Goal: Task Accomplishment & Management: Complete application form

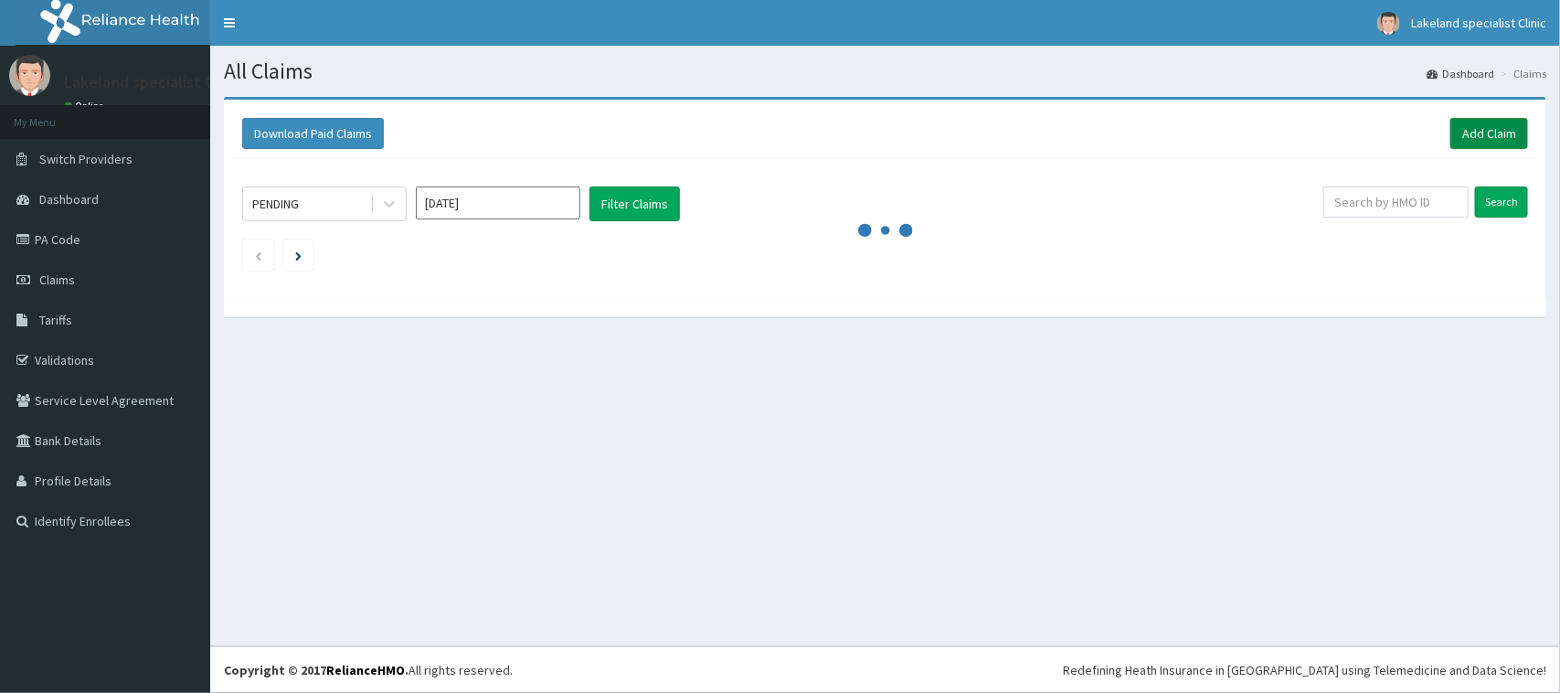
click at [1478, 123] on link "Add Claim" at bounding box center [1489, 133] width 78 height 31
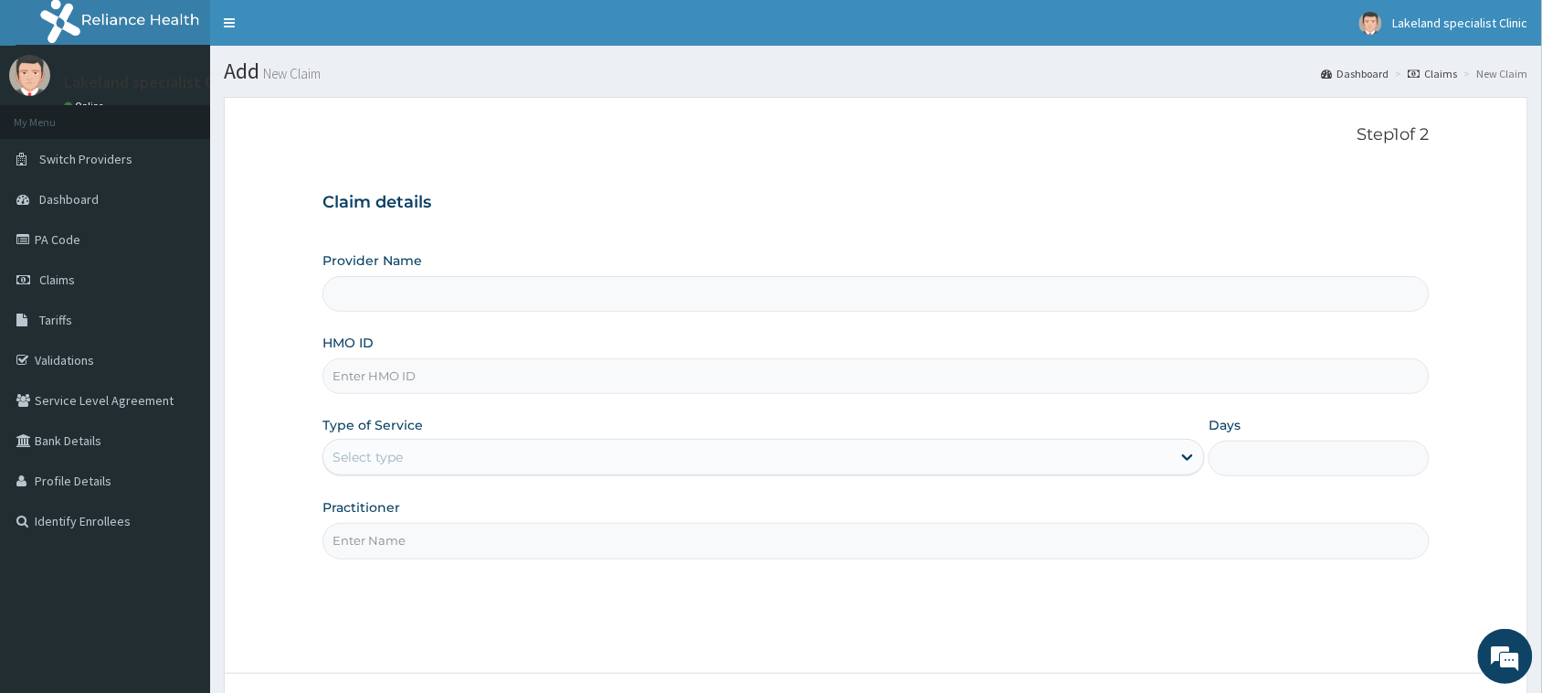
type input "Lake Land Specialist Clinic"
click at [469, 357] on div "HMO ID" at bounding box center [876, 364] width 1107 height 60
click at [460, 372] on input "HMO ID" at bounding box center [876, 376] width 1107 height 36
paste input "RET/46209/A"
type input "RET/46209/A"
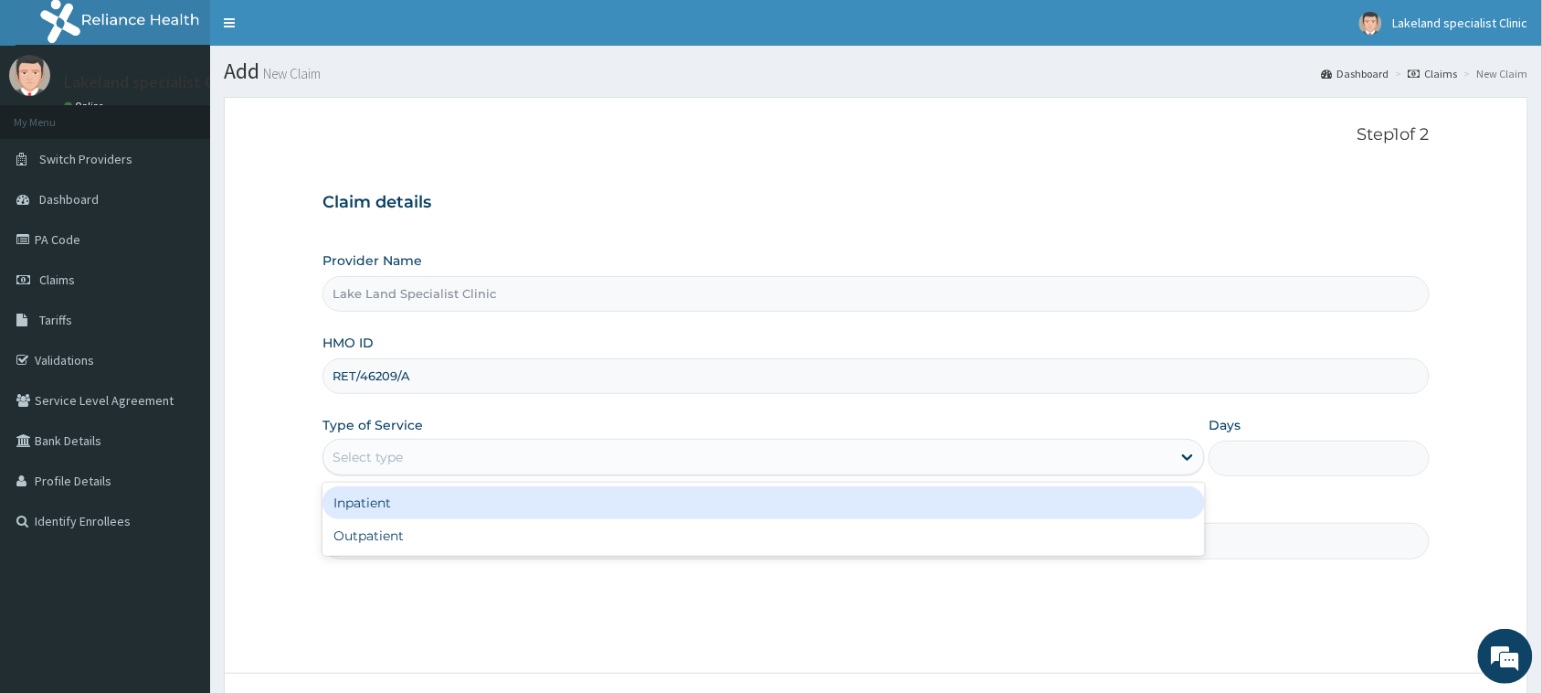
click at [449, 455] on div "Select type" at bounding box center [747, 456] width 848 height 29
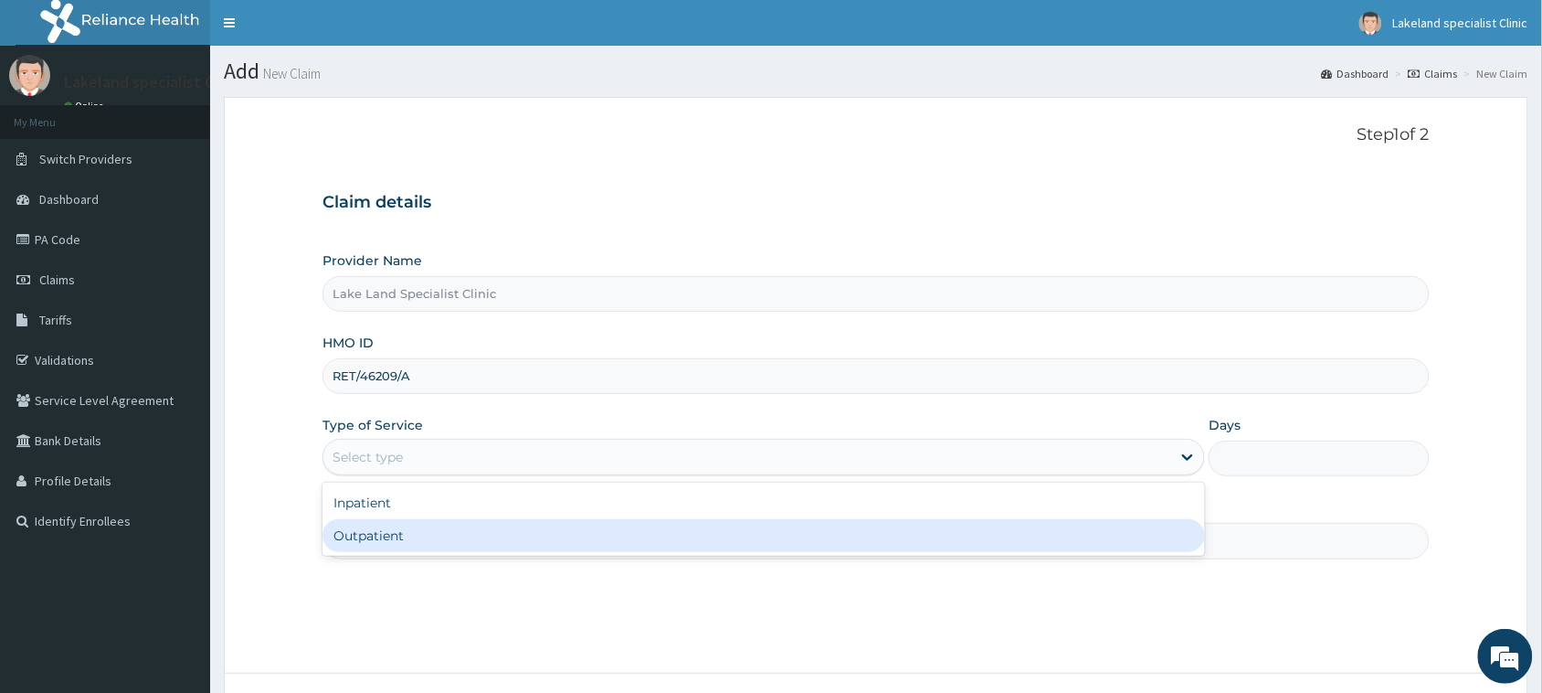
click at [439, 535] on div "Outpatient" at bounding box center [764, 535] width 883 height 33
type input "1"
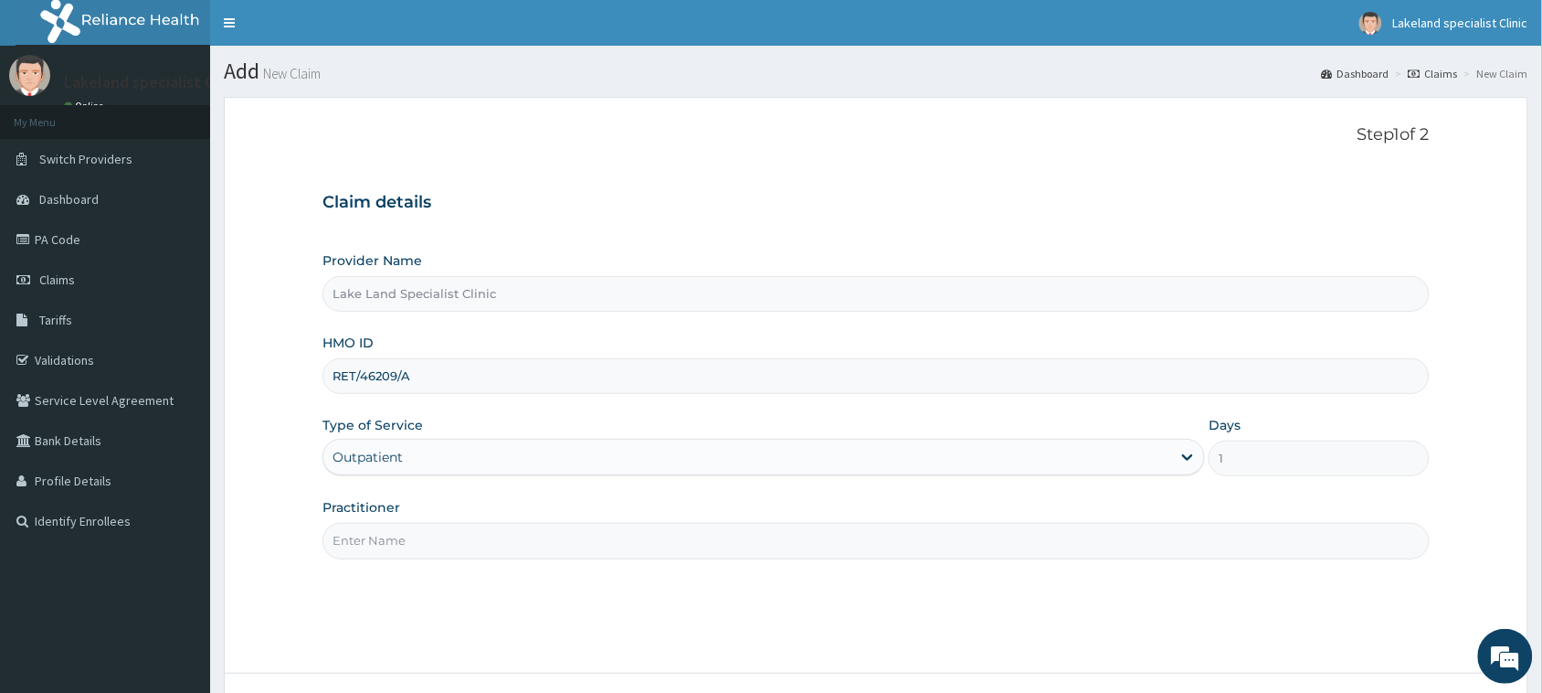
click at [439, 535] on input "Practitioner" at bounding box center [876, 541] width 1107 height 36
type input "[PERSON_NAME]"
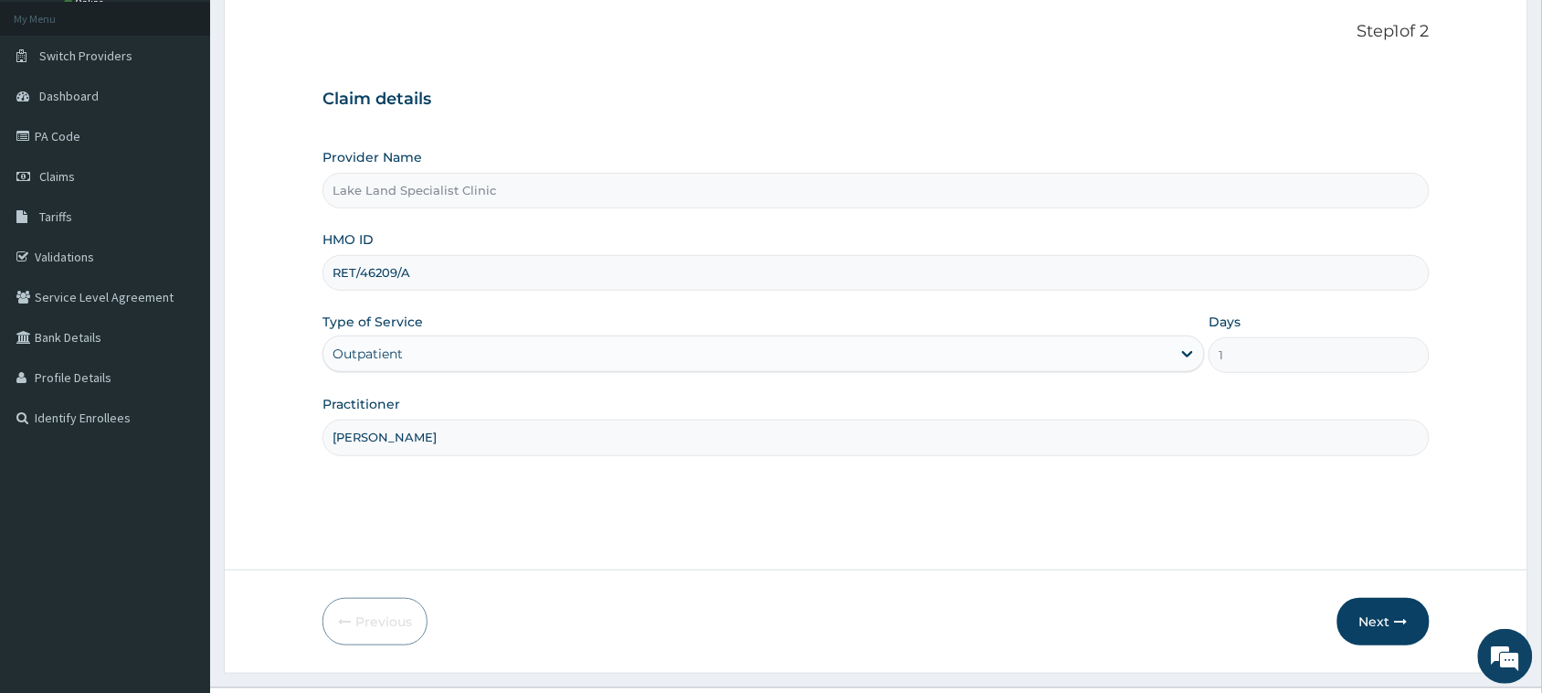
scroll to position [107, 0]
click at [1363, 609] on button "Next" at bounding box center [1384, 618] width 92 height 48
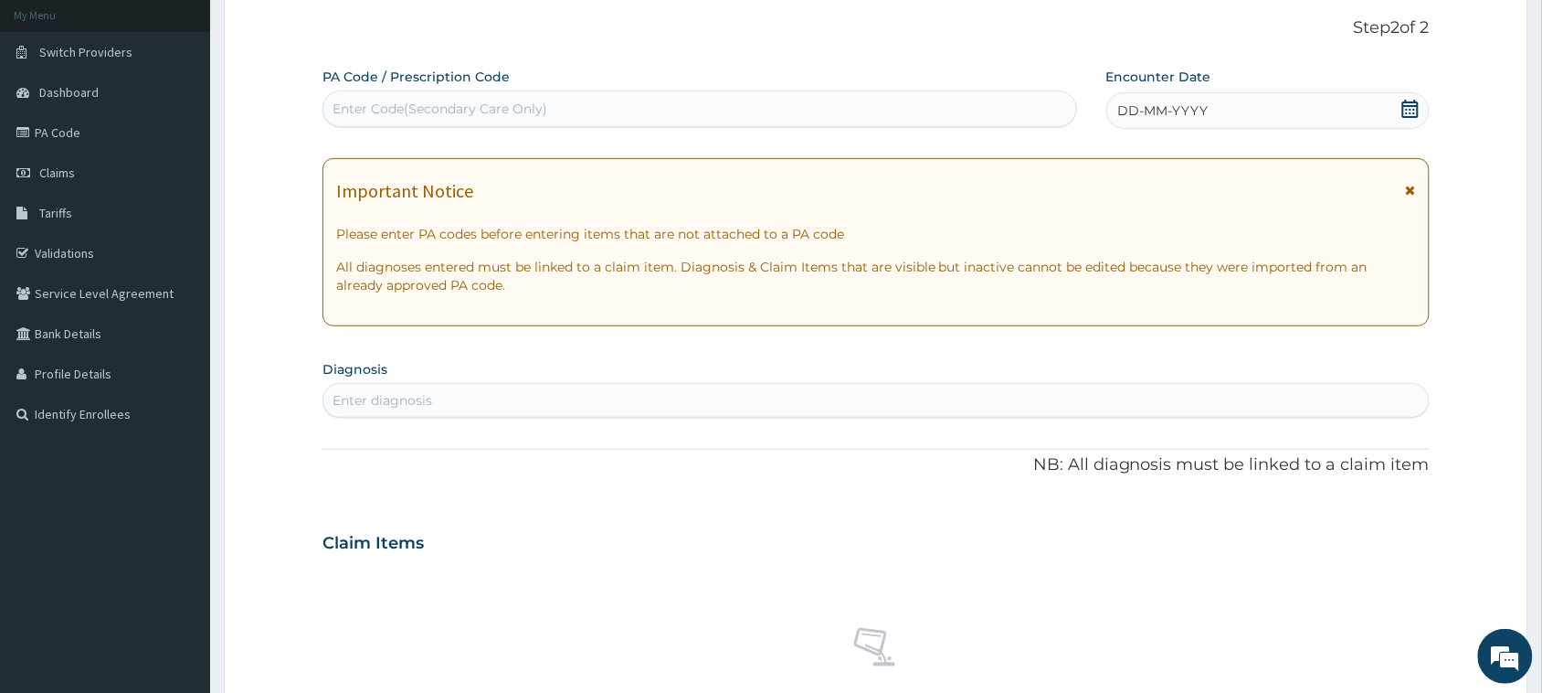
click at [573, 105] on div "Enter Code(Secondary Care Only)" at bounding box center [699, 108] width 753 height 29
click at [1406, 190] on icon at bounding box center [1411, 190] width 10 height 13
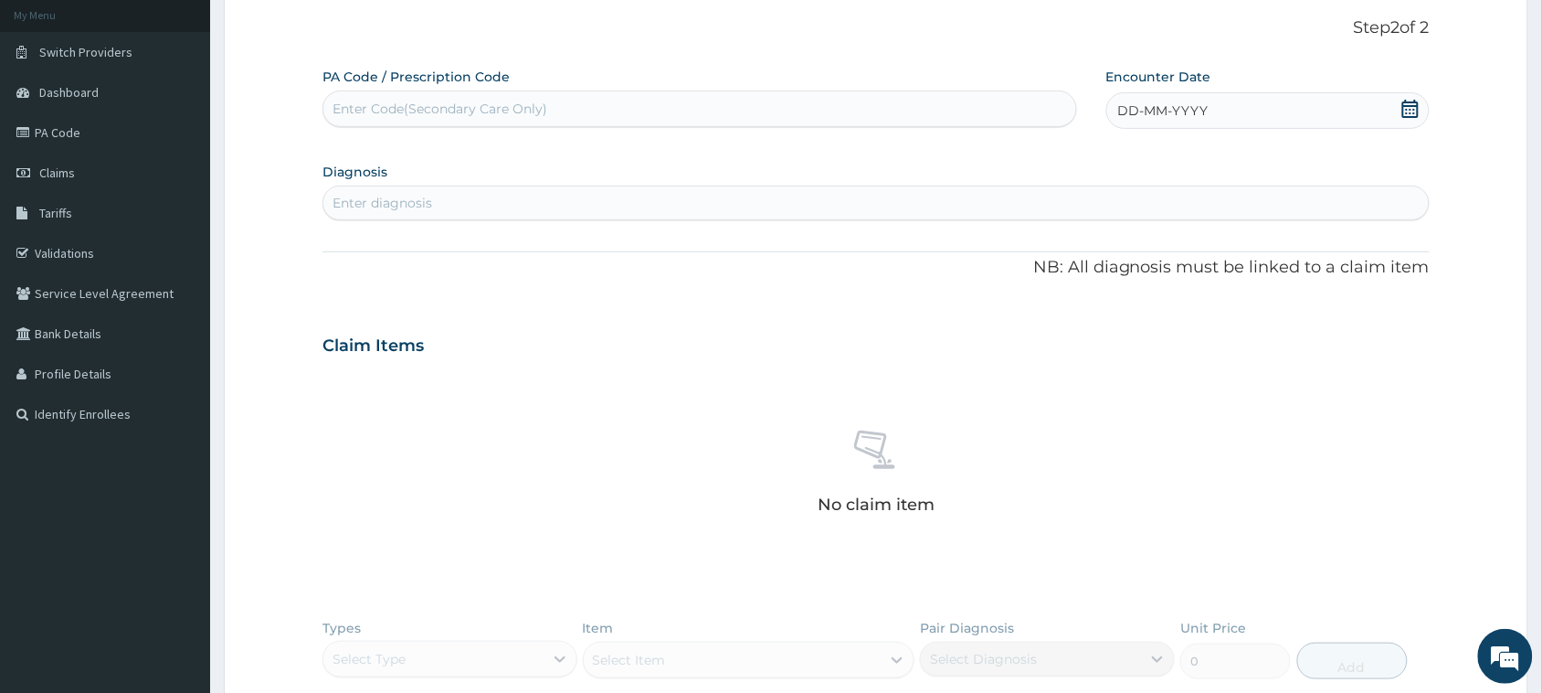
click at [975, 105] on div "Enter Code(Secondary Care Only)" at bounding box center [699, 108] width 753 height 29
click at [1262, 111] on div "DD-MM-YYYY" at bounding box center [1268, 110] width 323 height 37
click at [1244, 265] on div "12" at bounding box center [1239, 254] width 27 height 27
click at [668, 106] on div "Enter Code(Secondary Care Only)" at bounding box center [699, 108] width 753 height 29
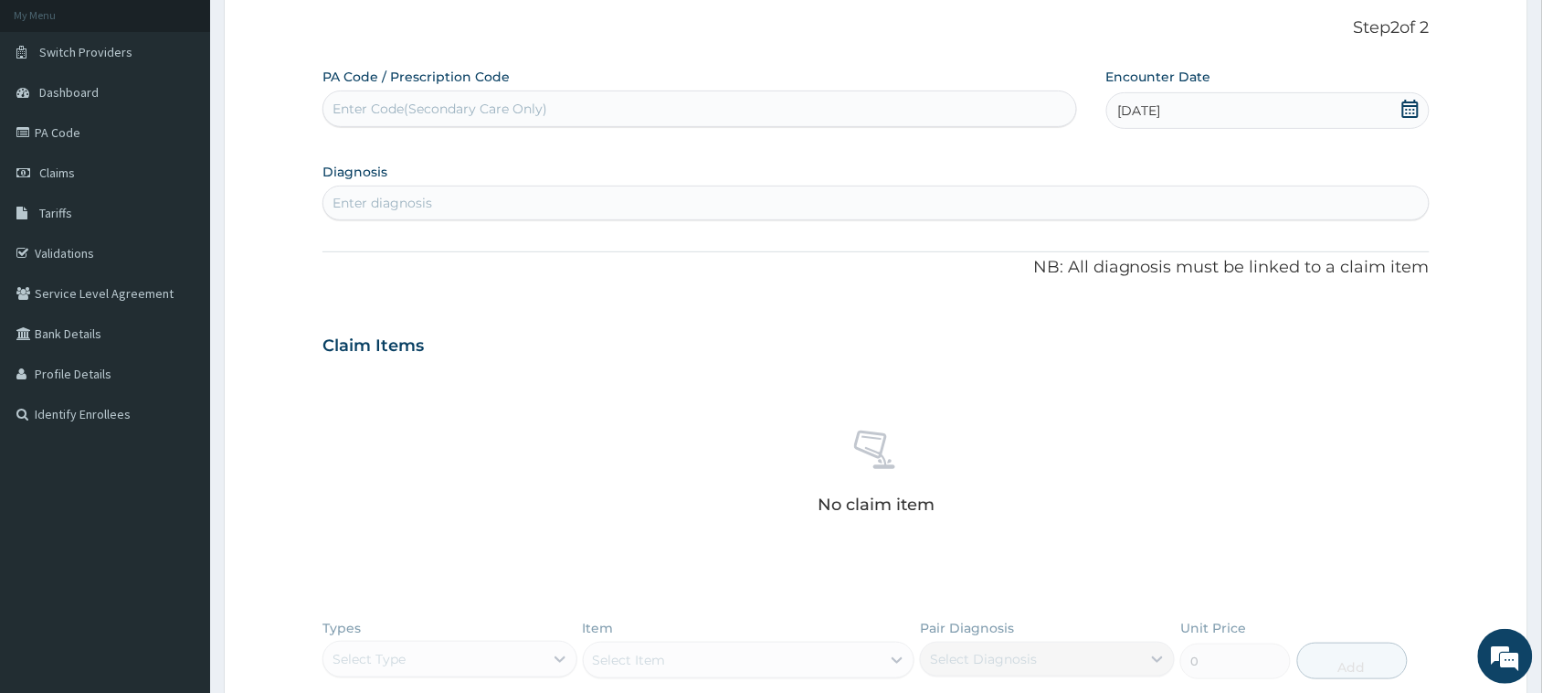
click at [578, 208] on div "Enter diagnosis" at bounding box center [876, 202] width 1106 height 29
click at [617, 204] on div "Enter diagnosis" at bounding box center [876, 202] width 1106 height 29
click at [1096, 207] on div "Enter diagnosis" at bounding box center [876, 202] width 1106 height 29
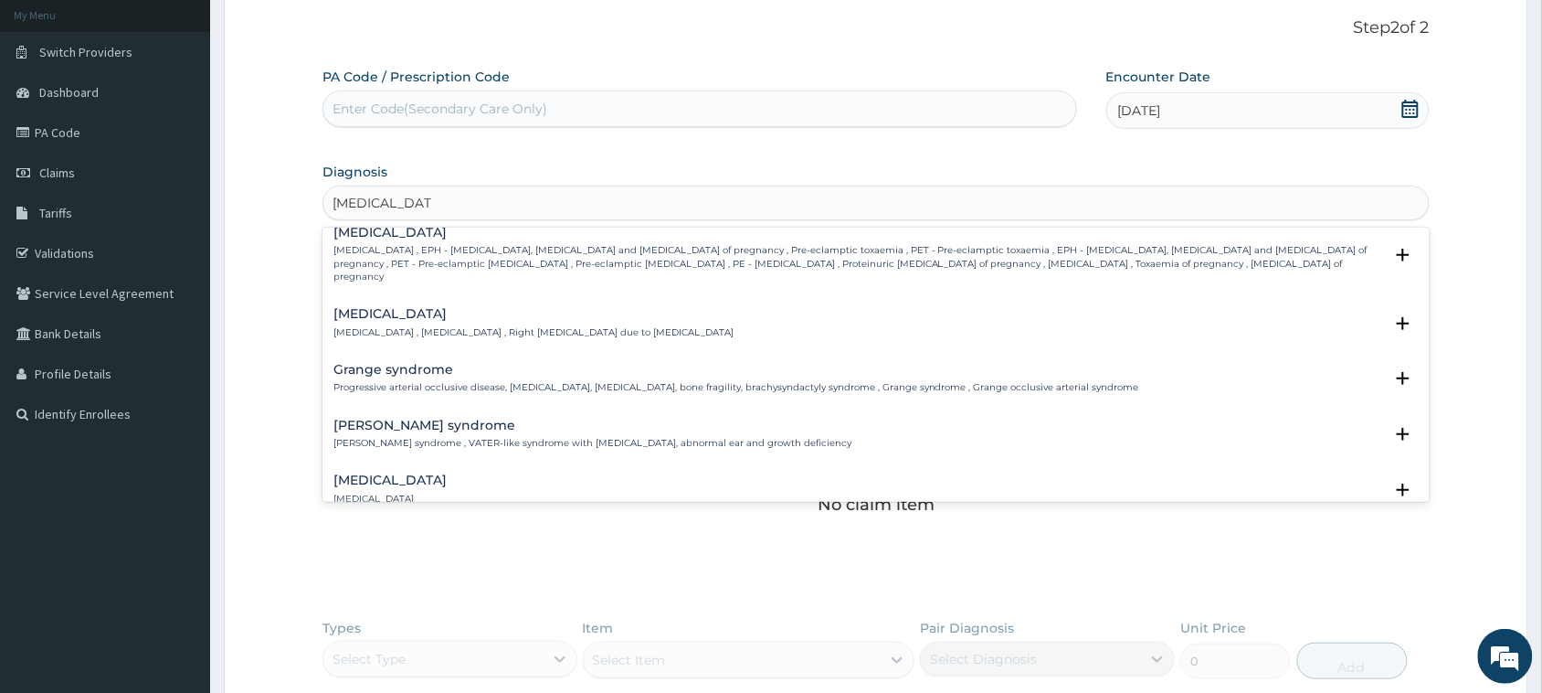
scroll to position [0, 0]
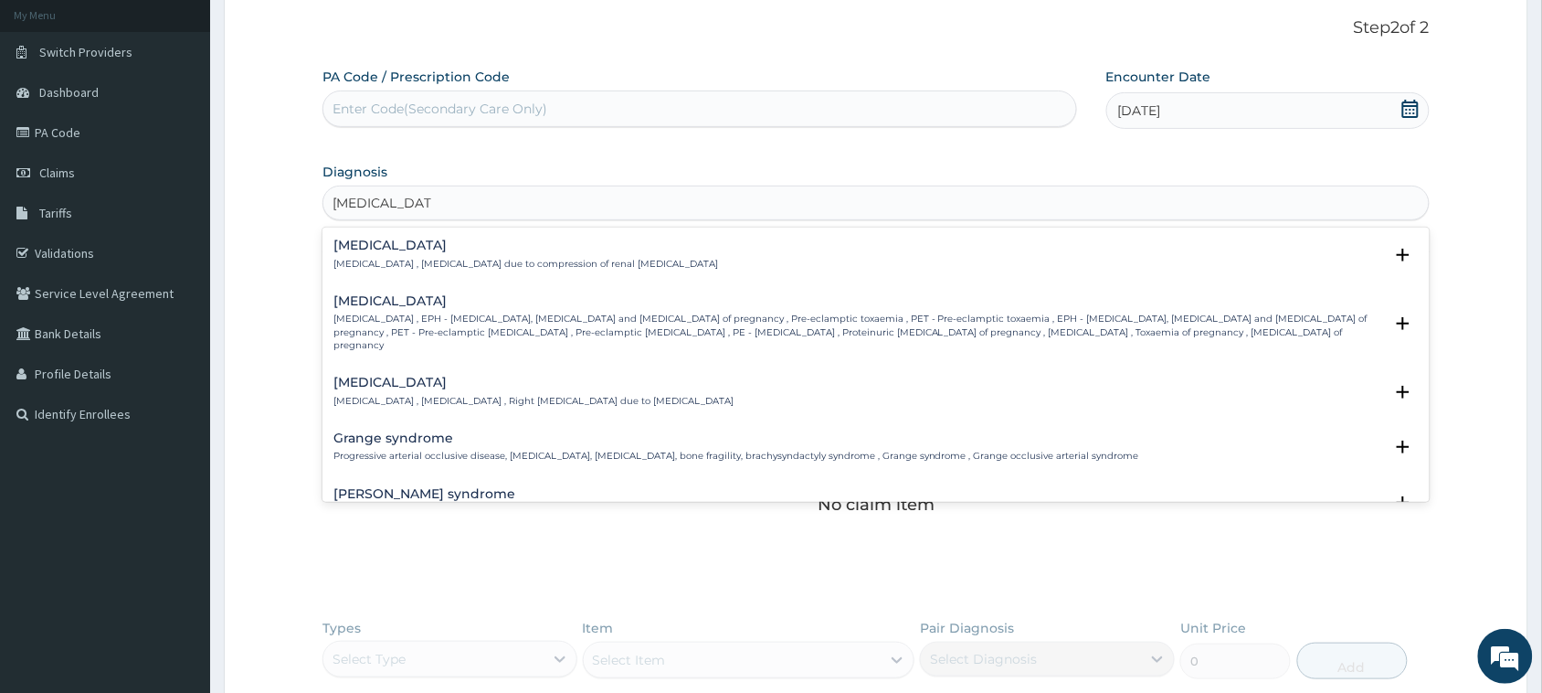
type input "[MEDICAL_DATA] h"
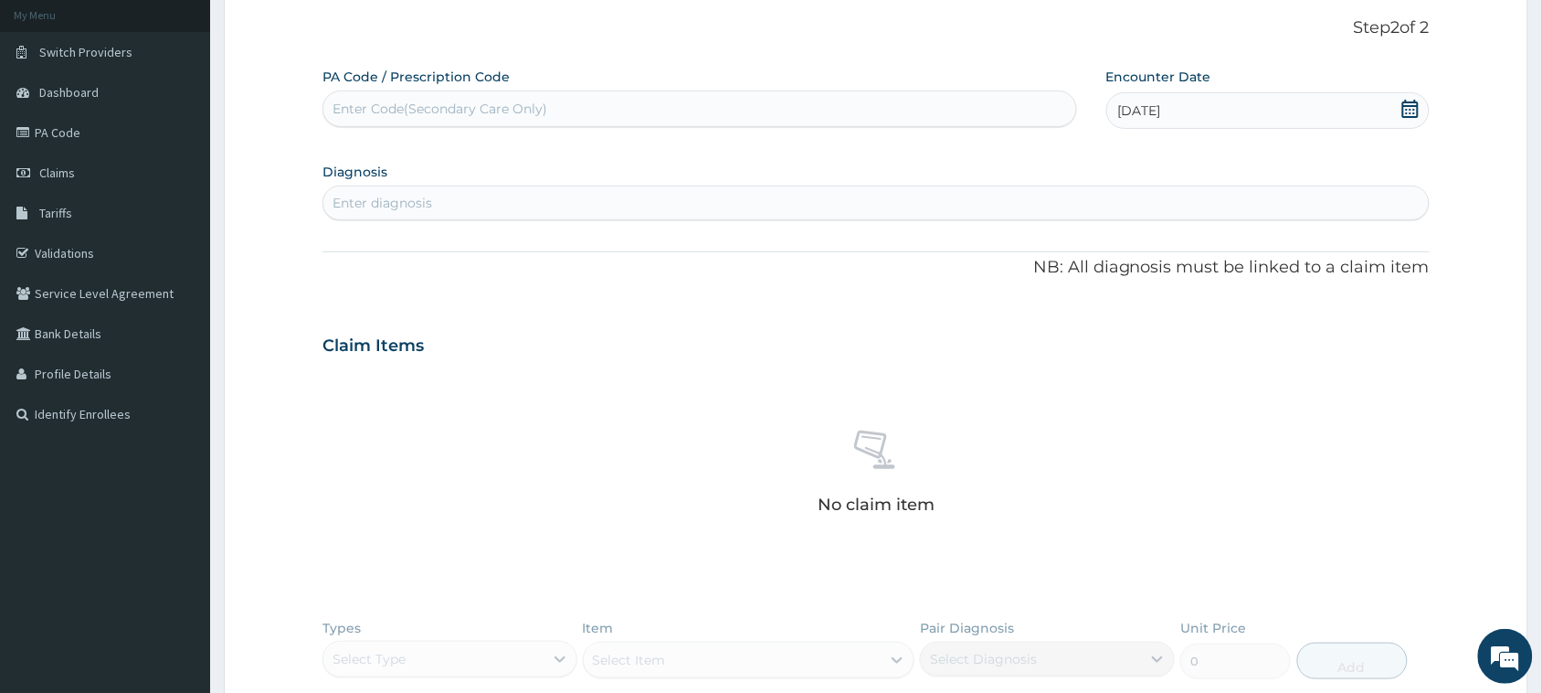
click at [542, 175] on section "Diagnosis Enter diagnosis" at bounding box center [876, 189] width 1107 height 62
click at [524, 180] on section "Diagnosis Enter diagnosis" at bounding box center [876, 189] width 1107 height 62
click at [517, 197] on div "Enter diagnosis" at bounding box center [876, 202] width 1106 height 29
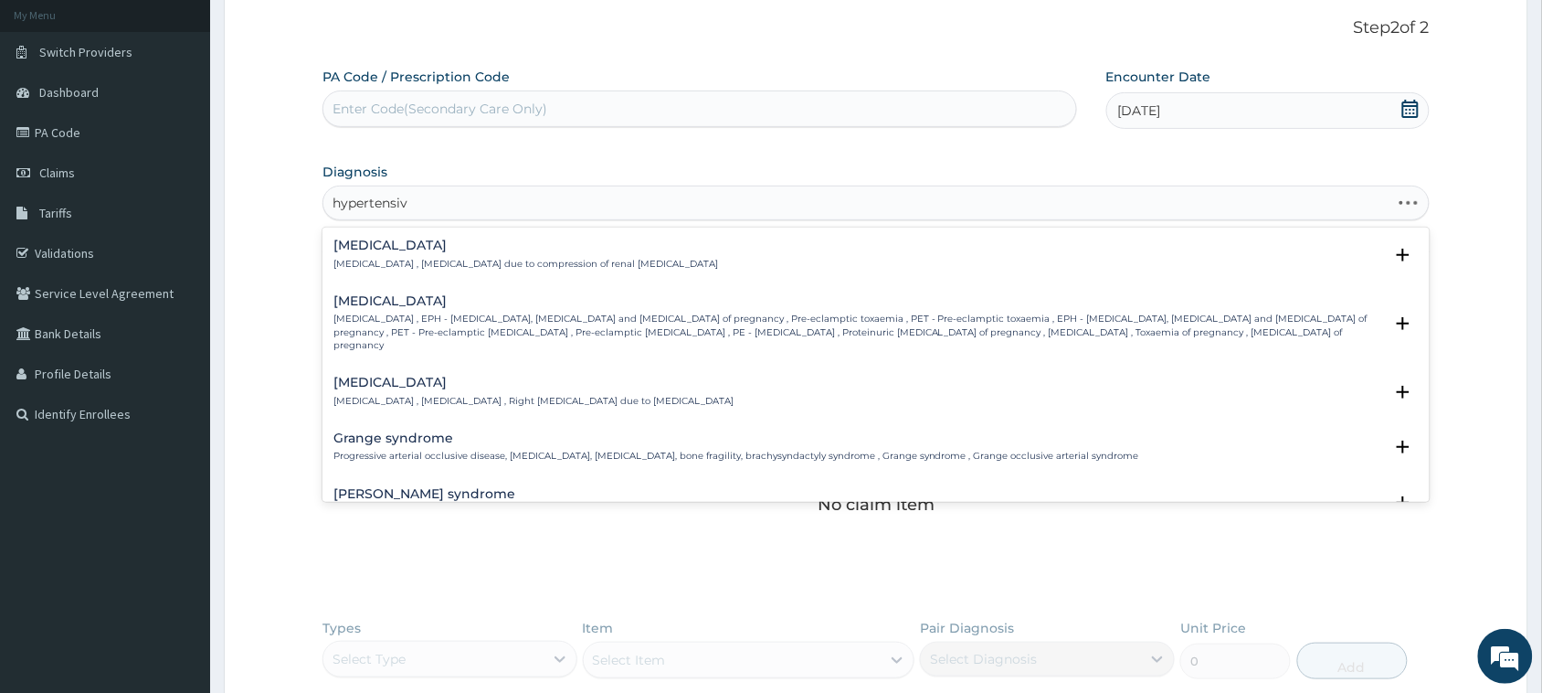
type input "hypertensive"
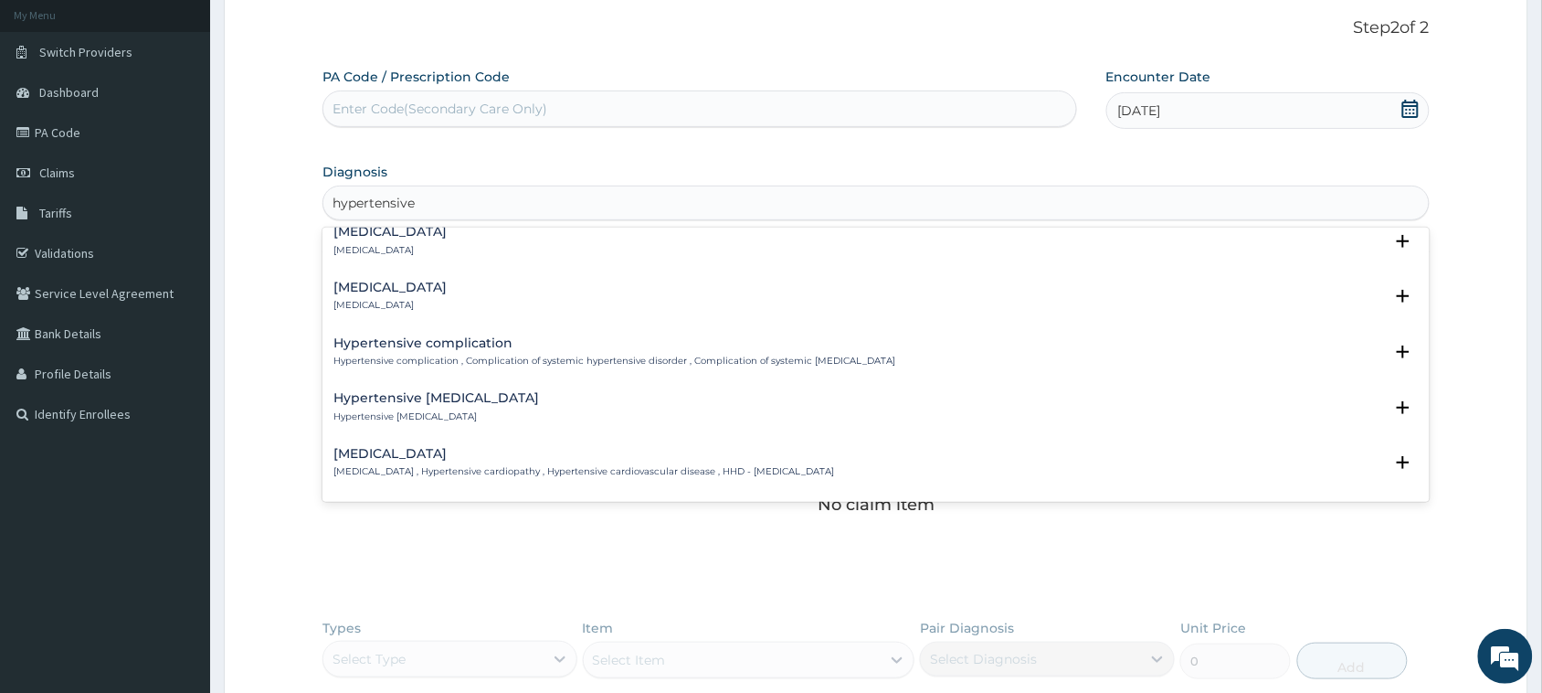
scroll to position [262, 0]
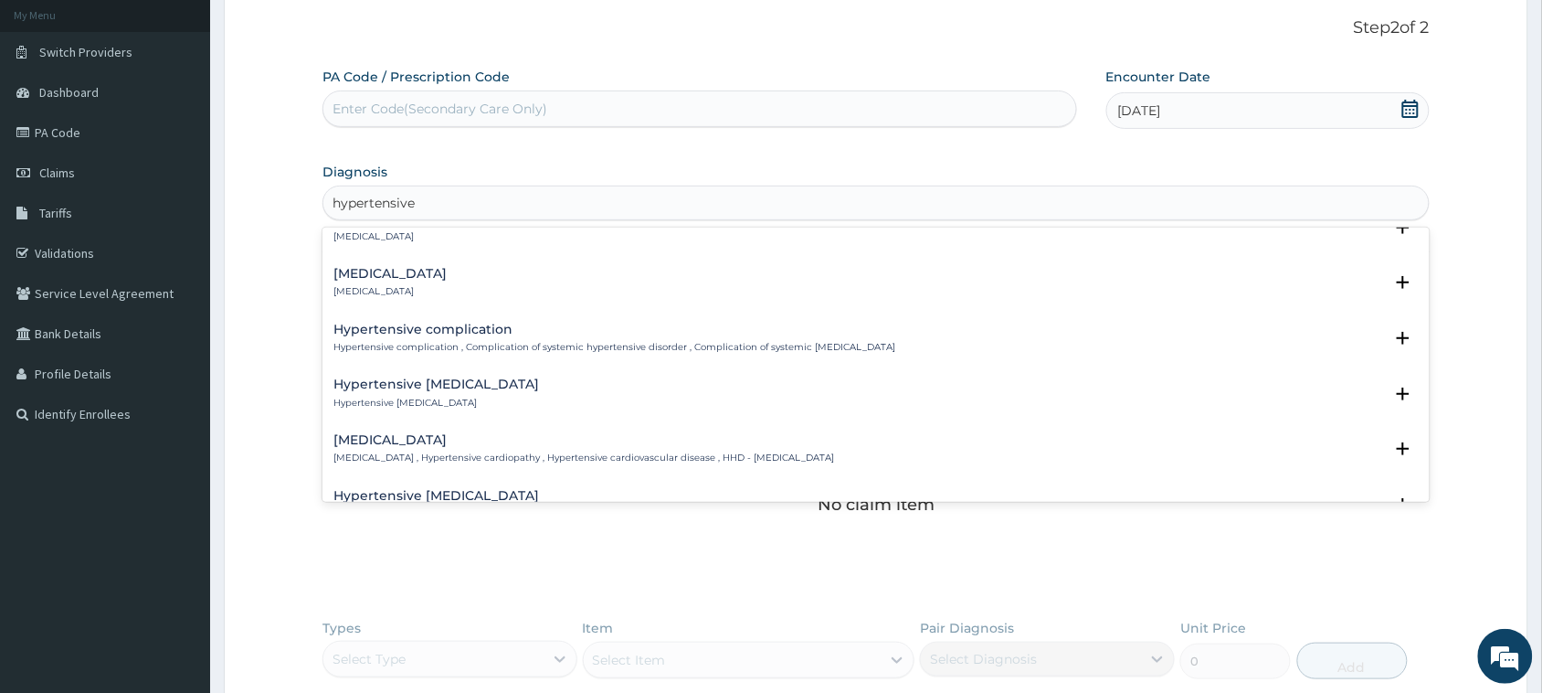
click at [729, 451] on p "[MEDICAL_DATA] , Hypertensive cardiopathy , Hypertensive cardiovascular disease…" at bounding box center [584, 457] width 501 height 13
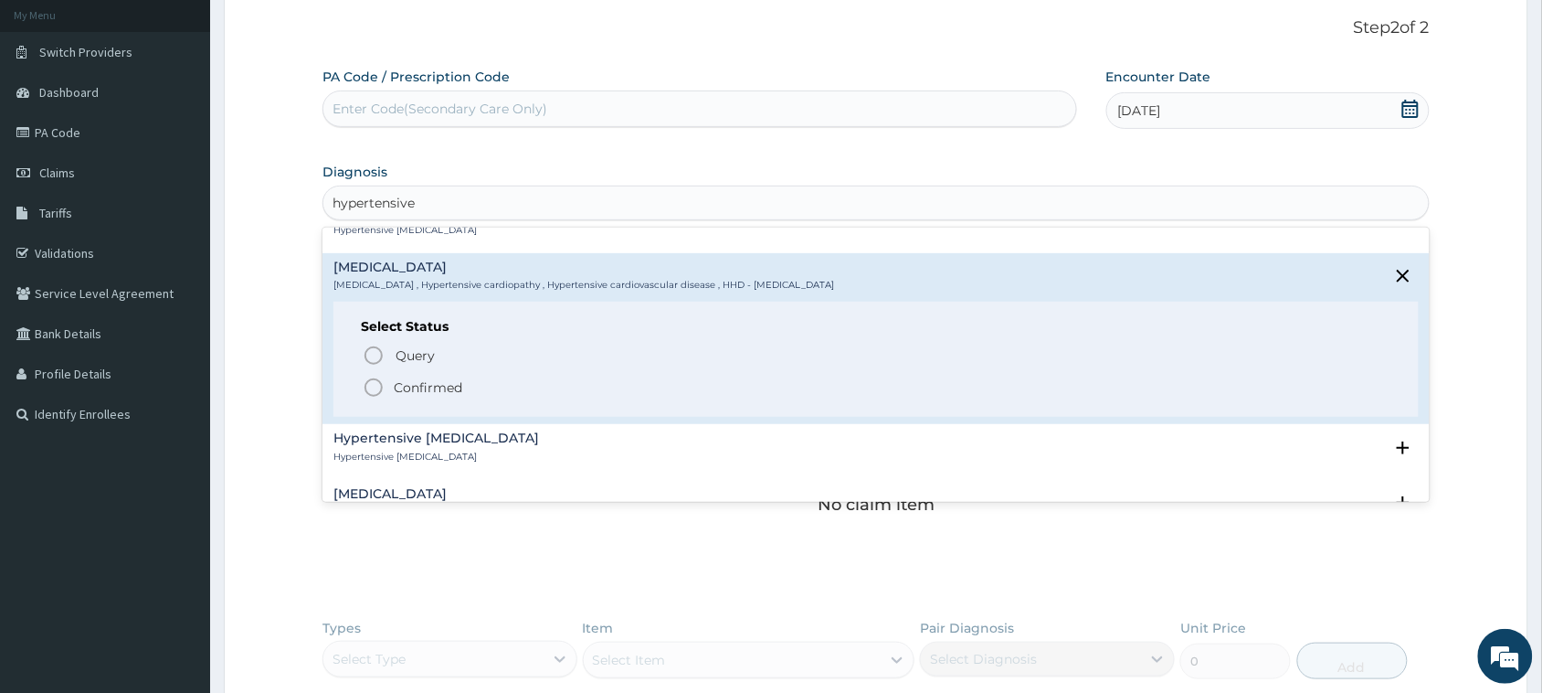
scroll to position [463, 0]
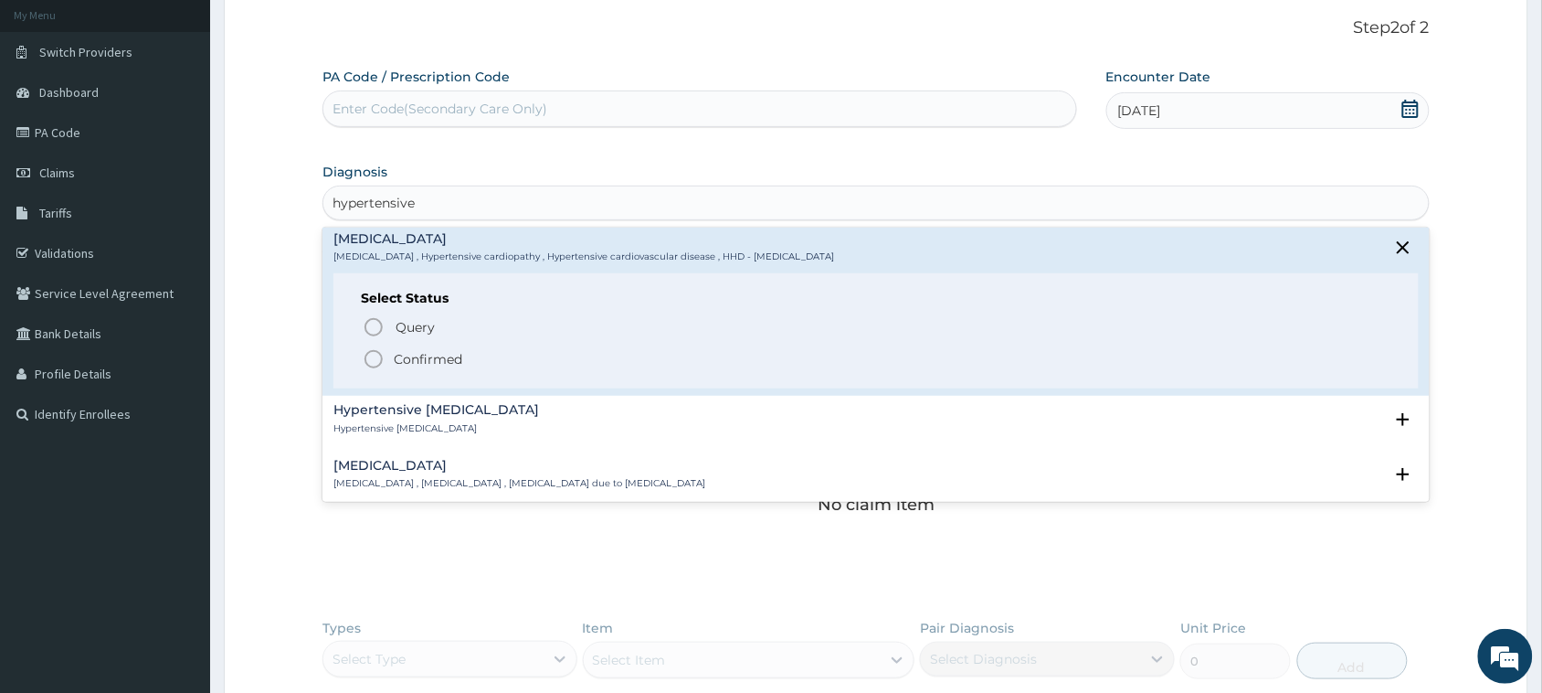
click at [376, 355] on icon "status option filled" at bounding box center [374, 359] width 22 height 22
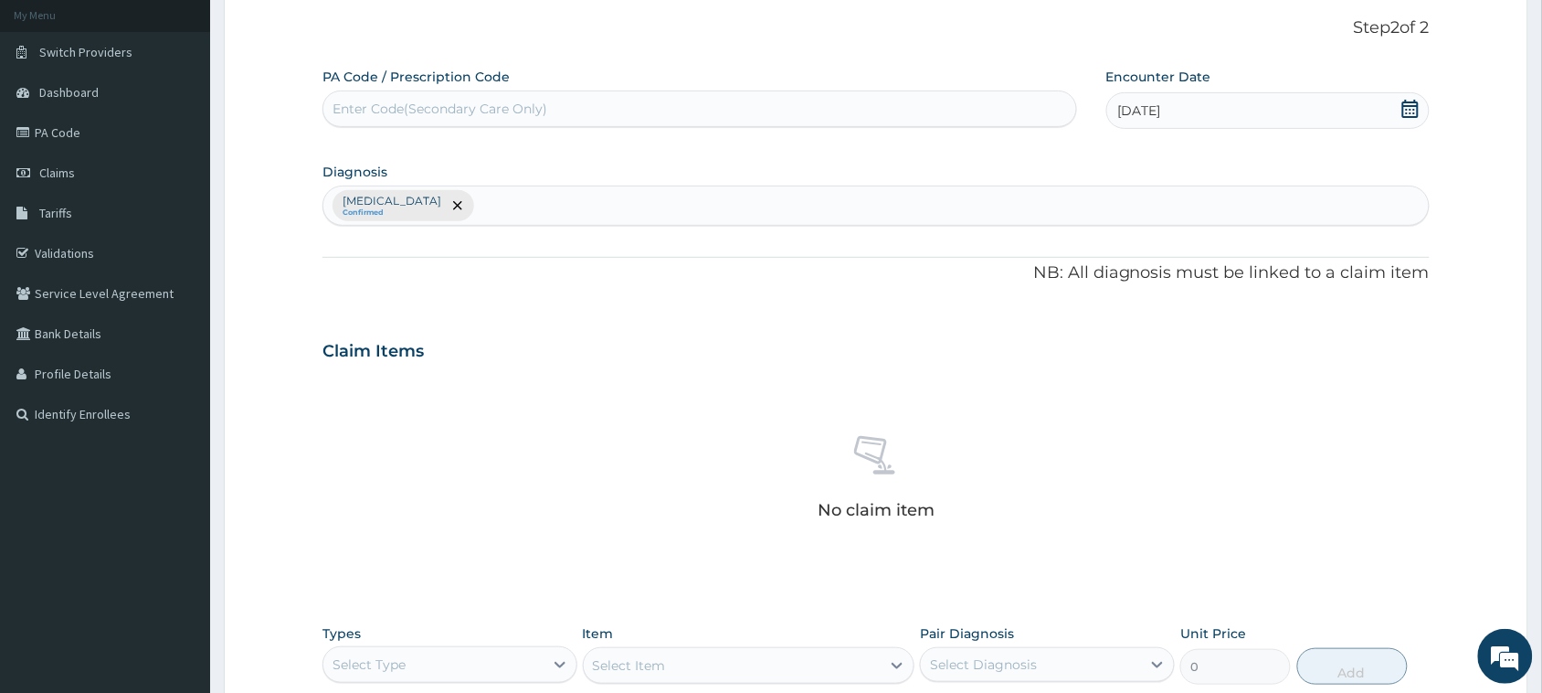
click at [605, 188] on div "[MEDICAL_DATA] Confirmed" at bounding box center [876, 205] width 1106 height 38
paste input "f"
type input "f"
type input "g"
type input "diab"
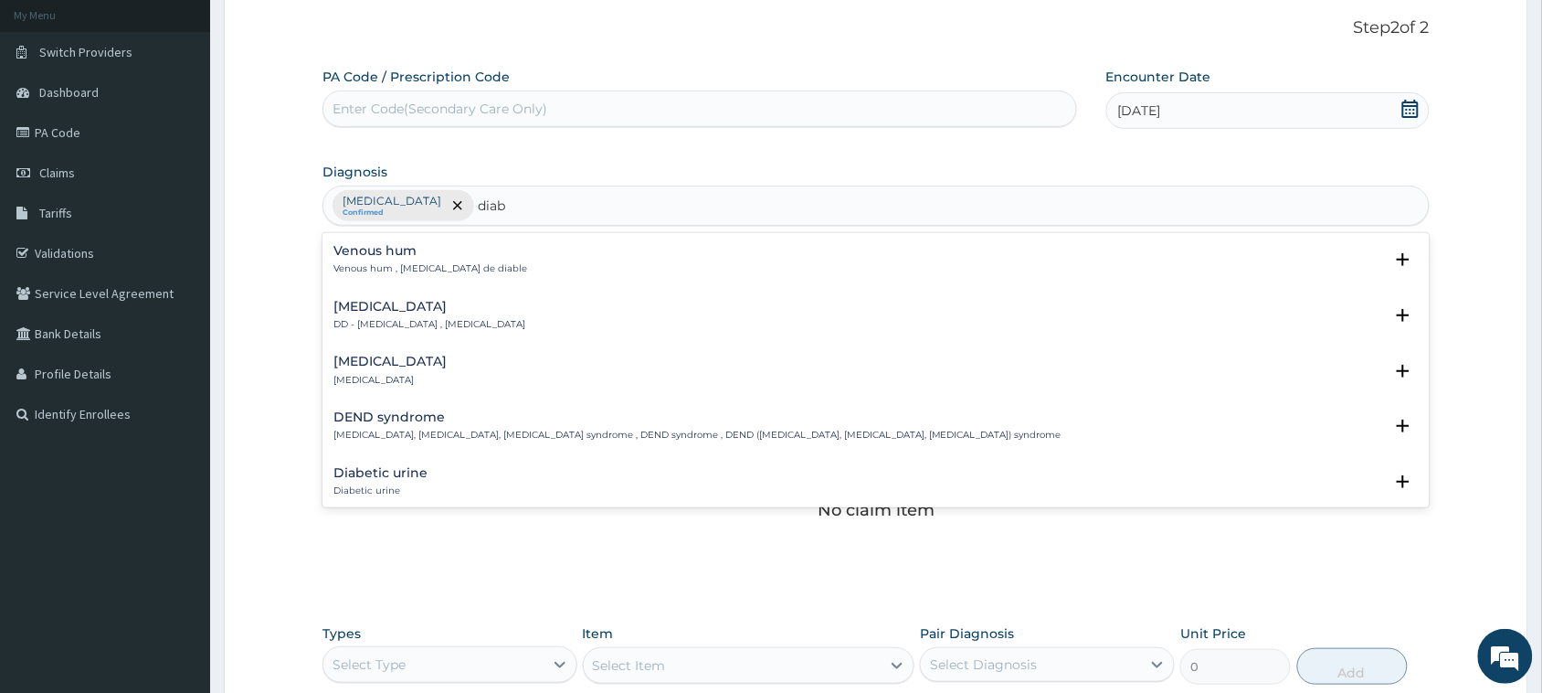
click at [522, 317] on div "[MEDICAL_DATA] DD - [MEDICAL_DATA] , [MEDICAL_DATA]" at bounding box center [877, 316] width 1086 height 32
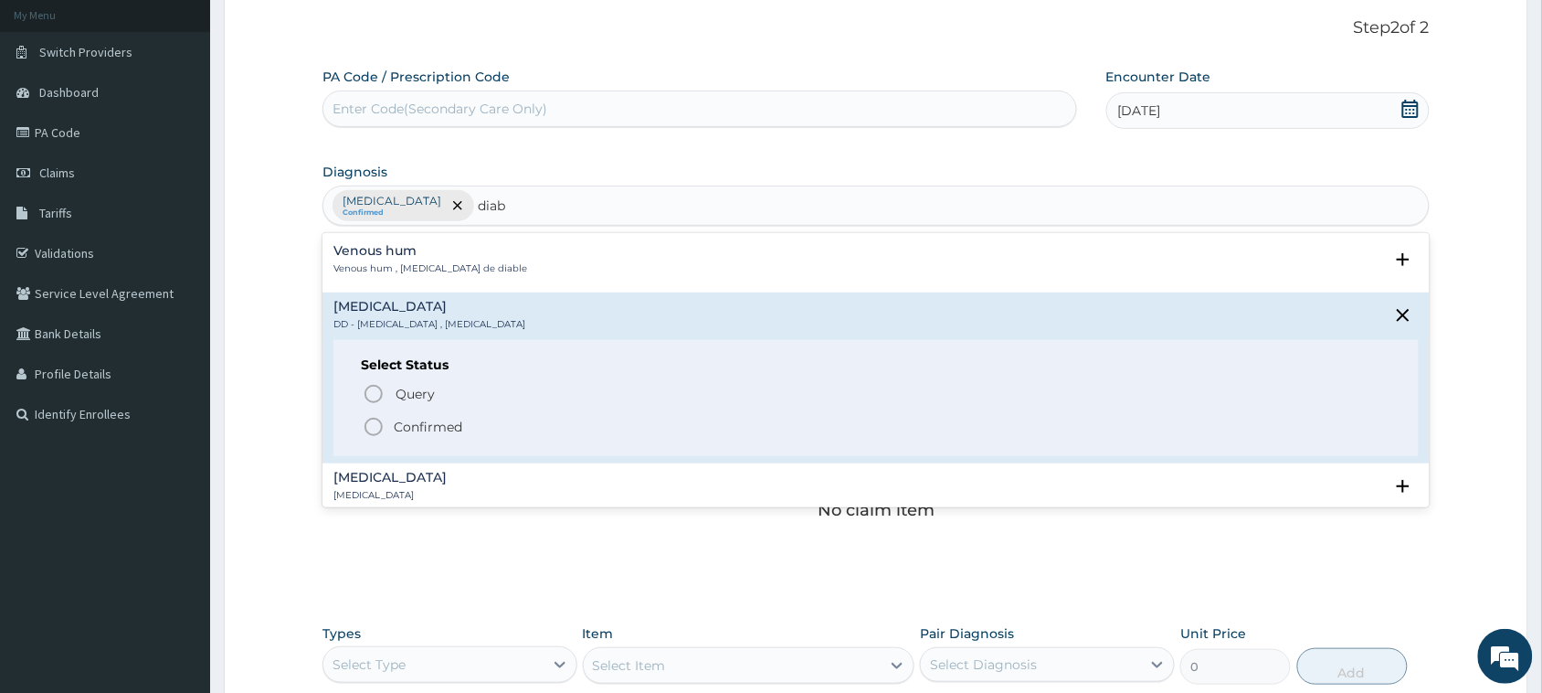
click at [375, 427] on icon "status option filled" at bounding box center [374, 427] width 22 height 22
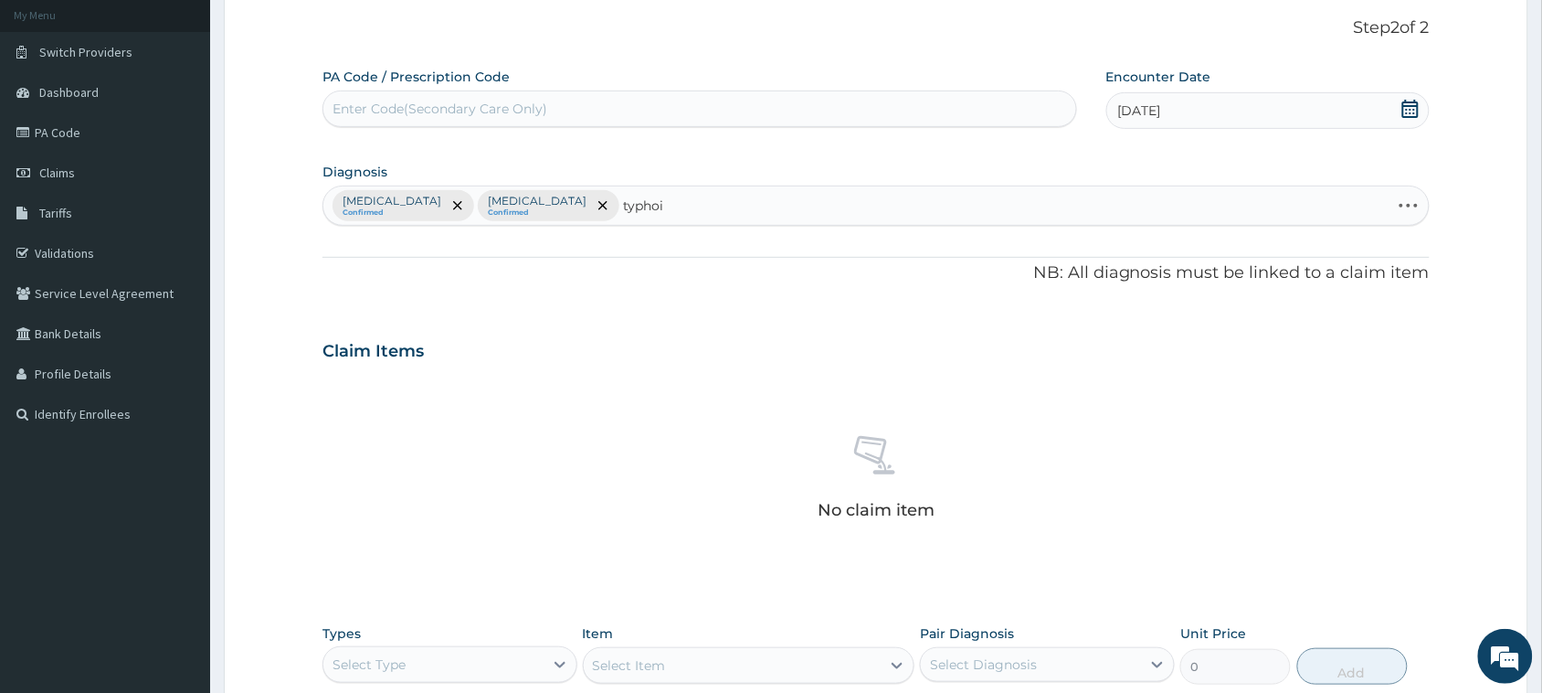
type input "[MEDICAL_DATA]"
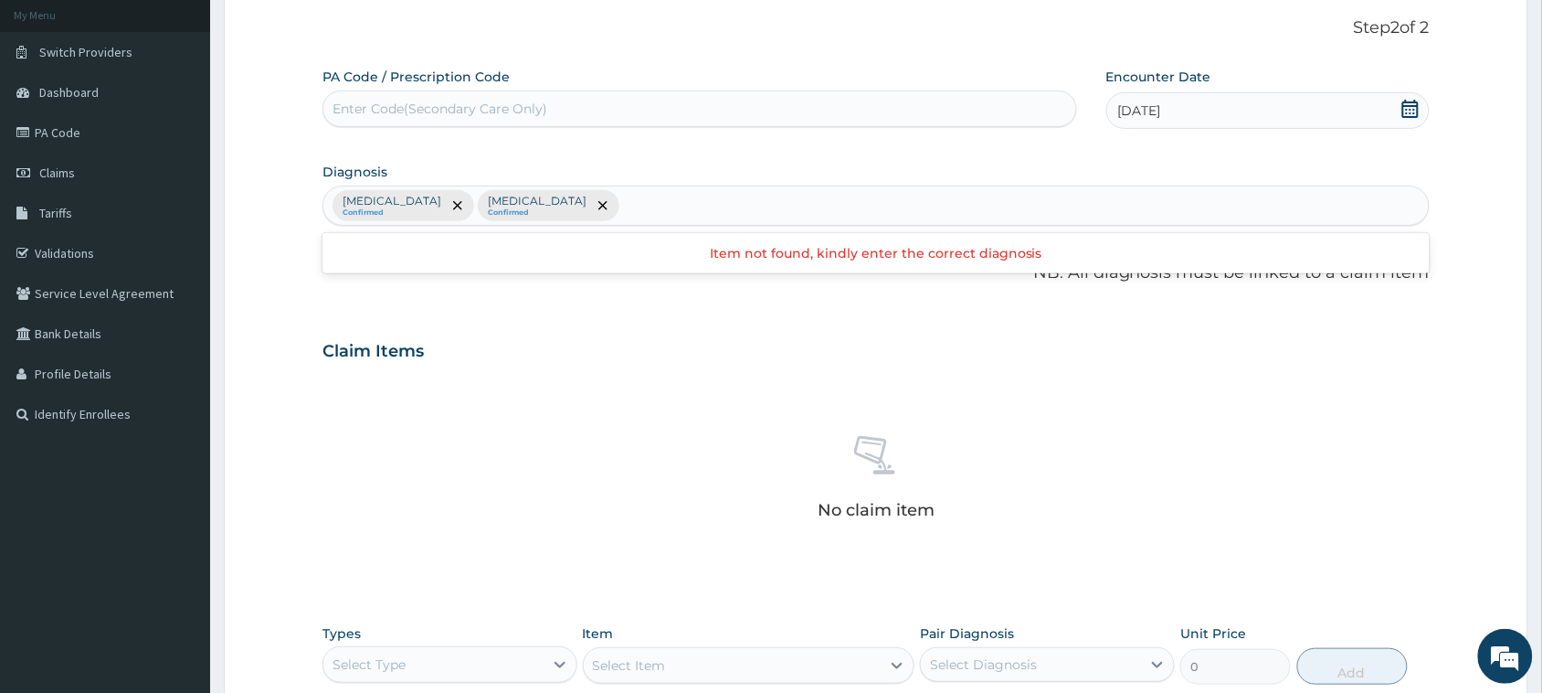
click at [775, 194] on div "[MEDICAL_DATA] Confirmed [MEDICAL_DATA] Confirmed" at bounding box center [876, 205] width 1106 height 38
type input "[MEDICAL_DATA]"
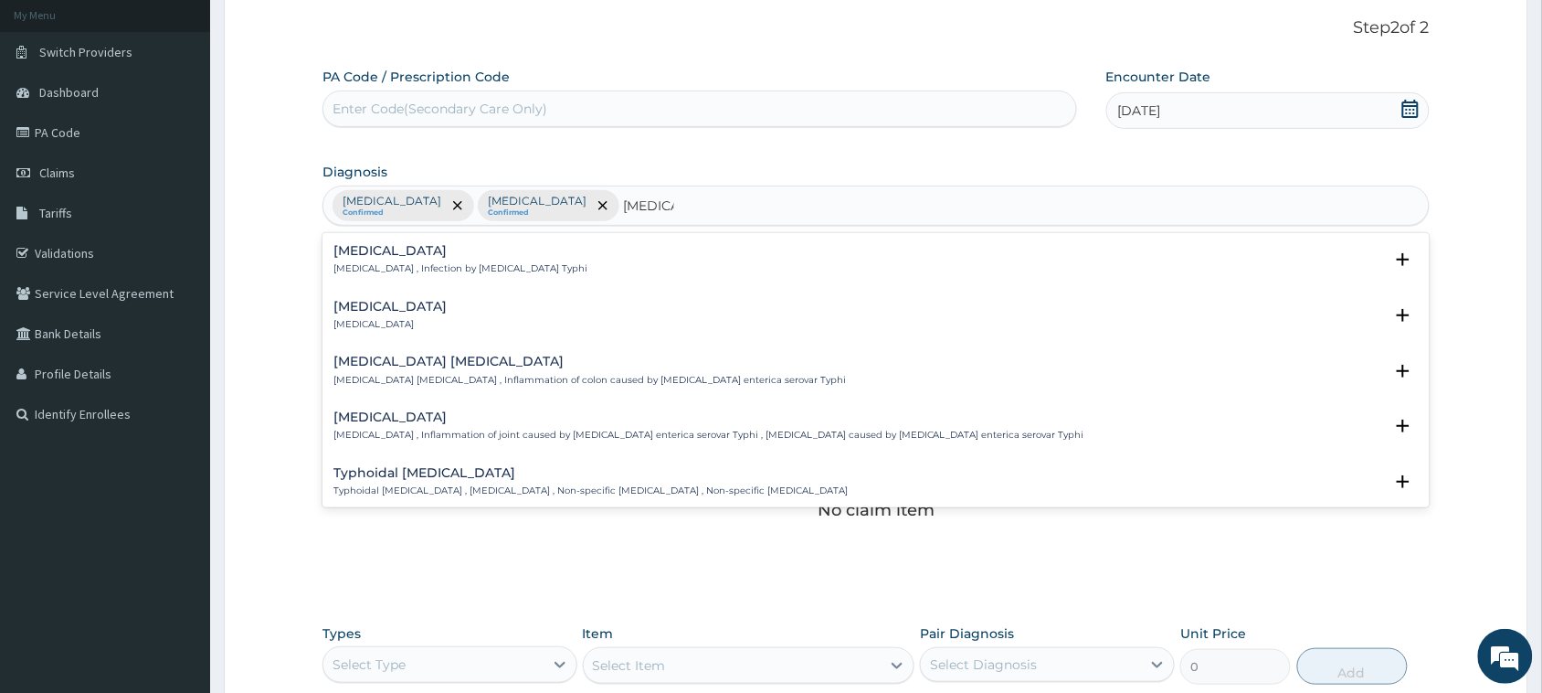
click at [546, 260] on div "[MEDICAL_DATA] [MEDICAL_DATA] , Infection by [MEDICAL_DATA] Typhi" at bounding box center [877, 260] width 1086 height 32
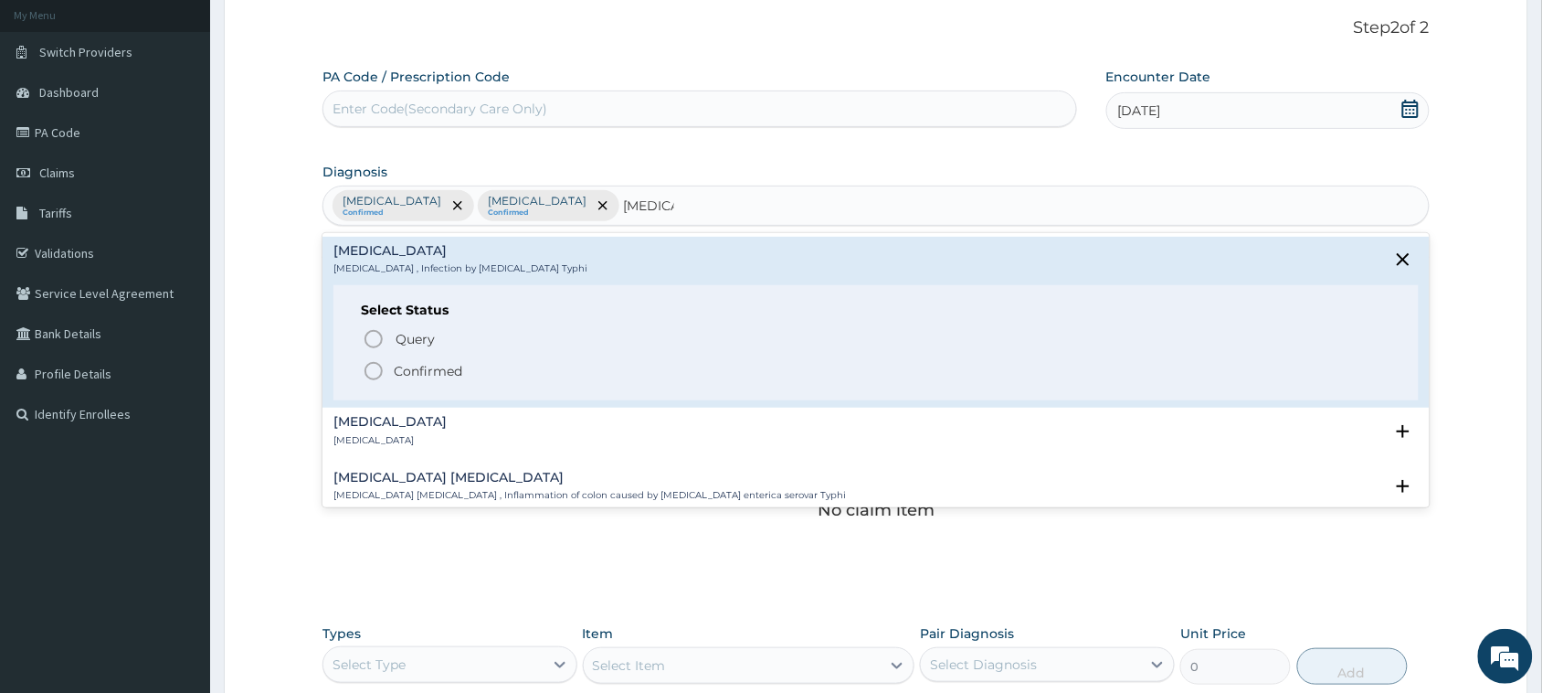
click at [375, 375] on icon "status option filled" at bounding box center [374, 371] width 22 height 22
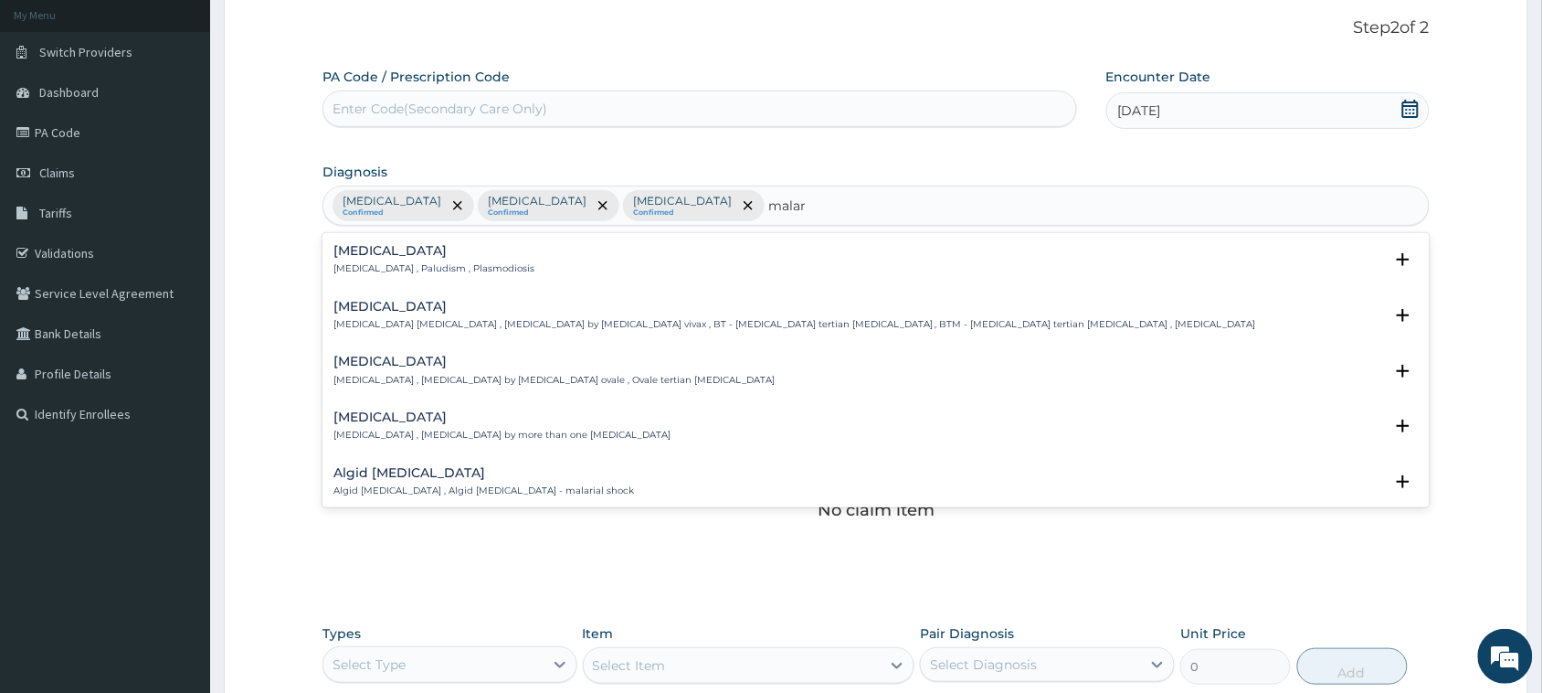
type input "malari"
click at [729, 245] on div "[MEDICAL_DATA] [MEDICAL_DATA] , Paludism , Plasmodiosis" at bounding box center [877, 260] width 1086 height 32
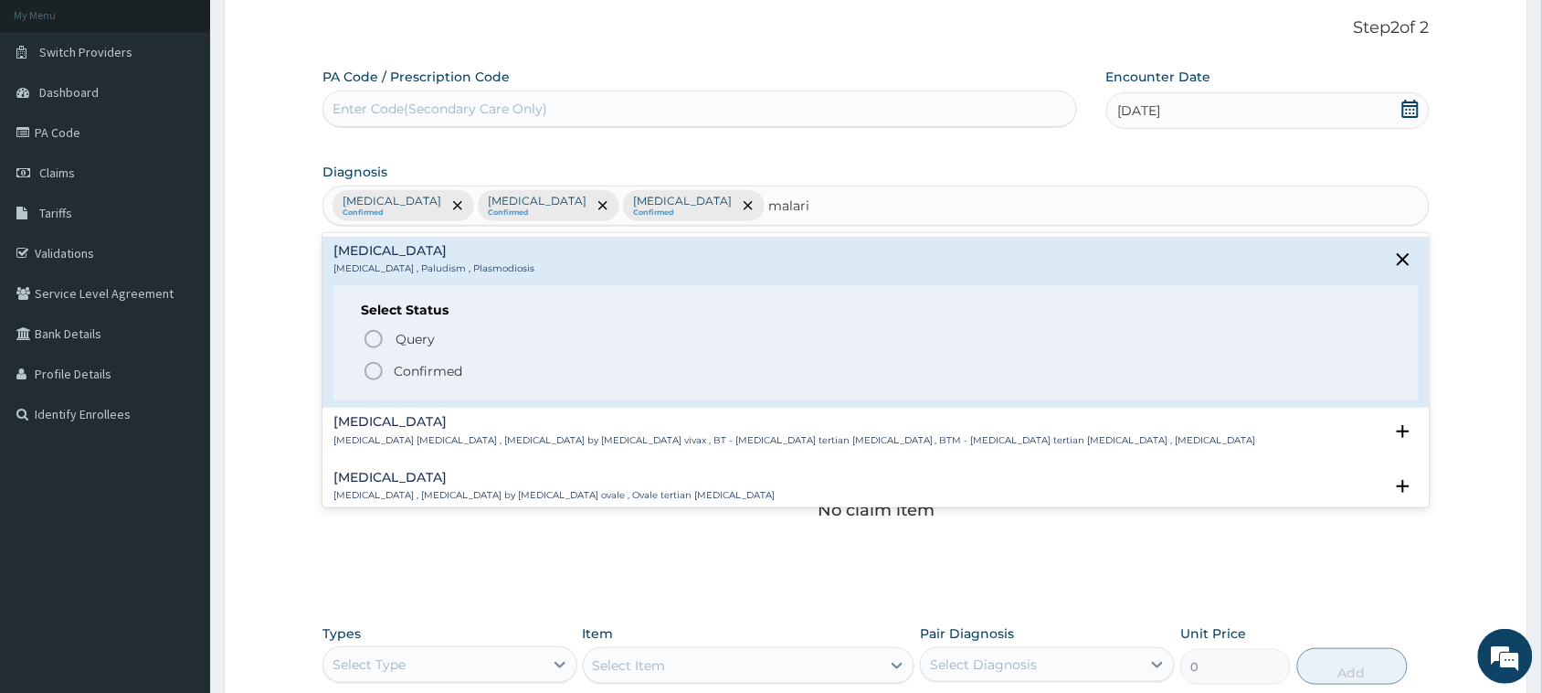
click at [376, 375] on icon "status option filled" at bounding box center [374, 371] width 22 height 22
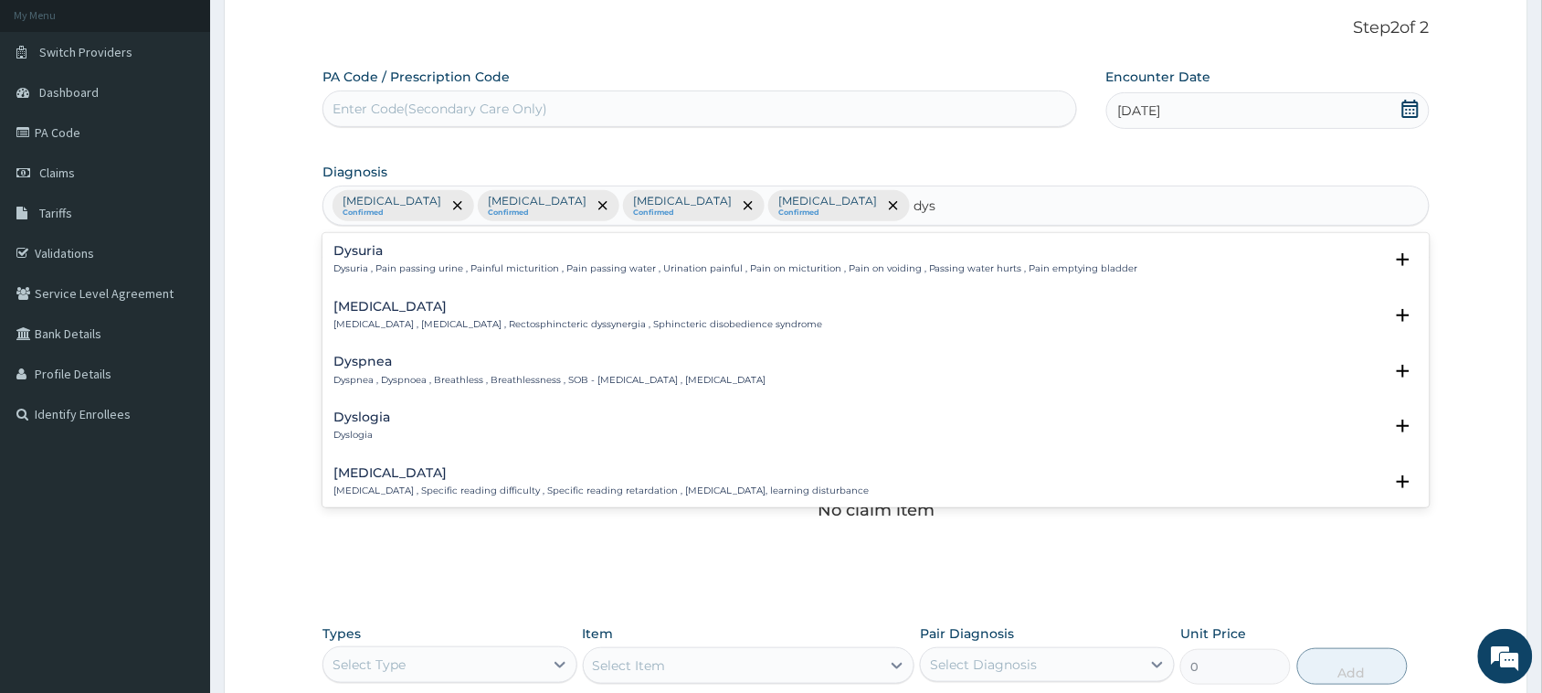
type input "dysl"
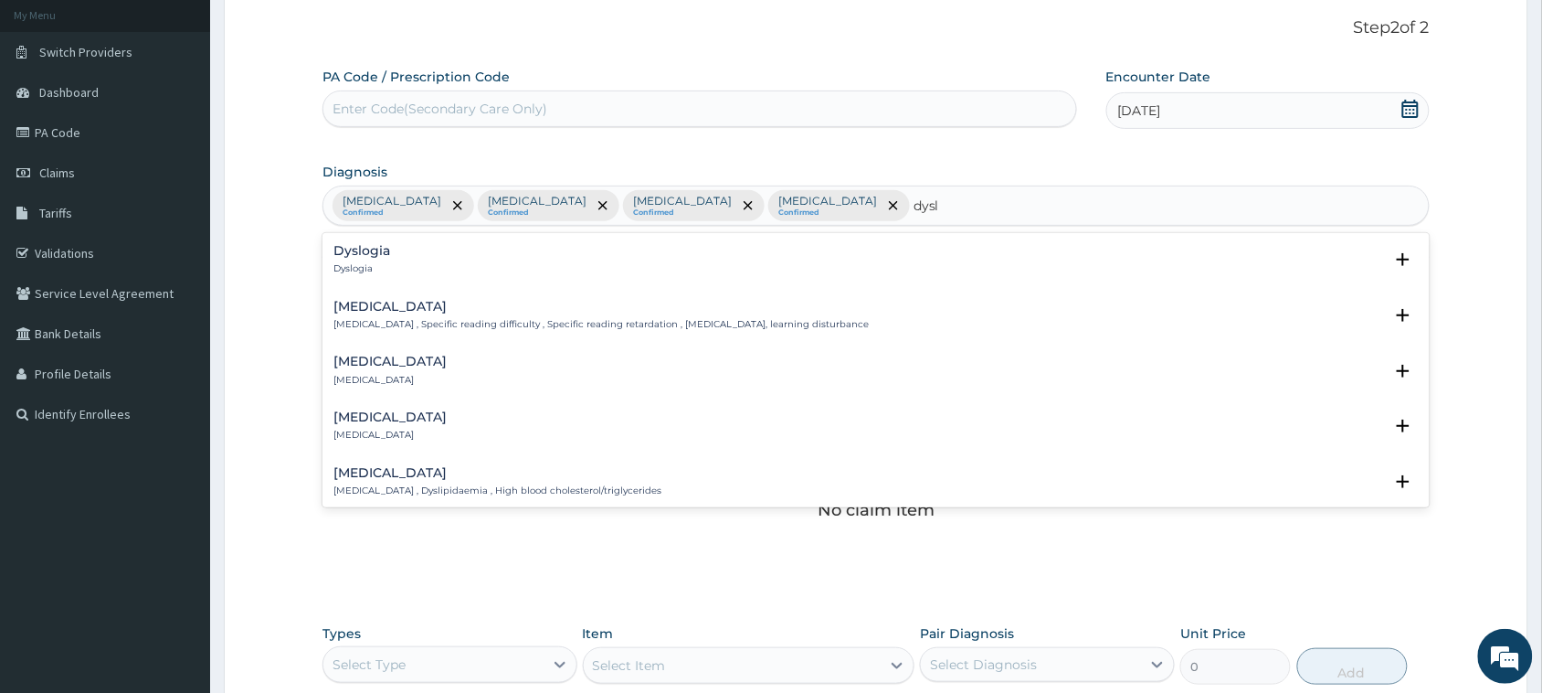
click at [627, 484] on p "[MEDICAL_DATA] , Dyslipidaemia , High blood cholesterol/triglycerides" at bounding box center [498, 490] width 328 height 13
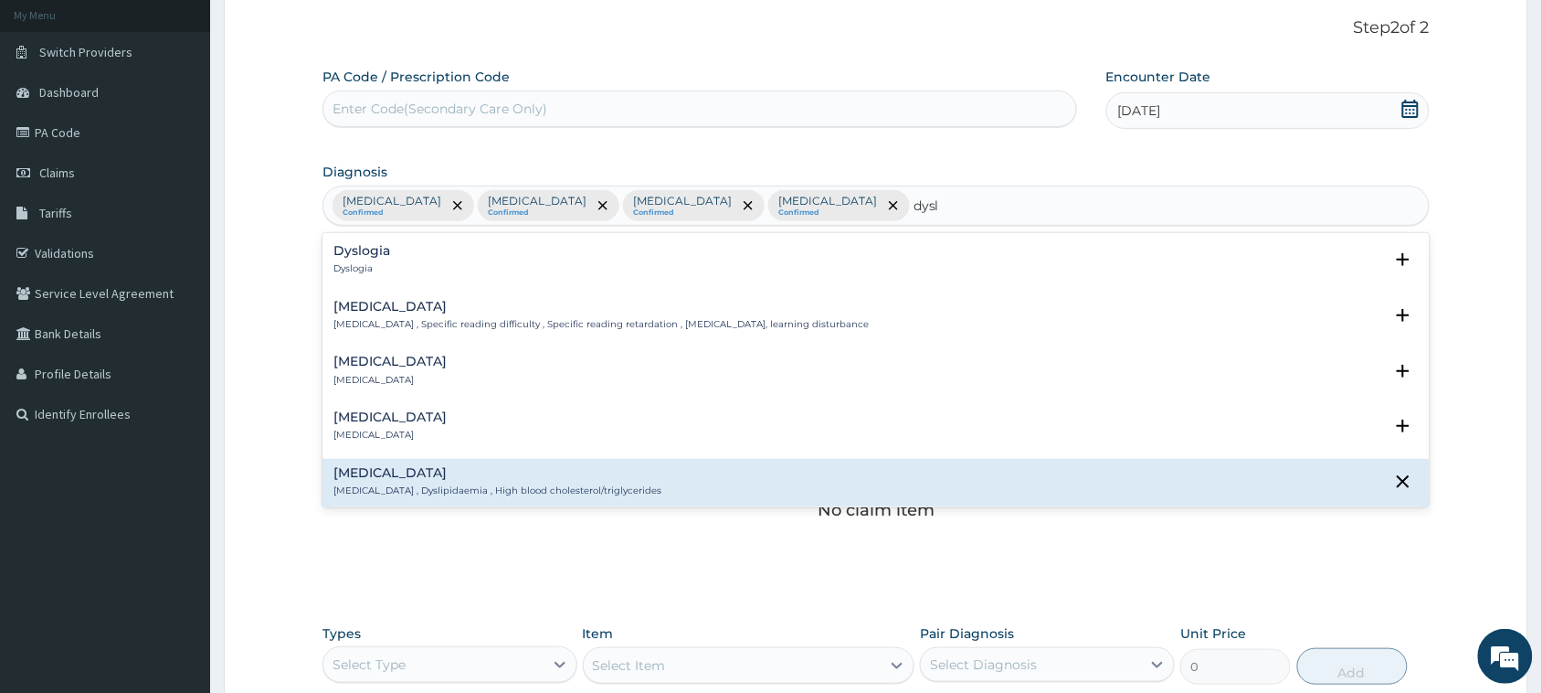
click at [541, 481] on div "[MEDICAL_DATA] [MEDICAL_DATA] , Dyslipidaemia , High blood cholesterol/triglyce…" at bounding box center [498, 482] width 328 height 32
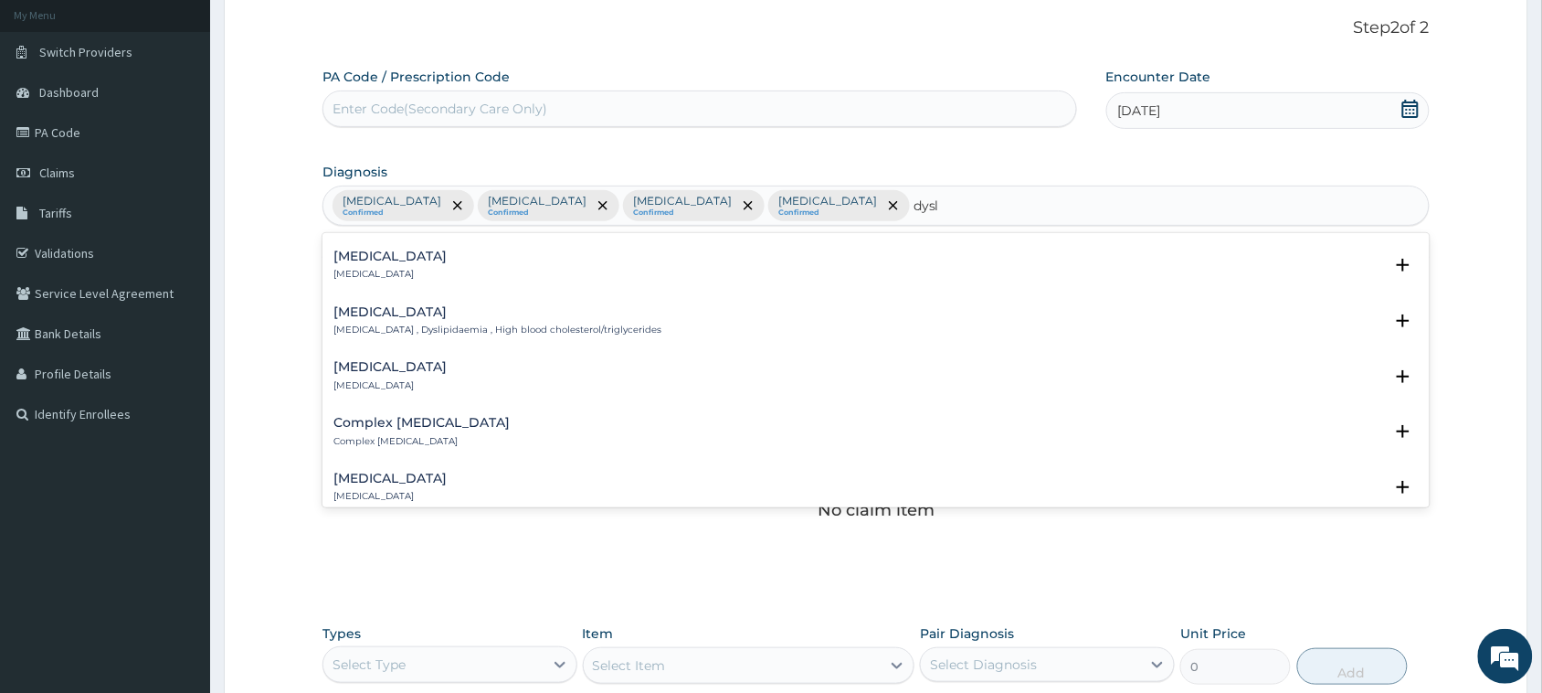
scroll to position [181, 0]
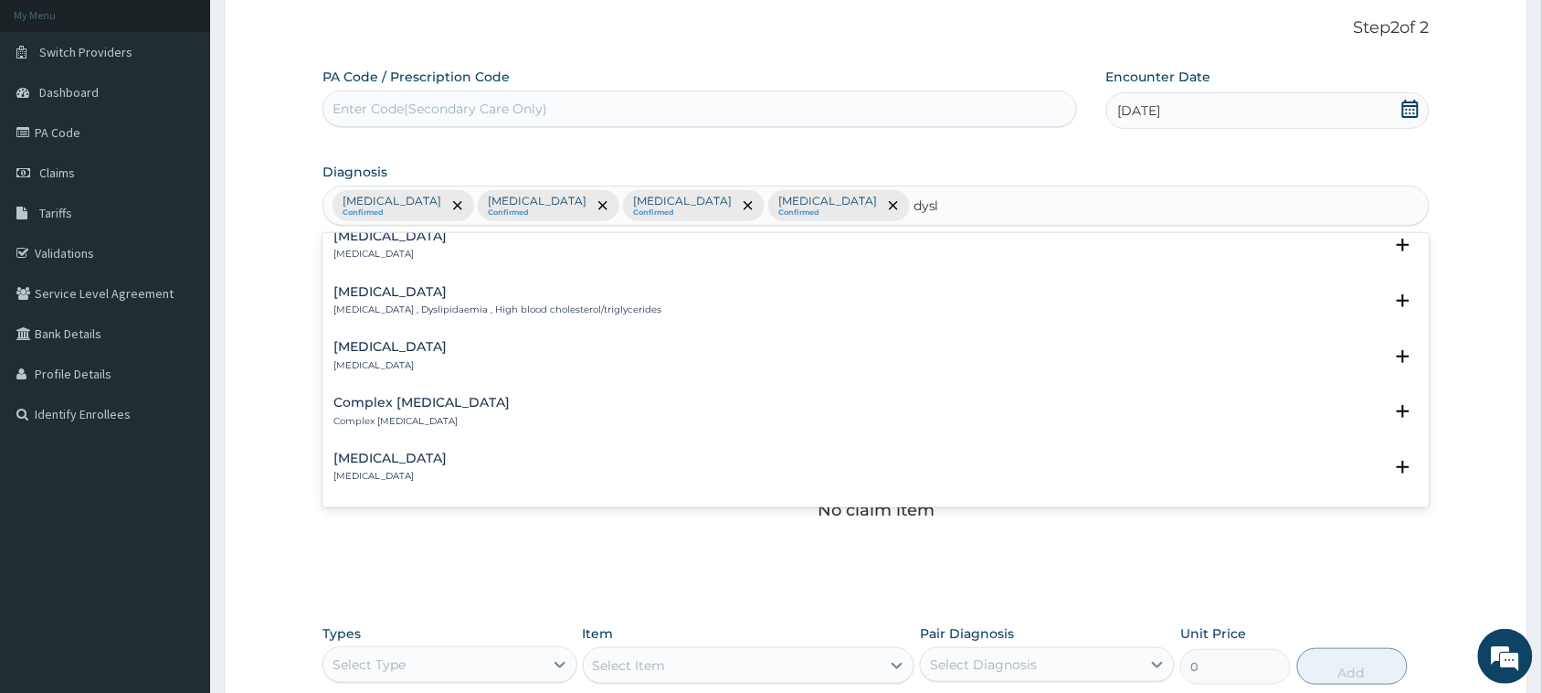
click at [460, 293] on h4 "[MEDICAL_DATA]" at bounding box center [498, 292] width 328 height 14
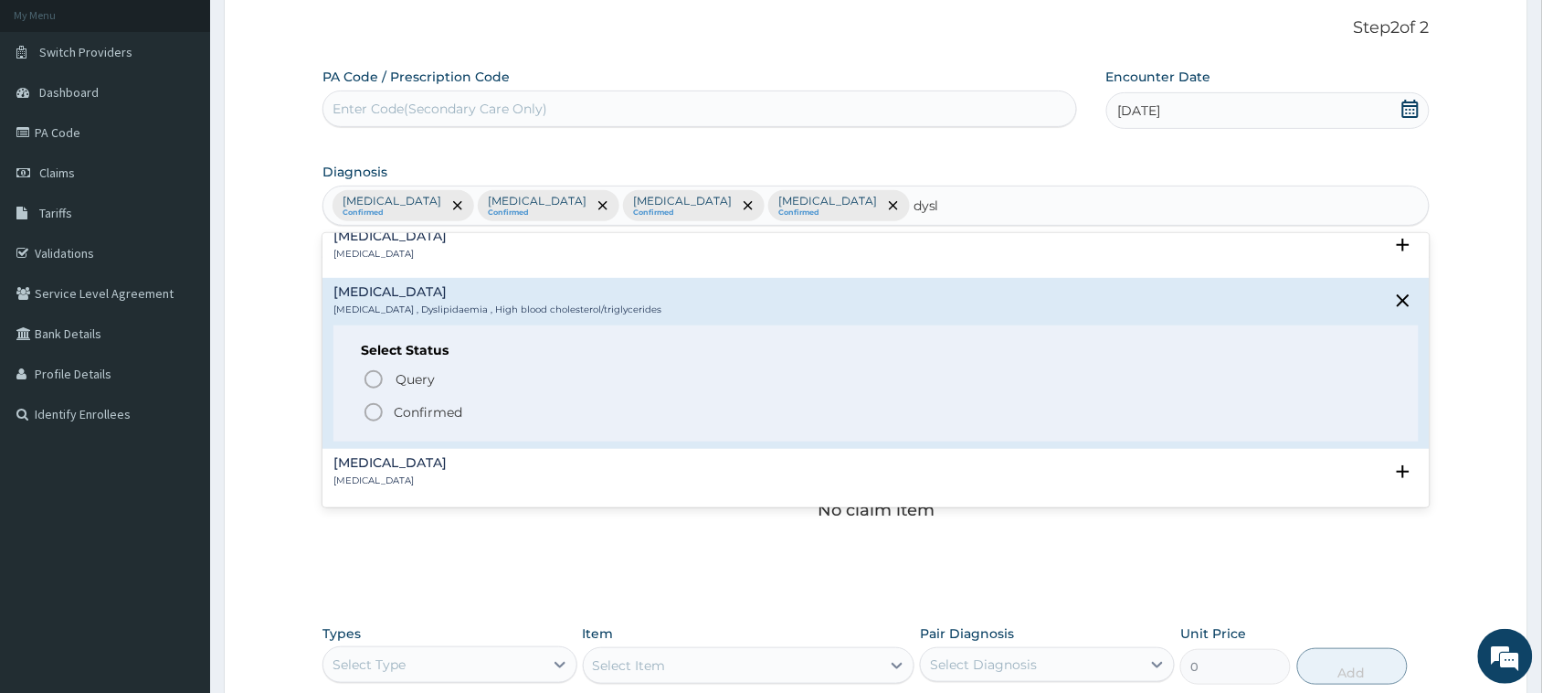
click at [372, 417] on icon "status option filled" at bounding box center [374, 412] width 22 height 22
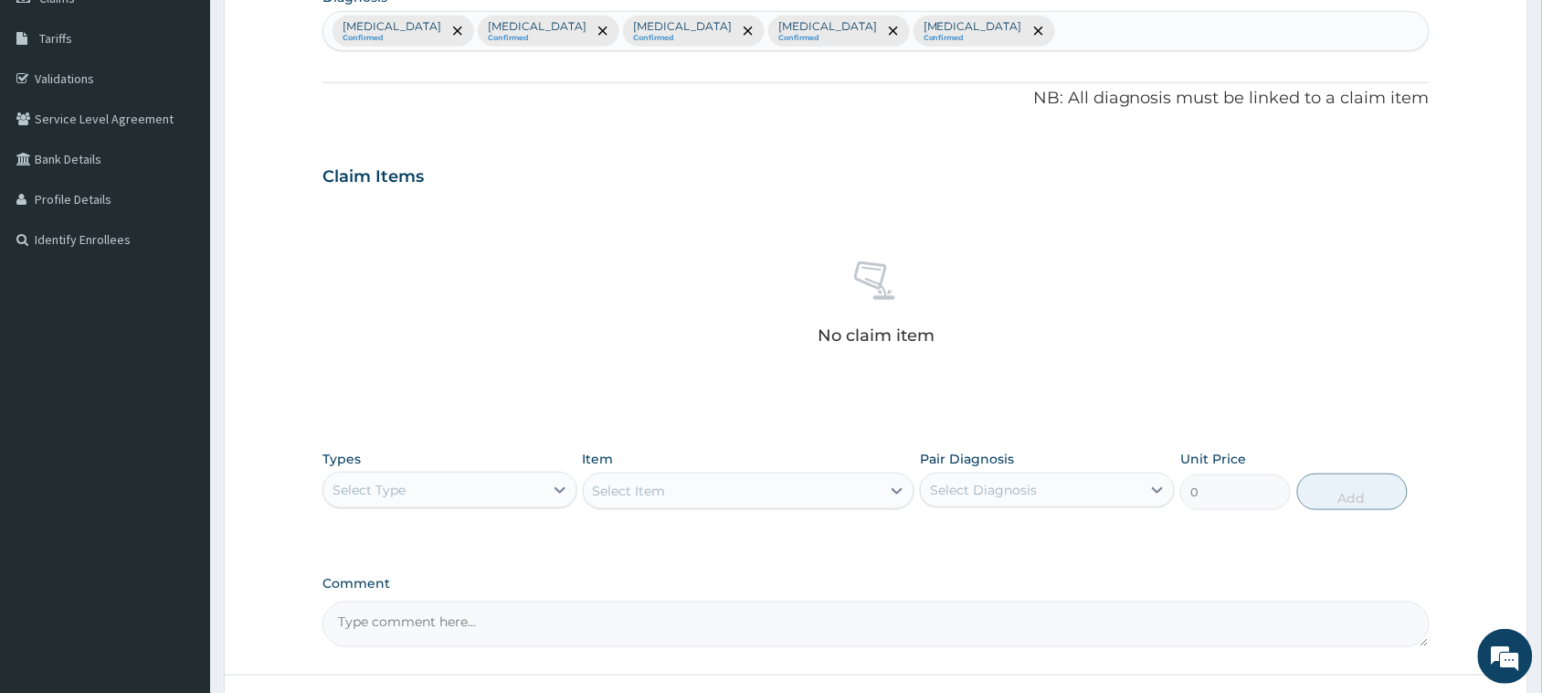
scroll to position [298, 0]
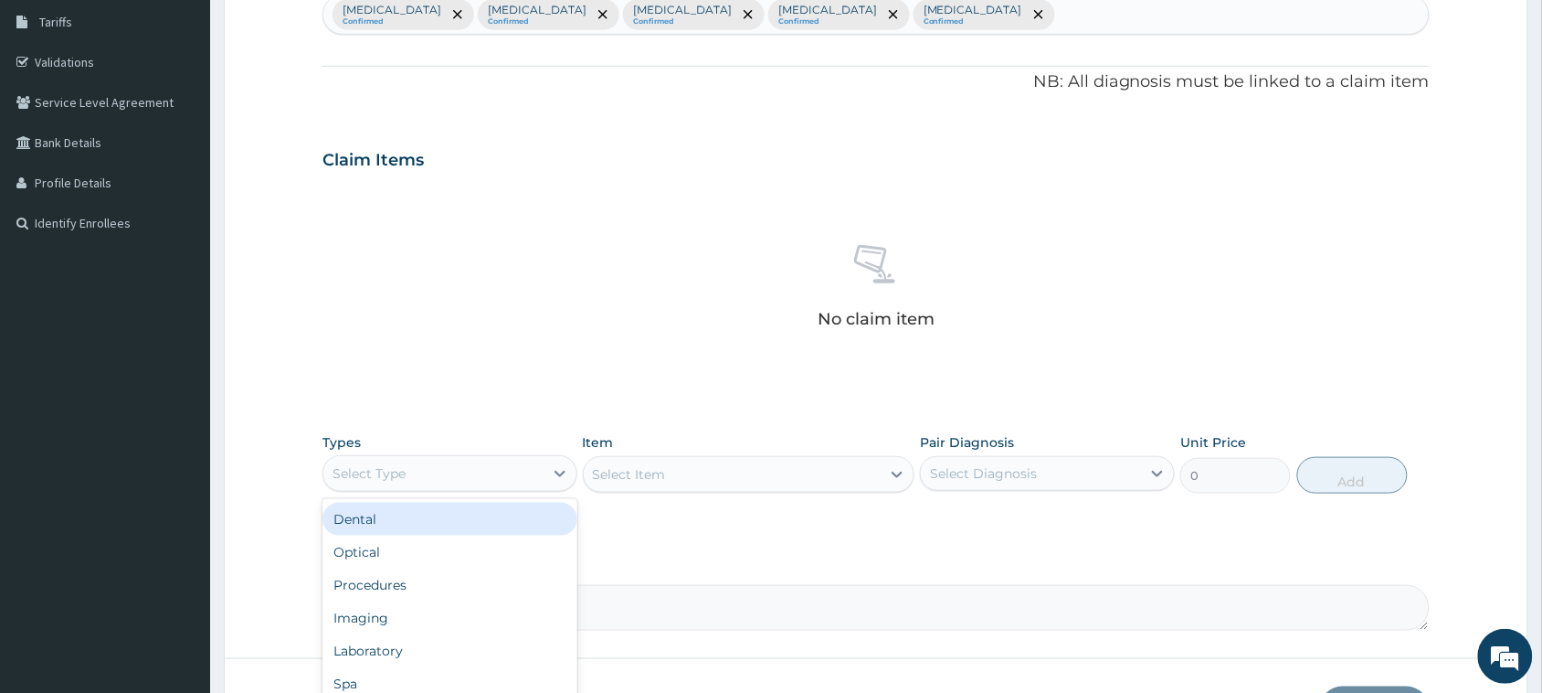
click at [418, 475] on div "Select Type" at bounding box center [433, 473] width 220 height 29
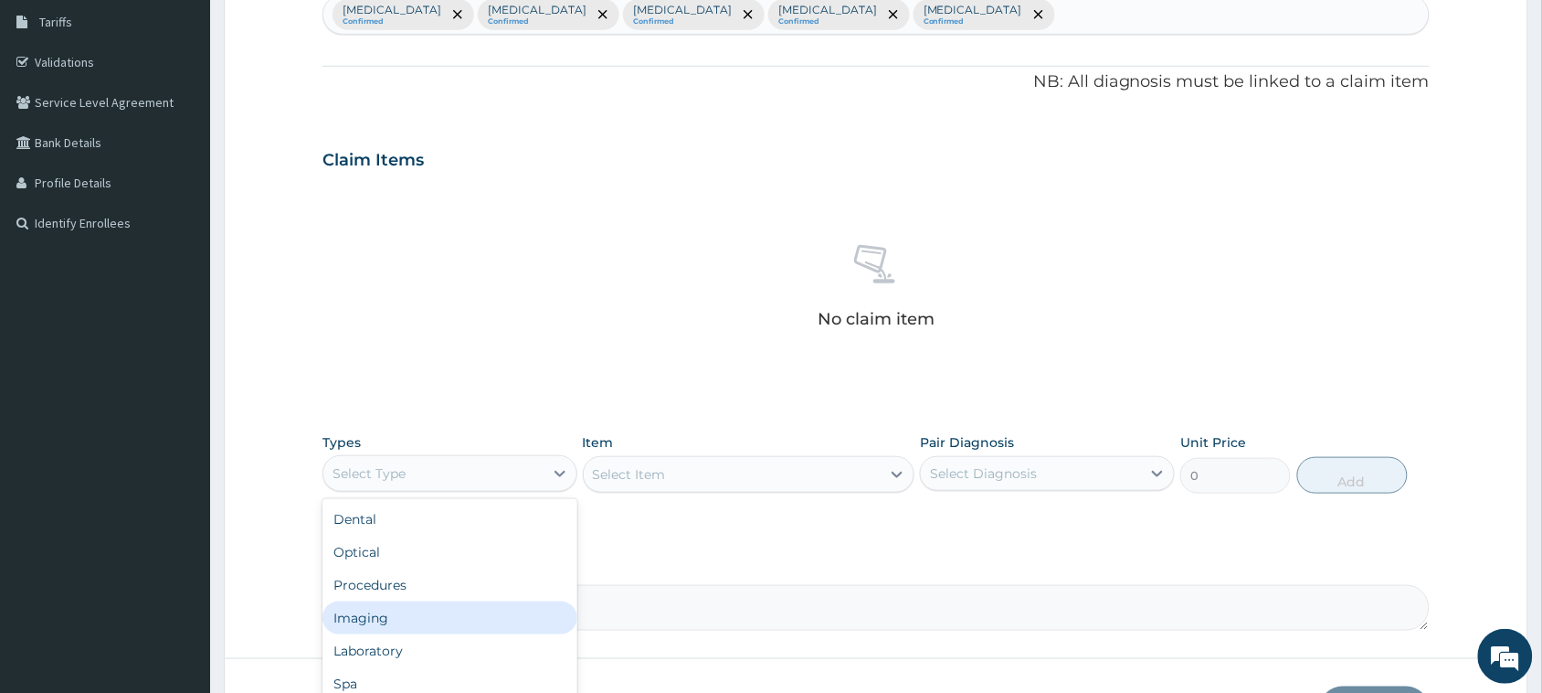
click at [528, 632] on div "Imaging" at bounding box center [450, 617] width 255 height 33
click at [508, 471] on div "Imaging" at bounding box center [433, 473] width 220 height 29
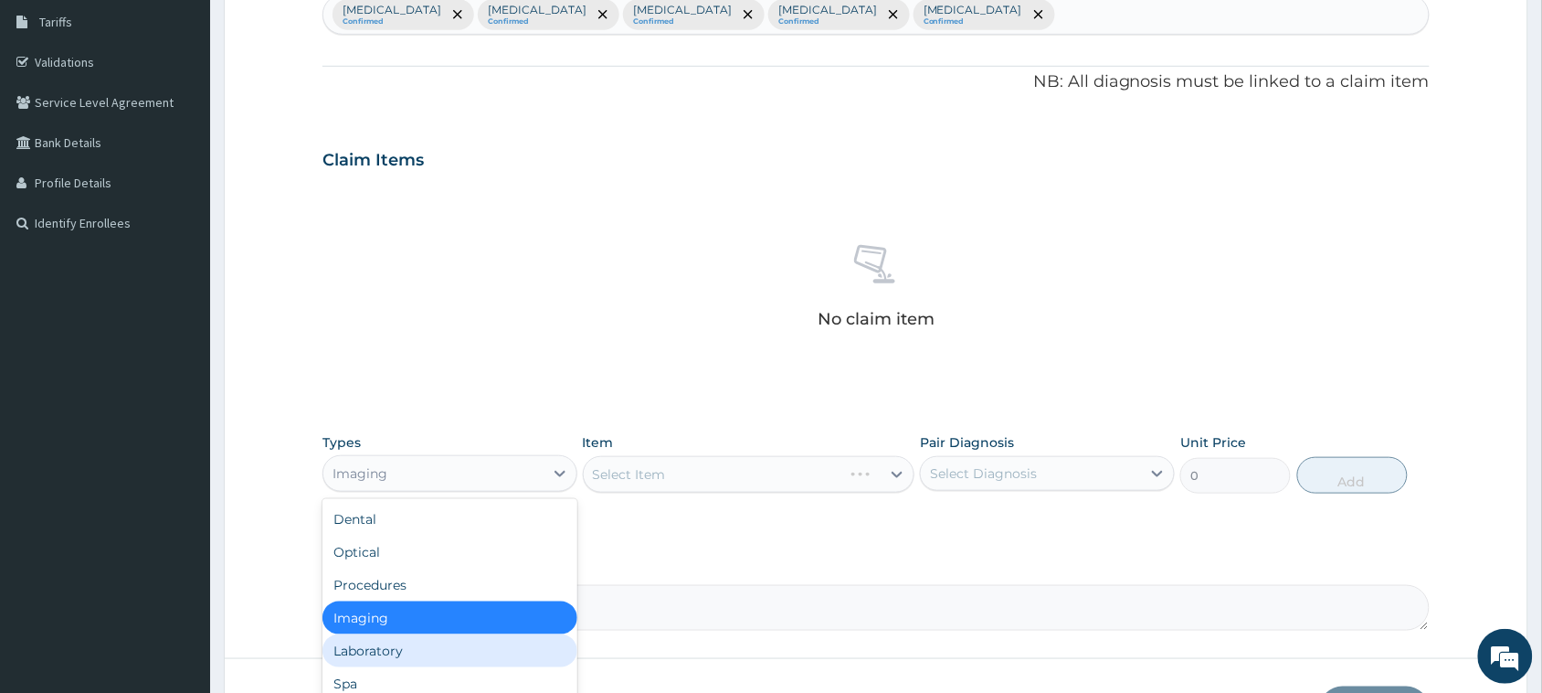
click at [440, 654] on div "Laboratory" at bounding box center [450, 650] width 255 height 33
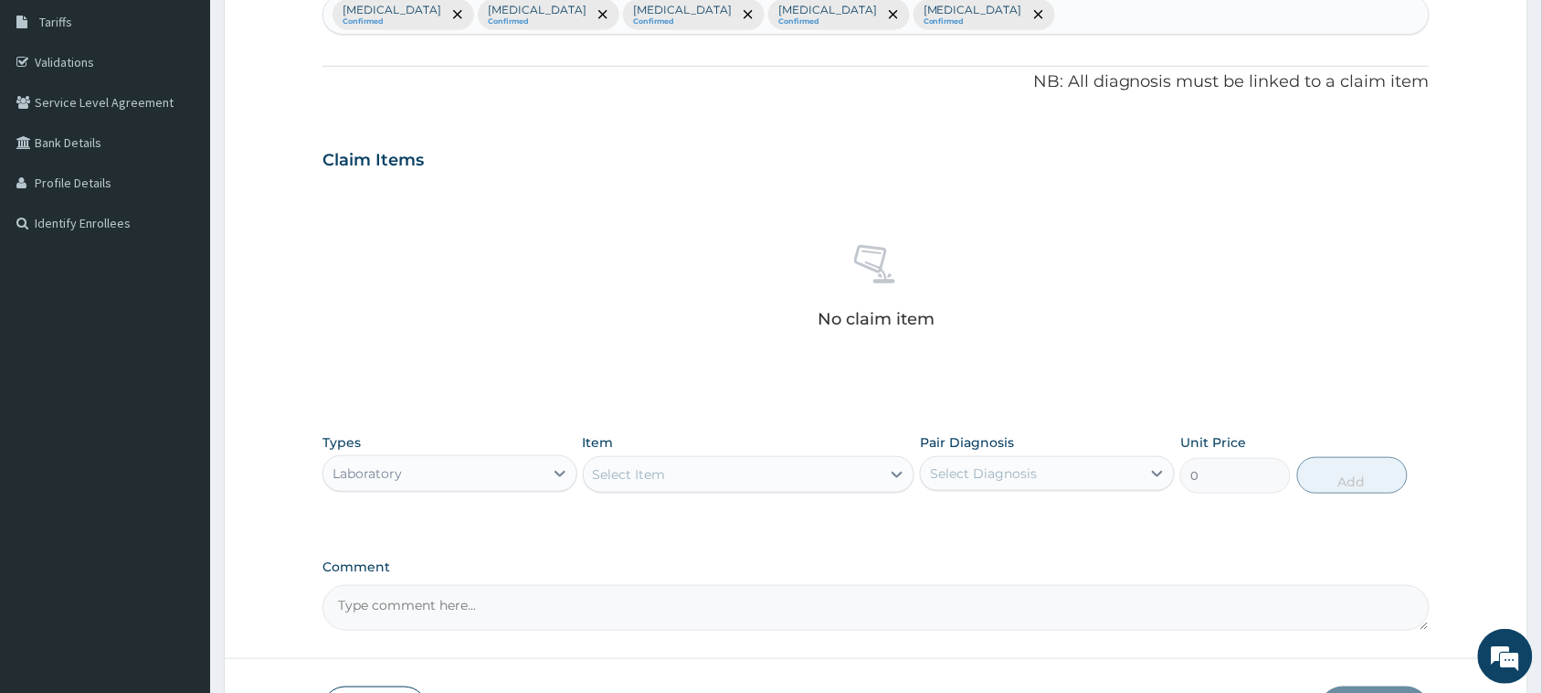
click at [750, 482] on div "Select Item" at bounding box center [733, 474] width 298 height 29
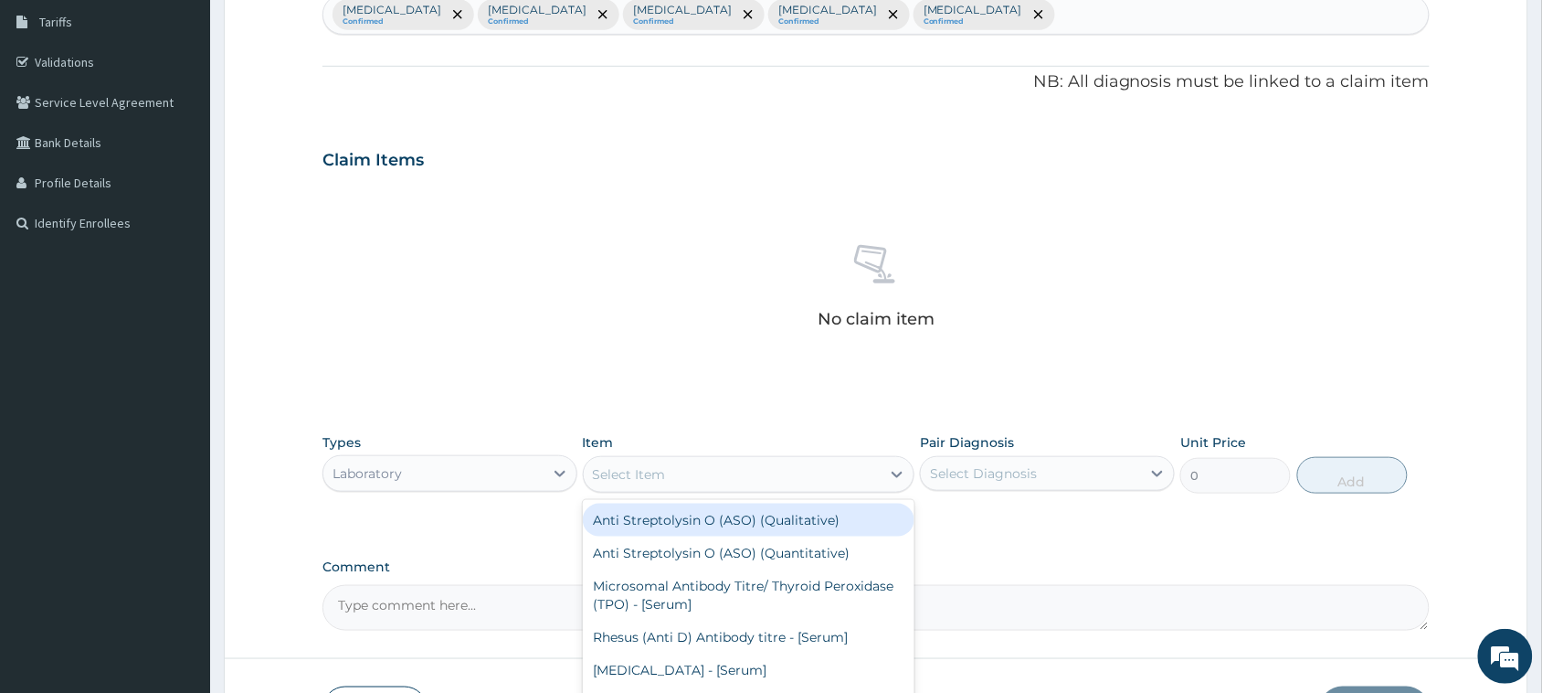
paste input "[MEDICAL_DATA] 40mg (safetelmi)"
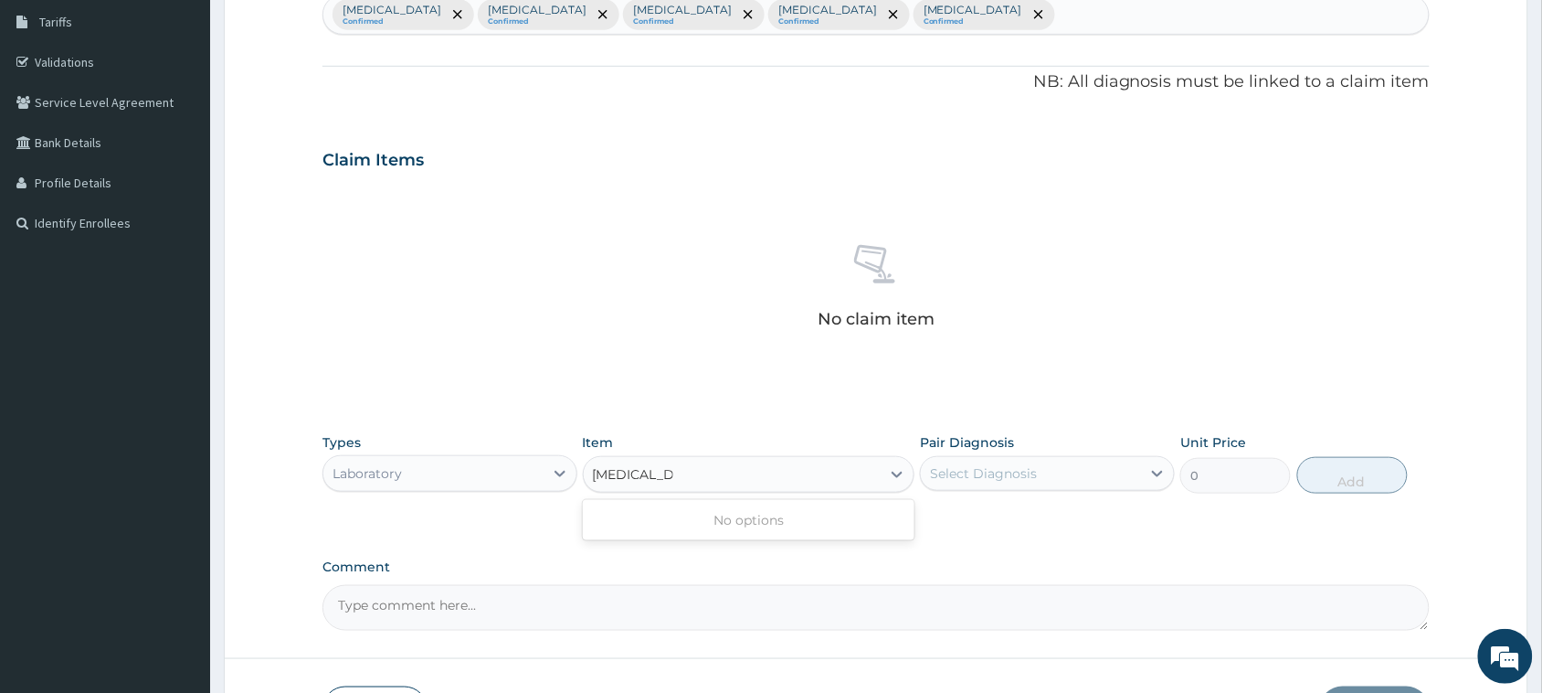
type input "[MEDICAL_DATA]"
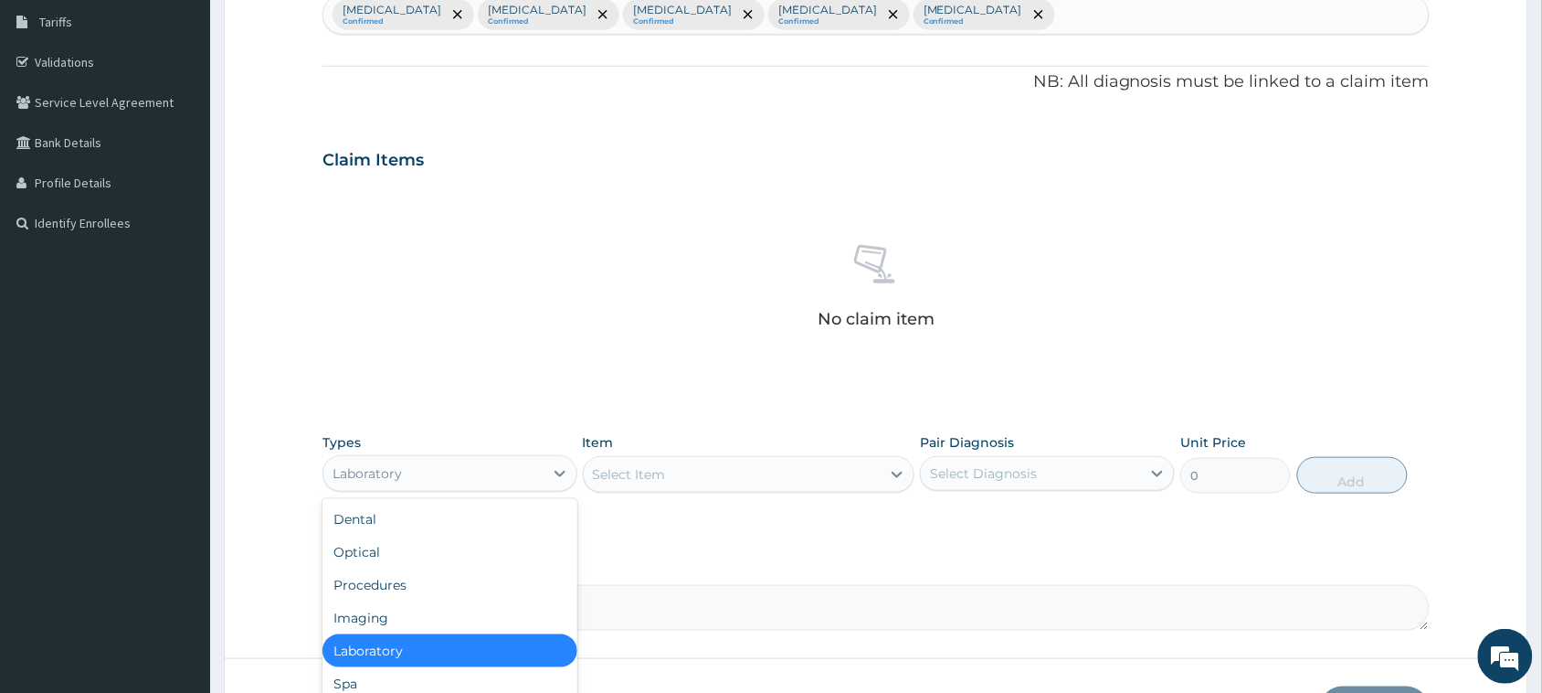
click at [435, 460] on div "Laboratory" at bounding box center [433, 473] width 220 height 29
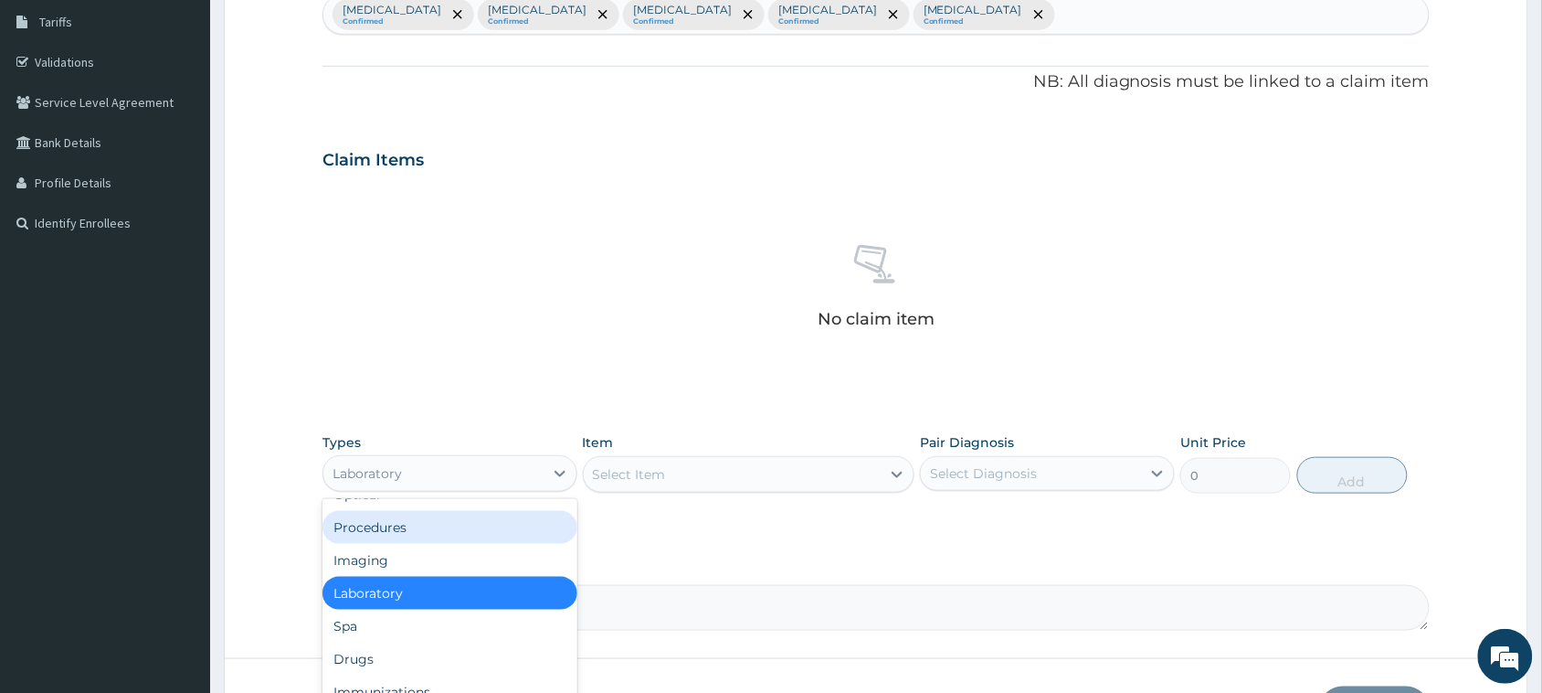
scroll to position [61, 0]
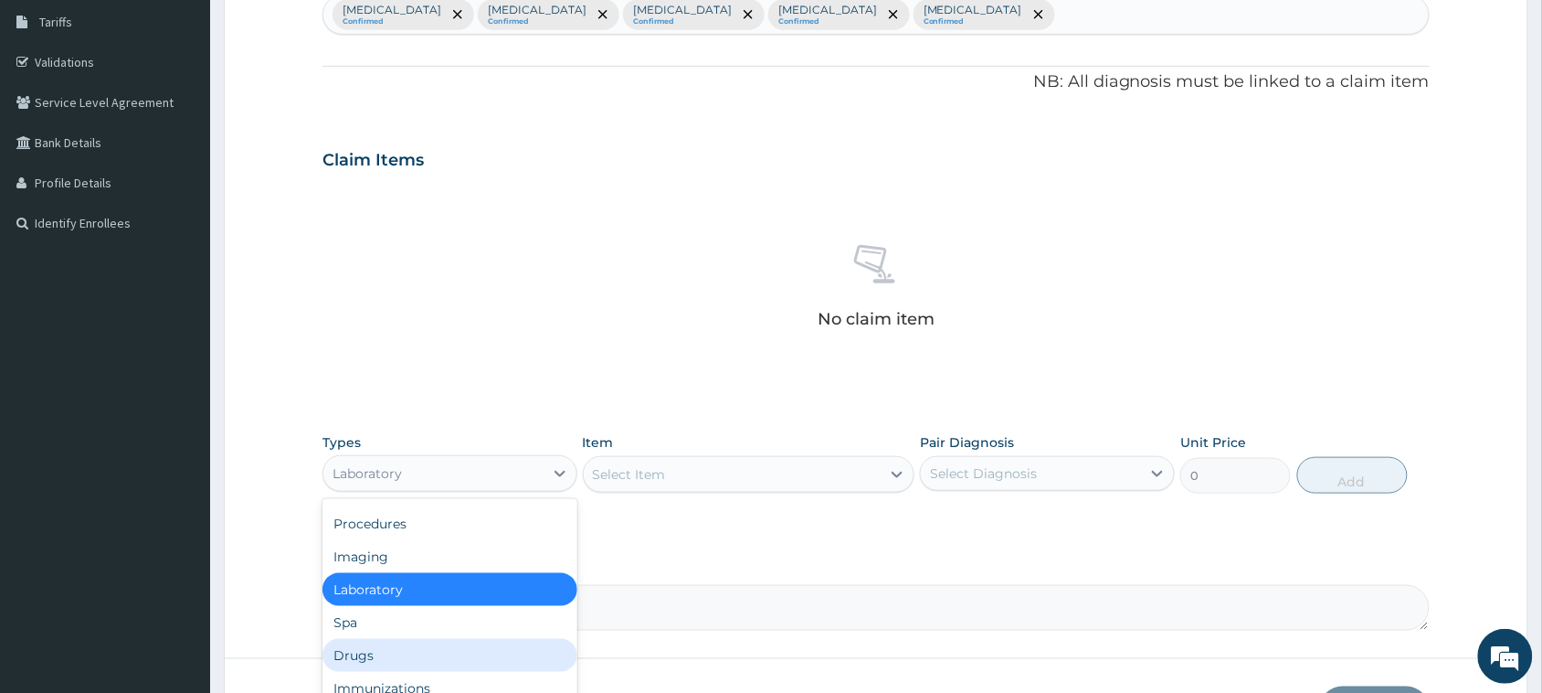
click at [478, 644] on div "Drugs" at bounding box center [450, 655] width 255 height 33
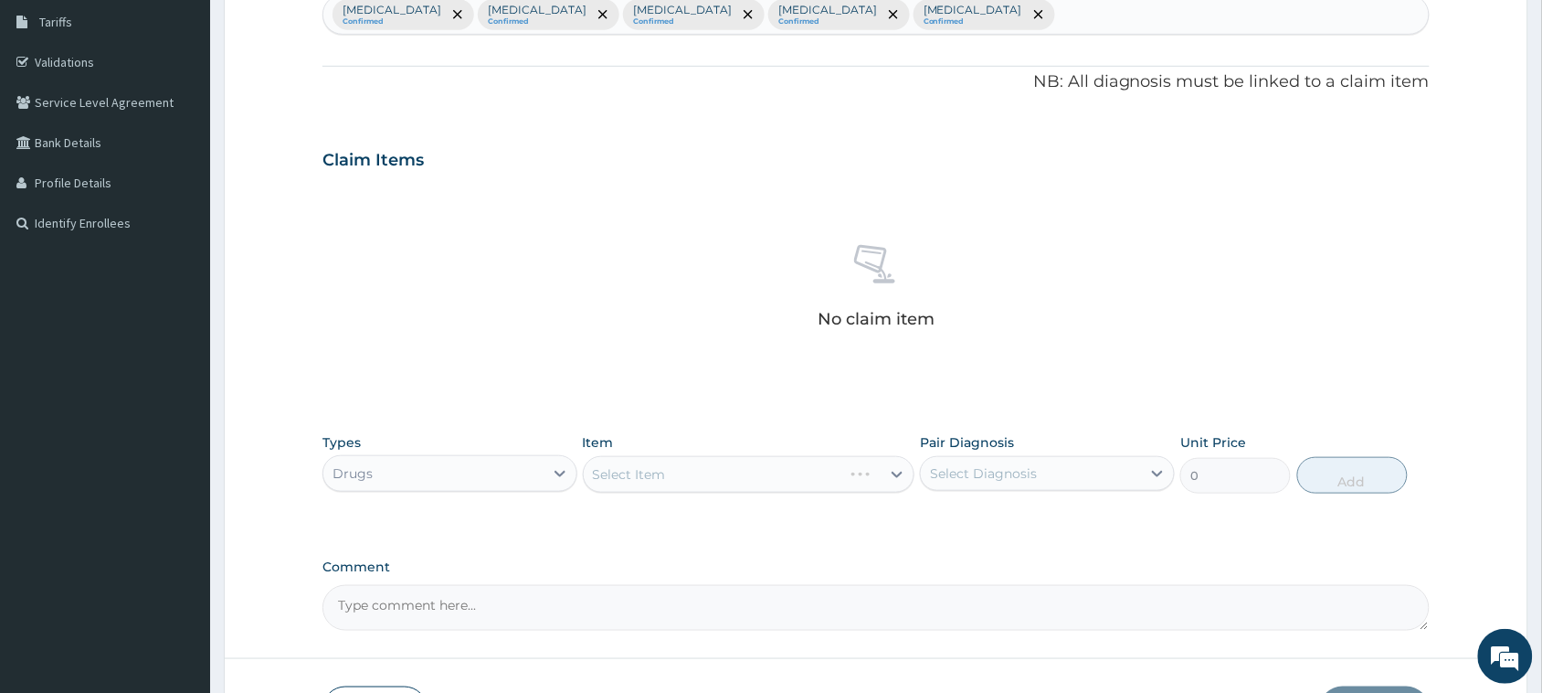
click at [615, 463] on div "Select Item" at bounding box center [749, 474] width 333 height 37
click at [618, 469] on div "Select Item" at bounding box center [629, 474] width 73 height 18
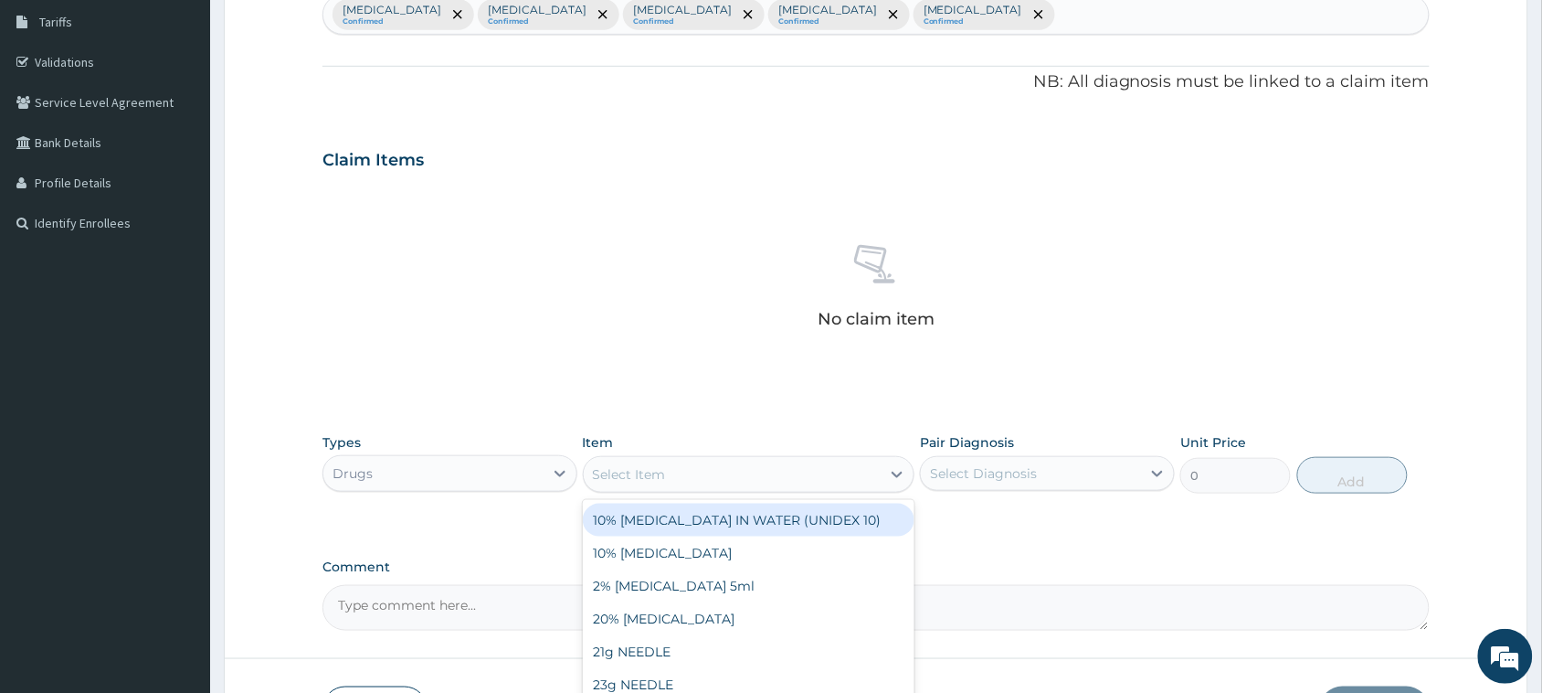
paste input "[MEDICAL_DATA] 40mg (safetelmi)"
type input "[MEDICAL_DATA] 40mg (safetelmi)"
click at [627, 471] on input "[MEDICAL_DATA] 40mg (safetelmi)" at bounding box center [688, 474] width 190 height 18
click at [665, 514] on div "[MEDICAL_DATA] 40mg (SAFETELMI)" at bounding box center [749, 519] width 333 height 33
type input "350"
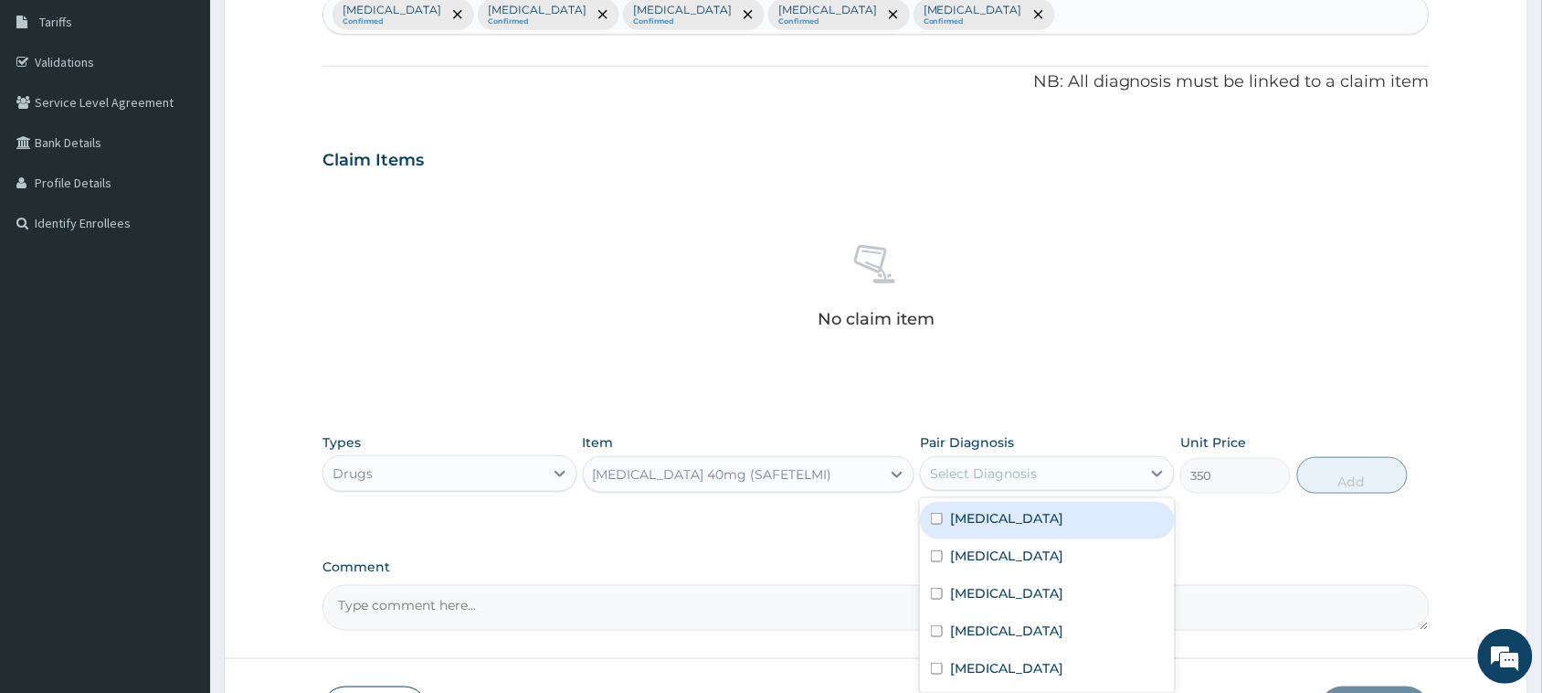
click at [1033, 464] on div "Select Diagnosis" at bounding box center [983, 473] width 107 height 18
click at [1026, 512] on label "[MEDICAL_DATA]" at bounding box center [1006, 518] width 113 height 18
checkbox input "true"
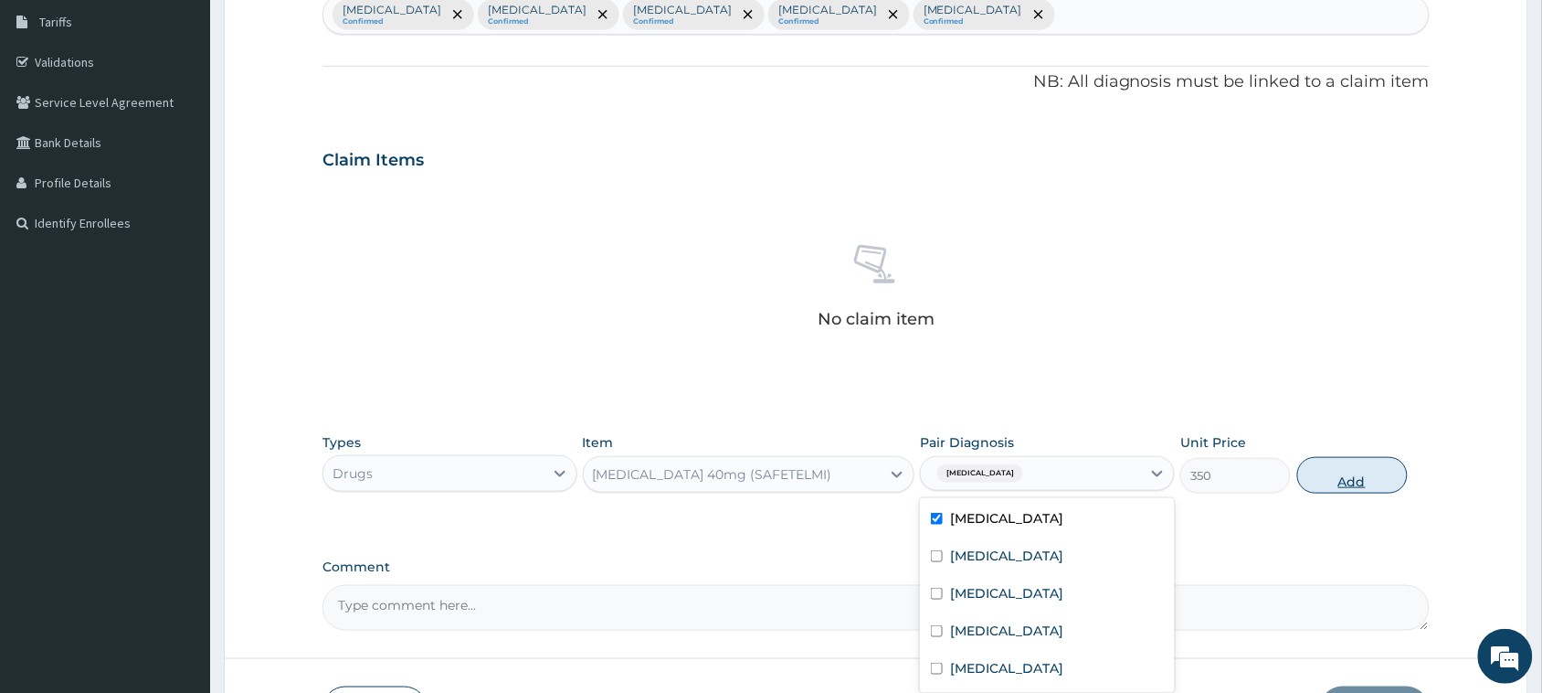
click at [1361, 481] on button "Add" at bounding box center [1353, 475] width 111 height 37
type input "0"
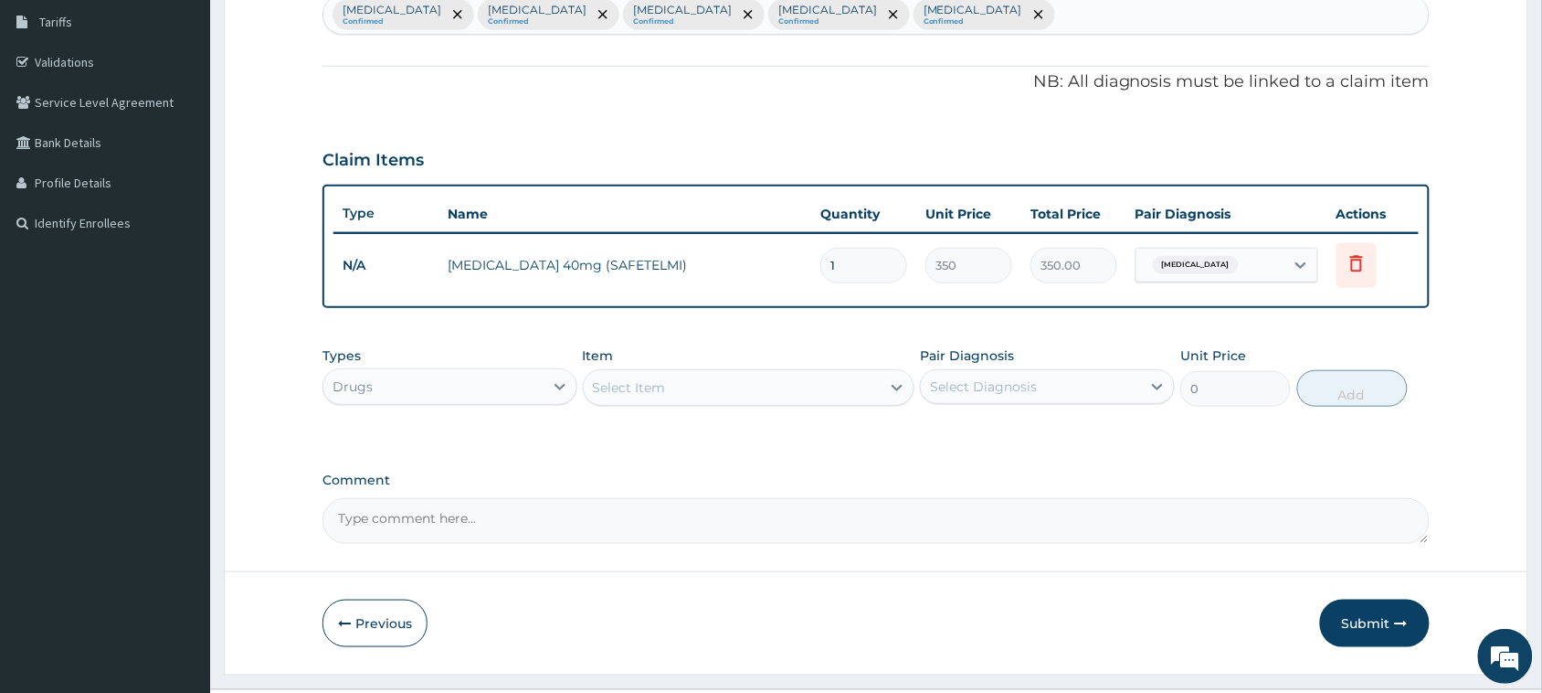
click at [654, 378] on div "Select Item" at bounding box center [629, 387] width 73 height 18
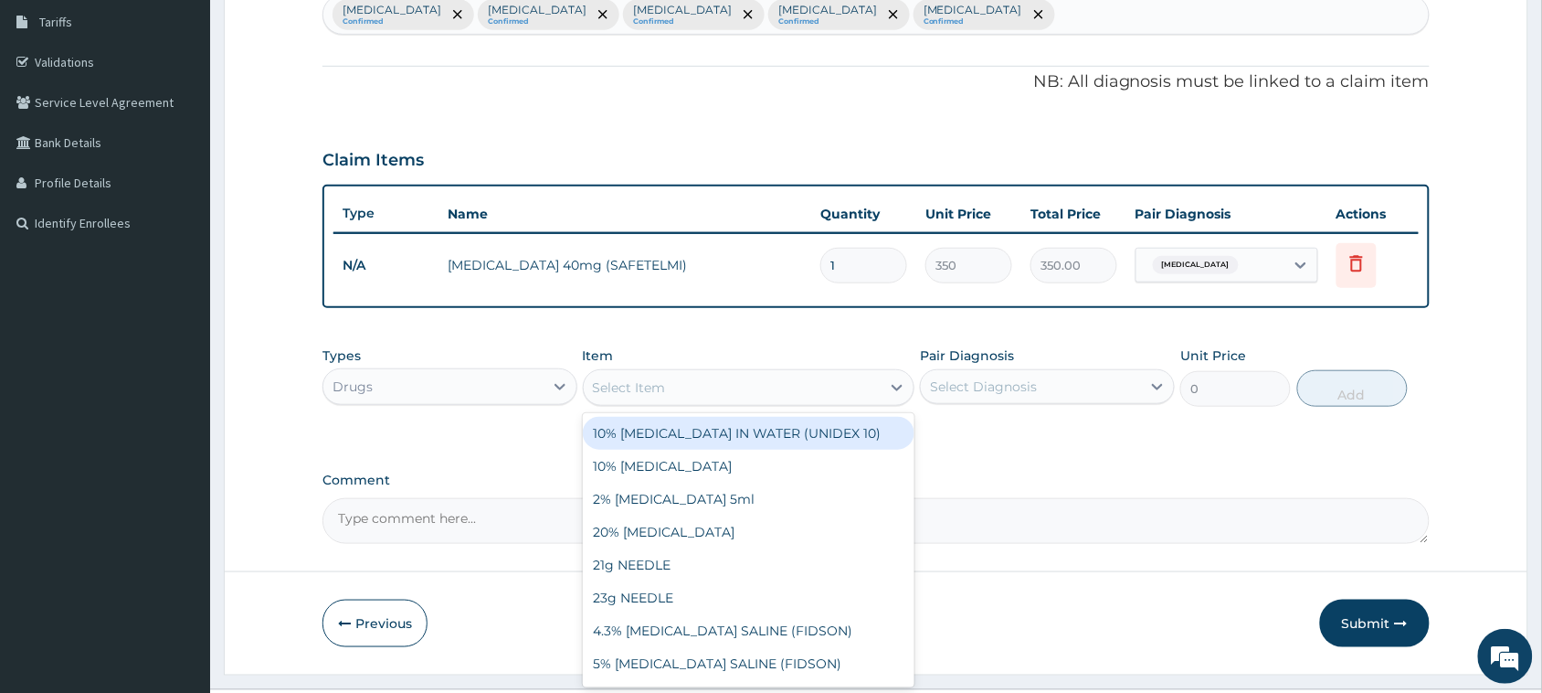
paste input "[MEDICAL_DATA] 4mg ([MEDICAL_DATA])"
type input "[MEDICAL_DATA] 4mg ([MEDICAL_DATA])"
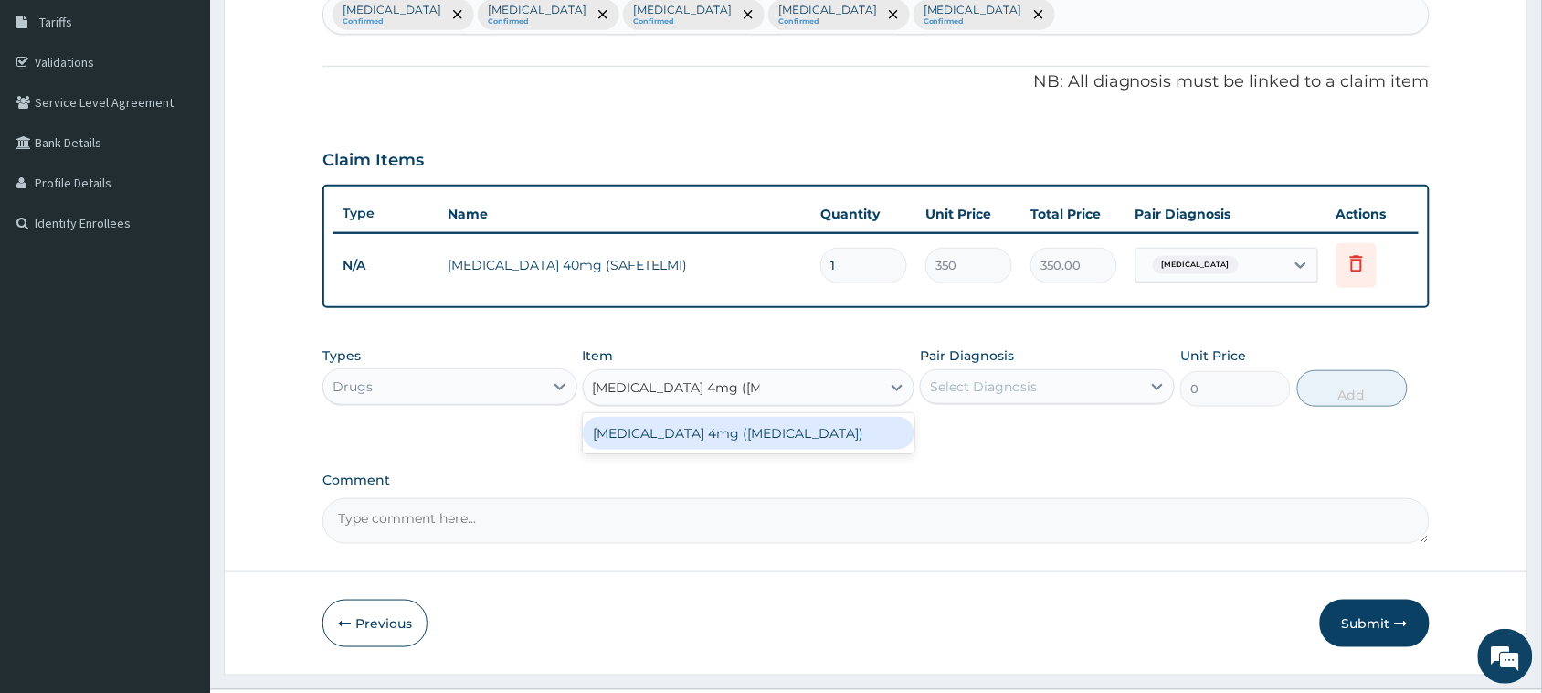
click at [664, 420] on div "[MEDICAL_DATA] 4mg ([MEDICAL_DATA])" at bounding box center [749, 433] width 333 height 33
type input "591.25"
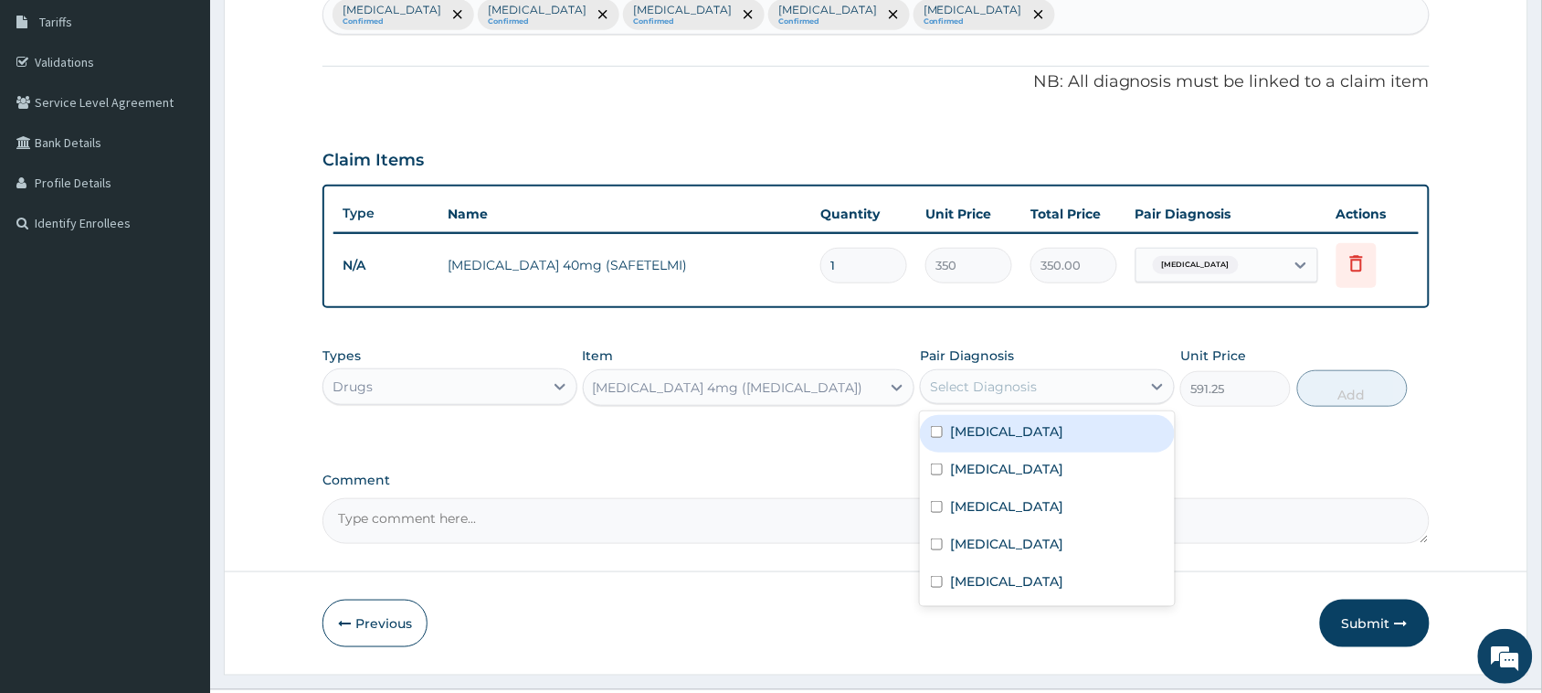
click at [990, 384] on div "Select Diagnosis" at bounding box center [983, 386] width 107 height 18
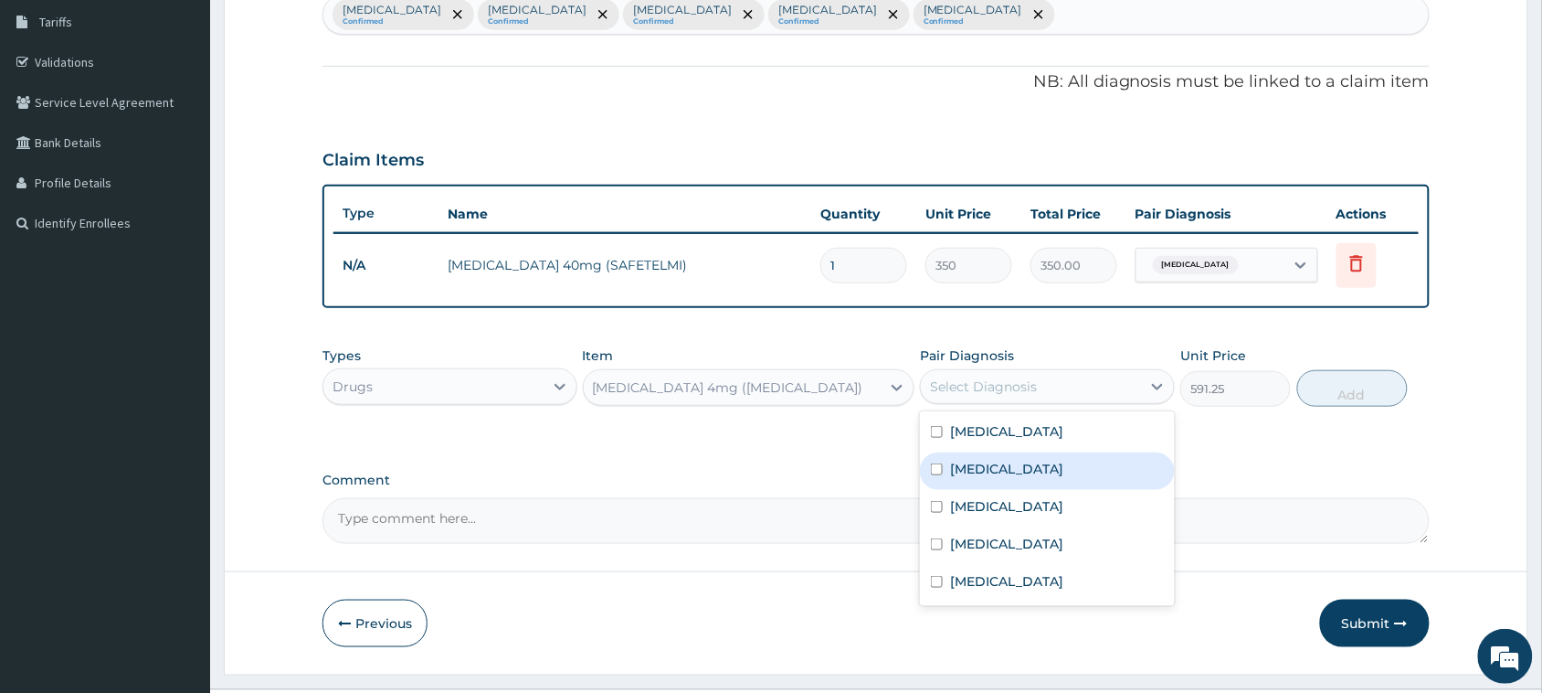
click at [978, 473] on label "[MEDICAL_DATA]" at bounding box center [1006, 469] width 113 height 18
checkbox input "true"
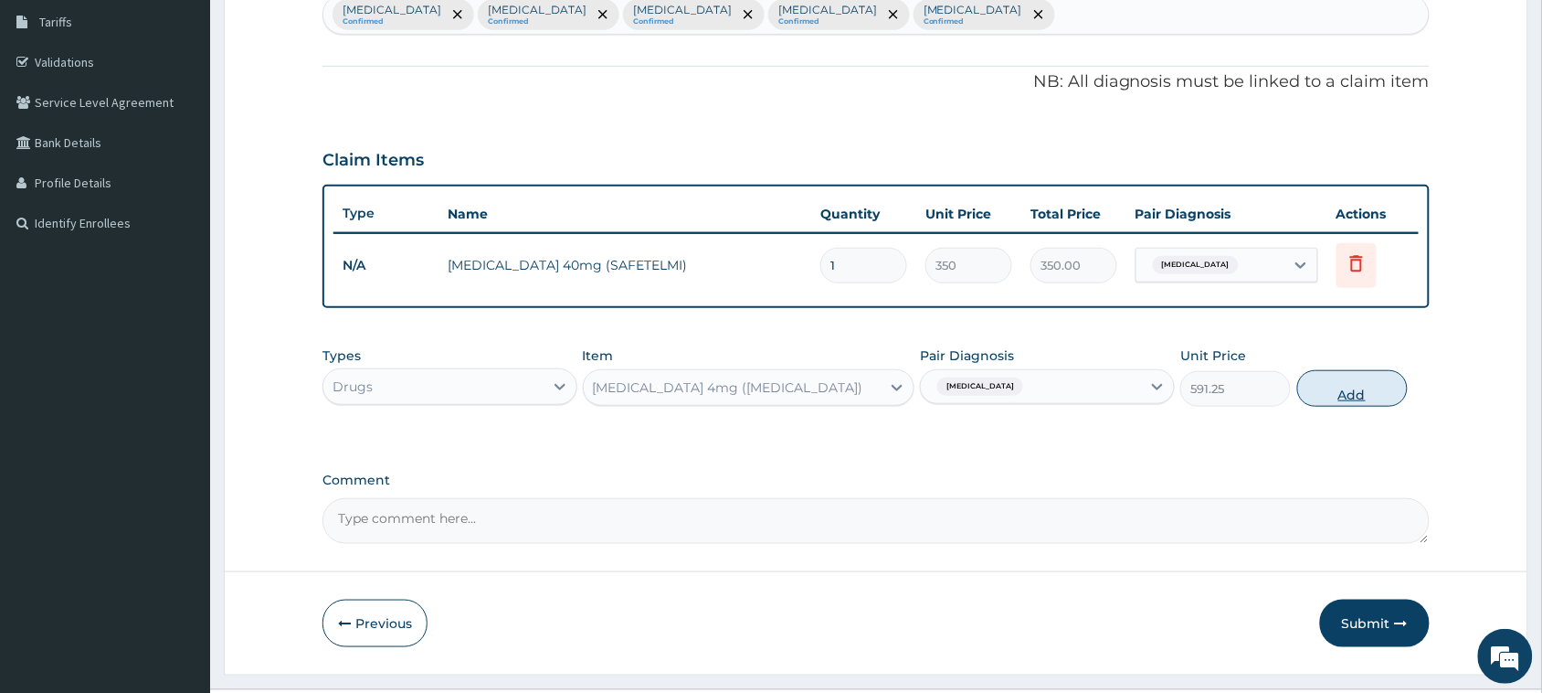
click at [1326, 377] on button "Add" at bounding box center [1353, 388] width 111 height 37
type input "0"
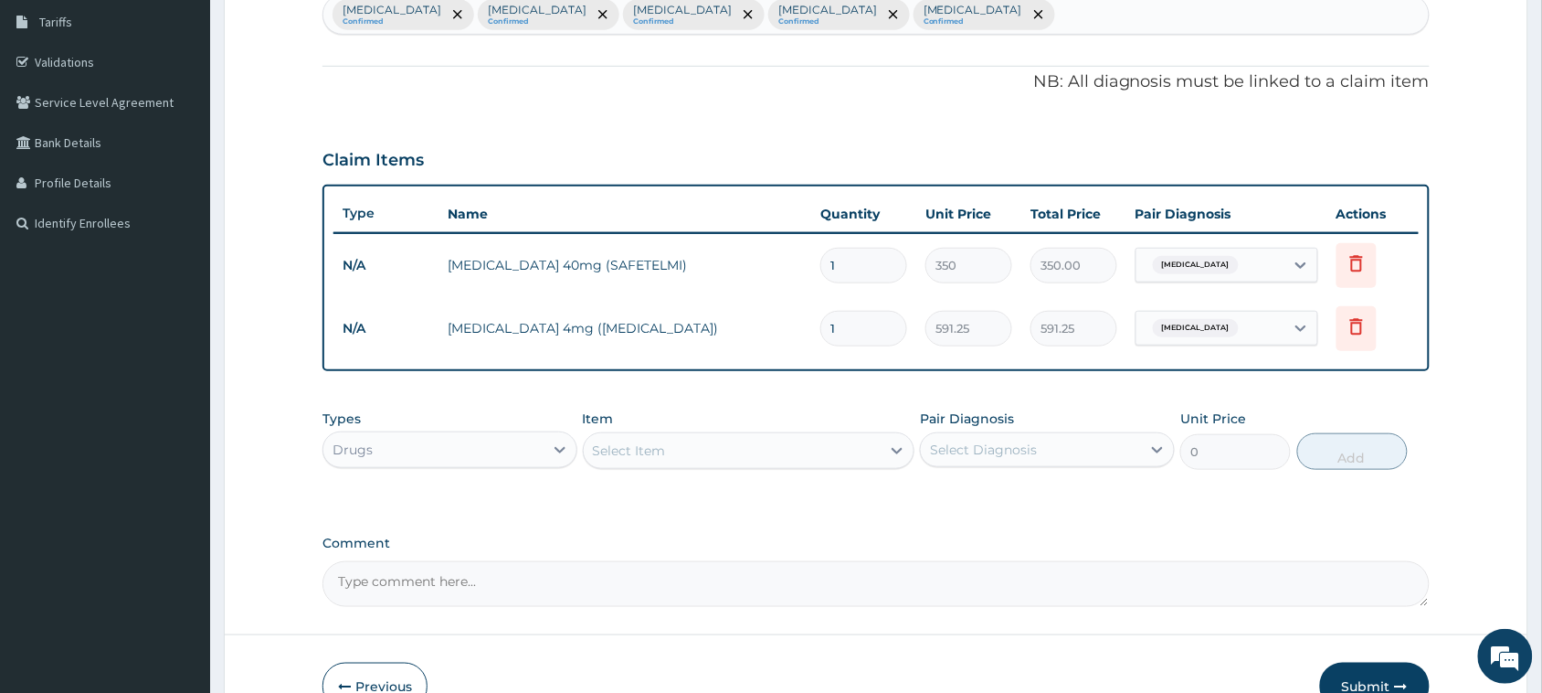
click at [638, 436] on div "Select Item" at bounding box center [733, 450] width 298 height 29
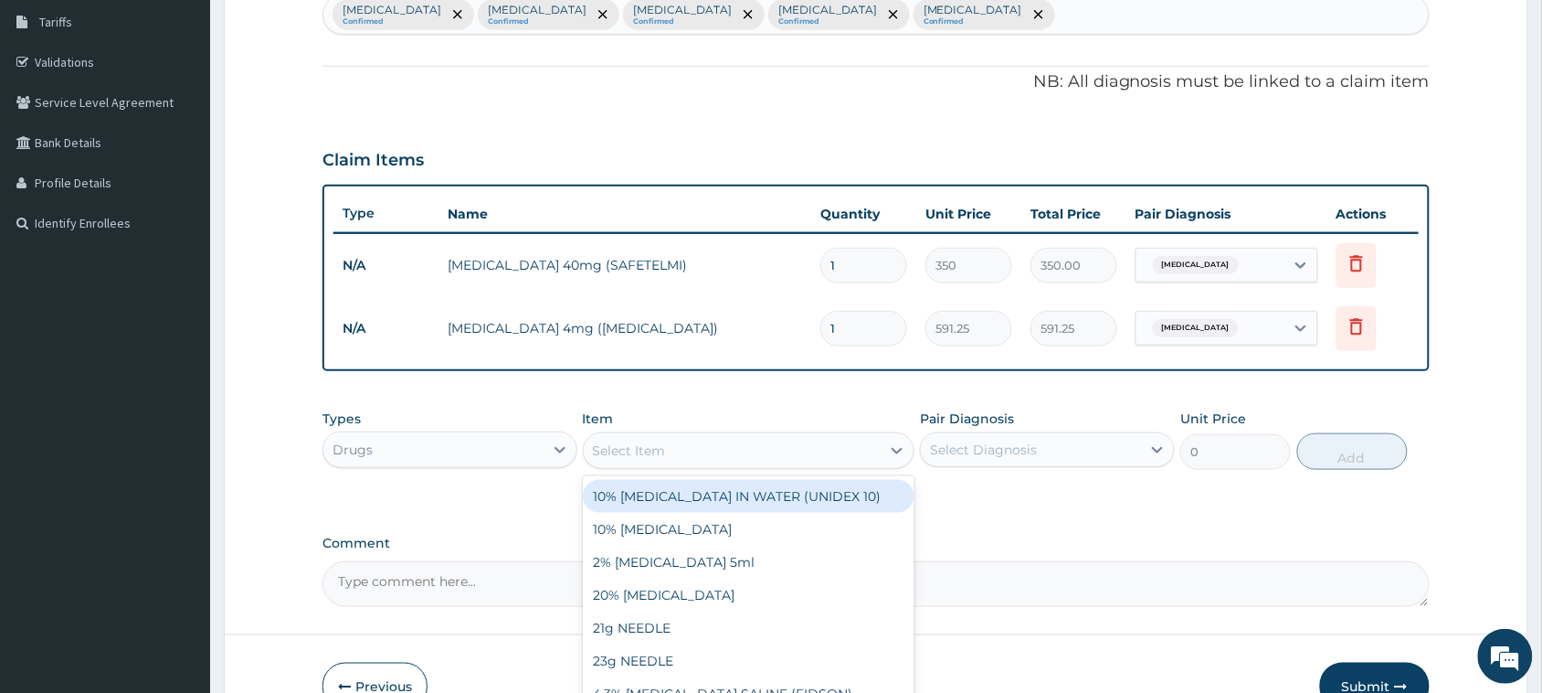
paste input "[MEDICAL_DATA] 40mg ([MEDICAL_DATA])"
type input "[MEDICAL_DATA] 40mg ([MEDICAL_DATA])"
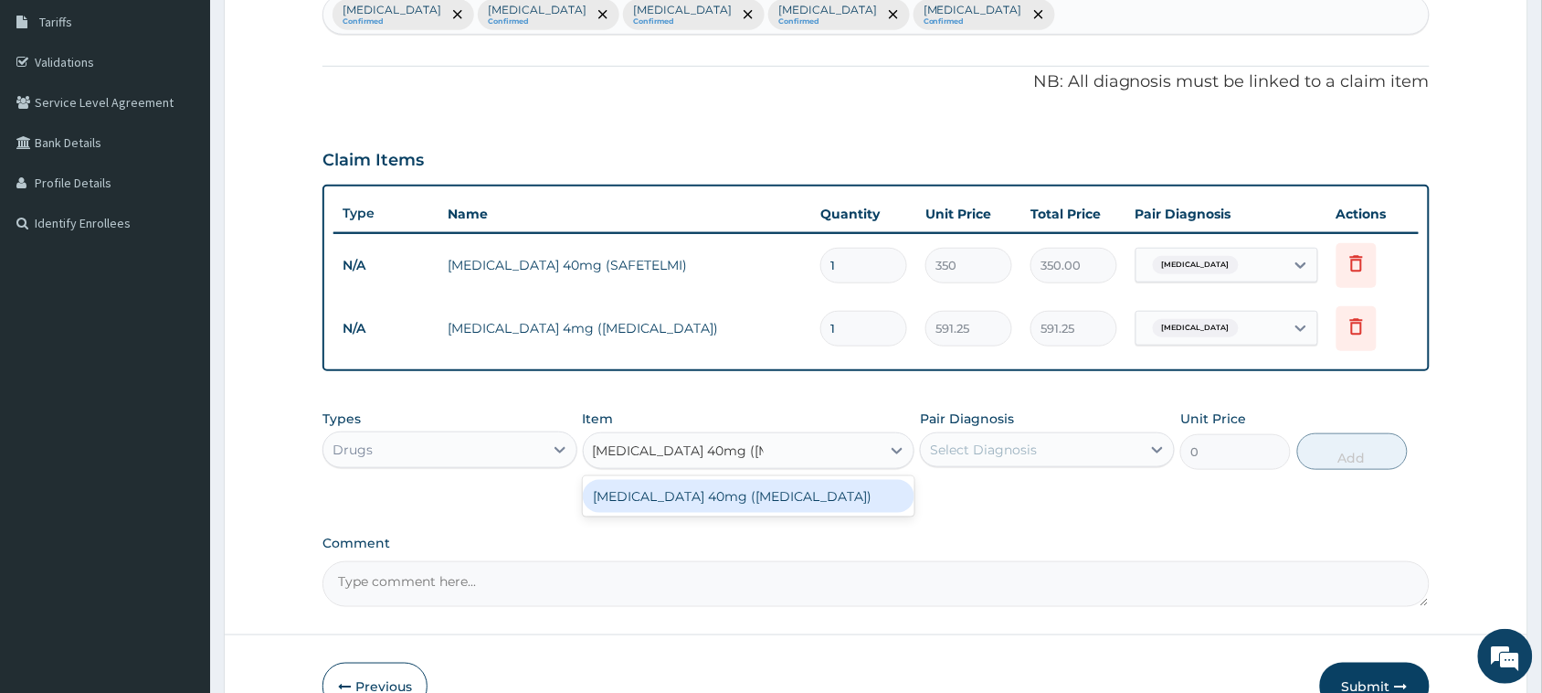
click at [679, 496] on div "[MEDICAL_DATA] 40mg ([MEDICAL_DATA])" at bounding box center [749, 496] width 333 height 33
type input "1064.25"
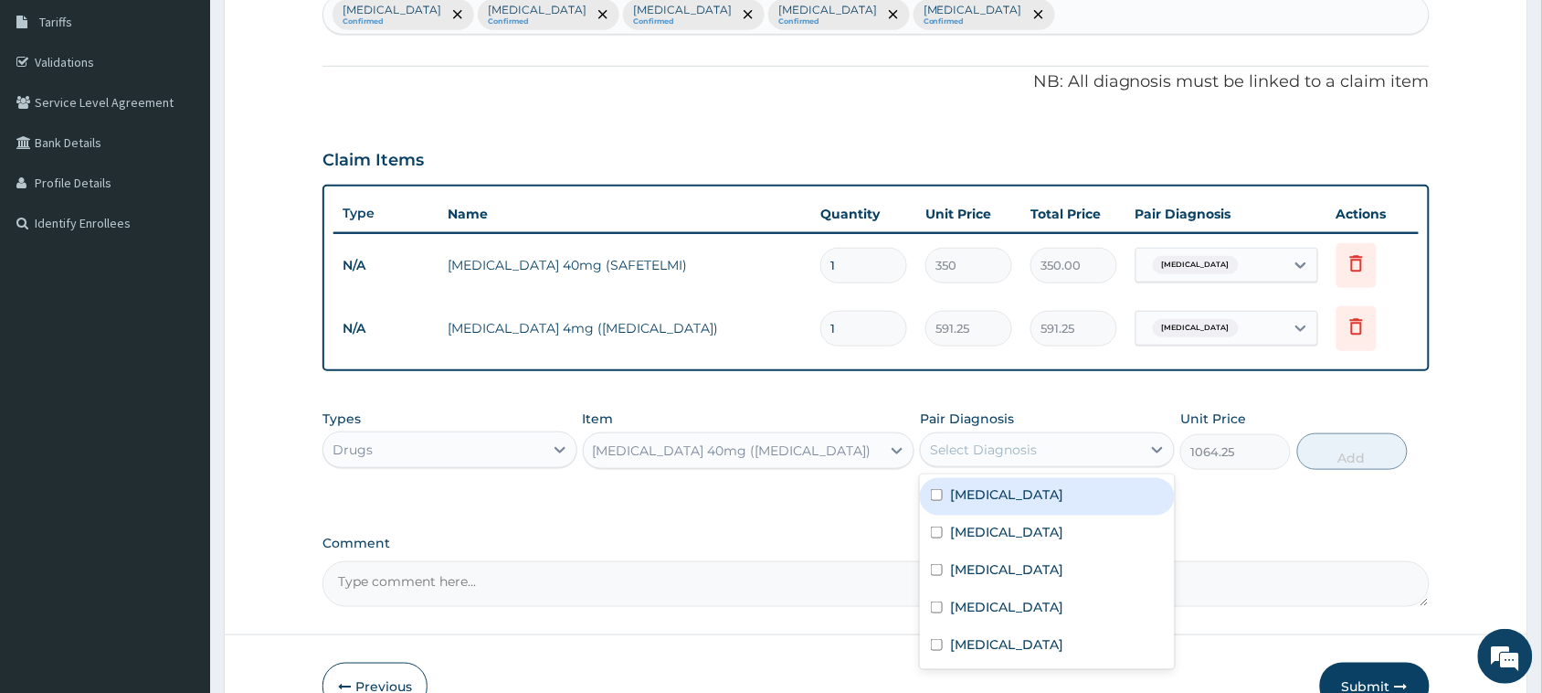
click at [1015, 460] on div "Select Diagnosis" at bounding box center [1031, 449] width 220 height 29
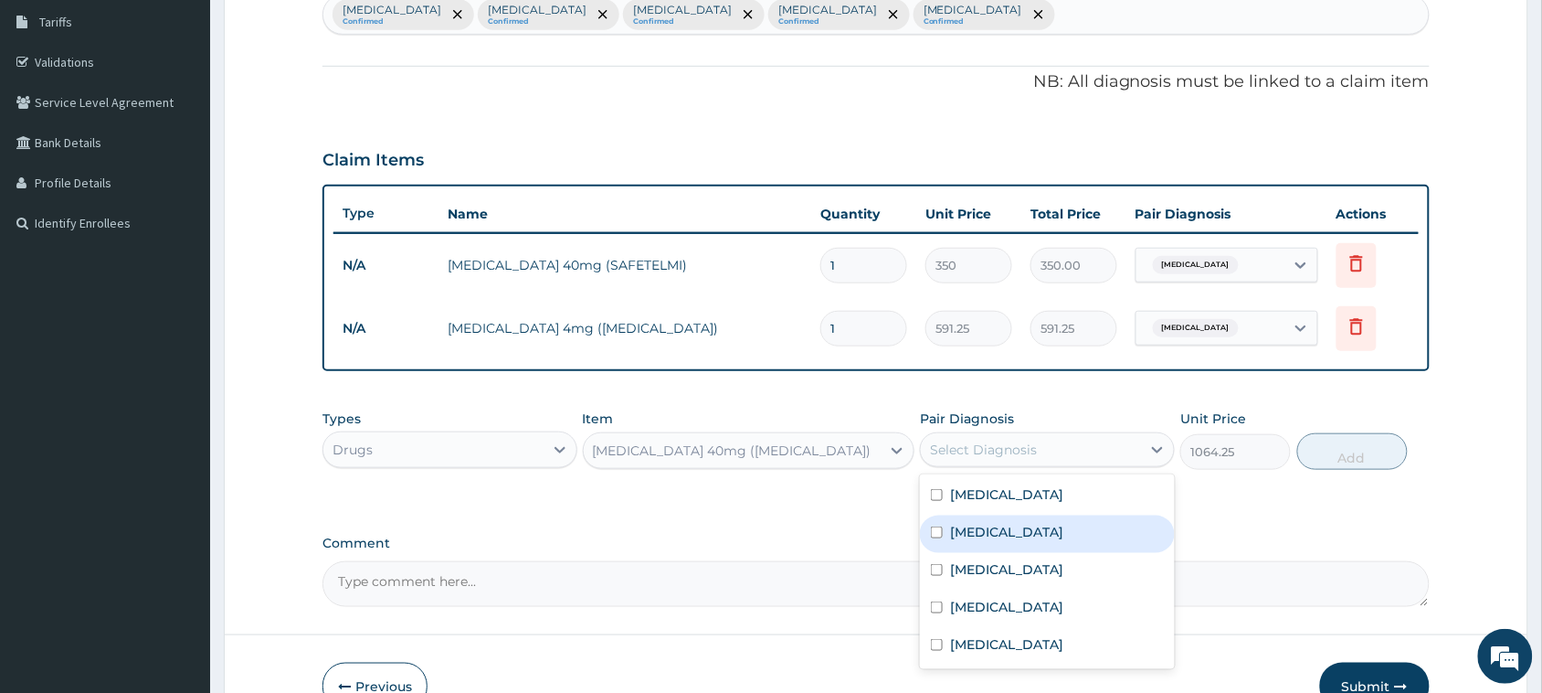
click at [1001, 533] on label "[MEDICAL_DATA]" at bounding box center [1006, 532] width 113 height 18
checkbox input "true"
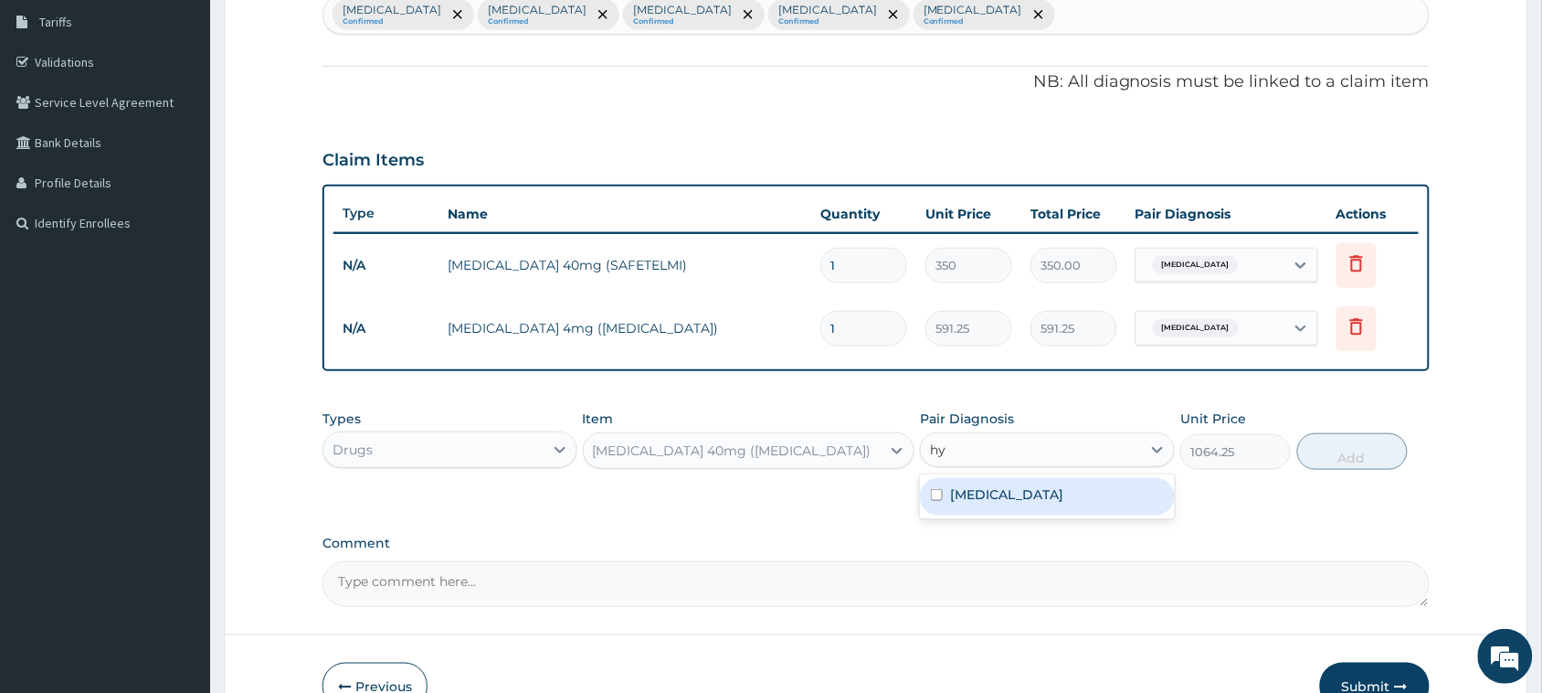
type input "hyp"
click at [1028, 489] on label "[MEDICAL_DATA]" at bounding box center [1006, 494] width 113 height 18
checkbox input "true"
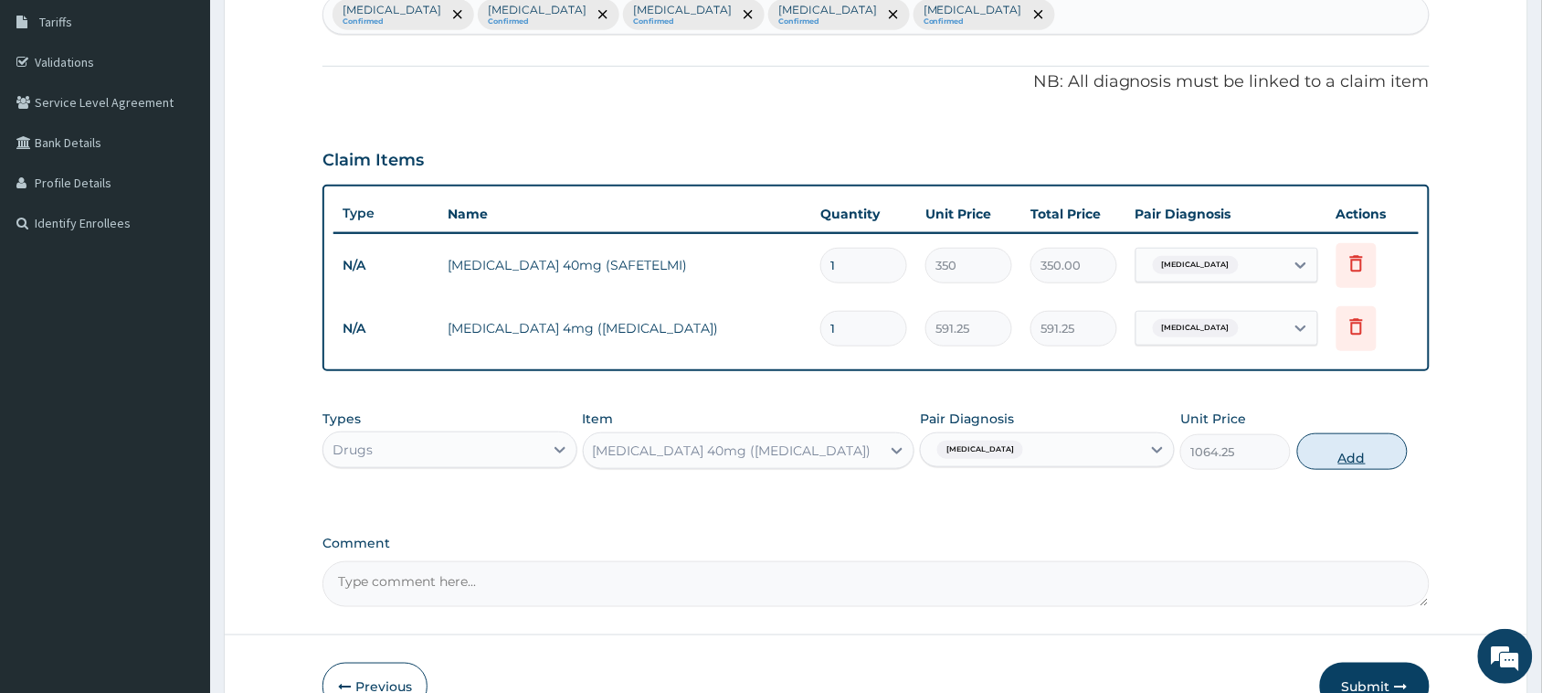
click at [1326, 457] on button "Add" at bounding box center [1353, 451] width 111 height 37
type input "0"
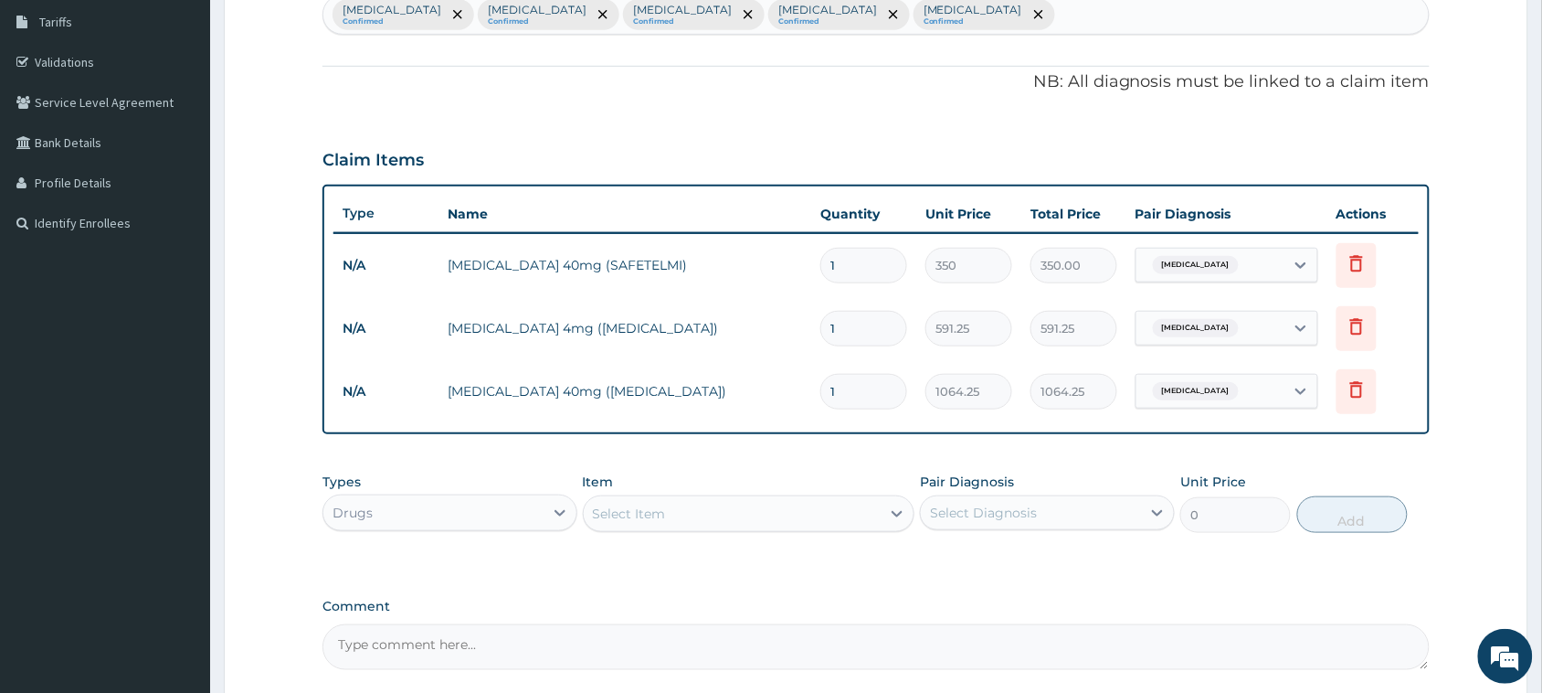
type input "0.00"
type input "3"
type input "3192.75"
type input "31"
type input "32991.75"
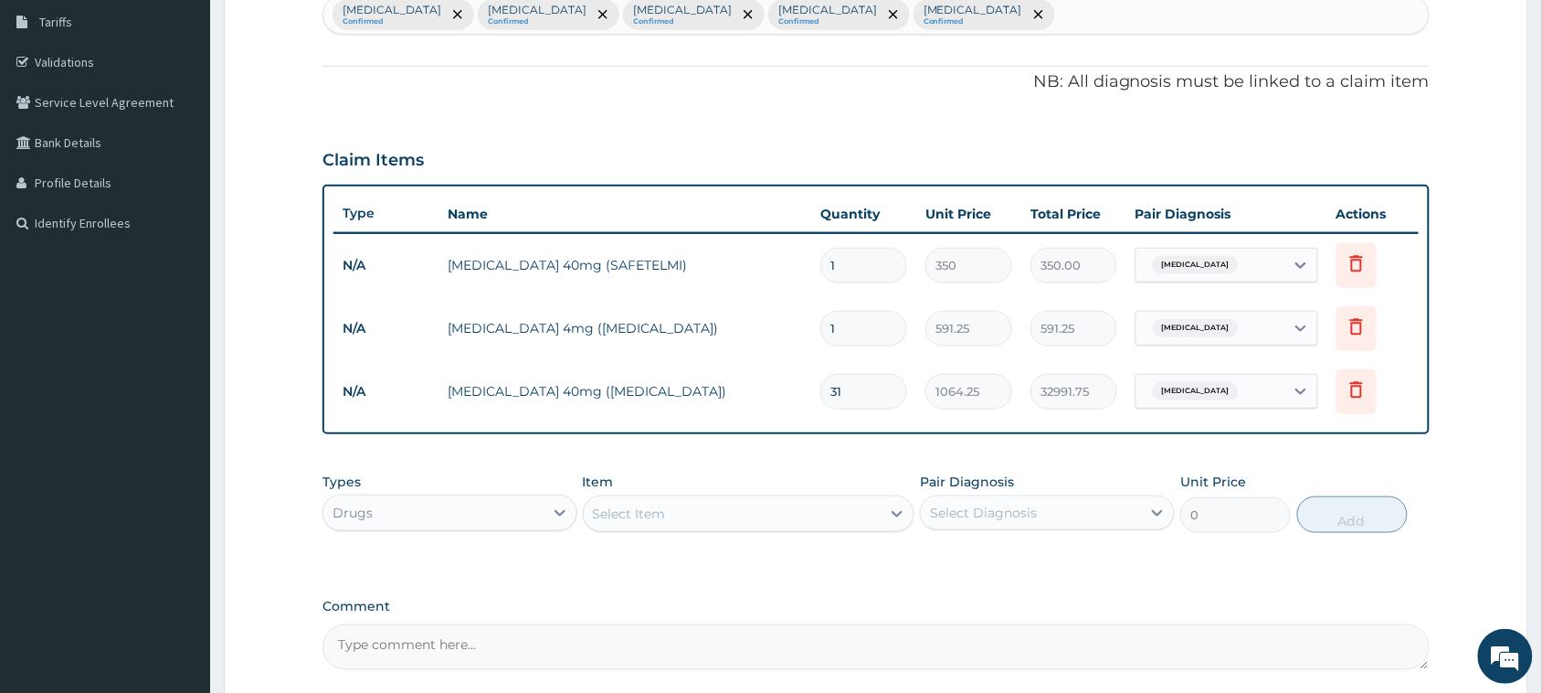
type input "31"
click at [843, 325] on input "1" at bounding box center [864, 329] width 87 height 36
type input "0.00"
type input "3"
type input "1773.75"
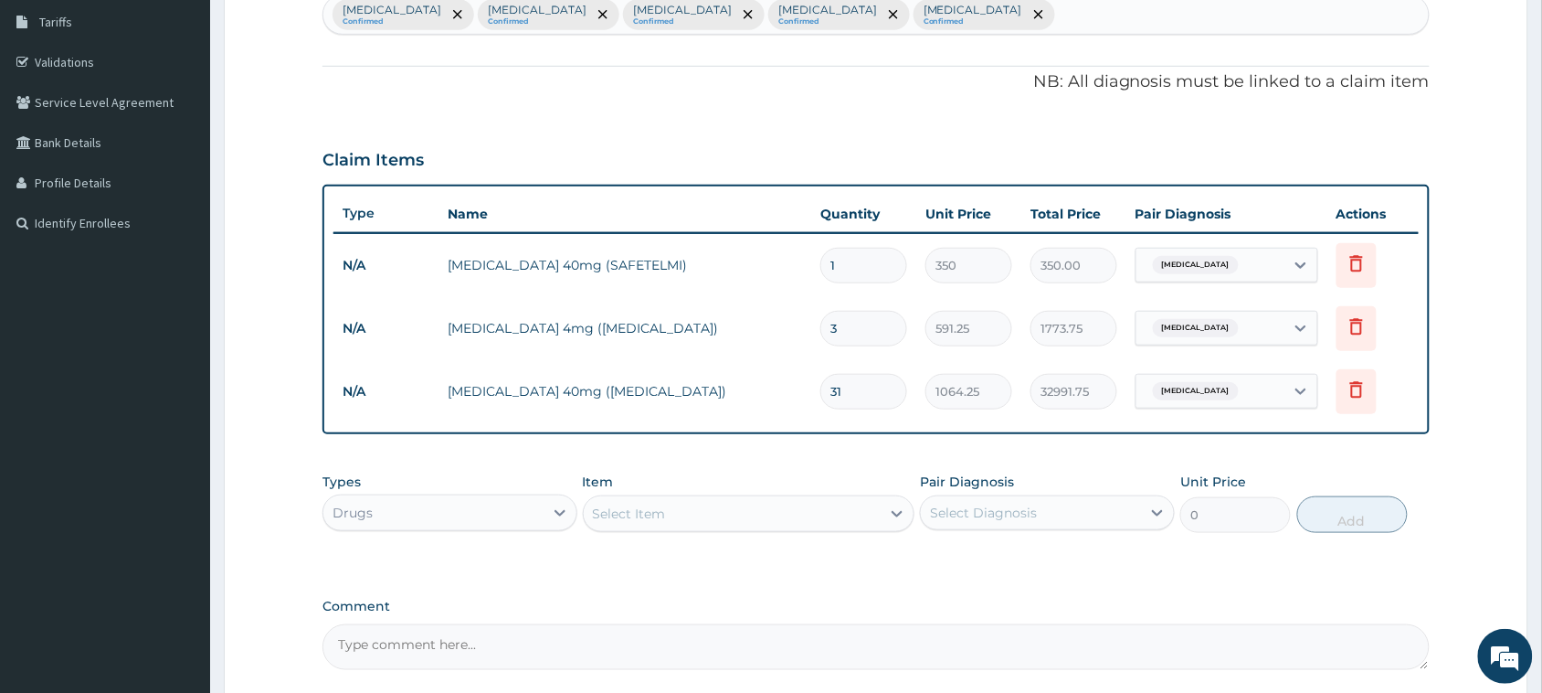
type input "31"
type input "18328.75"
type input "31"
click at [848, 251] on input "1" at bounding box center [864, 266] width 87 height 36
type input "0.00"
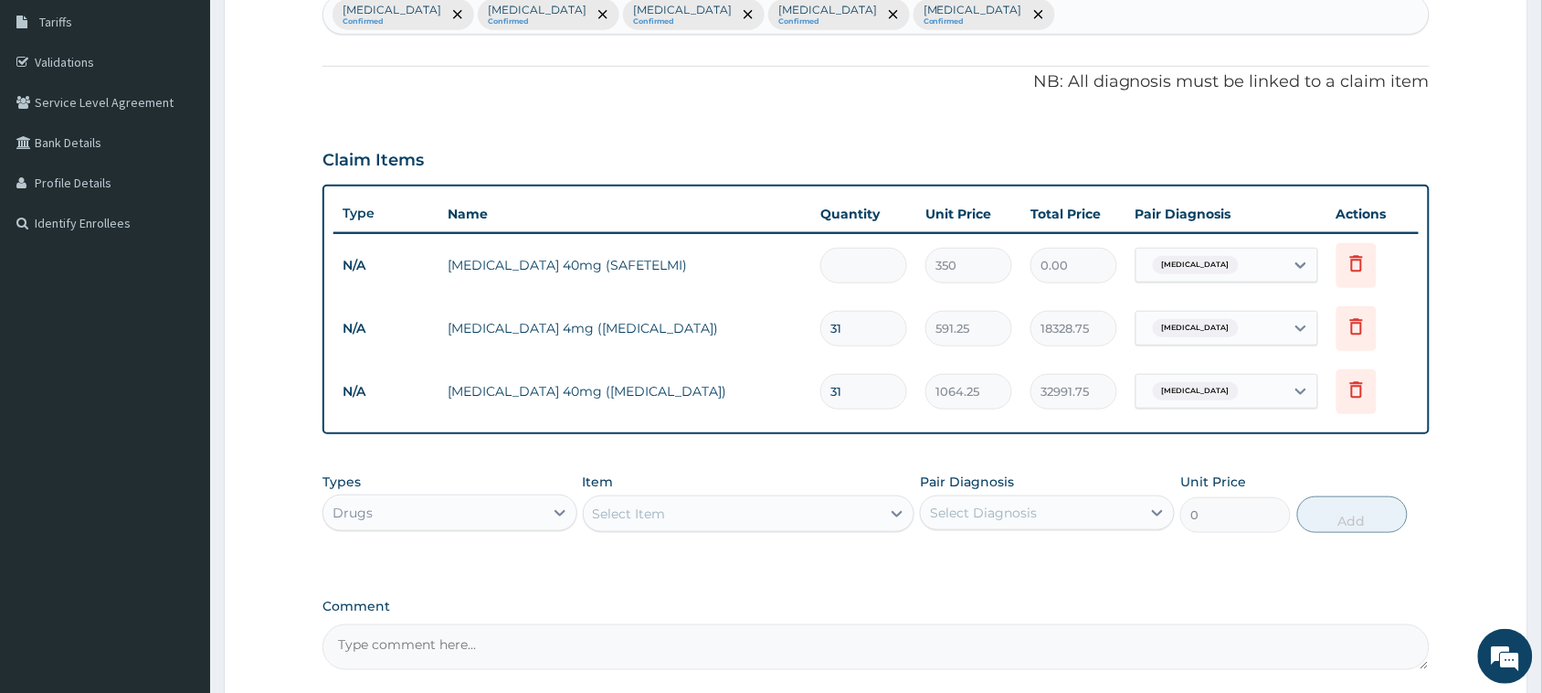
type input "3"
type input "1050.00"
type input "31"
type input "10850.00"
type input "31"
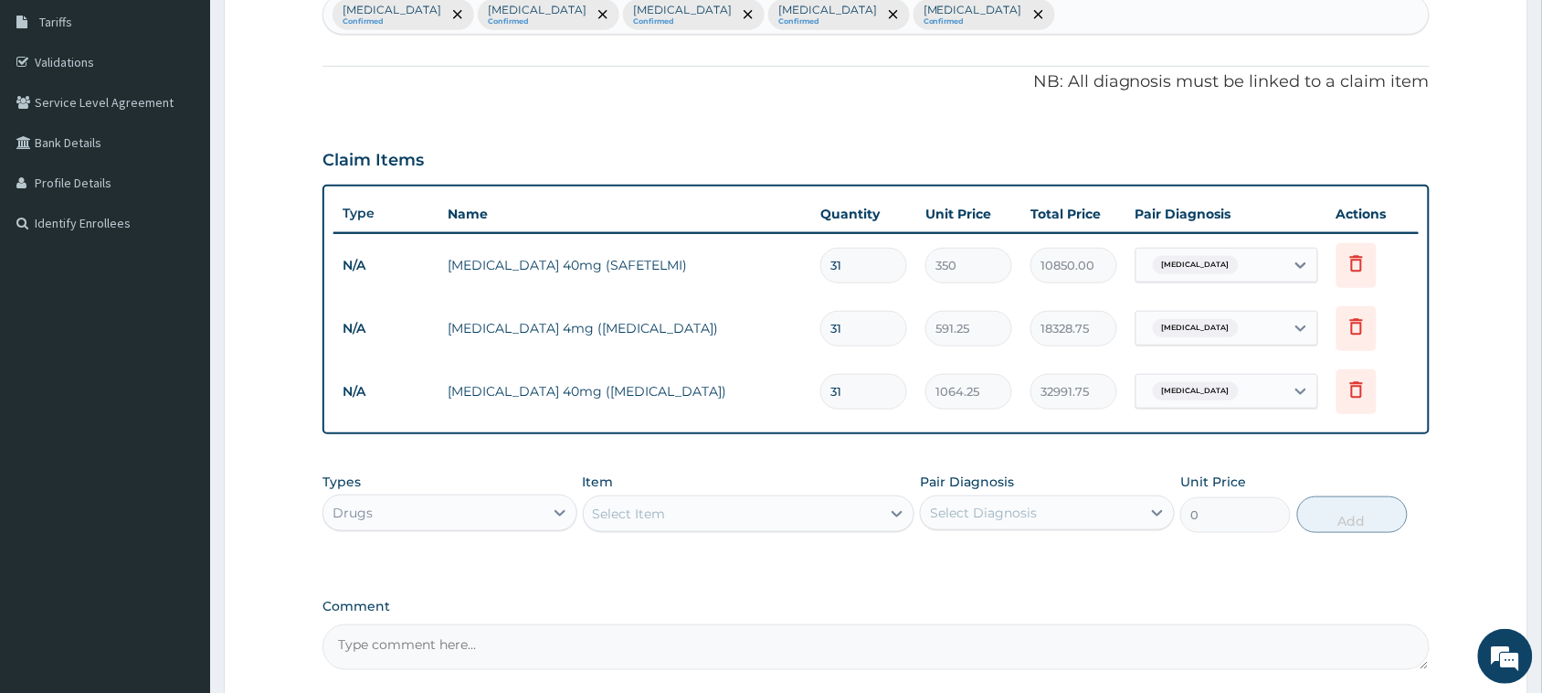
click at [690, 495] on div "Select Item" at bounding box center [749, 513] width 333 height 37
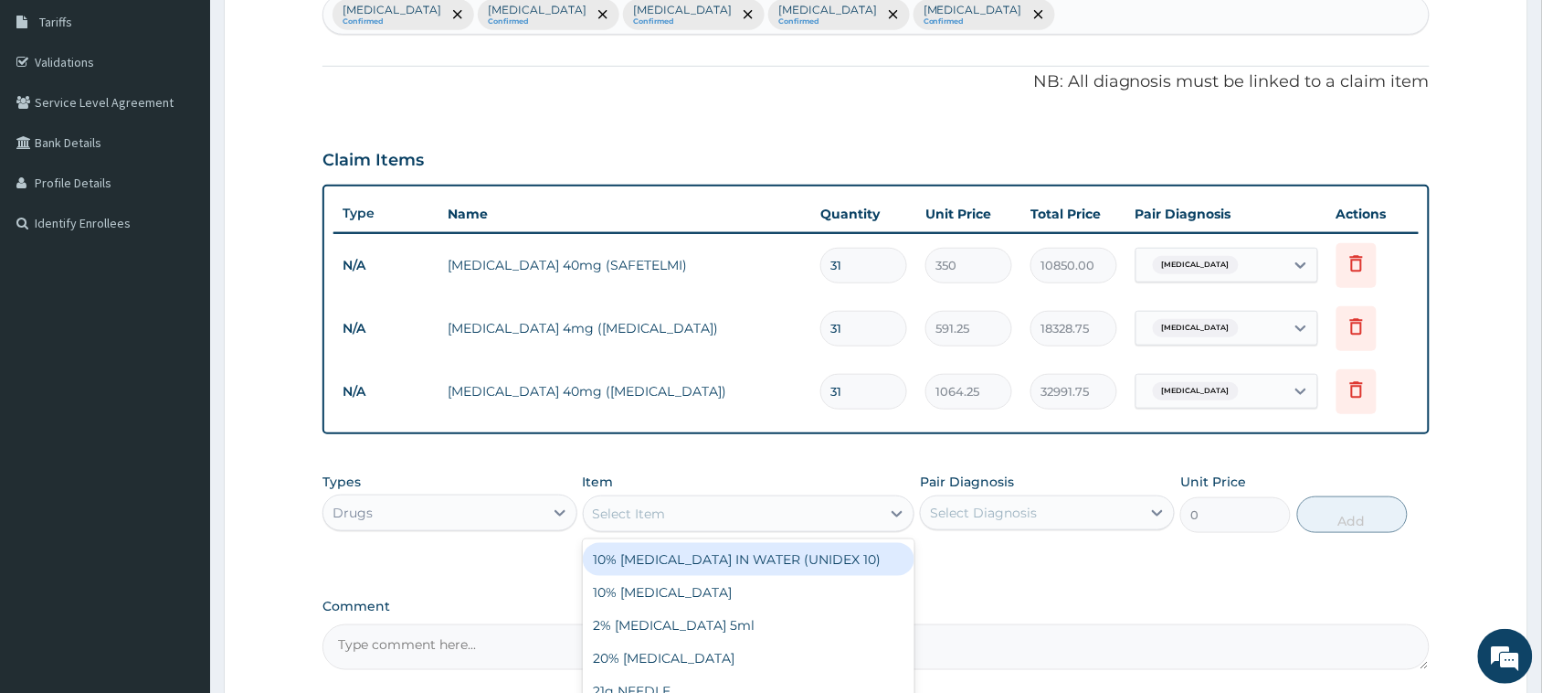
paste input "[MEDICAL_DATA] 1.5mg Tablets"
type input "[MEDICAL_DATA] 1.5mg Tablets"
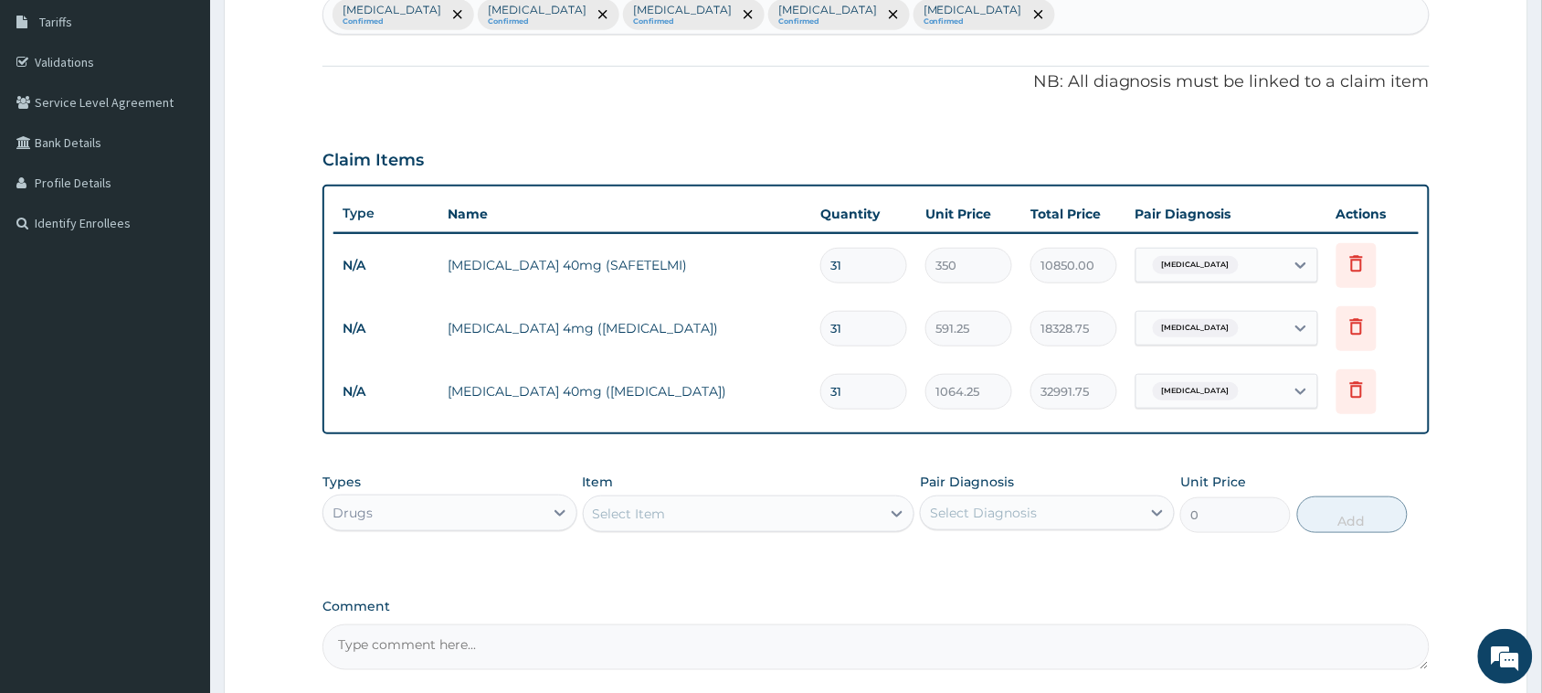
click at [688, 499] on div "Select Item" at bounding box center [733, 513] width 298 height 29
paste input "[MEDICAL_DATA] 1.5mg Tablets"
type input "[MEDICAL_DATA] 1.5mg Tablets"
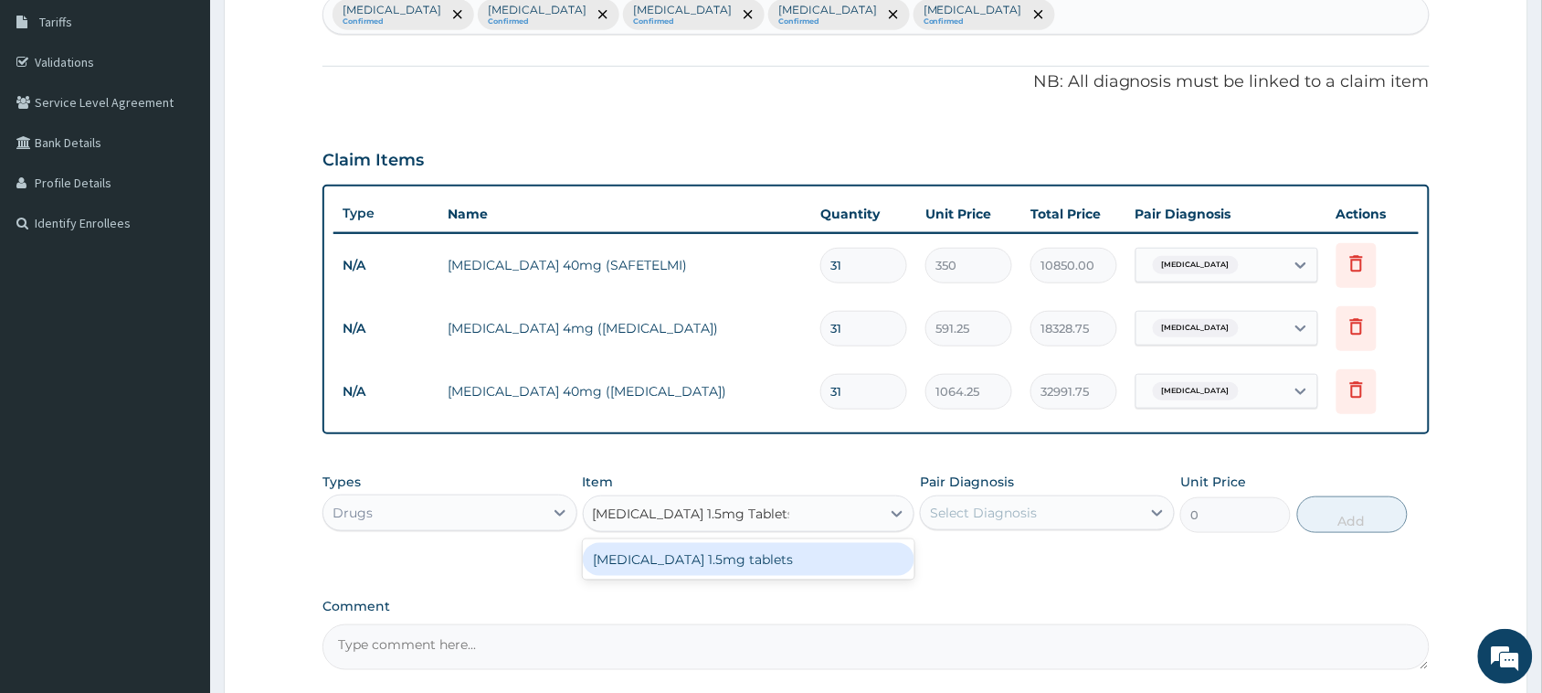
click at [676, 546] on div "[MEDICAL_DATA] 1.5mg tablets" at bounding box center [749, 559] width 333 height 33
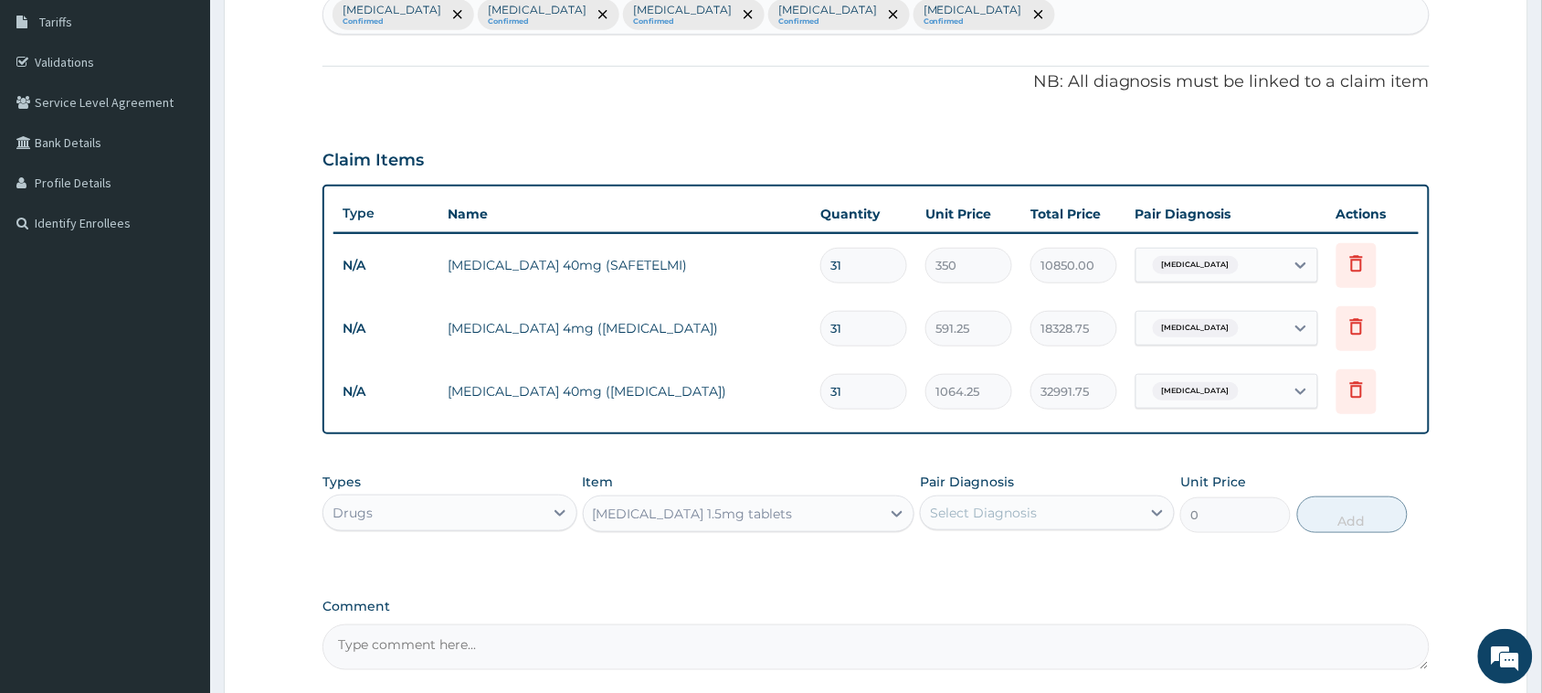
type input "118.25"
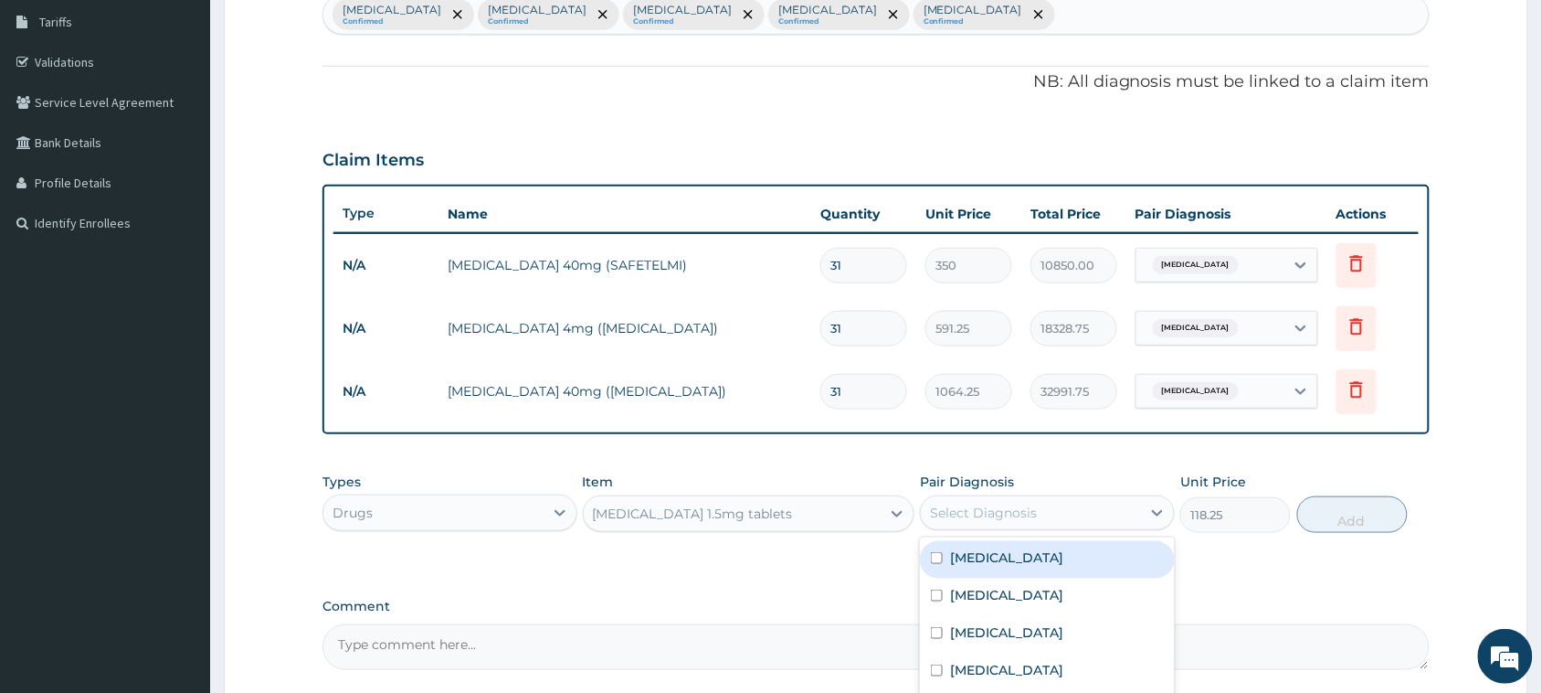
click at [980, 504] on div "Select Diagnosis" at bounding box center [983, 512] width 107 height 18
click at [969, 556] on label "[MEDICAL_DATA]" at bounding box center [1006, 557] width 113 height 18
checkbox input "true"
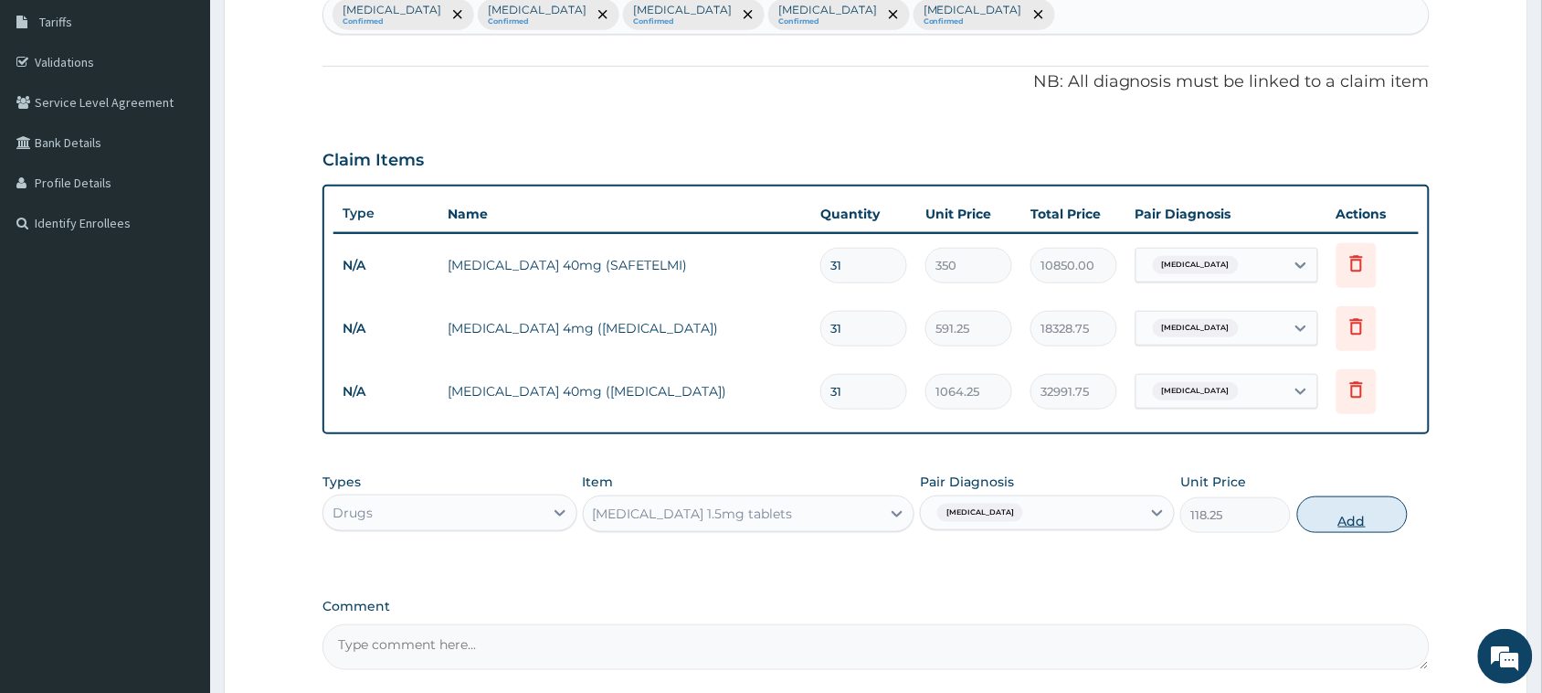
click at [1320, 519] on button "Add" at bounding box center [1353, 514] width 111 height 37
type input "0"
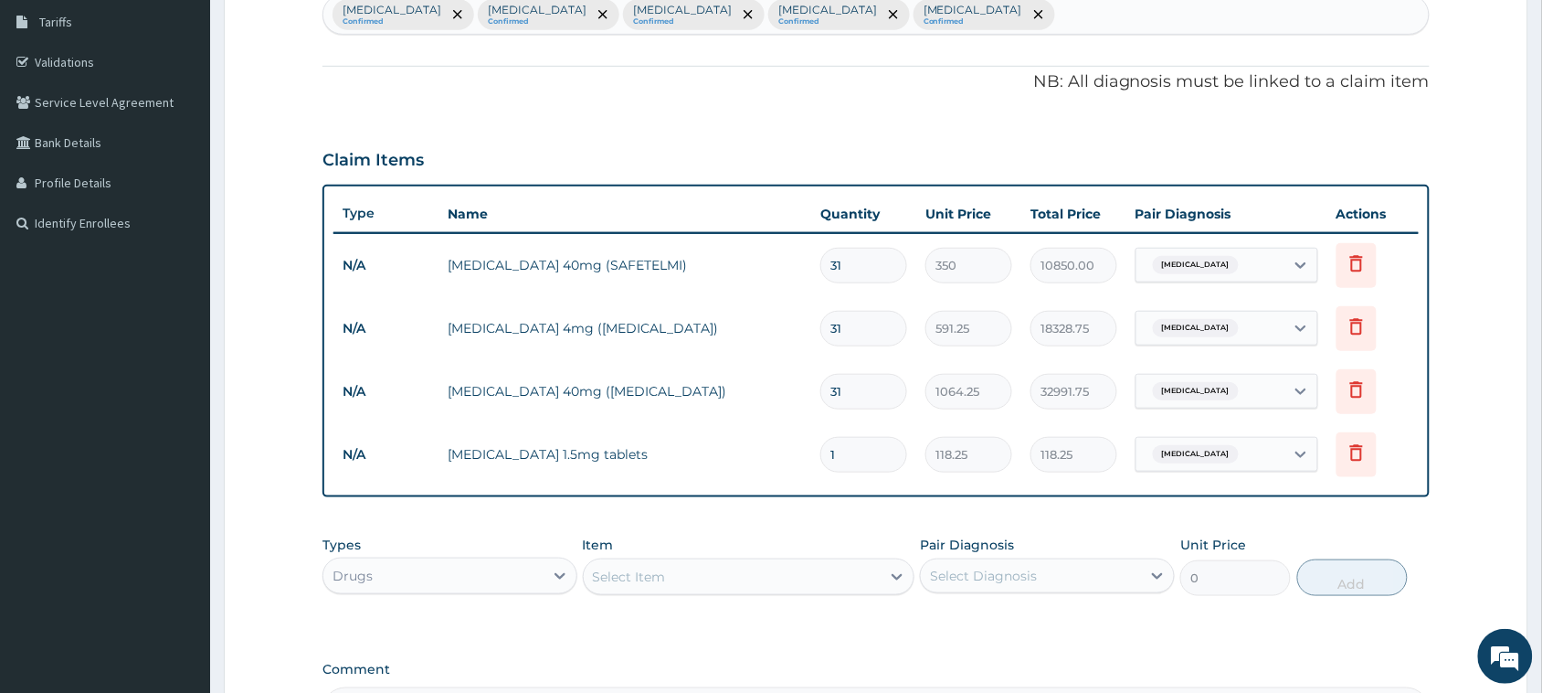
type input "0.00"
type input "3"
type input "354.75"
type input "31"
type input "3665.75"
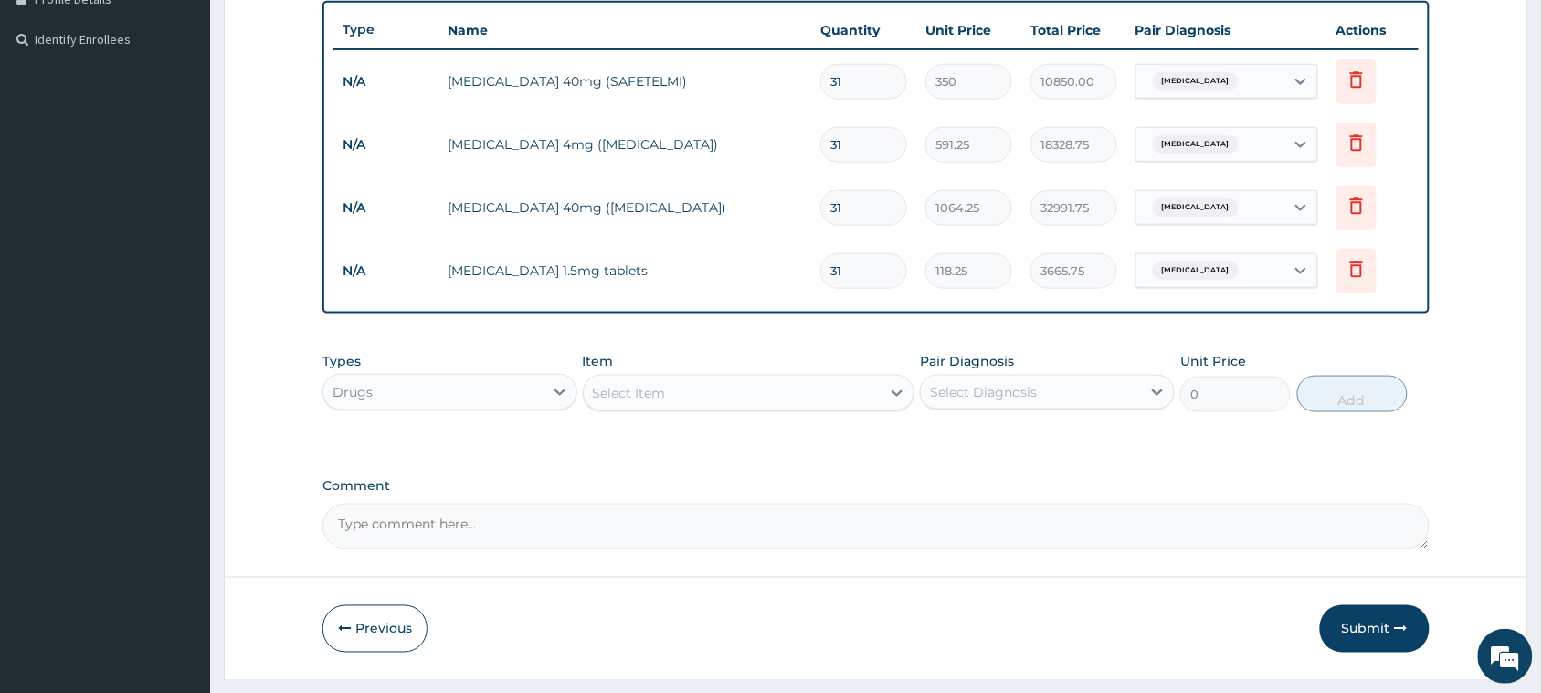
scroll to position [496, 0]
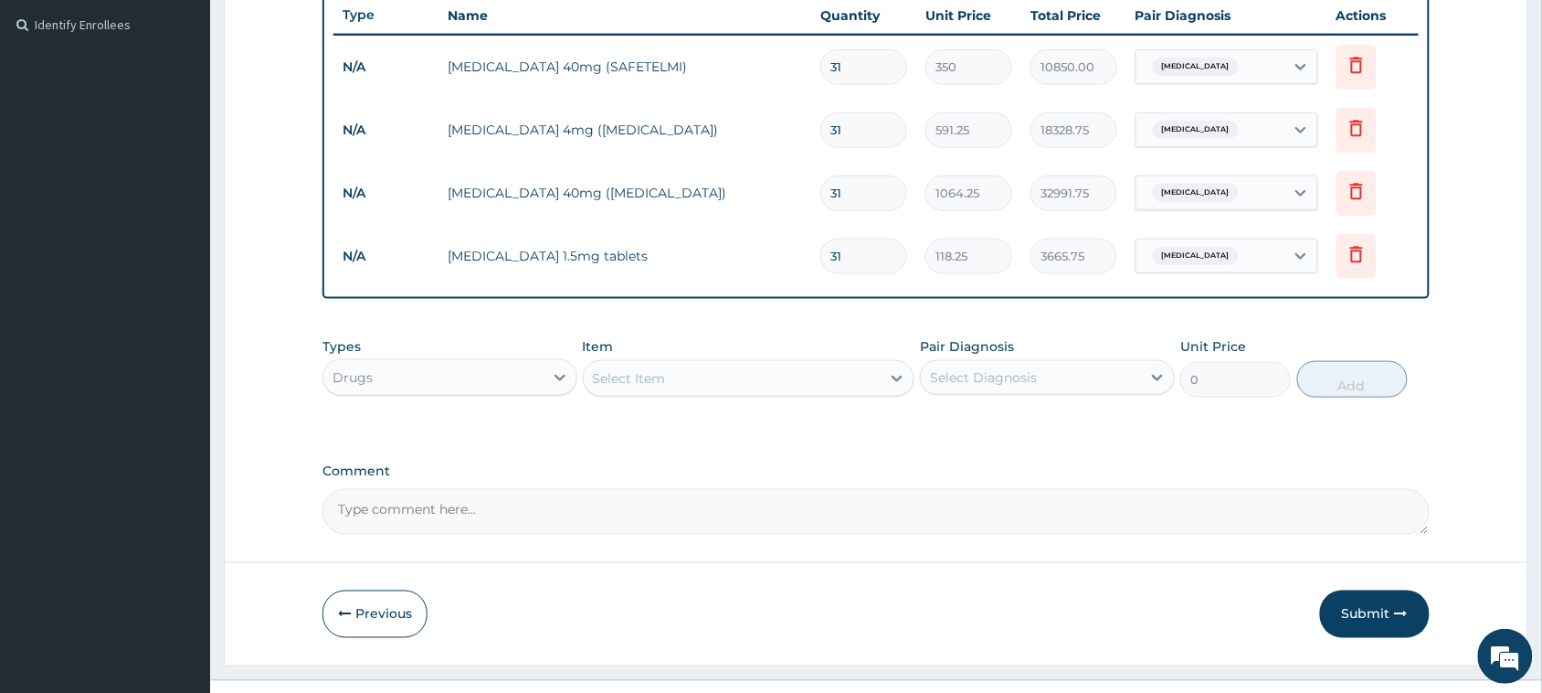
type input "31"
click at [633, 377] on div "Select Item" at bounding box center [629, 378] width 73 height 18
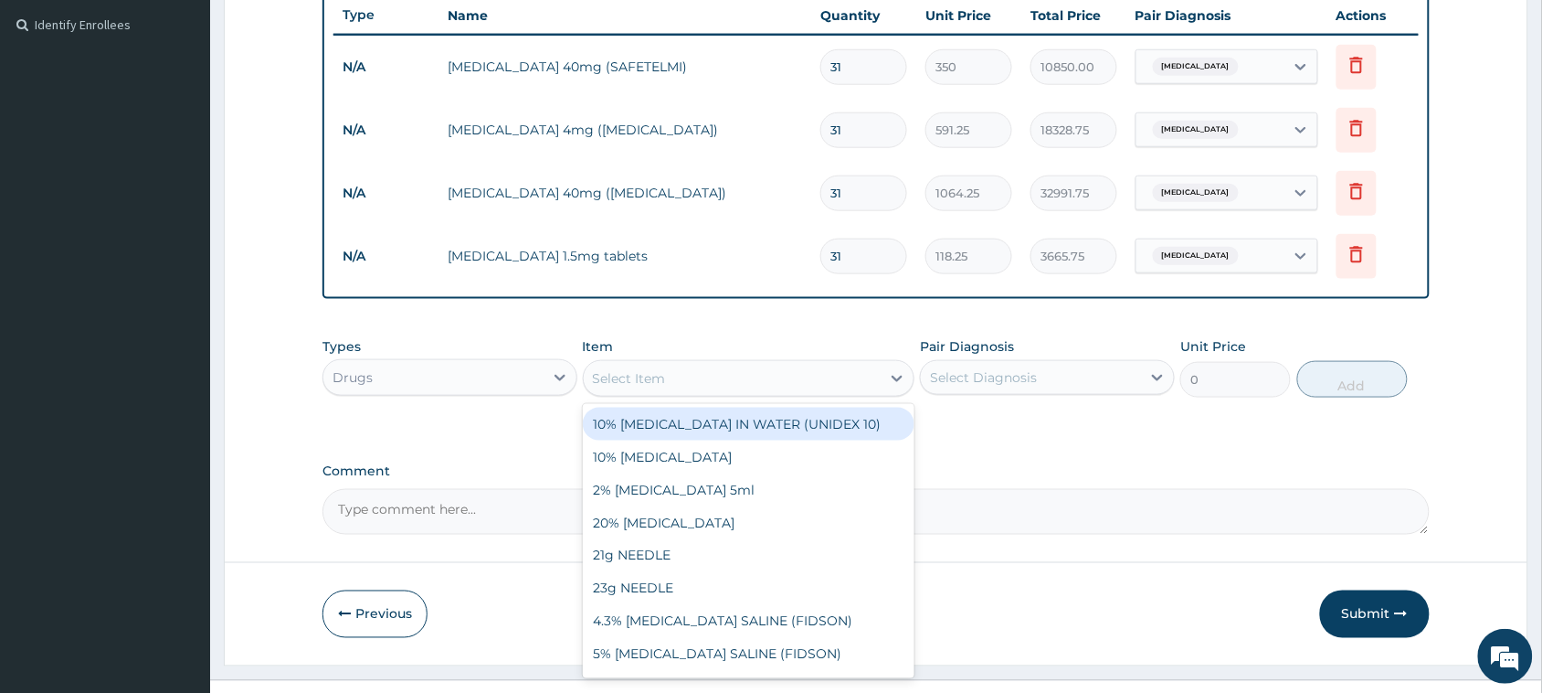
paste input "Treviamet 50mg+500mg *35"
type input "Treviamet 50mg+500mg *35"
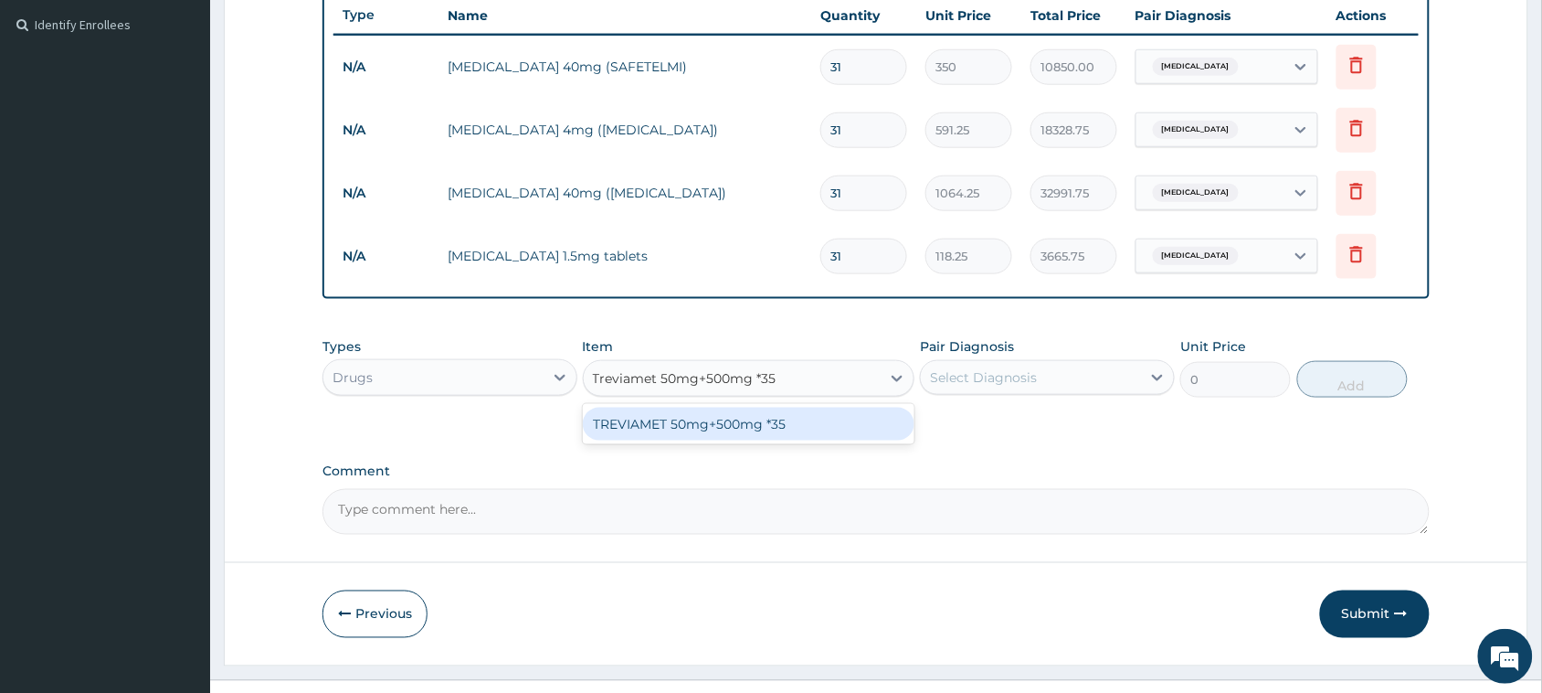
click at [651, 425] on div "TREVIAMET 50mg+500mg *35" at bounding box center [749, 424] width 333 height 33
type input "449.35"
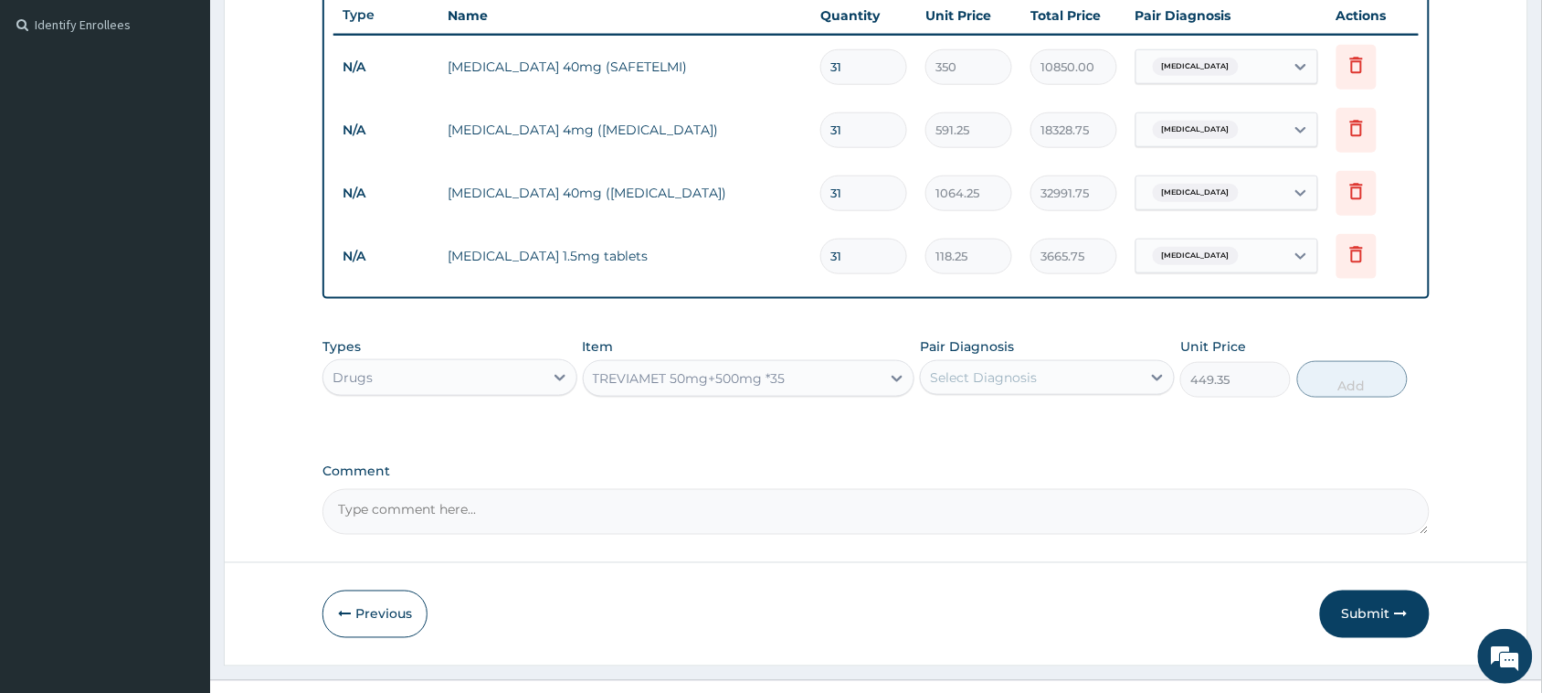
click at [982, 368] on div "Select Diagnosis" at bounding box center [983, 377] width 107 height 18
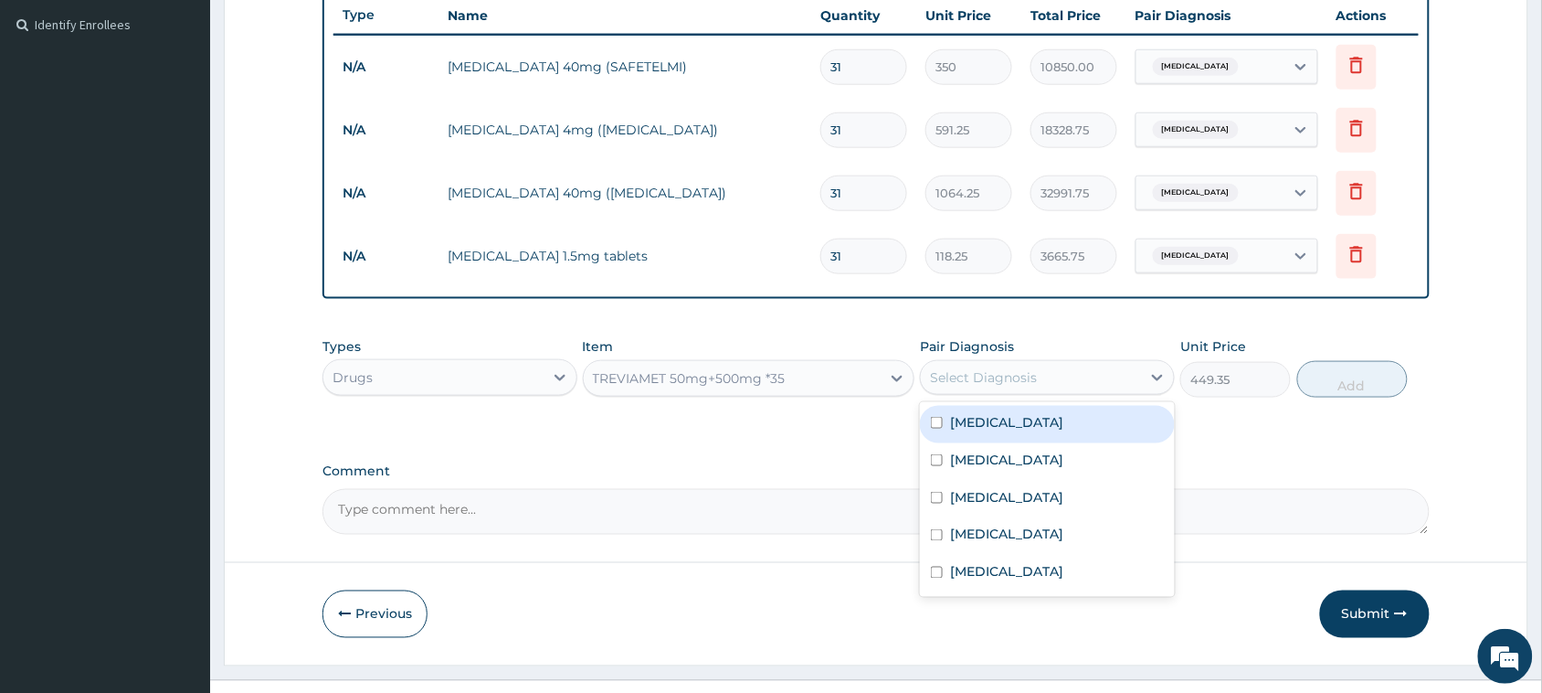
click at [983, 418] on label "[MEDICAL_DATA]" at bounding box center [1006, 422] width 113 height 18
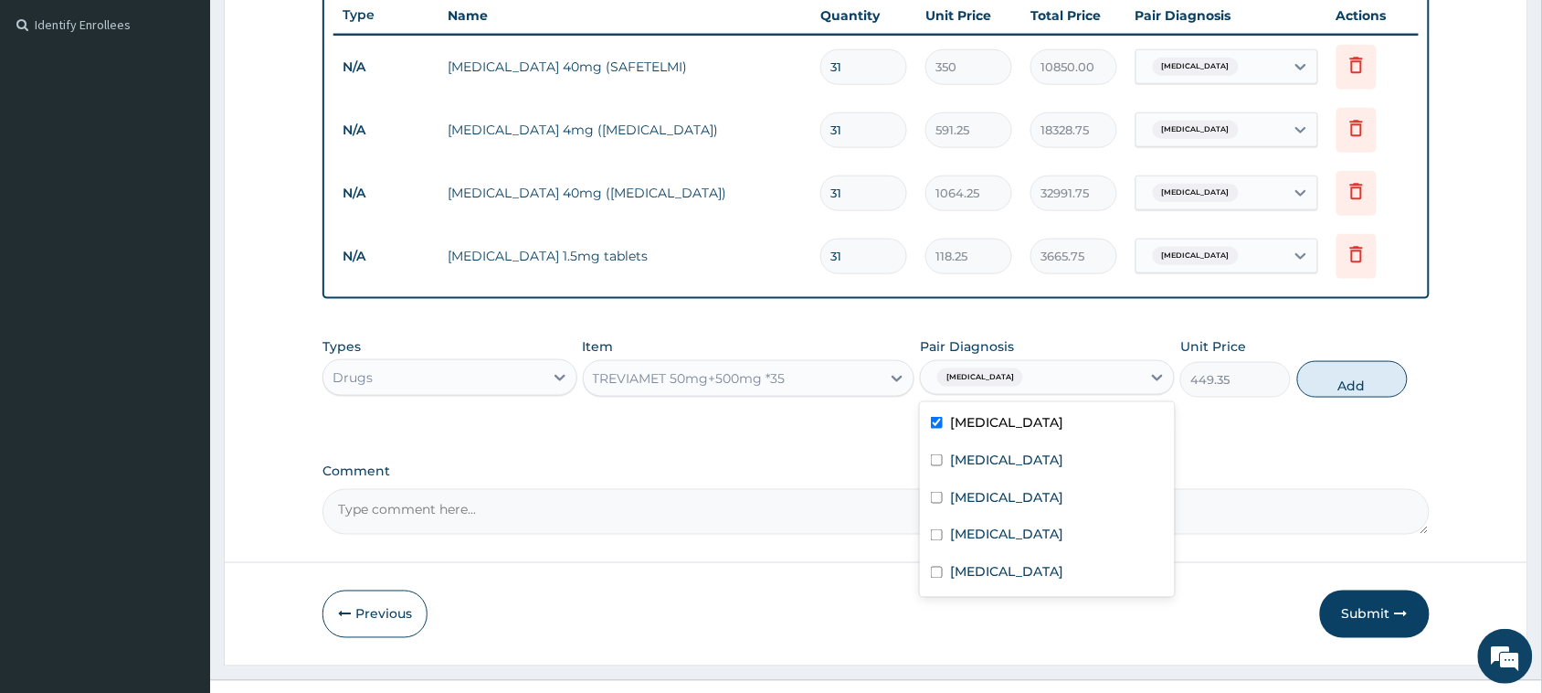
click at [1011, 420] on label "[MEDICAL_DATA]" at bounding box center [1006, 422] width 113 height 18
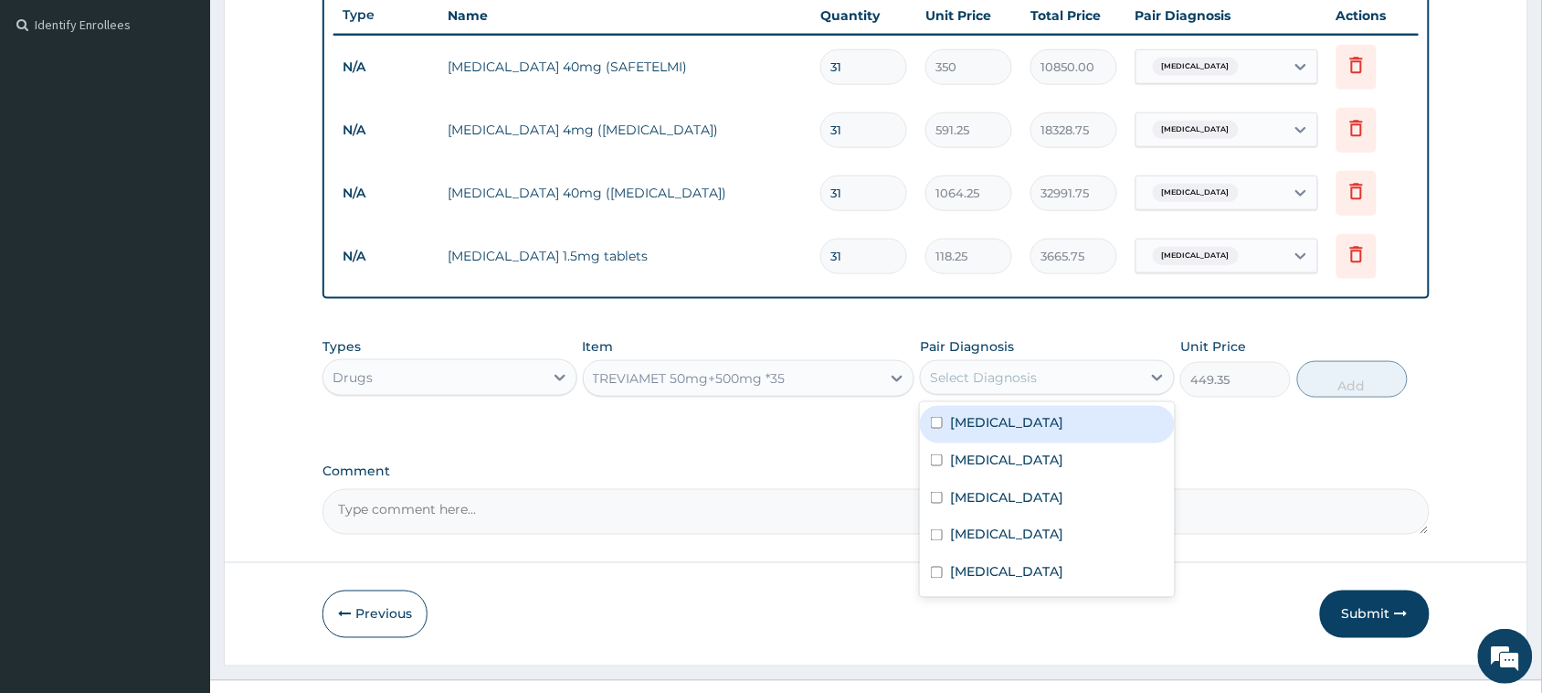
click at [1016, 420] on label "[MEDICAL_DATA]" at bounding box center [1006, 422] width 113 height 18
checkbox input "true"
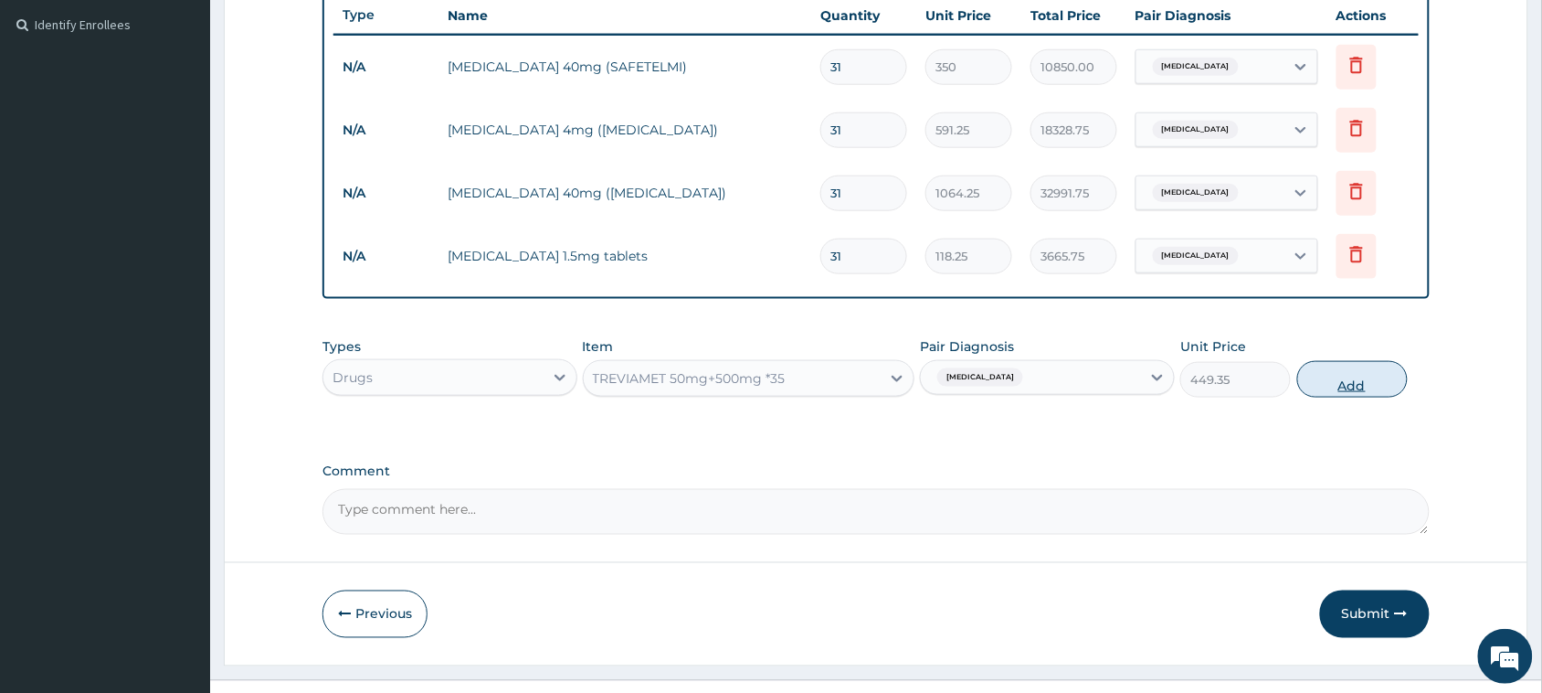
click at [1349, 373] on button "Add" at bounding box center [1353, 379] width 111 height 37
type input "0"
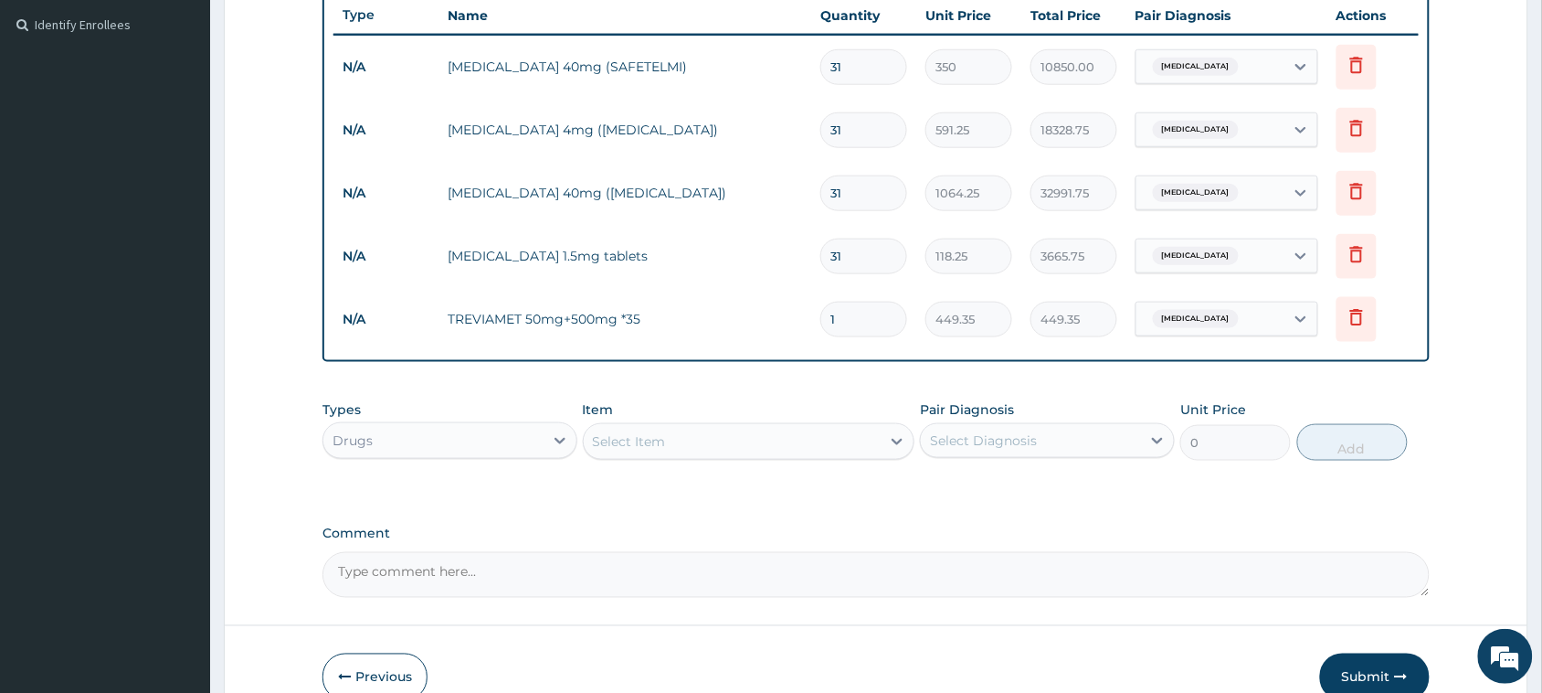
click at [636, 432] on div "Select Item" at bounding box center [629, 441] width 73 height 18
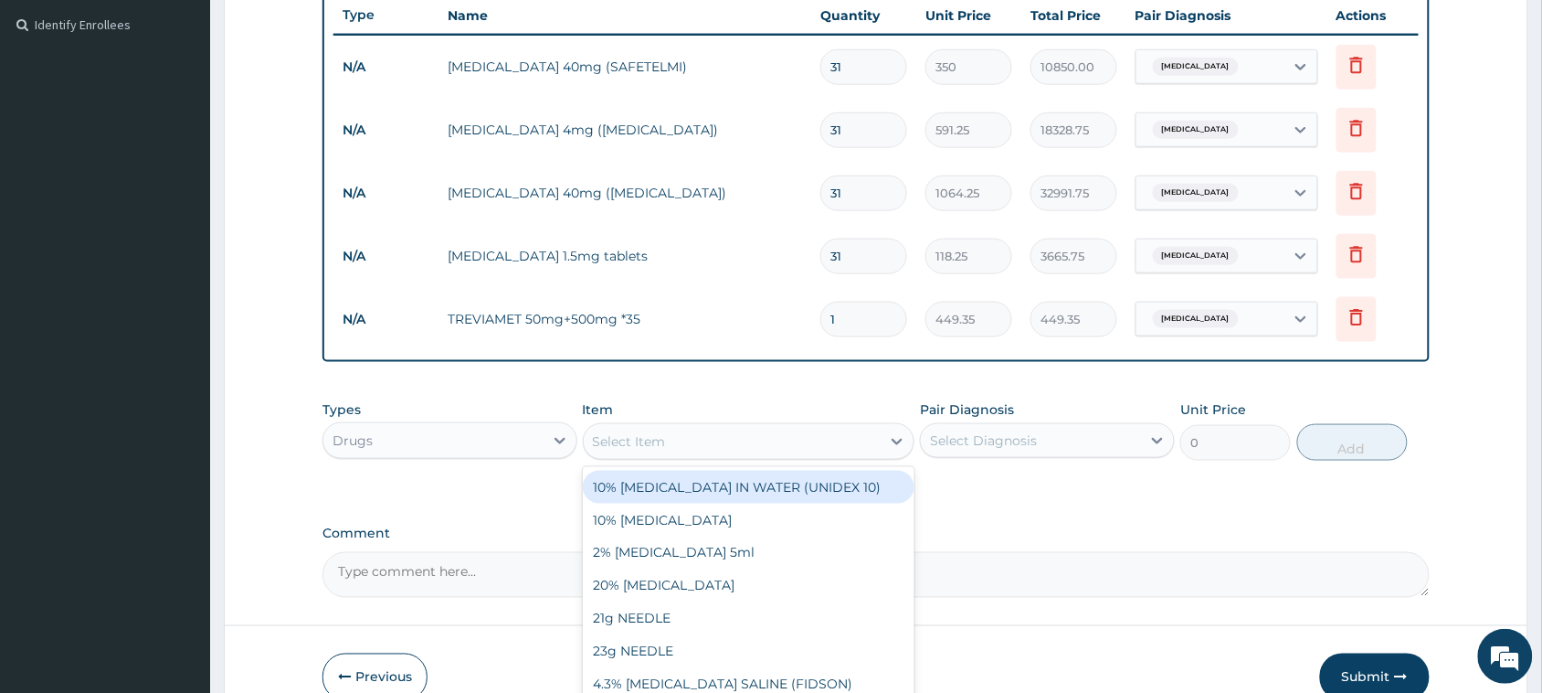
paste input "[MEDICAL_DATA] 10mg Teva"
type input "[MEDICAL_DATA] 10mg Teva"
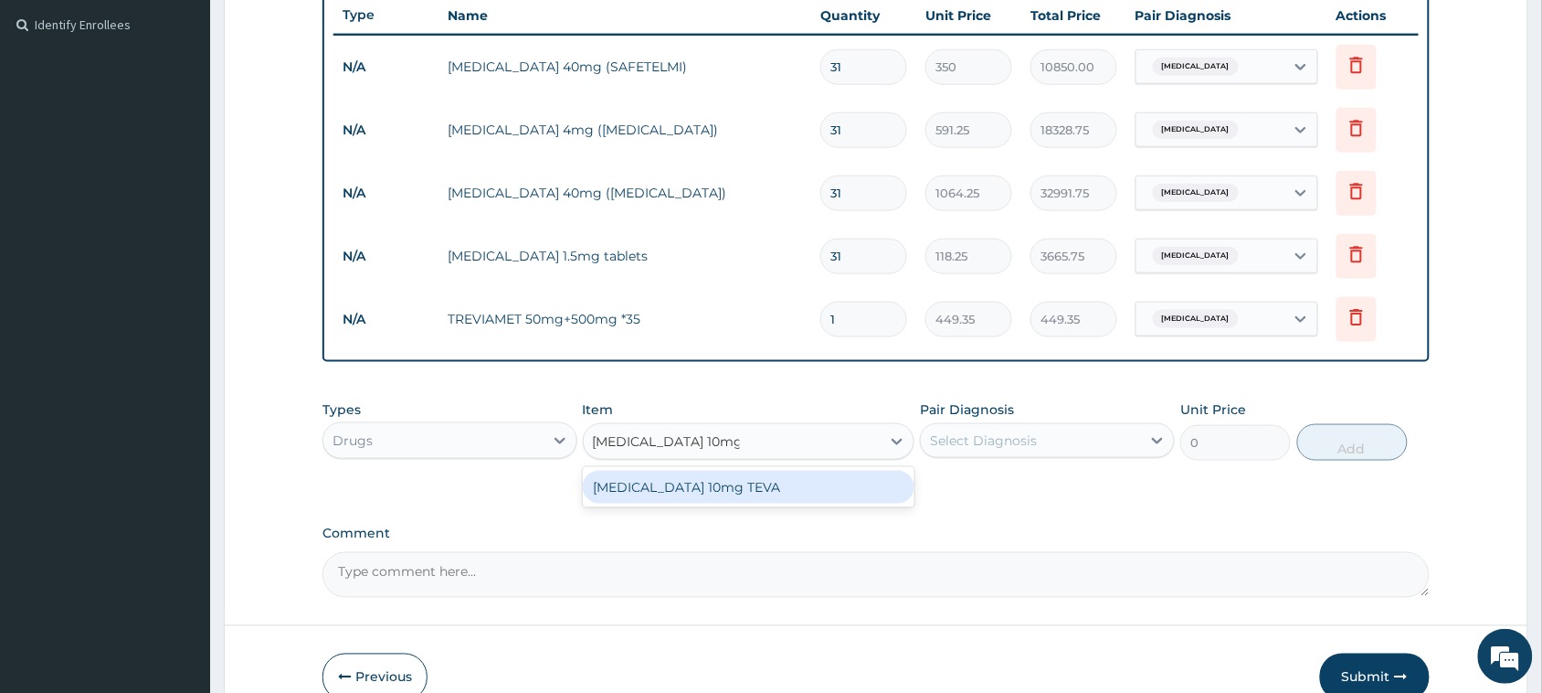
click at [658, 484] on div "[MEDICAL_DATA] 10mg TEVA" at bounding box center [749, 487] width 333 height 33
type input "120"
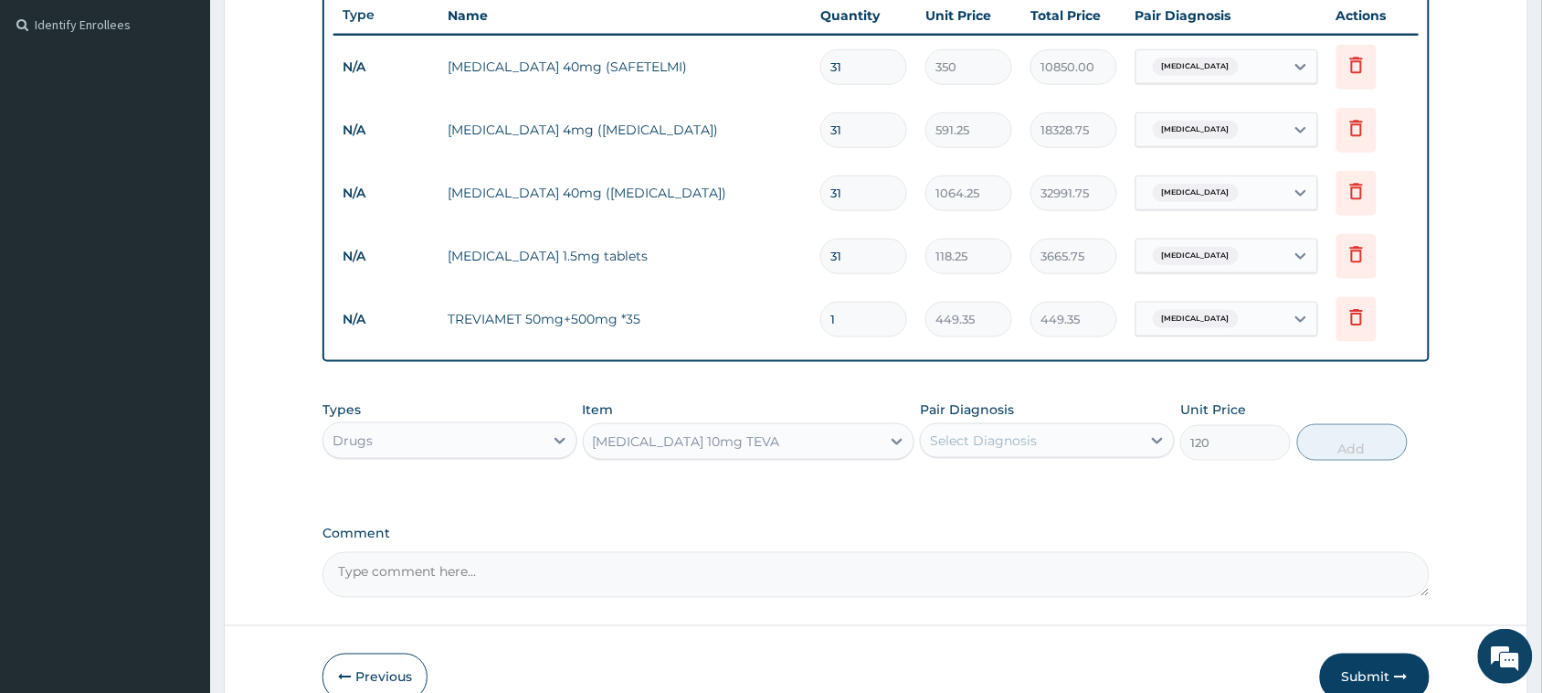
click at [966, 439] on div "Select Diagnosis" at bounding box center [983, 440] width 107 height 18
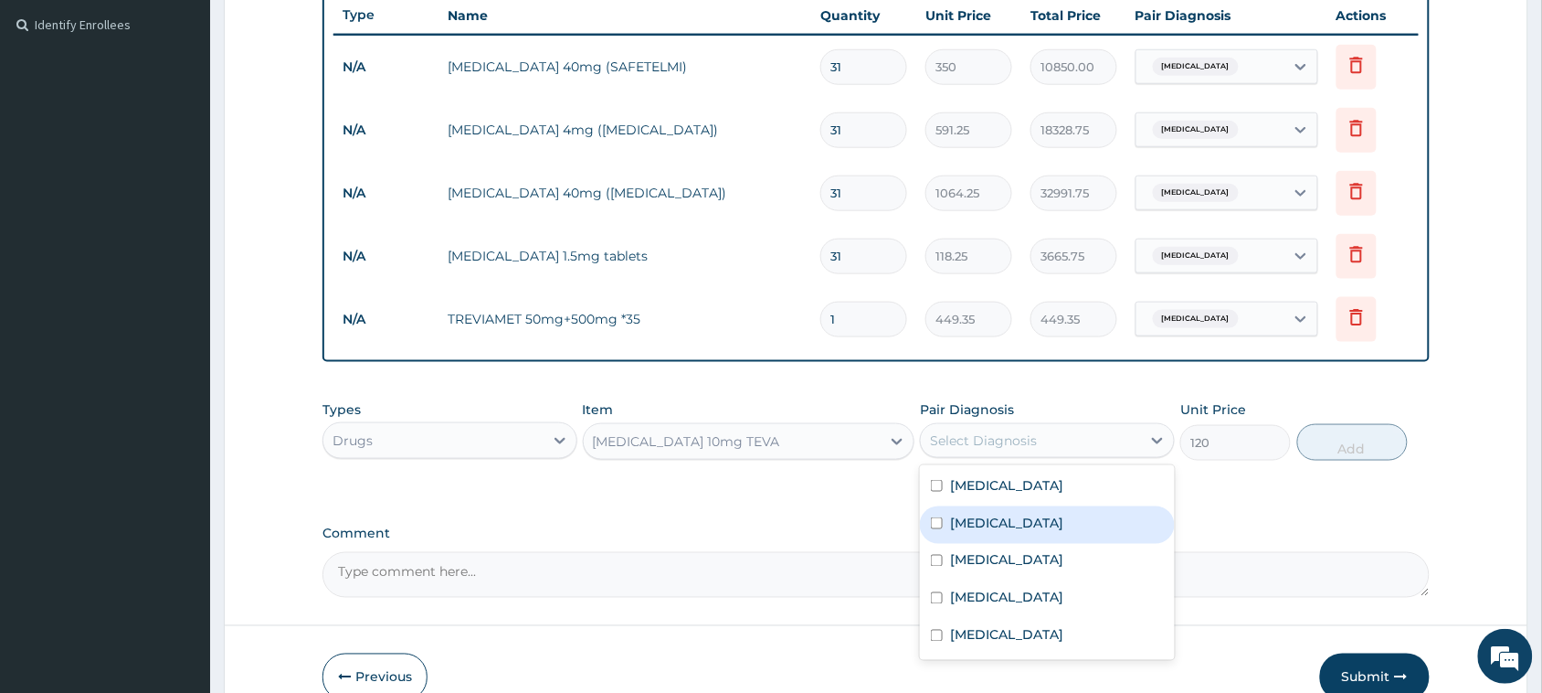
click at [960, 522] on label "[MEDICAL_DATA]" at bounding box center [1006, 523] width 113 height 18
checkbox input "true"
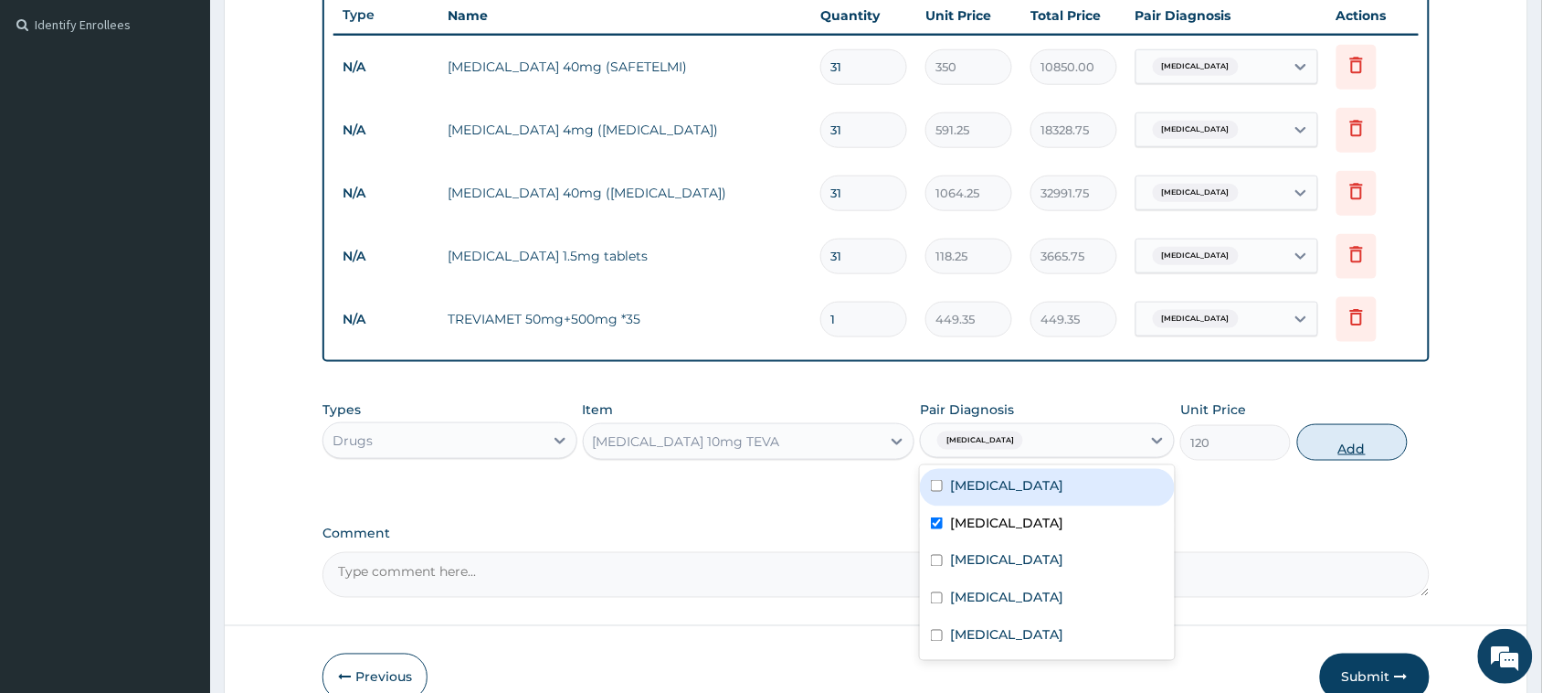
click at [1357, 444] on button "Add" at bounding box center [1353, 442] width 111 height 37
type input "0"
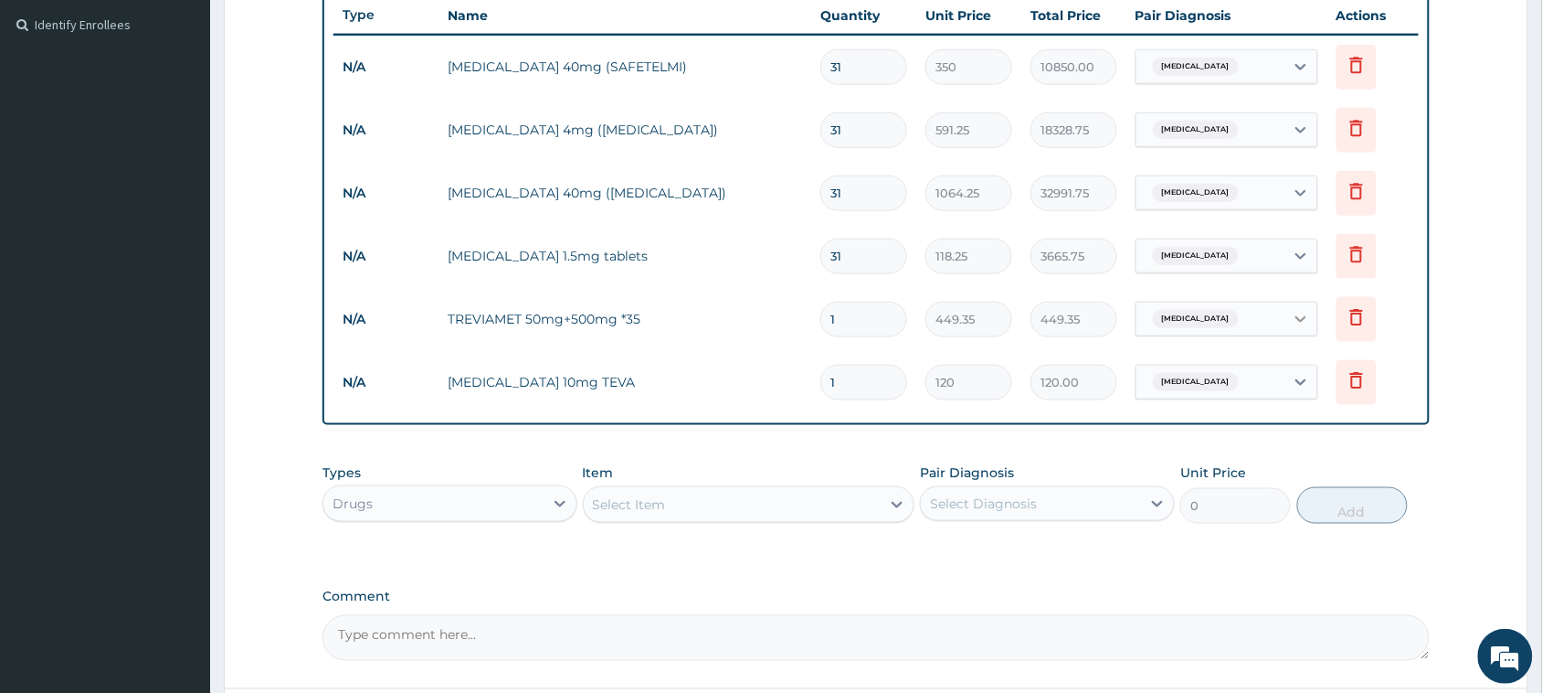
click at [1304, 310] on icon at bounding box center [1301, 319] width 18 height 18
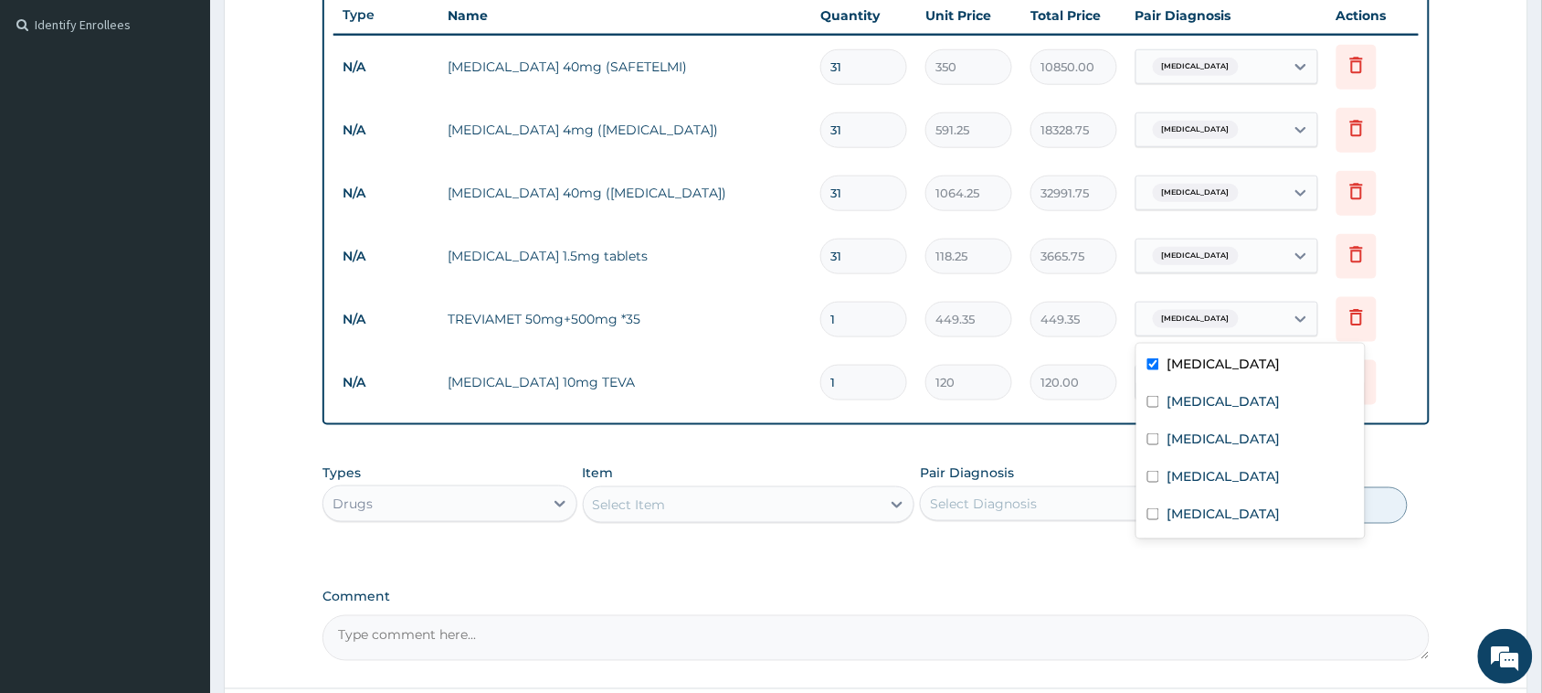
click at [1209, 361] on label "[MEDICAL_DATA]" at bounding box center [1223, 364] width 113 height 18
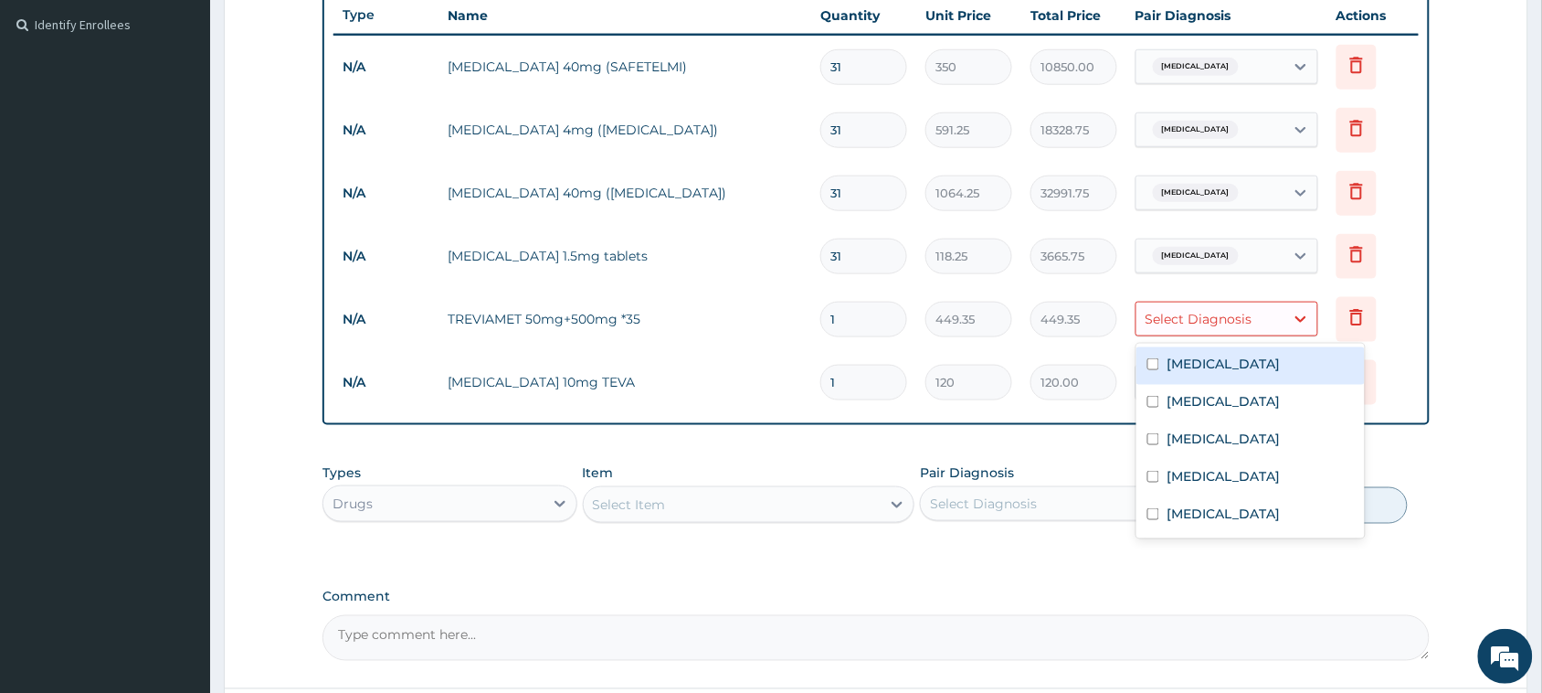
click at [1154, 371] on div "[MEDICAL_DATA]" at bounding box center [1251, 365] width 228 height 37
checkbox input "true"
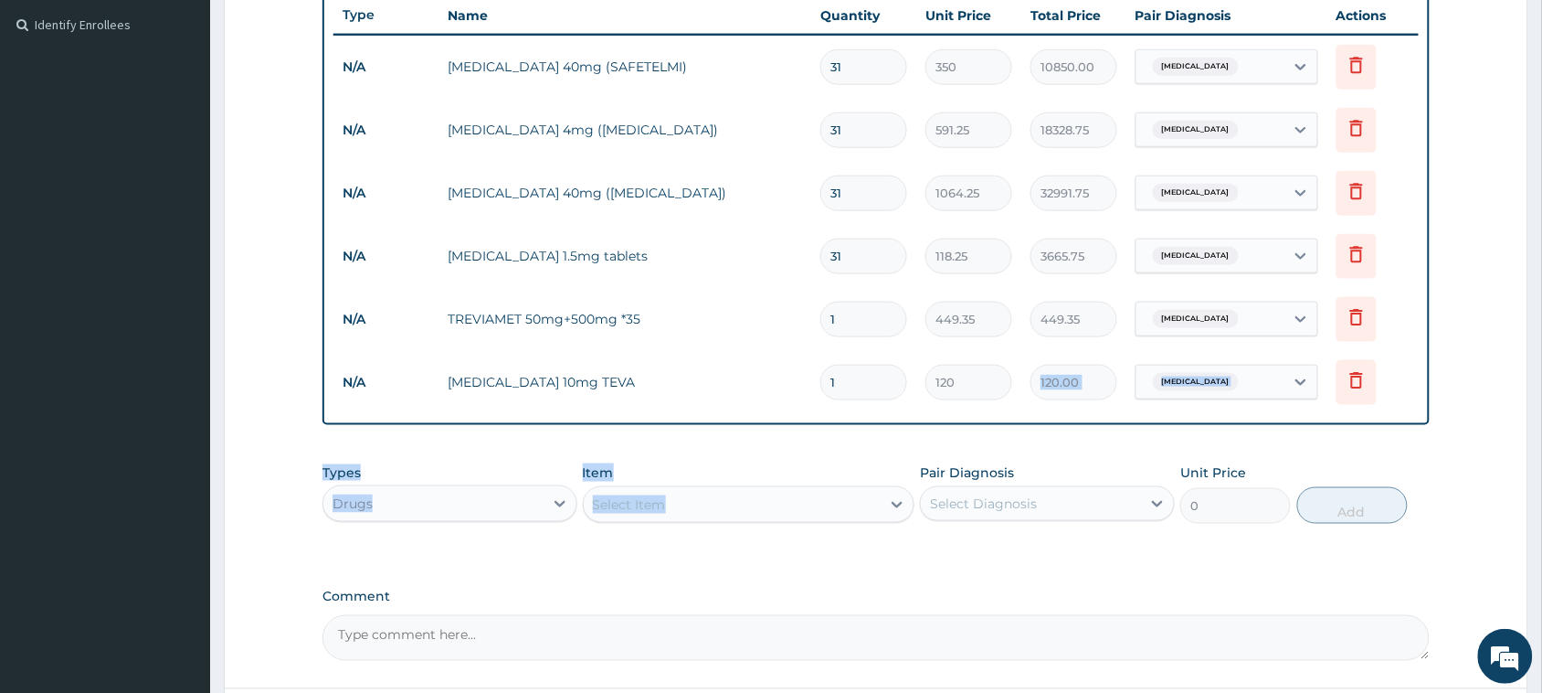
drag, startPoint x: 1098, startPoint y: 404, endPoint x: 901, endPoint y: 555, distance: 248.4
click at [901, 555] on div "PA Code / Prescription Code Enter Code(Secondary Care Only) Encounter Date [DAT…" at bounding box center [876, 169] width 1107 height 982
click at [823, 493] on div "Select Item" at bounding box center [733, 504] width 298 height 29
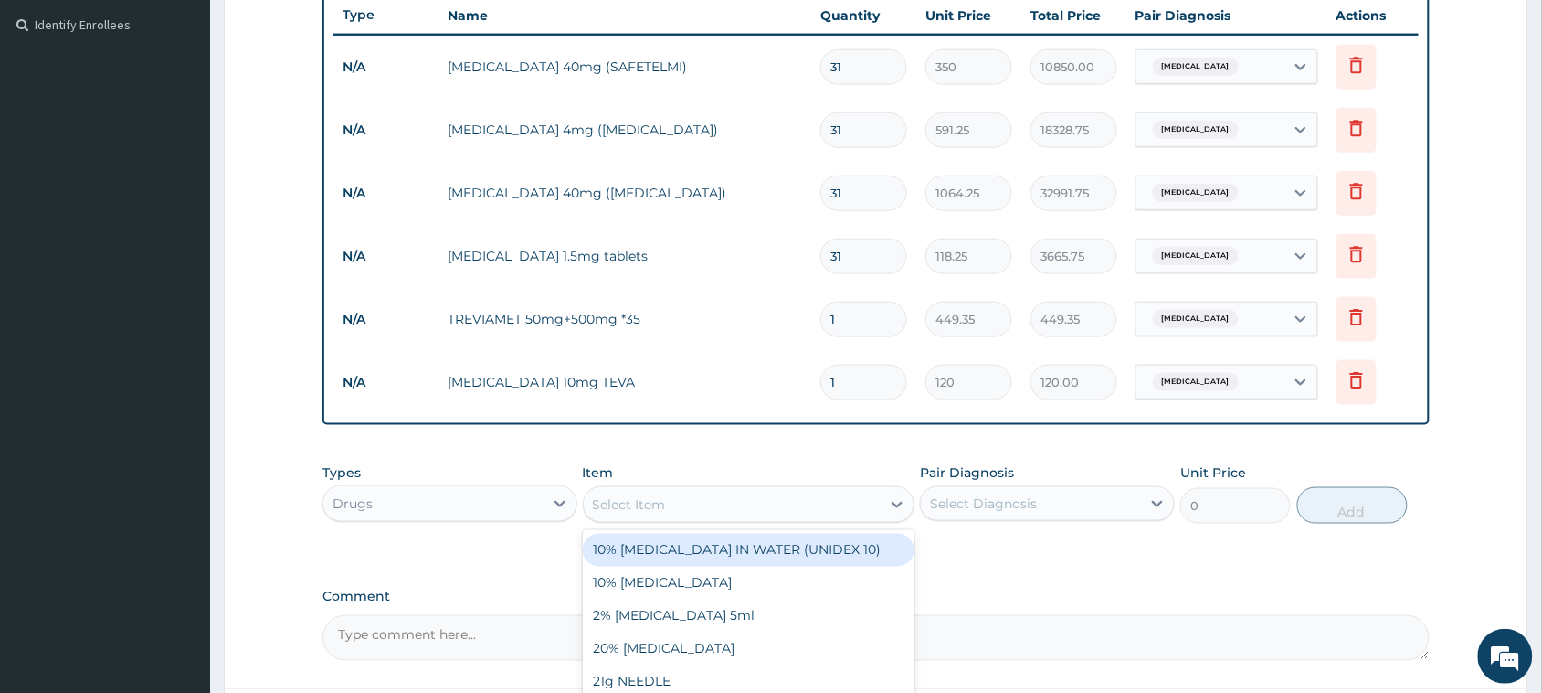
paste input "[MEDICAL_DATA] 75mg (clodorel)"
type input "[MEDICAL_DATA] 75mg (clodorel)"
click at [800, 550] on div "[MEDICAL_DATA] 75mg (CLODOREL)" at bounding box center [749, 550] width 333 height 33
type input "150"
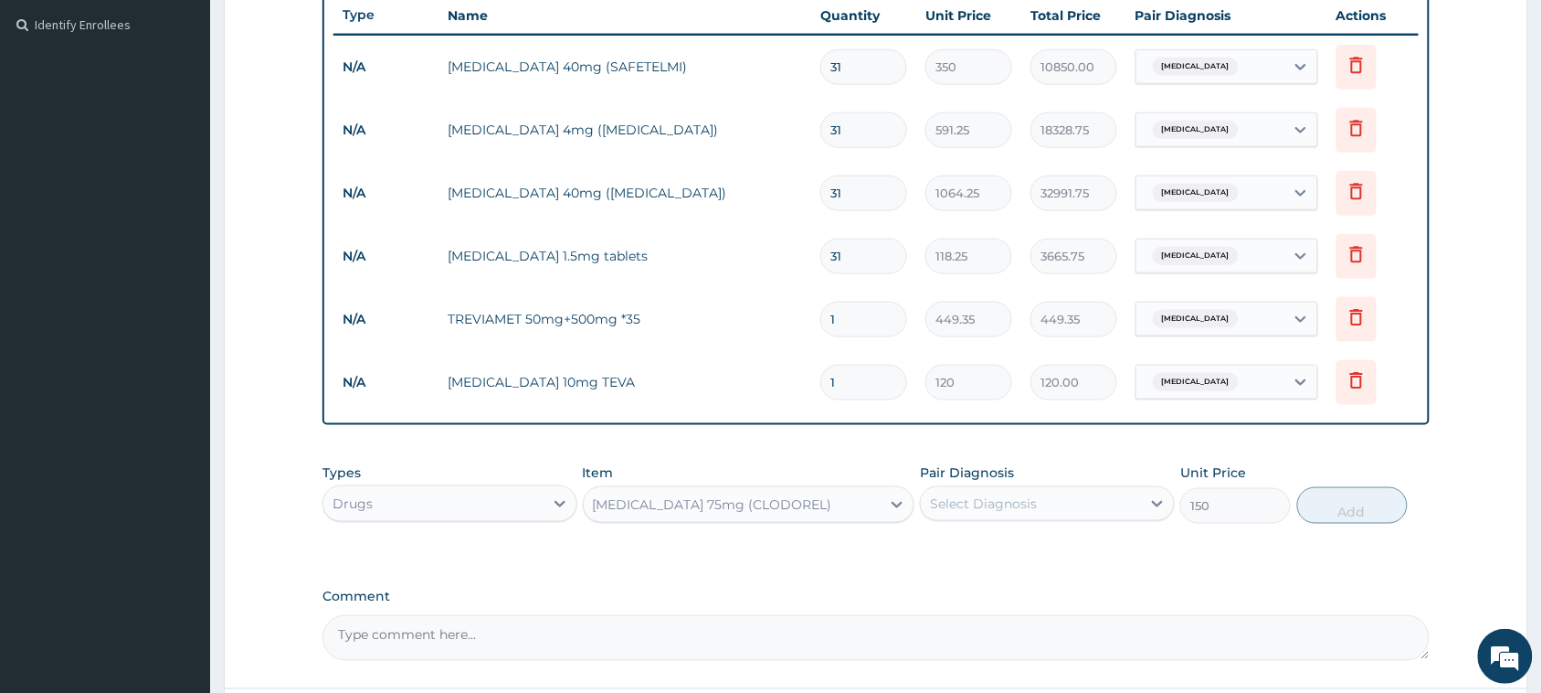
click at [1117, 503] on div "Select Diagnosis" at bounding box center [1031, 503] width 220 height 29
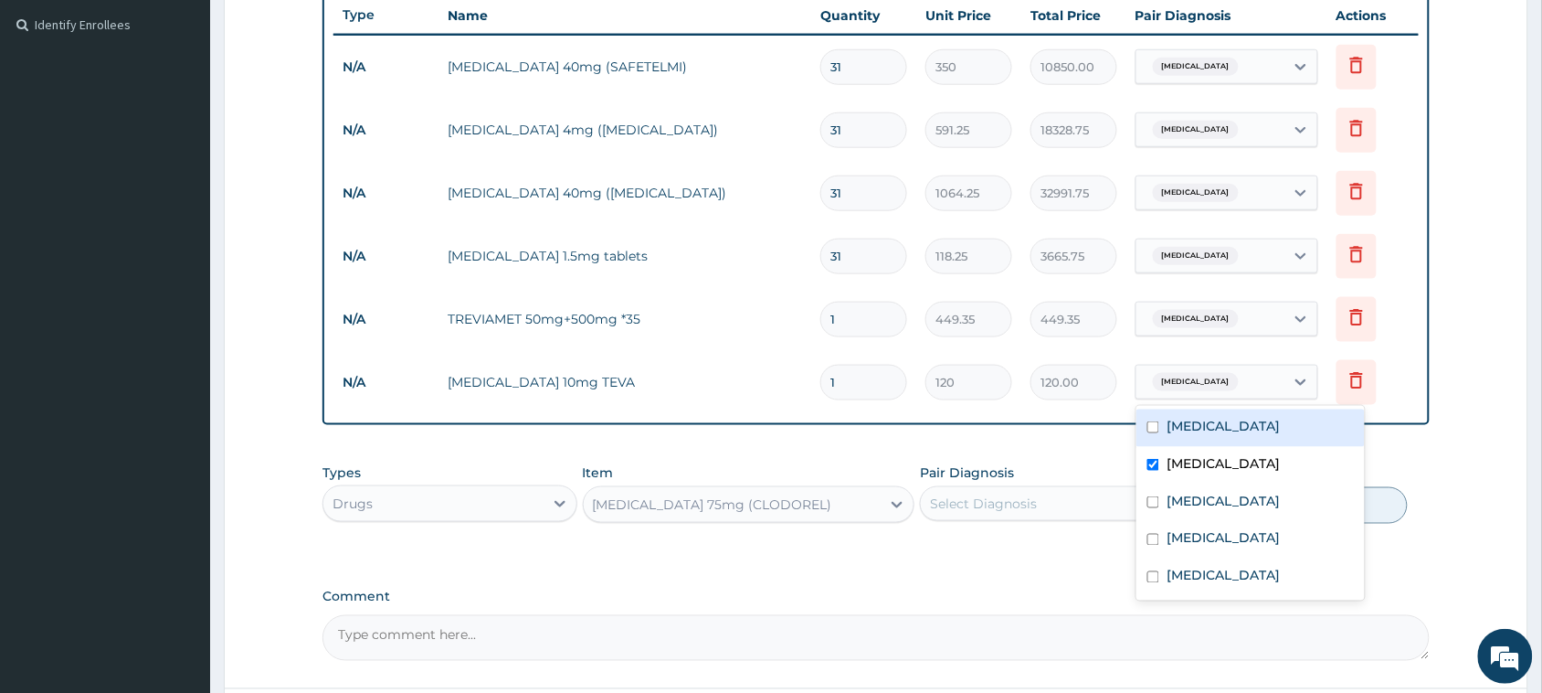
click at [1249, 390] on div "[MEDICAL_DATA]" at bounding box center [1211, 381] width 148 height 31
click at [1145, 430] on div "[MEDICAL_DATA]" at bounding box center [1251, 427] width 228 height 37
checkbox input "true"
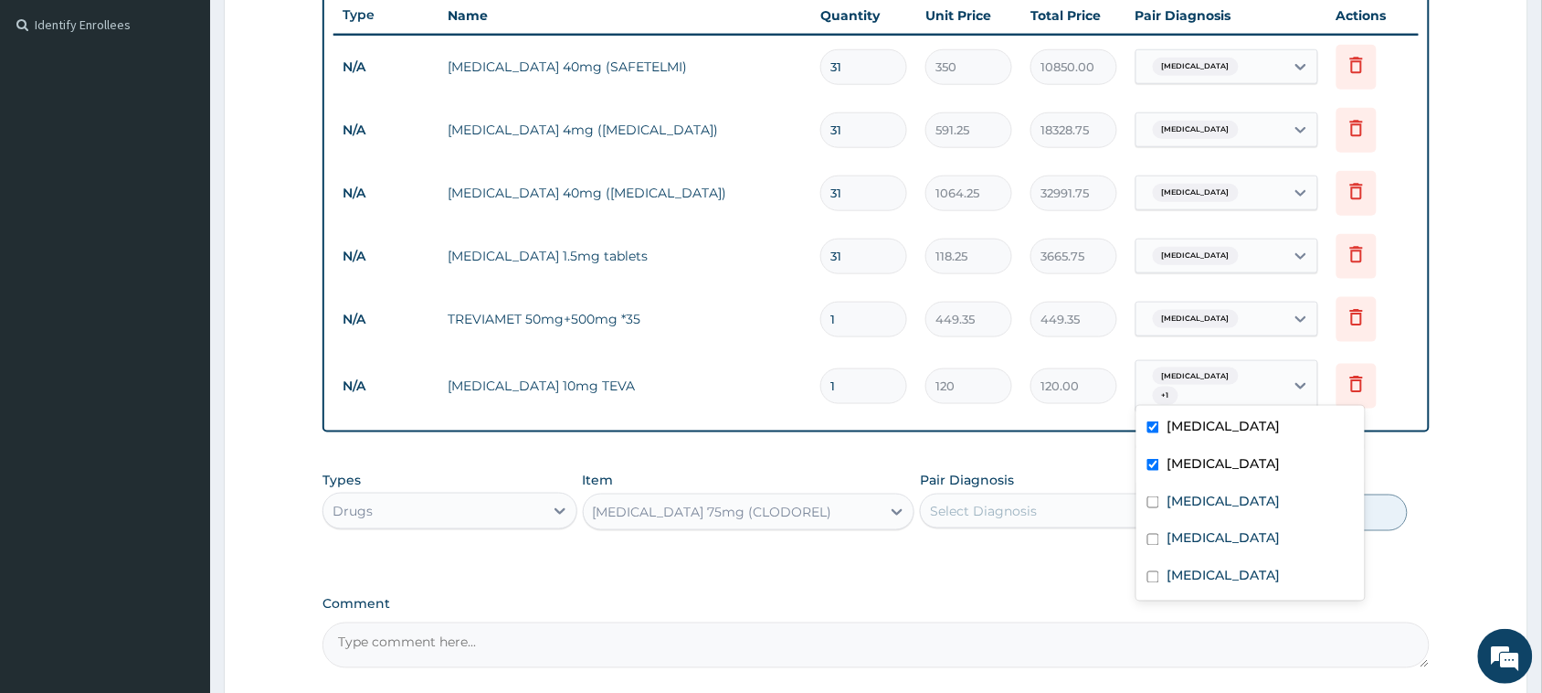
click at [1151, 462] on input "checkbox" at bounding box center [1154, 465] width 12 height 12
checkbox input "false"
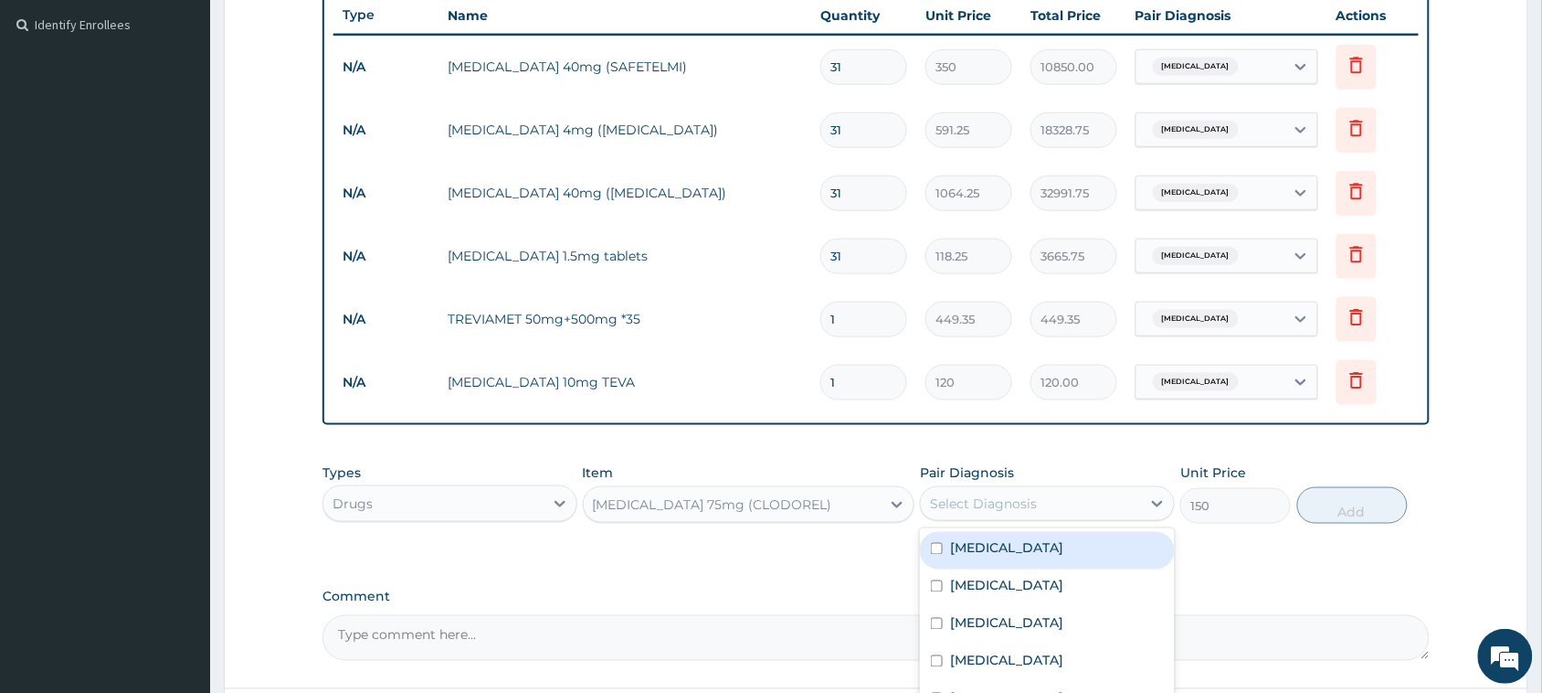
click at [964, 496] on div "Select Diagnosis" at bounding box center [983, 503] width 107 height 18
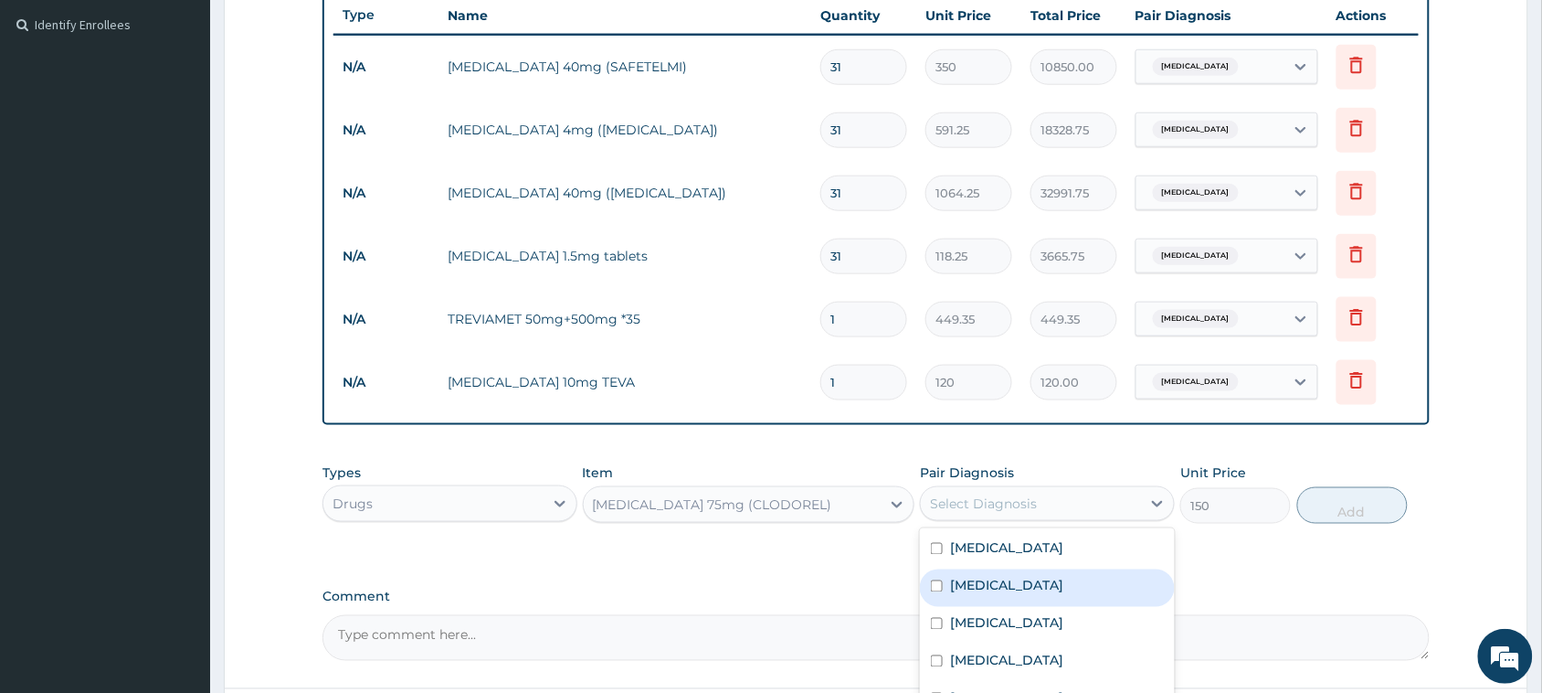
click at [933, 580] on input "checkbox" at bounding box center [937, 586] width 12 height 12
checkbox input "true"
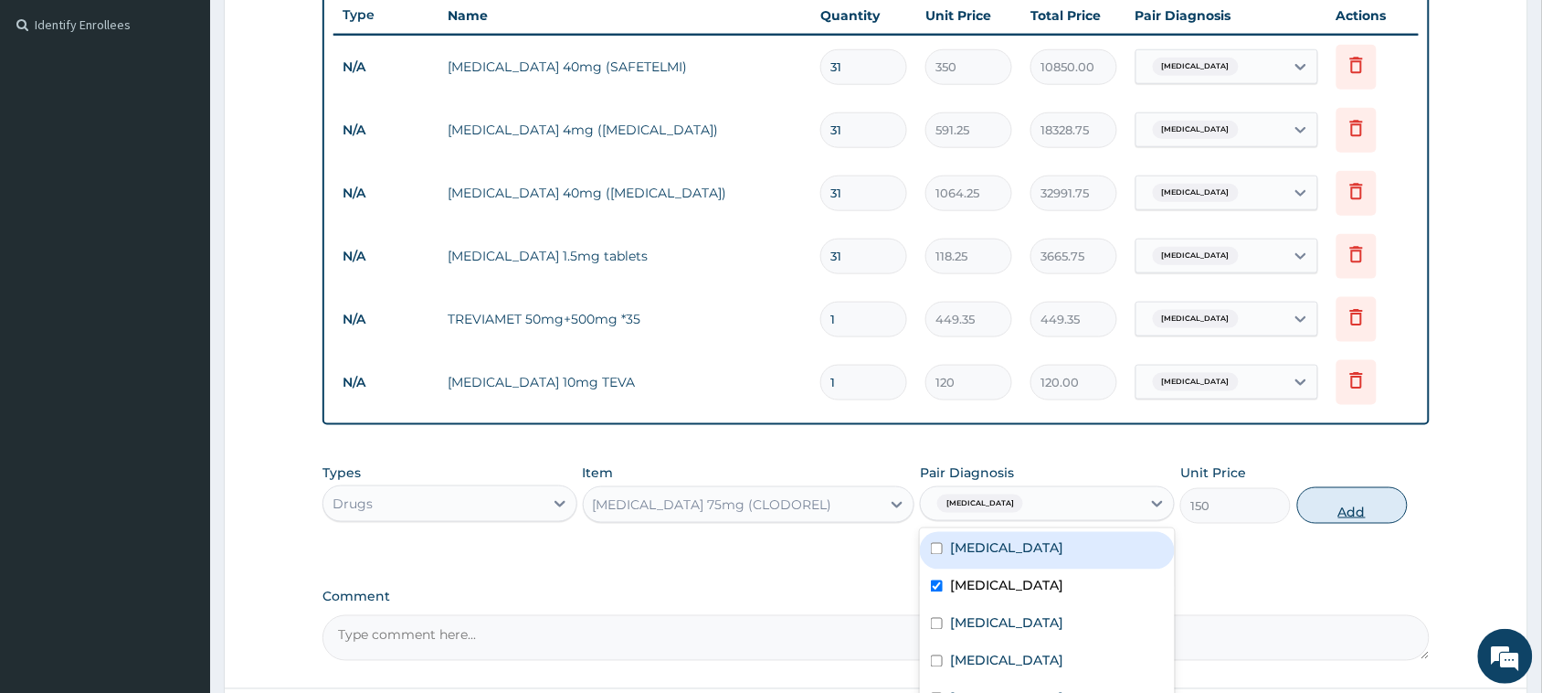
click at [1337, 507] on button "Add" at bounding box center [1353, 505] width 111 height 37
type input "0"
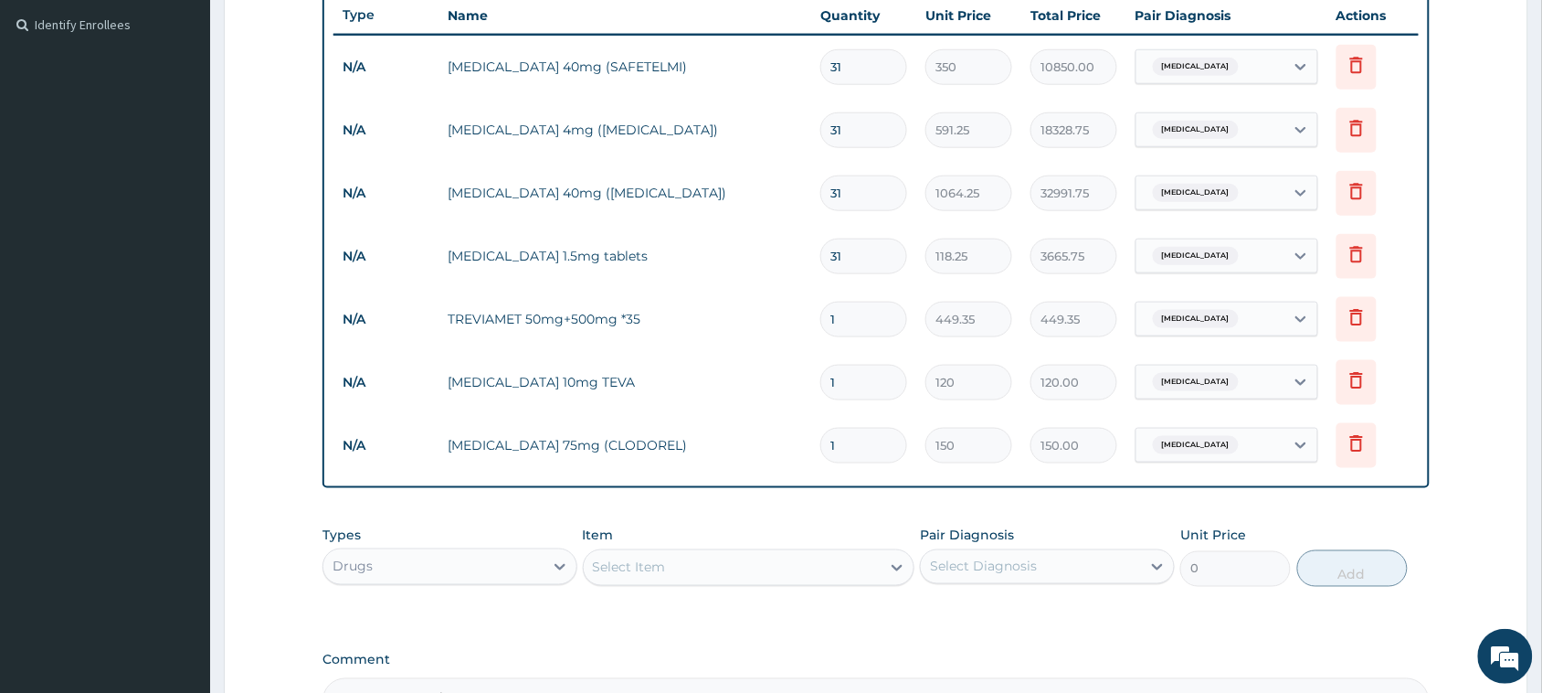
click at [842, 309] on input "1" at bounding box center [864, 320] width 87 height 36
type input "0.00"
type input "3"
type input "1348.05"
type input "31"
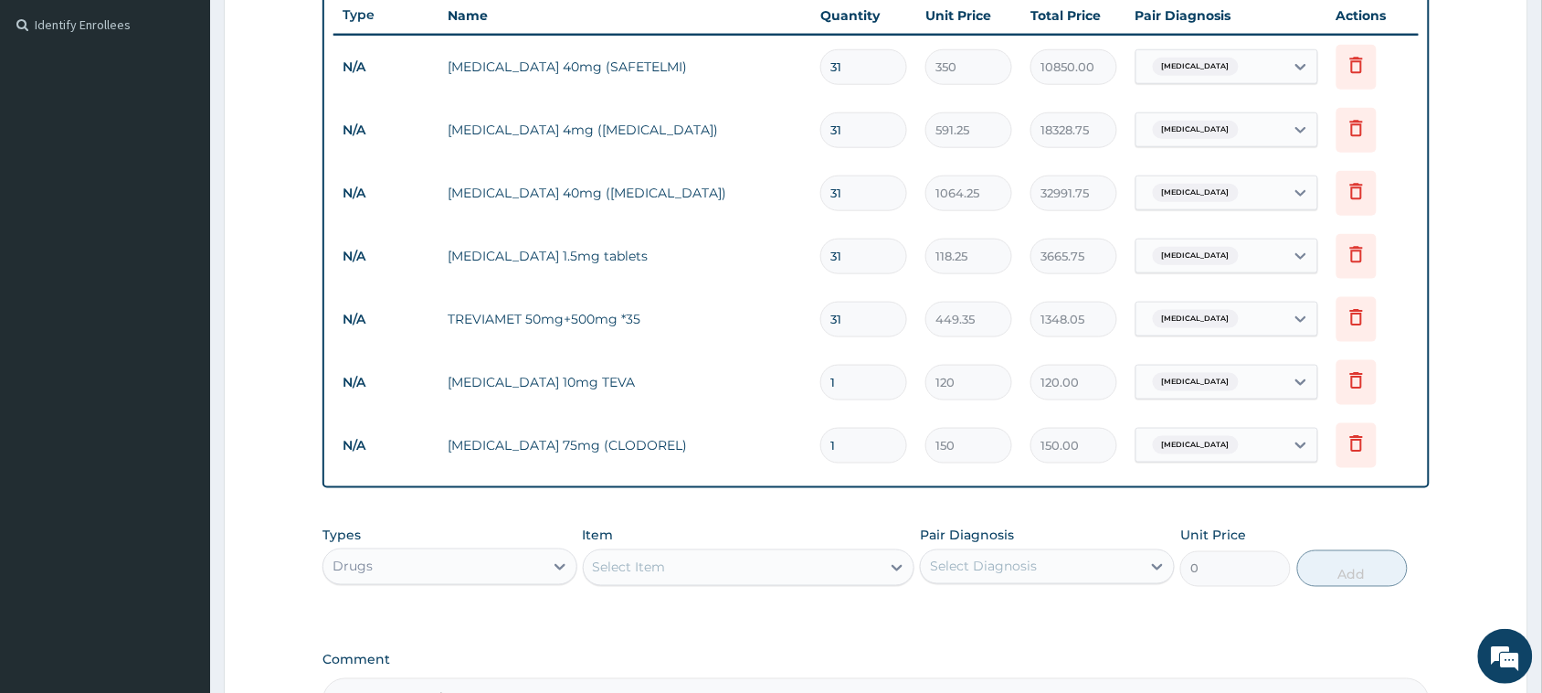
type input "13929.85"
type input "31"
click at [842, 384] on input "1" at bounding box center [864, 383] width 87 height 36
type input "0.00"
type input "3"
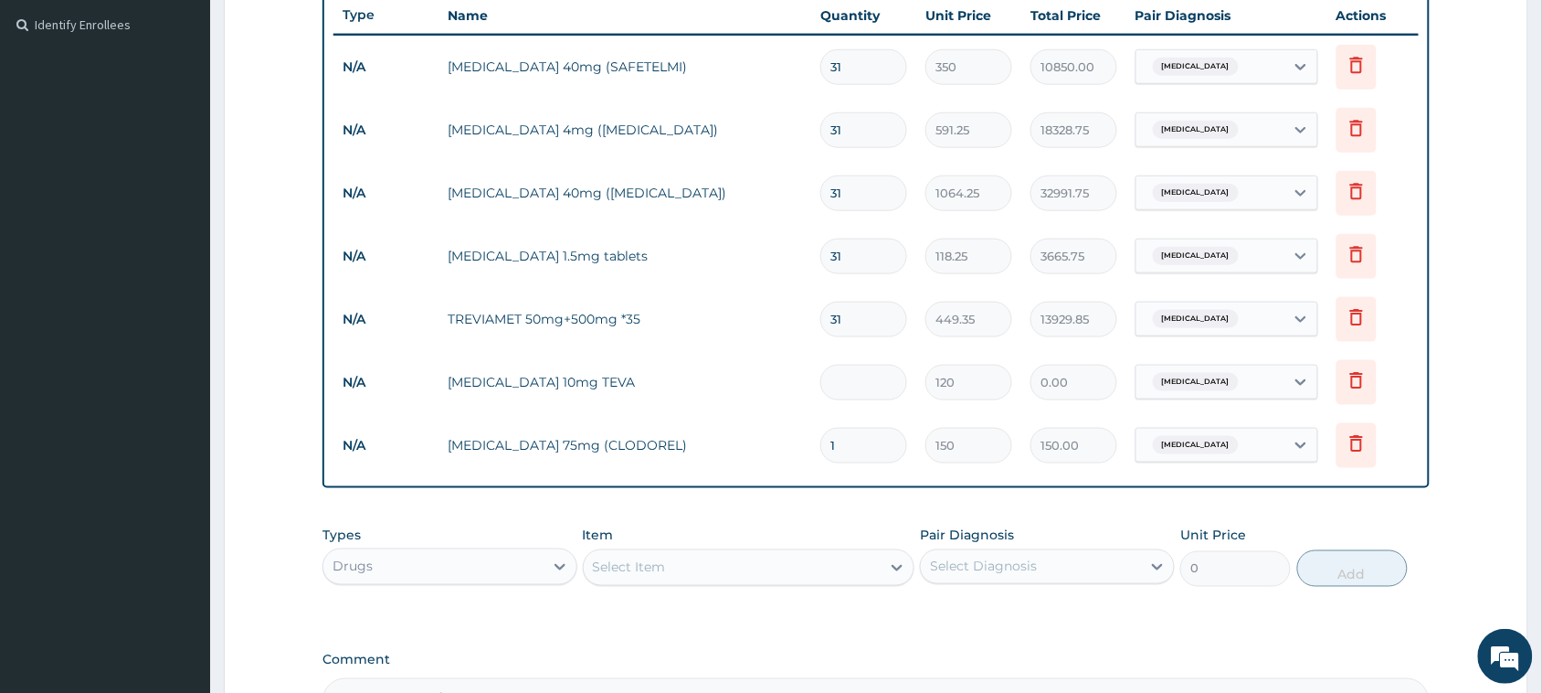
type input "360.00"
type input "31"
type input "3720.00"
type input "31"
click at [868, 440] on input "1" at bounding box center [864, 446] width 87 height 36
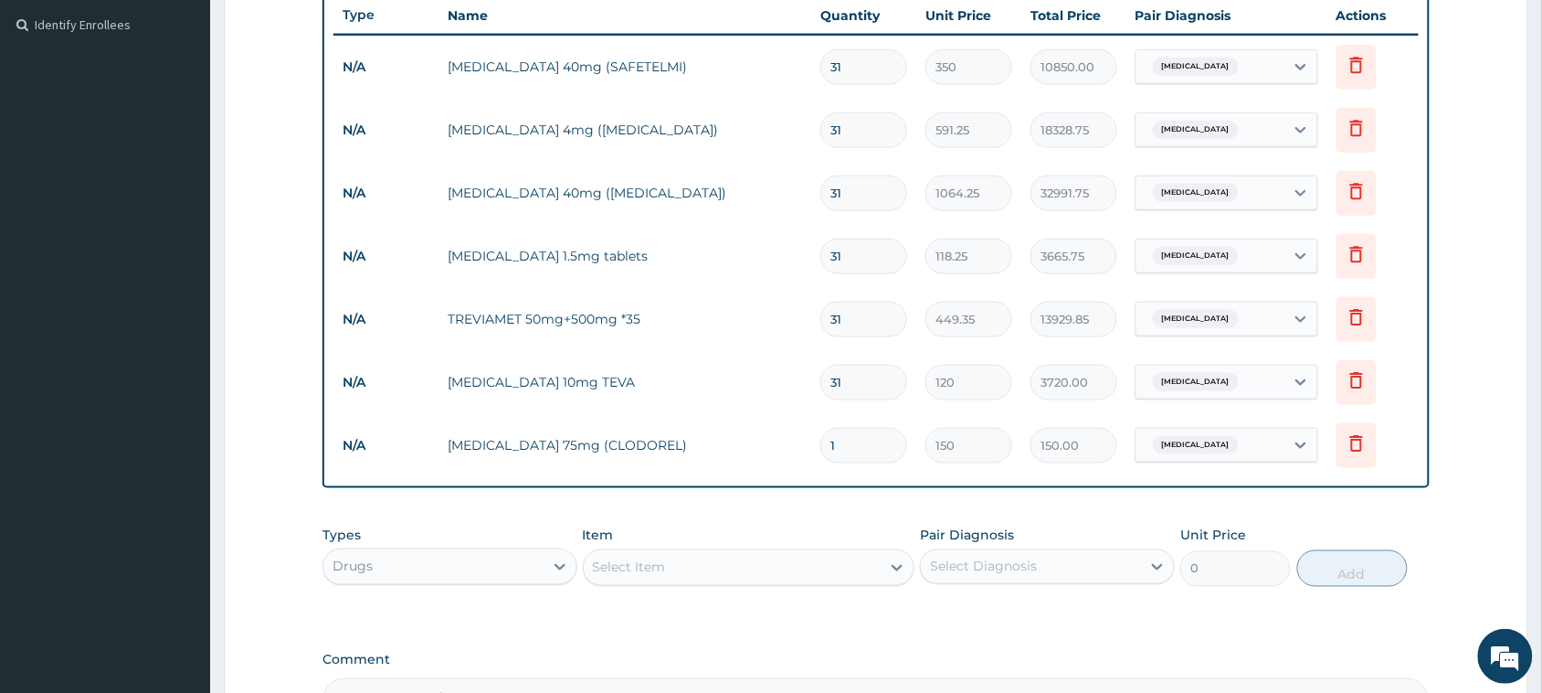
type input "0.00"
type input "3"
type input "450.00"
type input "31"
type input "4650.00"
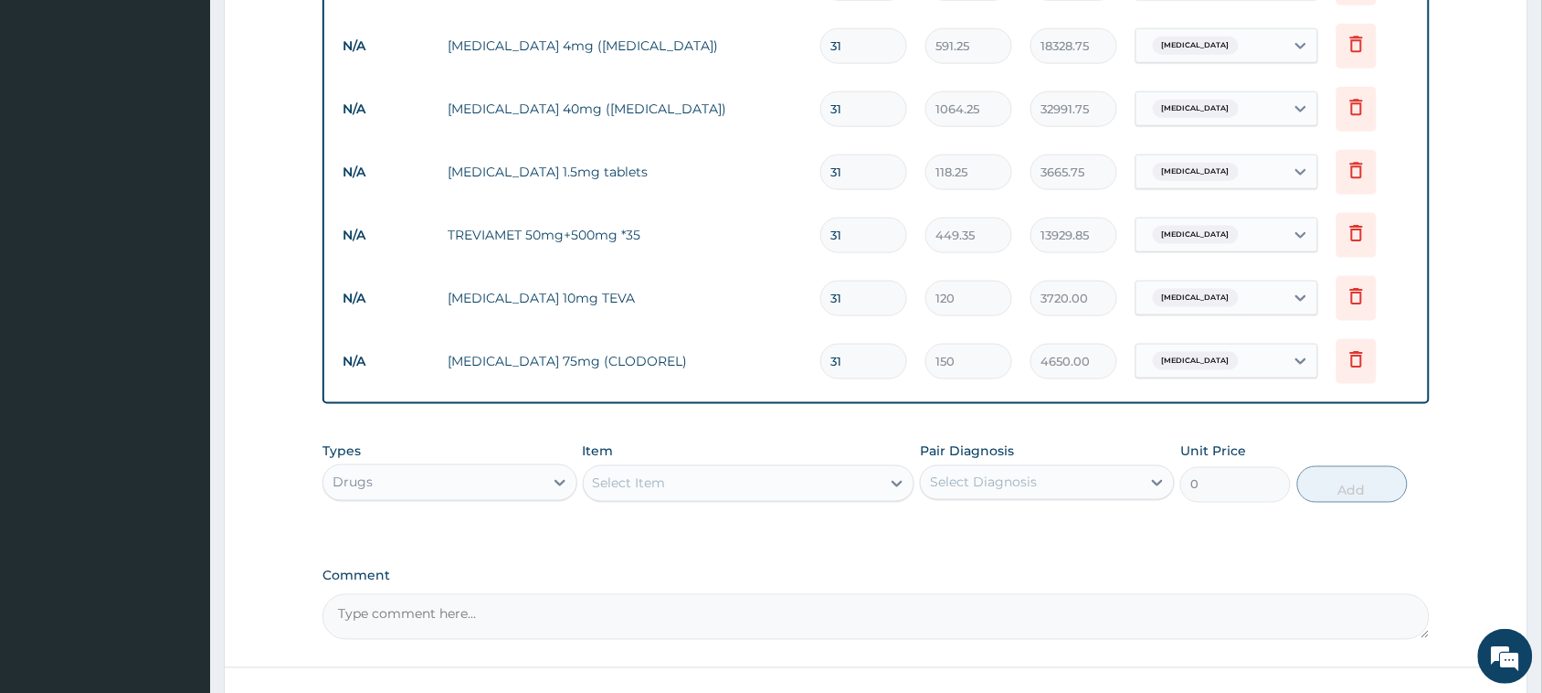
scroll to position [583, 0]
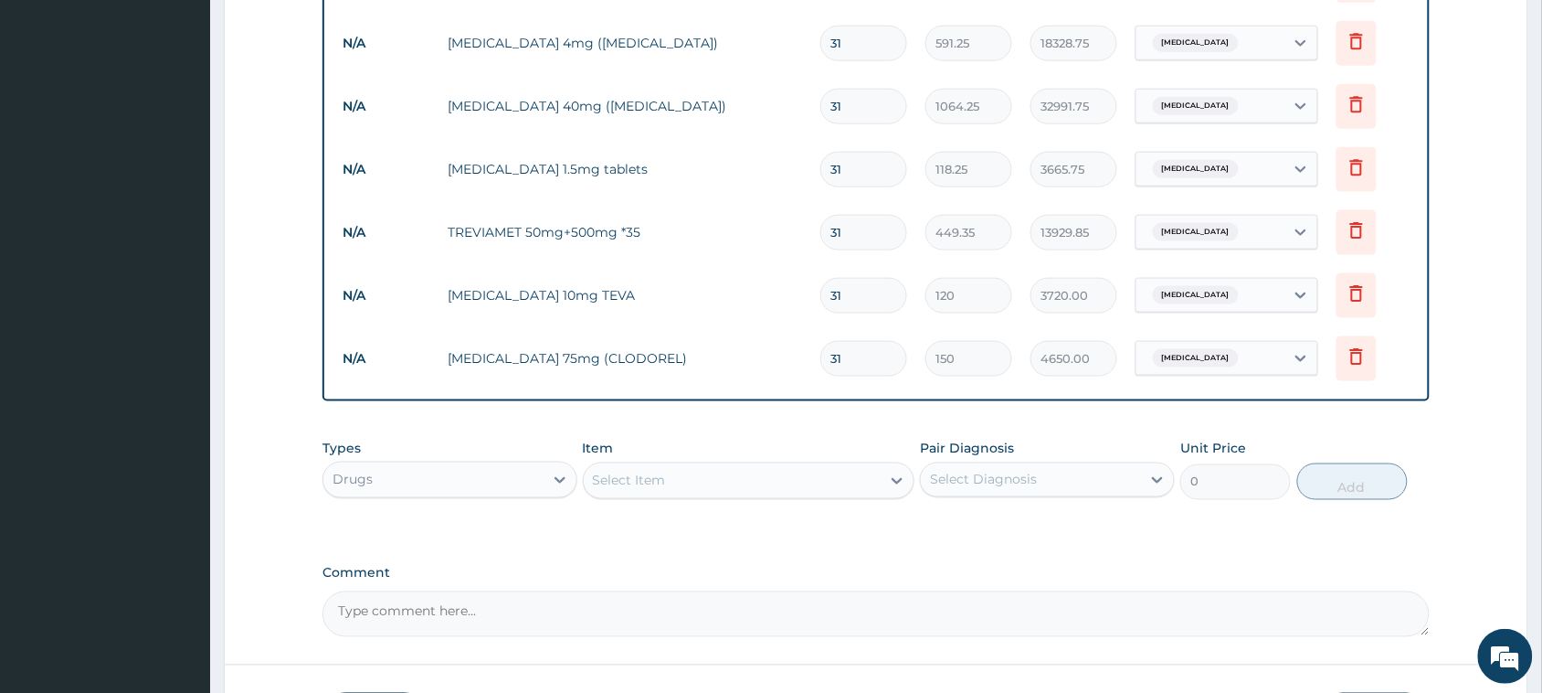
type input "31"
click at [467, 471] on div "Drugs" at bounding box center [433, 479] width 220 height 29
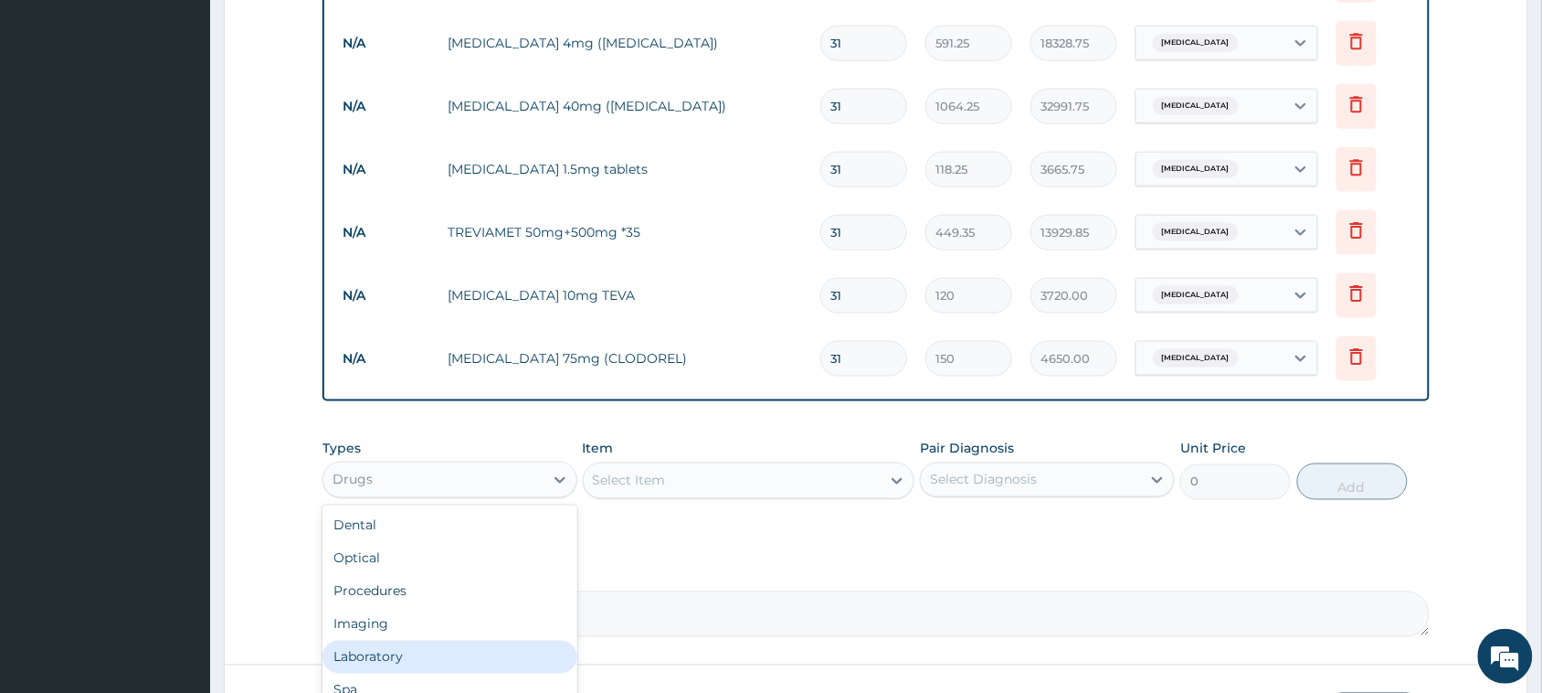
click at [458, 660] on div "Laboratory" at bounding box center [450, 657] width 255 height 33
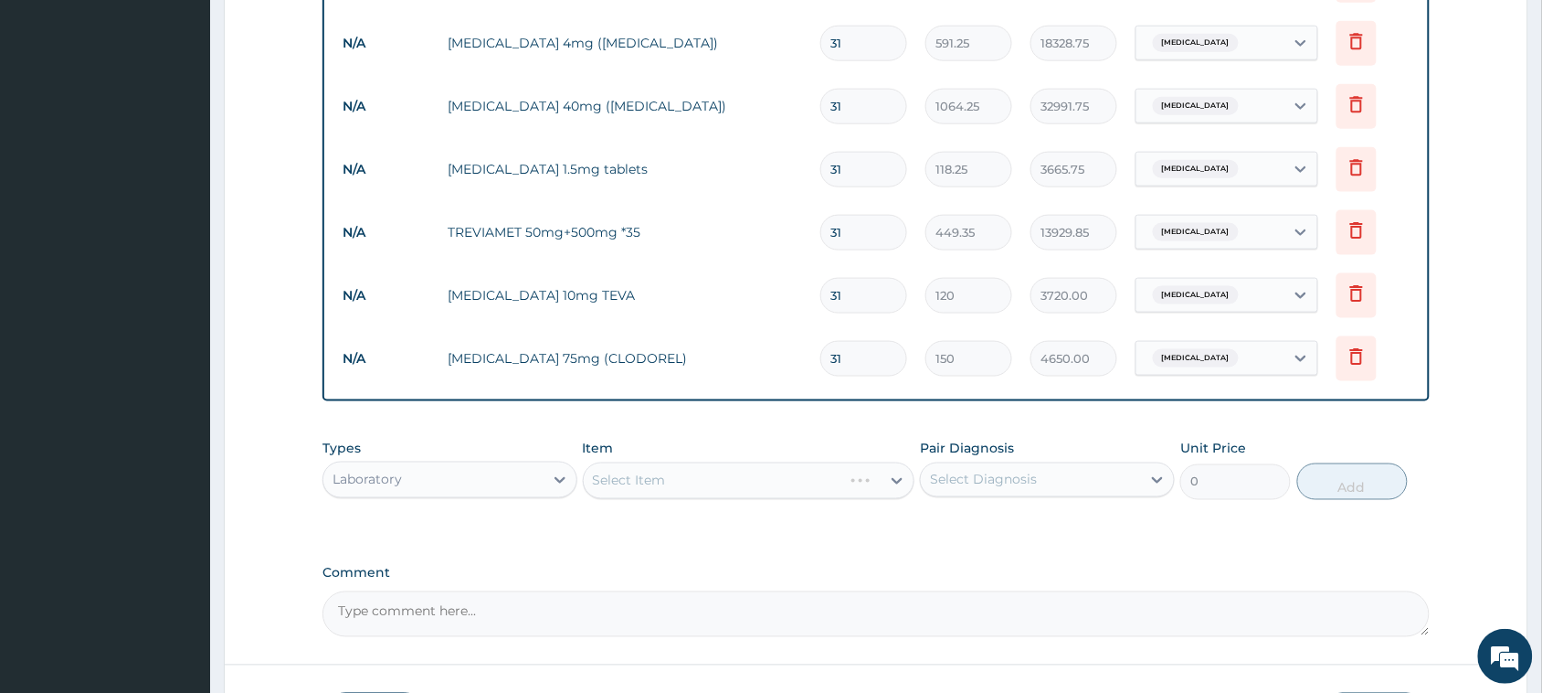
click at [674, 481] on div "Select Item" at bounding box center [749, 480] width 333 height 37
click at [674, 481] on div "Select Item" at bounding box center [733, 480] width 298 height 29
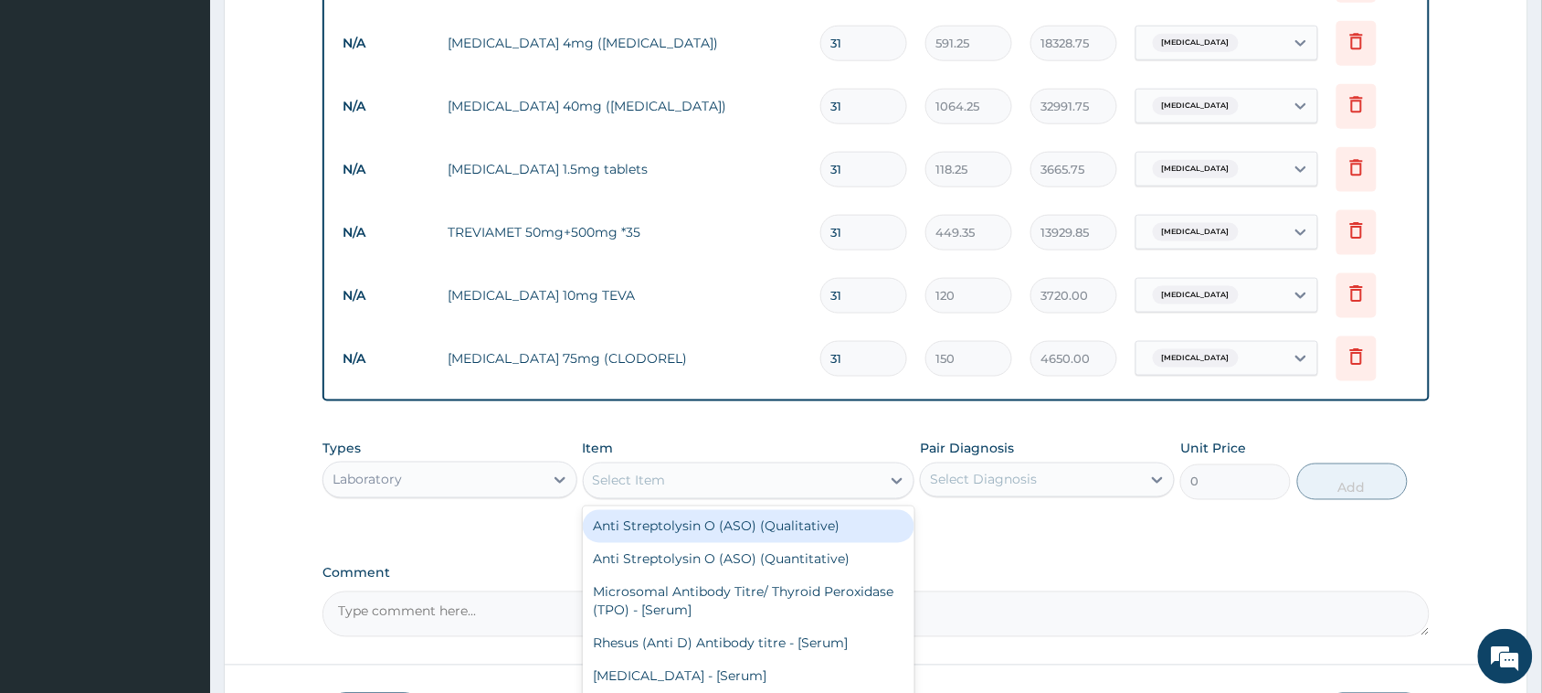
paste input "Creatinine - [[MEDICAL_DATA]]"
type input "Creatinine - [[MEDICAL_DATA]]"
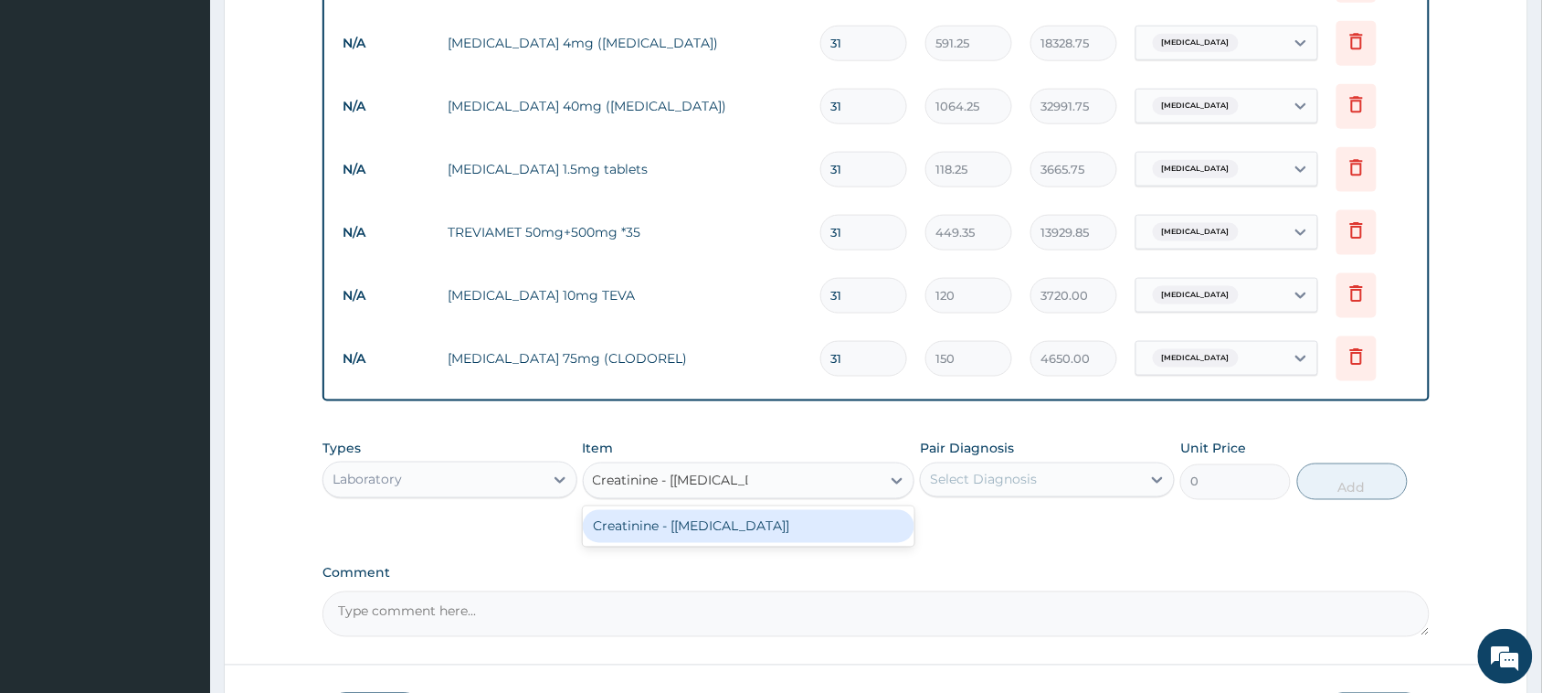
click at [676, 523] on div "Creatinine - [[MEDICAL_DATA]]" at bounding box center [749, 526] width 333 height 33
type input "1290"
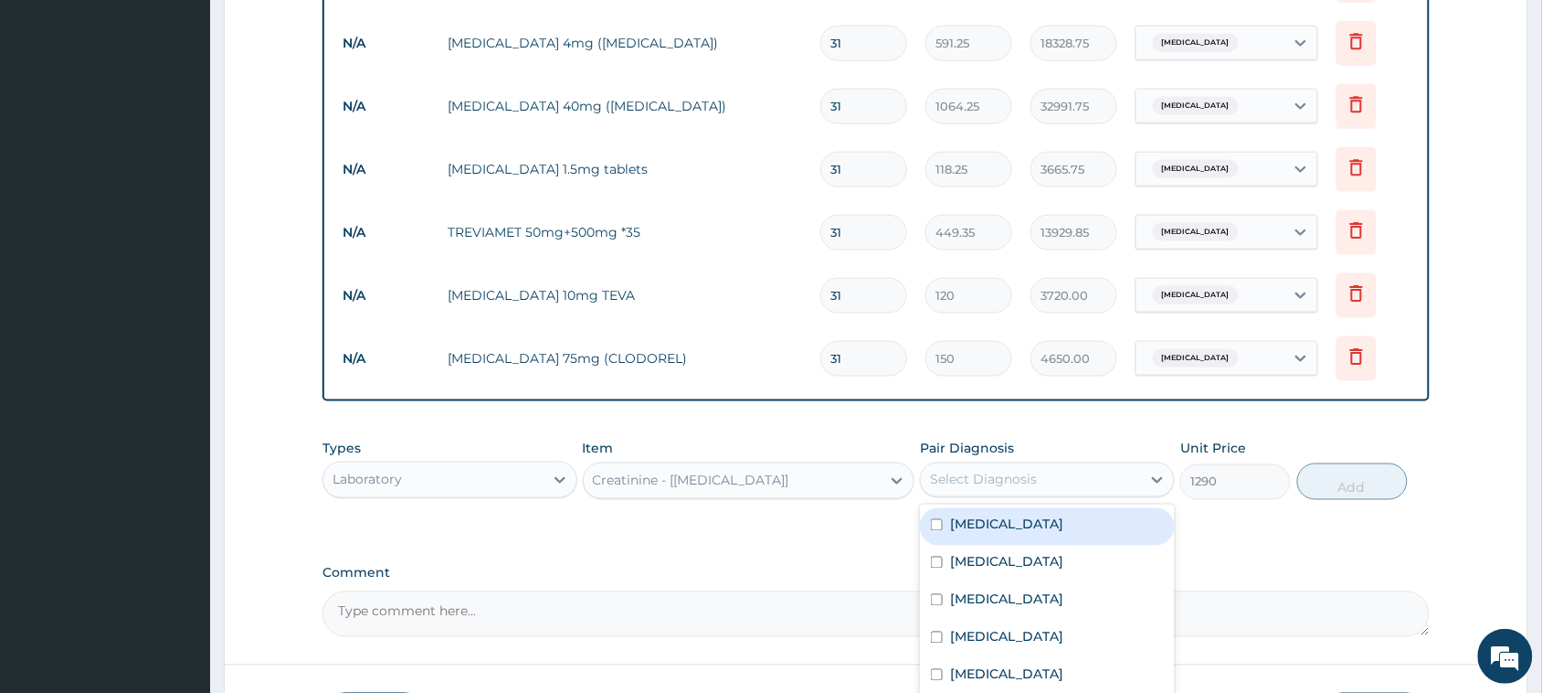
click at [983, 478] on div "Select Diagnosis" at bounding box center [983, 480] width 107 height 18
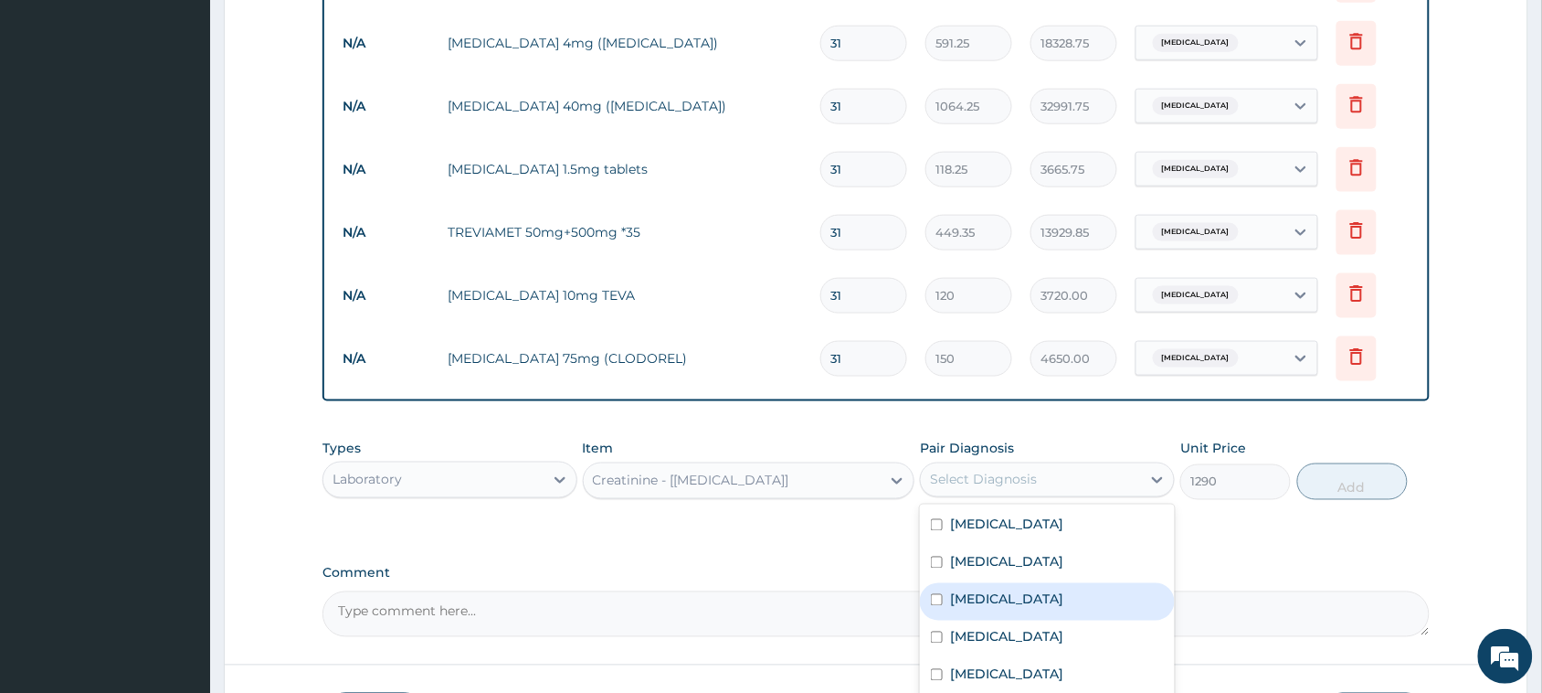
click at [937, 597] on input "checkbox" at bounding box center [937, 600] width 12 height 12
checkbox input "true"
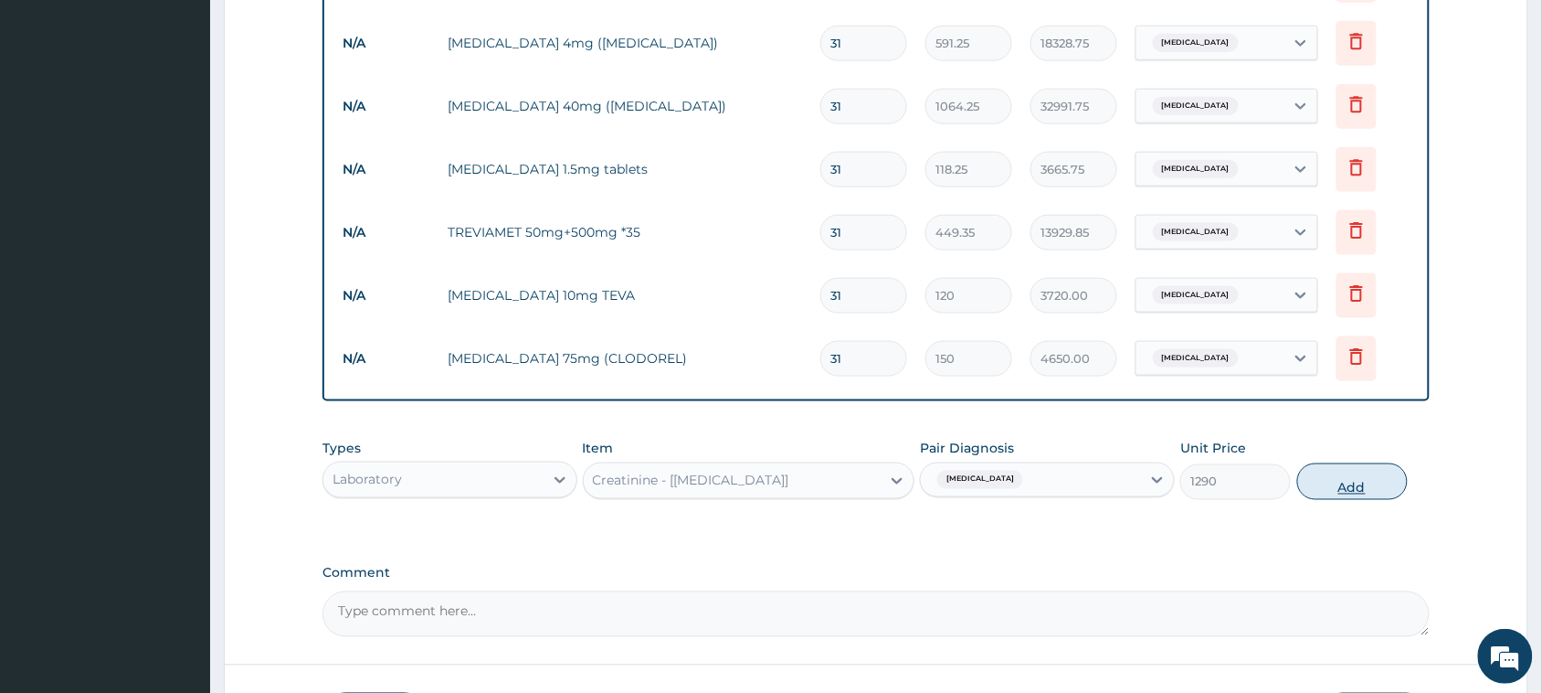
click at [1357, 480] on button "Add" at bounding box center [1353, 481] width 111 height 37
type input "0"
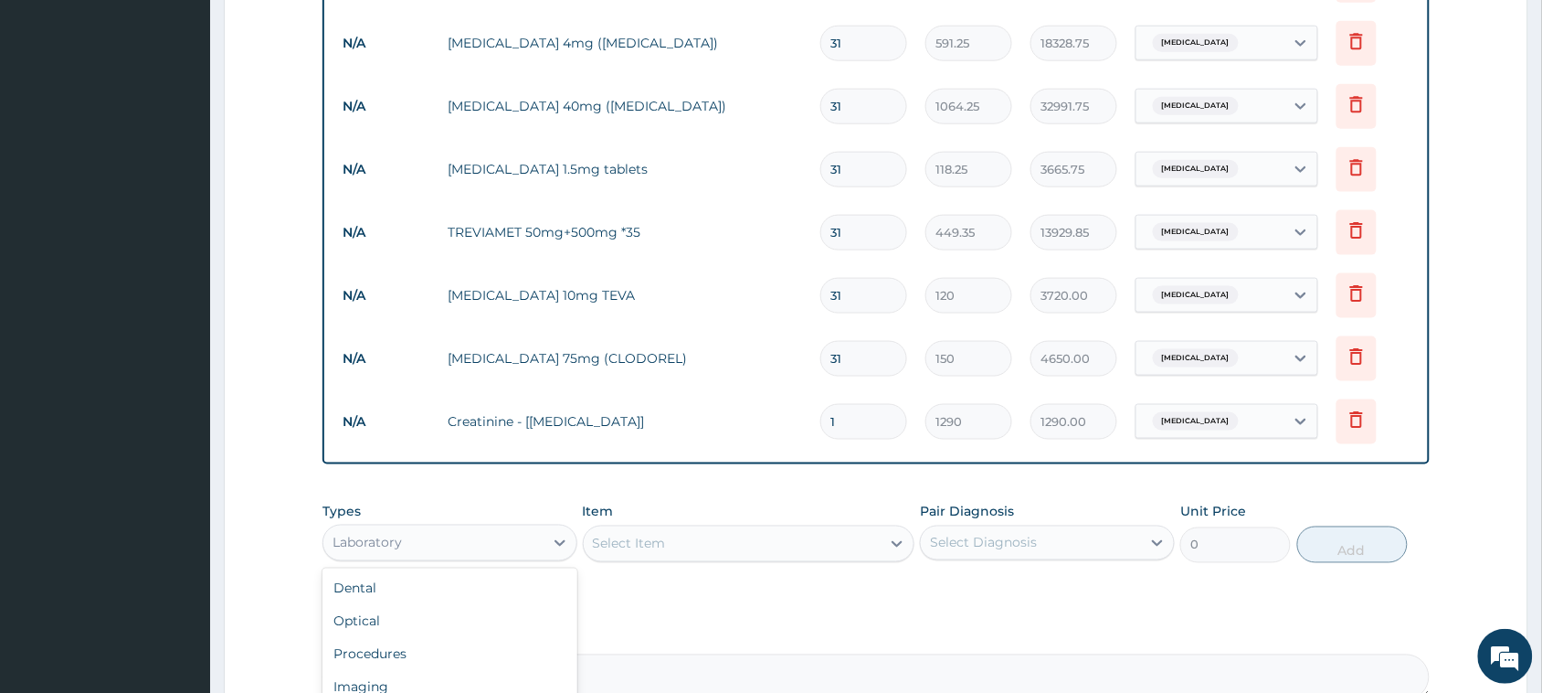
click at [487, 551] on div "Laboratory" at bounding box center [433, 542] width 220 height 29
click at [446, 650] on div "Procedures" at bounding box center [450, 654] width 255 height 33
click at [701, 526] on div "Select Item" at bounding box center [749, 543] width 333 height 37
click at [694, 545] on div "Select Item" at bounding box center [733, 543] width 298 height 29
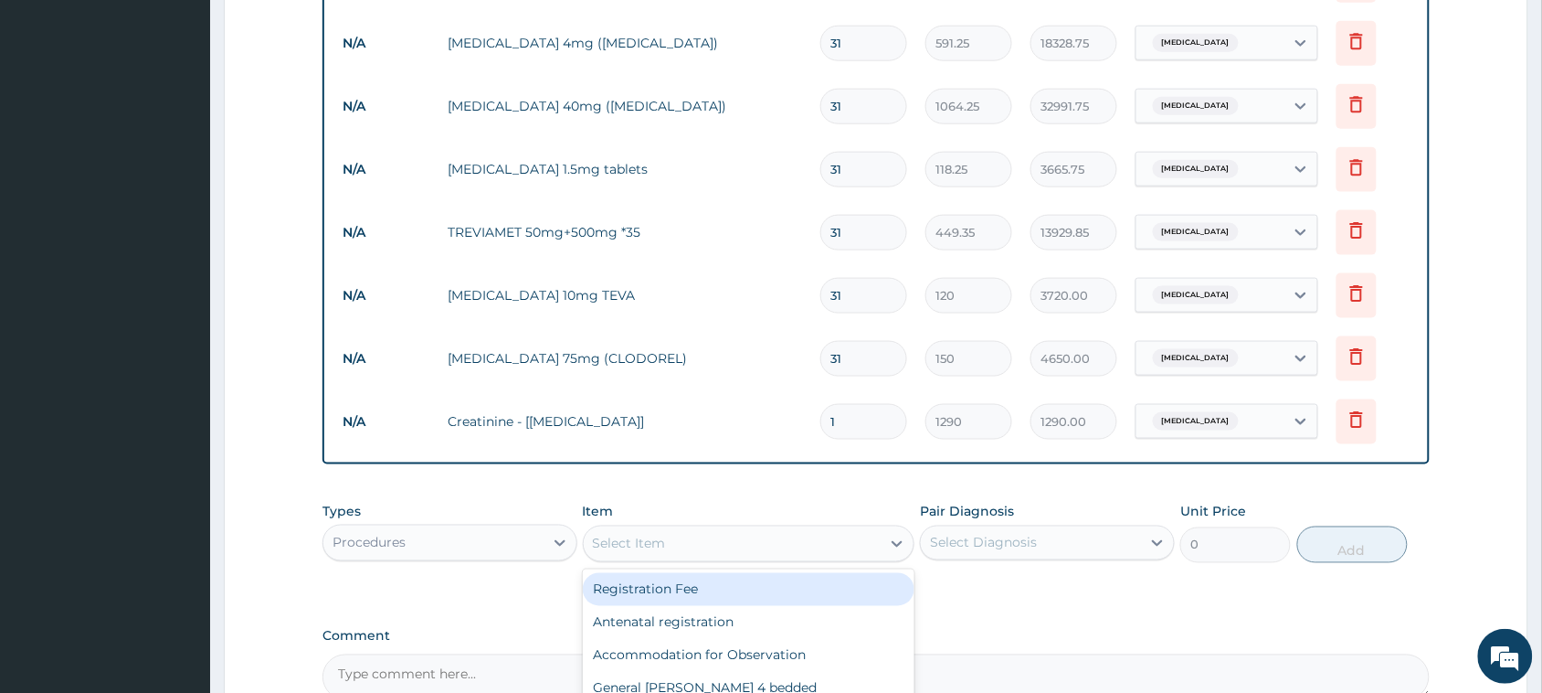
click at [694, 545] on div "Select Item" at bounding box center [733, 543] width 298 height 29
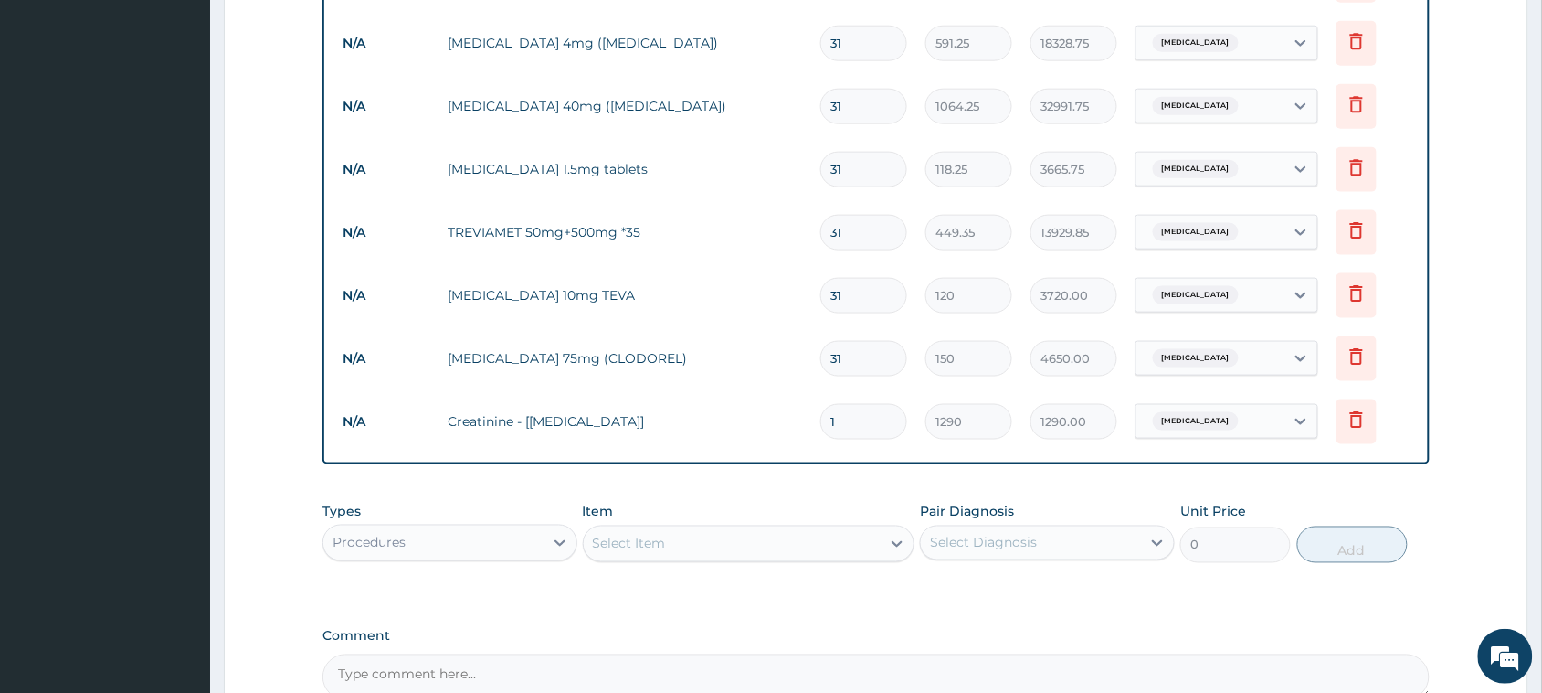
paste input "General Practitione"
type input "General Practitione"
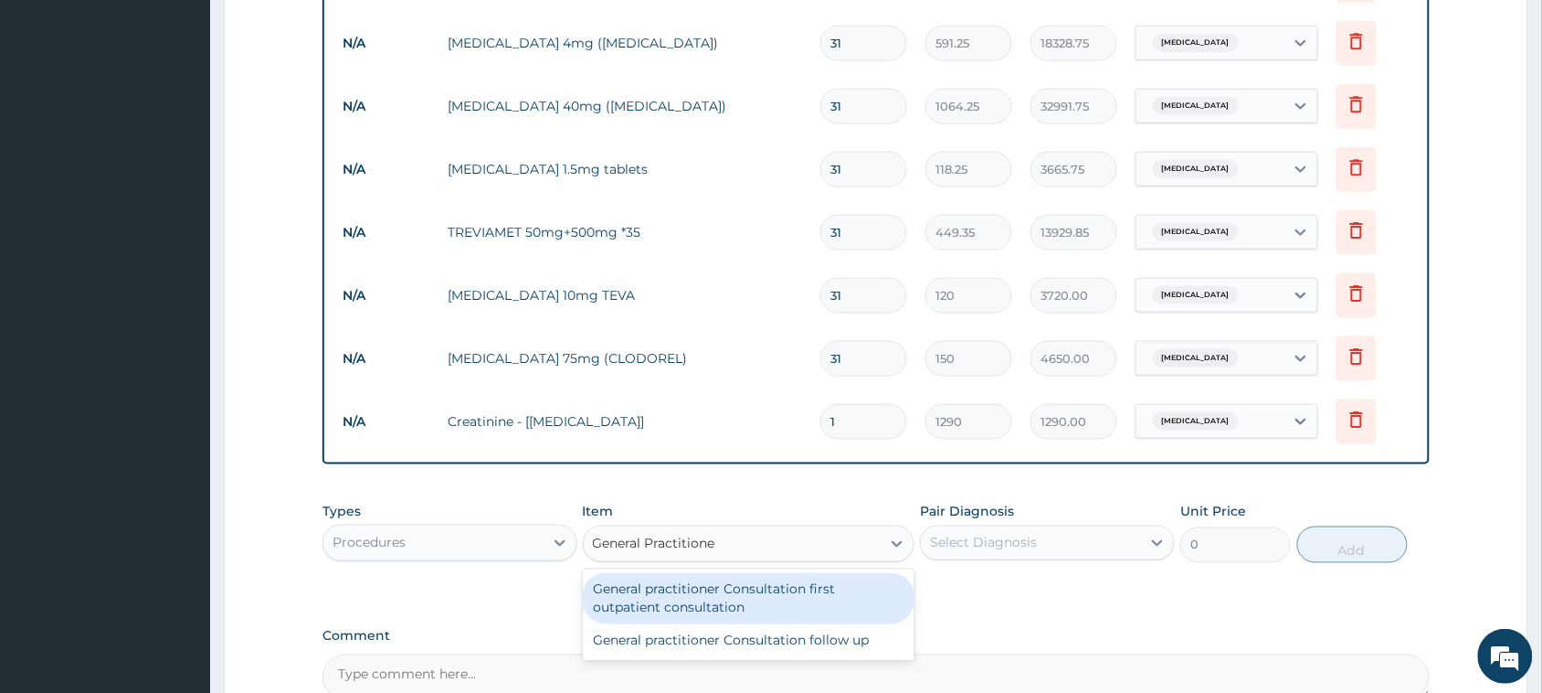
click at [726, 596] on div "General practitioner Consultation first outpatient consultation" at bounding box center [749, 598] width 333 height 51
type input "3547.5"
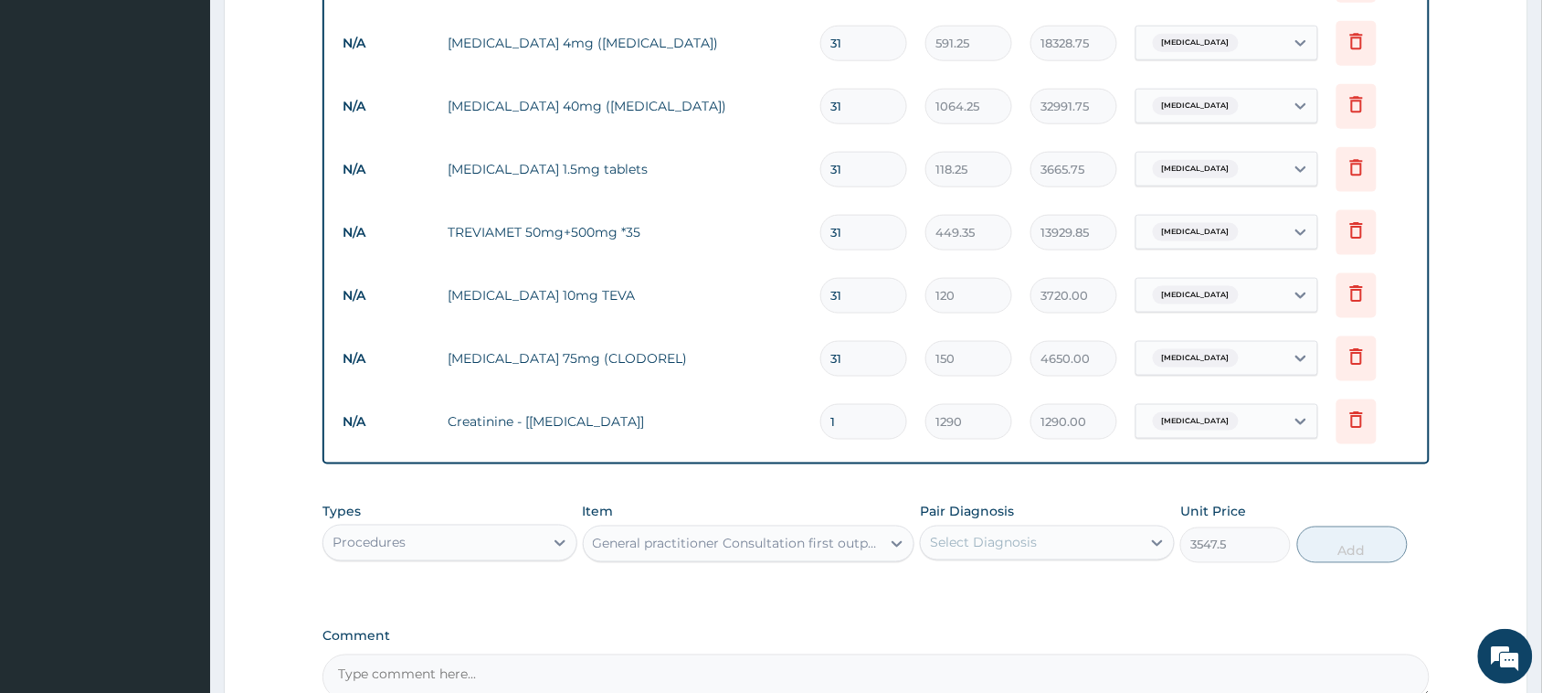
click at [1015, 534] on div "Select Diagnosis" at bounding box center [983, 543] width 107 height 18
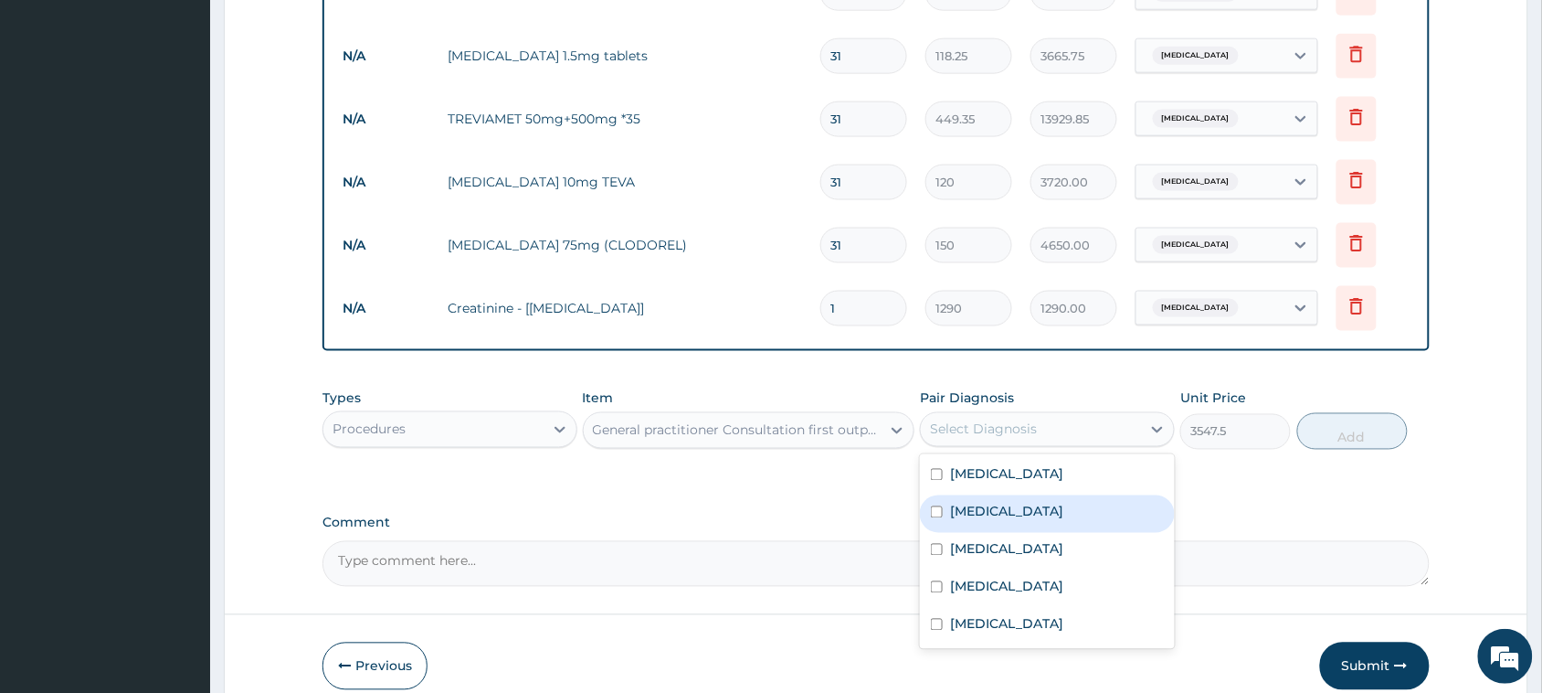
scroll to position [706, 0]
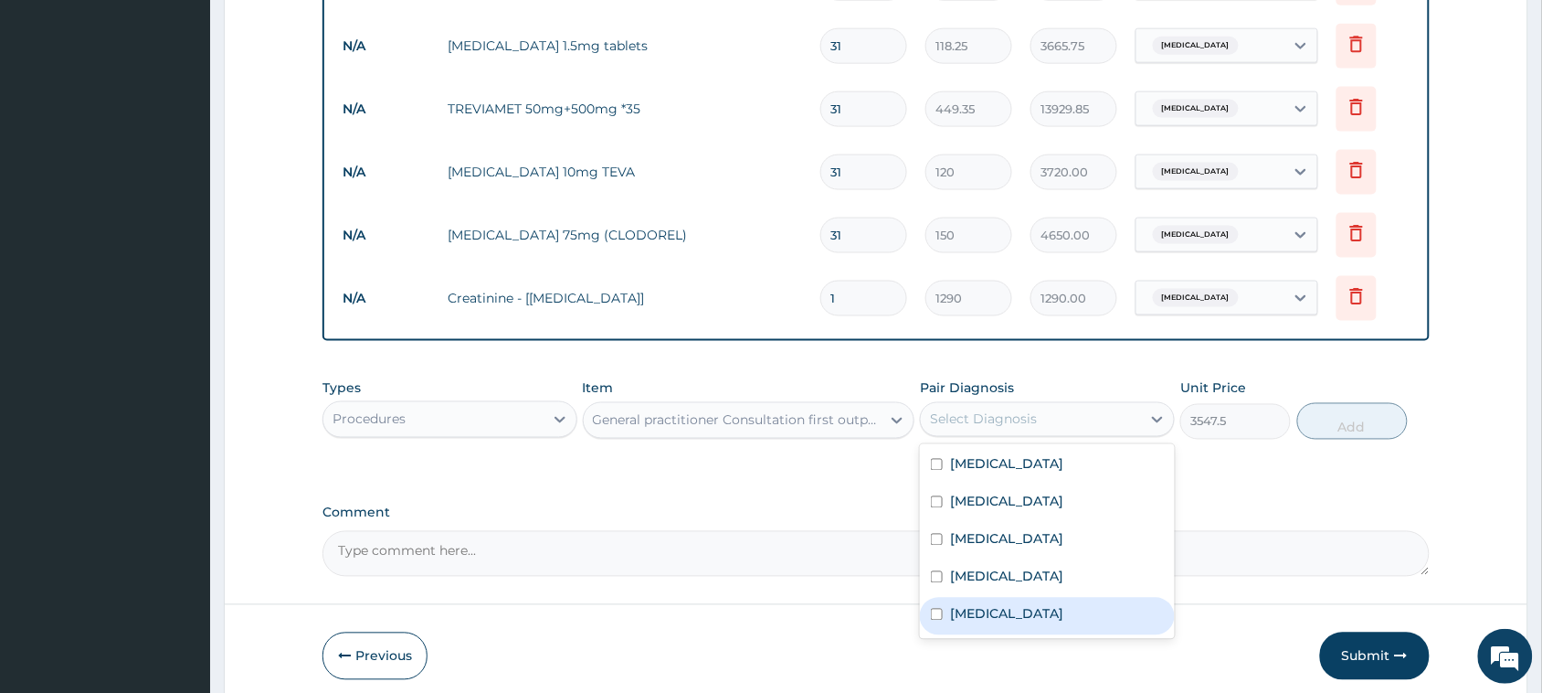
click at [1118, 622] on div "[MEDICAL_DATA]" at bounding box center [1047, 616] width 255 height 37
checkbox input "true"
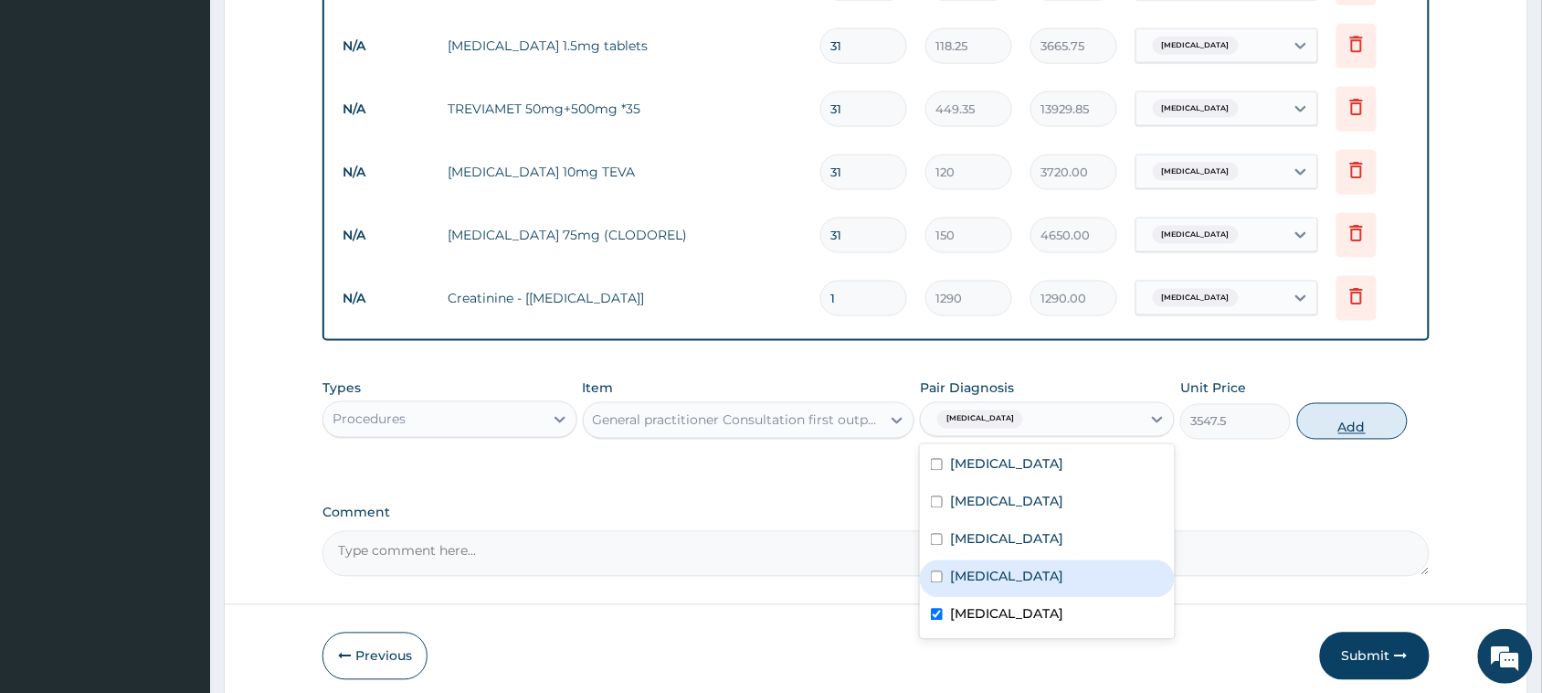
click at [1358, 418] on button "Add" at bounding box center [1353, 421] width 111 height 37
type input "0"
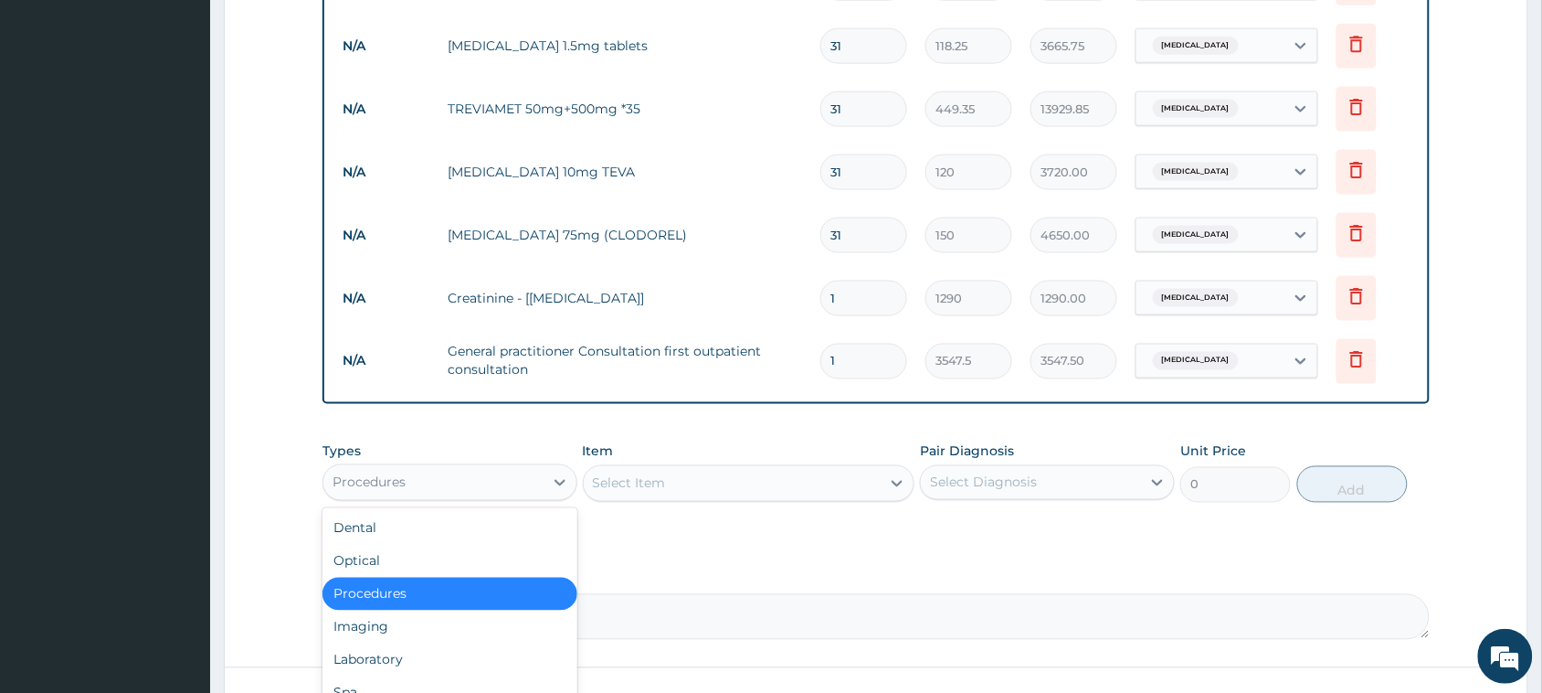
click at [504, 496] on div "Procedures" at bounding box center [450, 482] width 255 height 37
click at [400, 649] on div "Laboratory" at bounding box center [450, 659] width 255 height 33
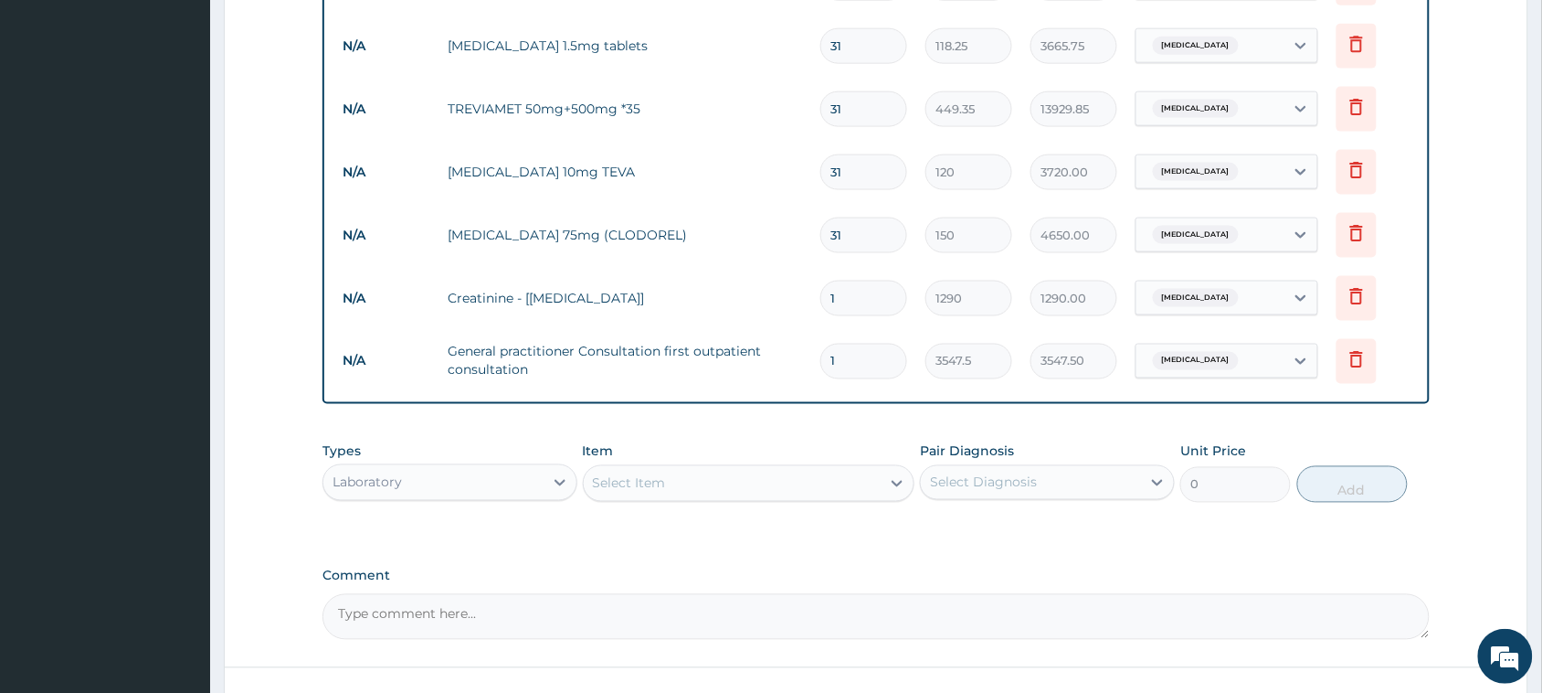
click at [676, 480] on div "Select Item" at bounding box center [733, 483] width 298 height 29
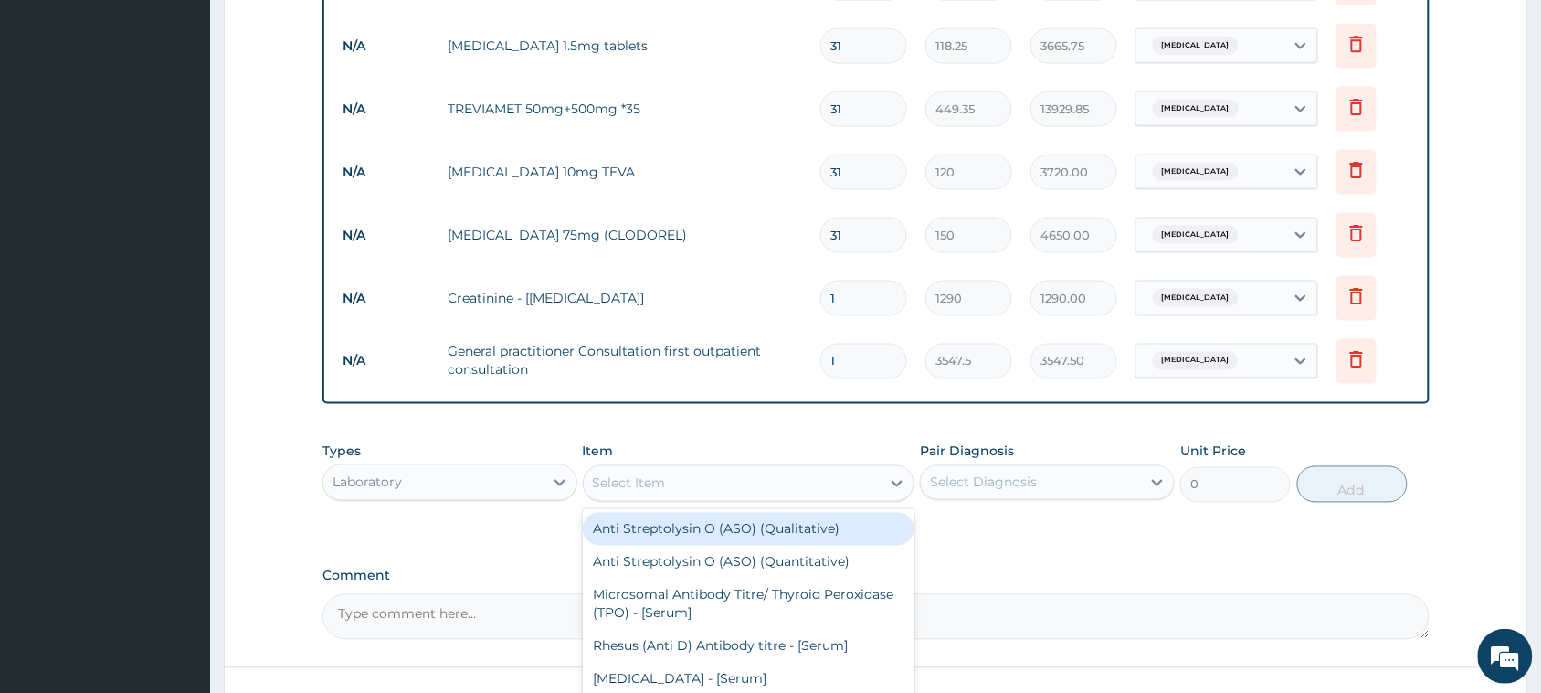
paste input "icroscopy, Cultur"
type input "icroscopy, Cultur"
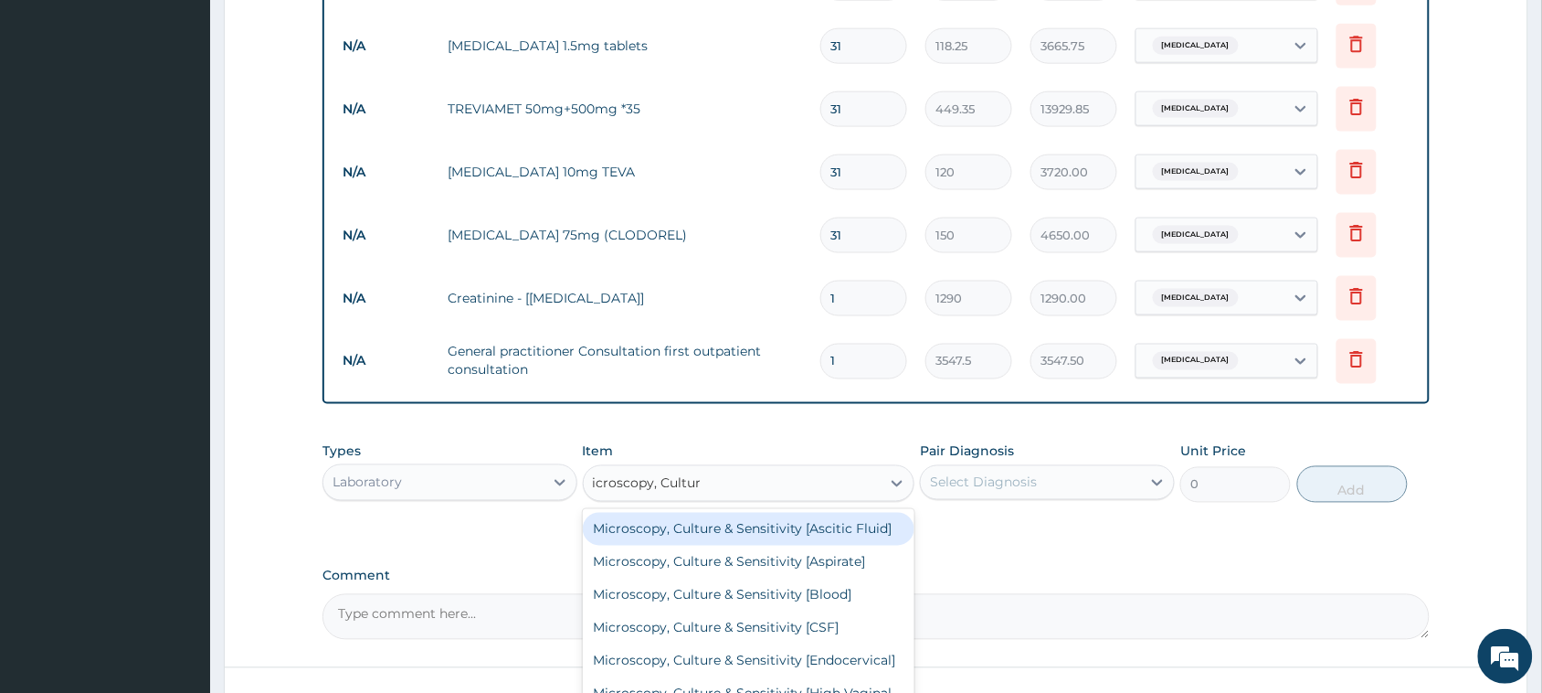
click at [672, 541] on div "Microscopy, Culture & Sensitivity [Ascitic Fluid]" at bounding box center [749, 529] width 333 height 33
type input "4837.5"
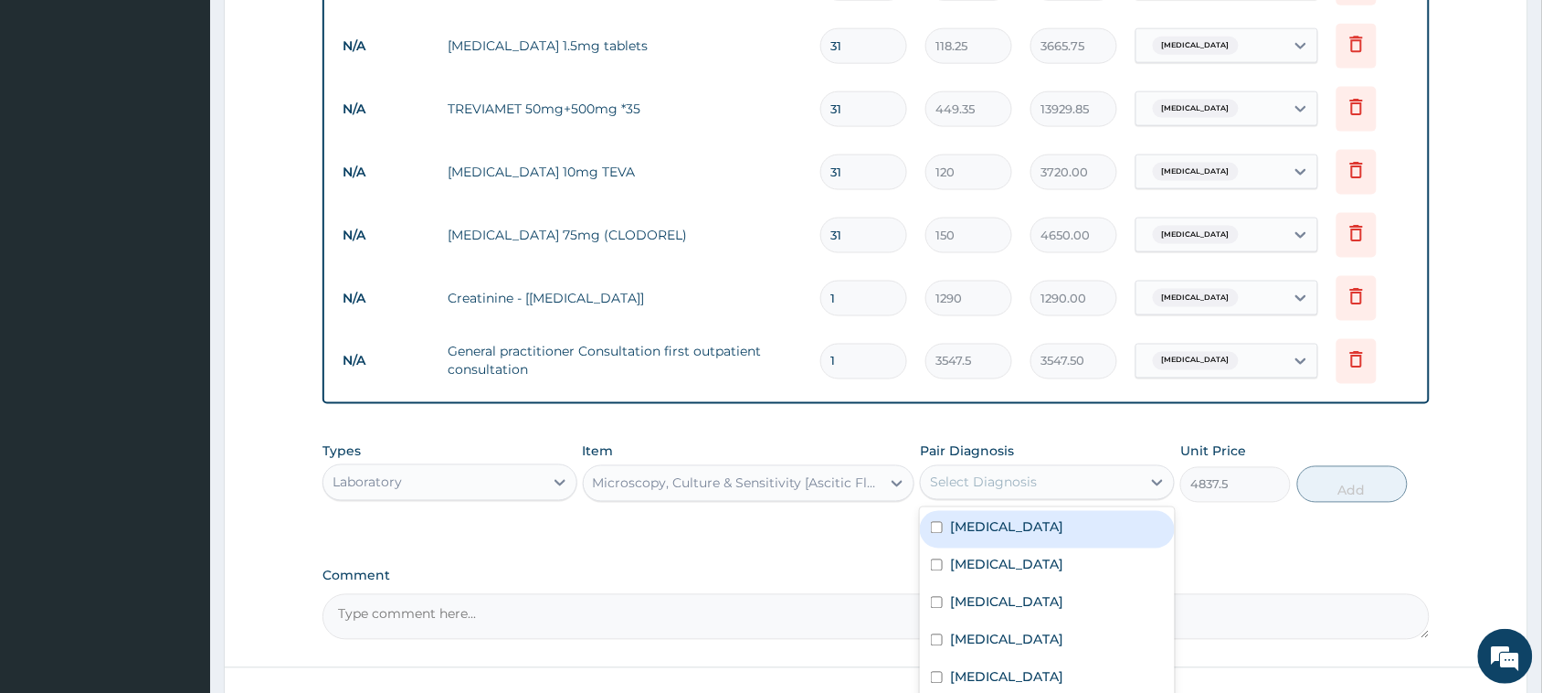
click at [1047, 482] on div "Select Diagnosis" at bounding box center [1031, 482] width 220 height 29
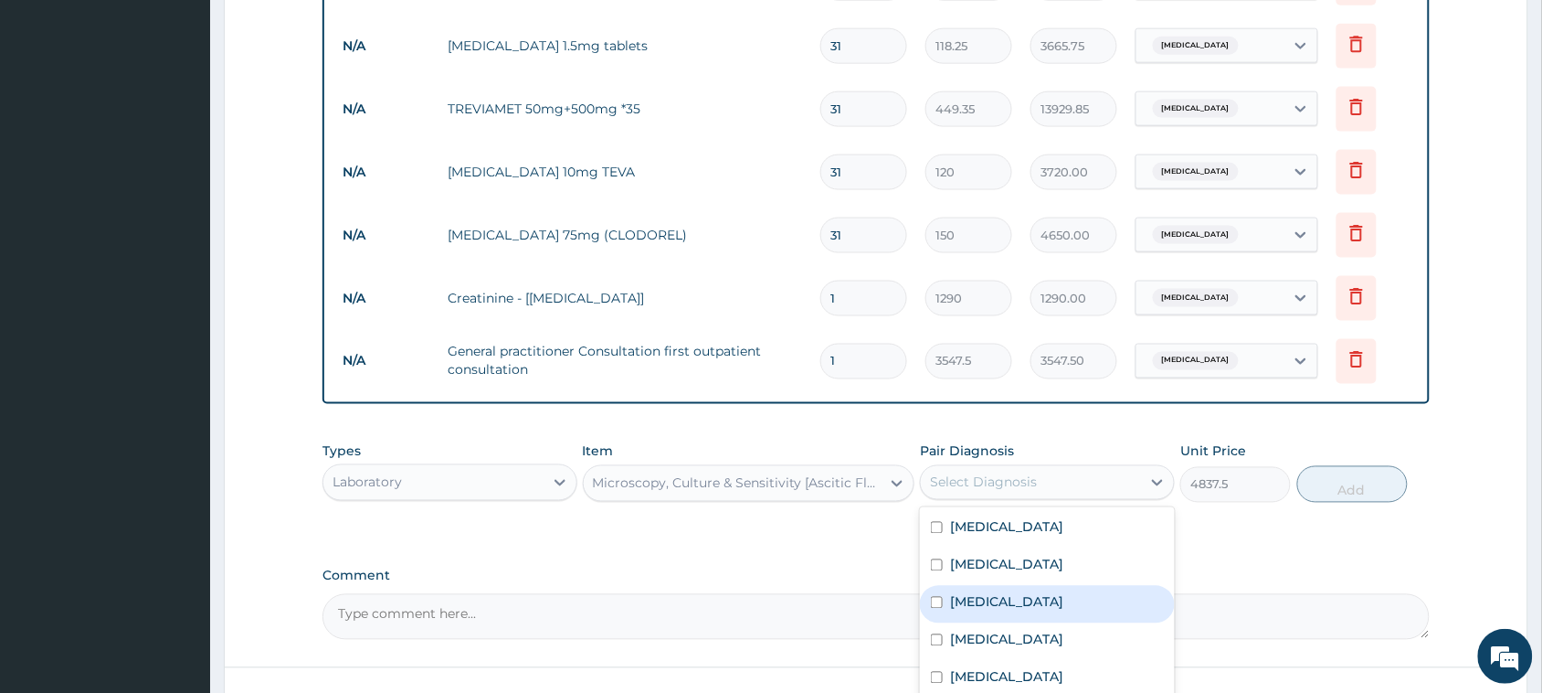
click at [933, 597] on input "checkbox" at bounding box center [937, 603] width 12 height 12
checkbox input "true"
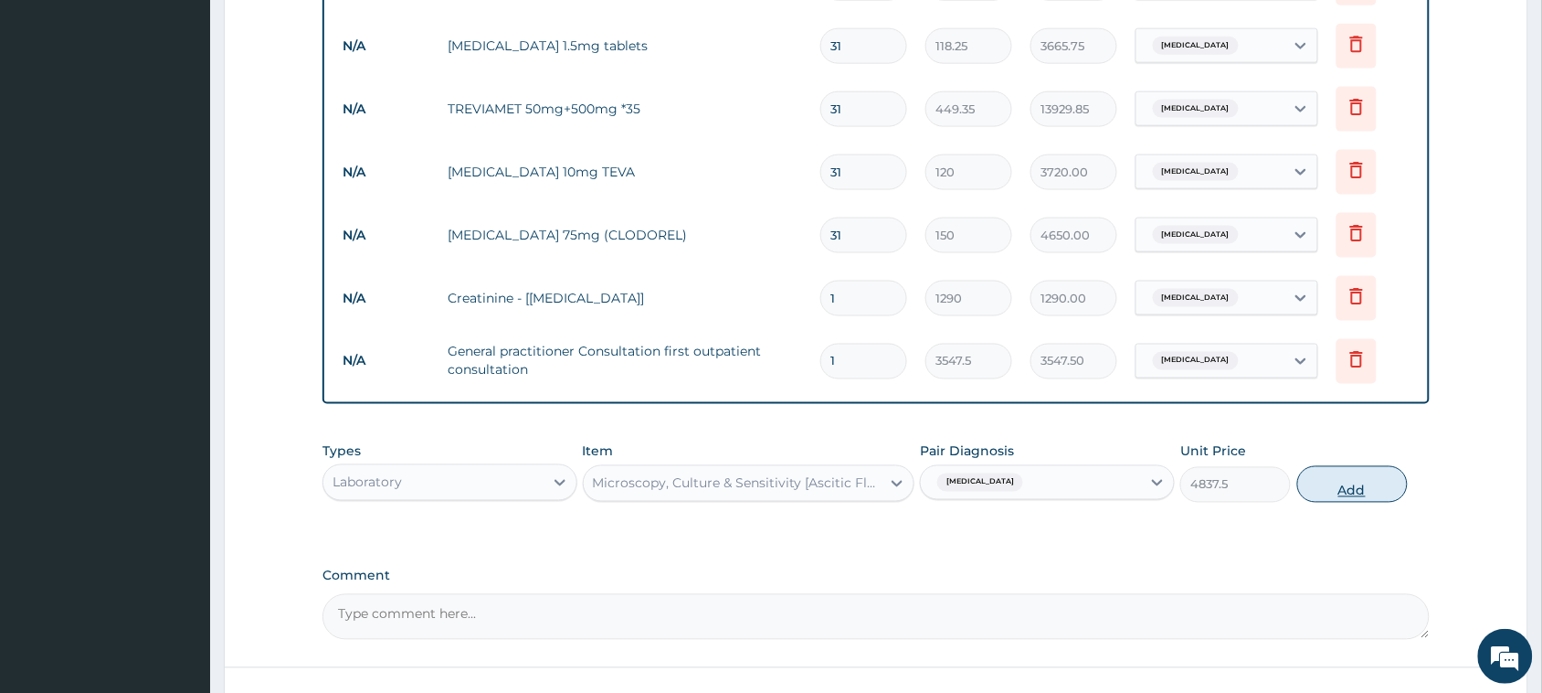
click at [1357, 476] on button "Add" at bounding box center [1353, 484] width 111 height 37
type input "0"
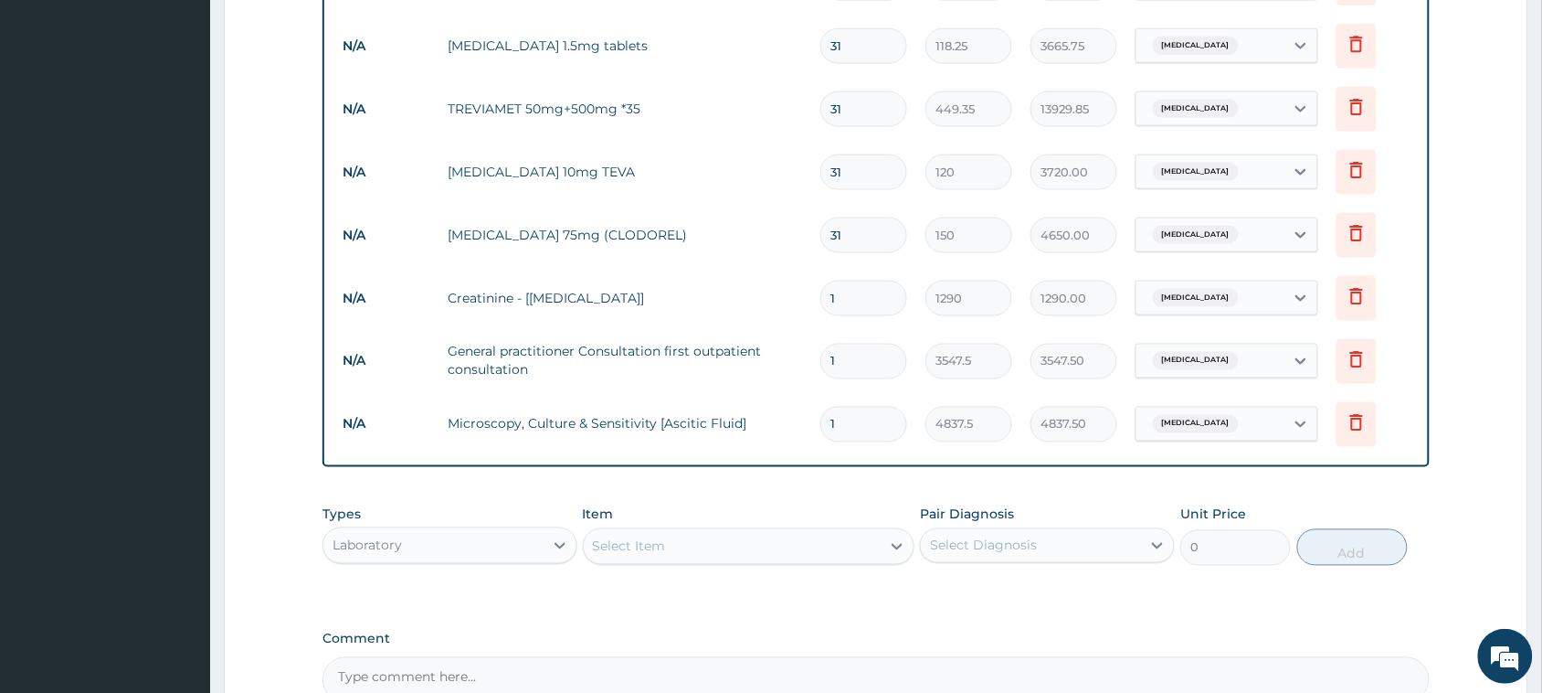
click at [683, 535] on div "Select Item" at bounding box center [733, 546] width 298 height 29
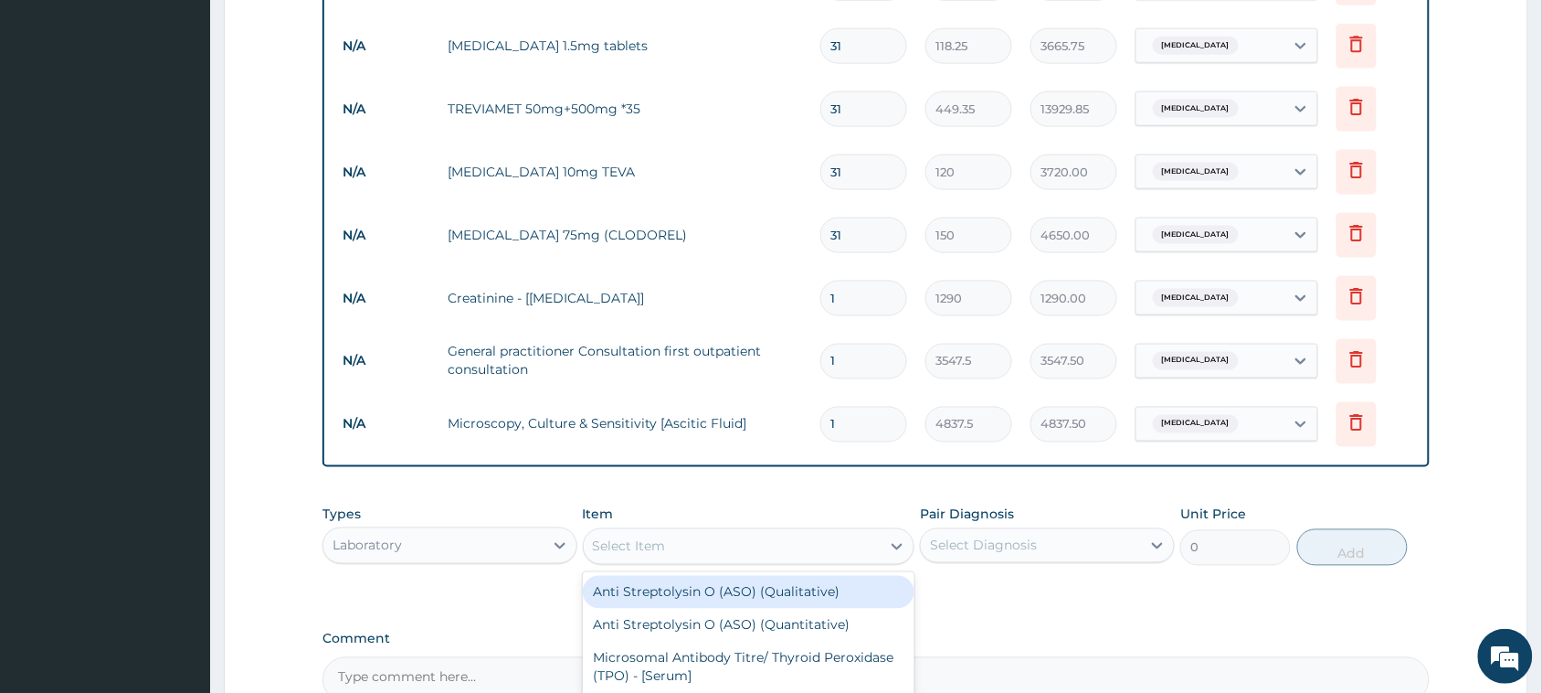
paste input "icroscopy, Cultur"
type input "icroscopy, Cultur"
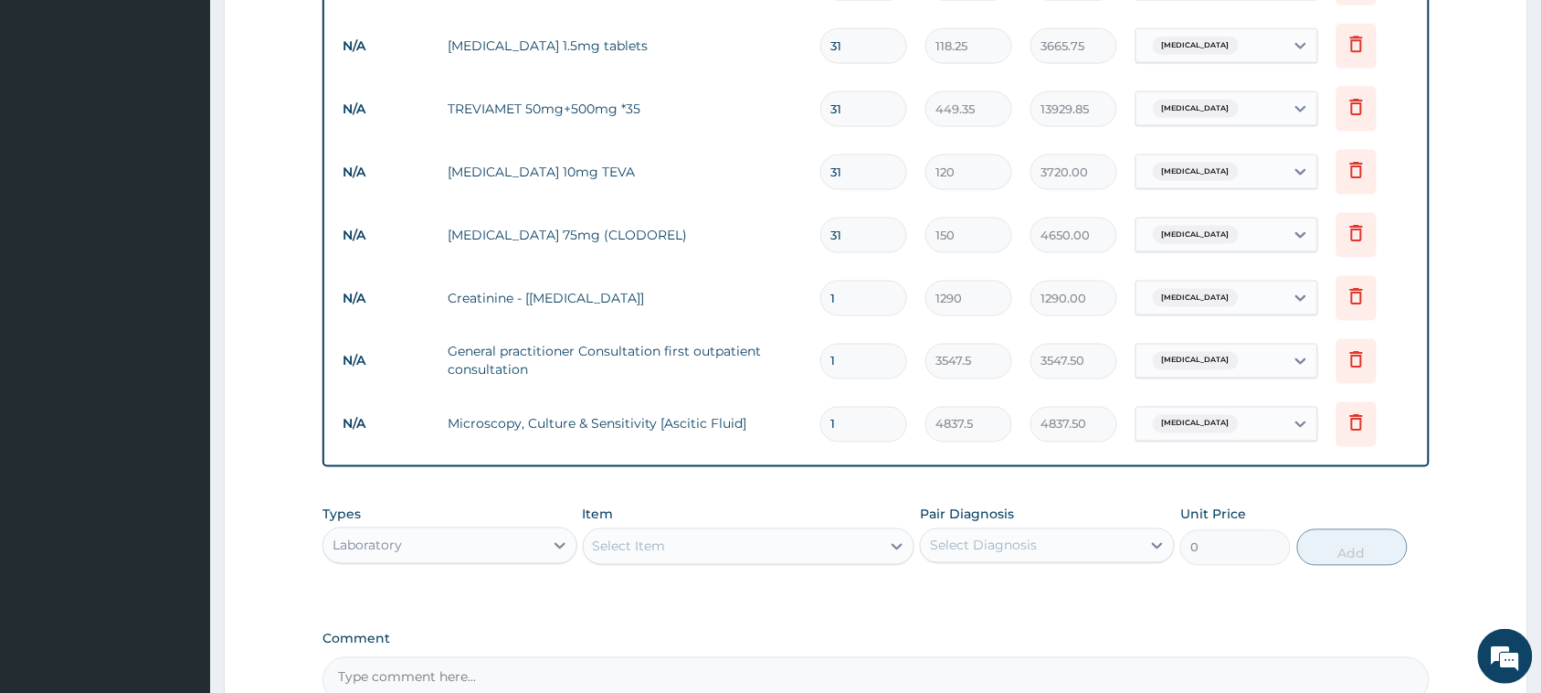
paste input "Full [MEDICAL_DATA]"
type input "Full [MEDICAL_DATA]"
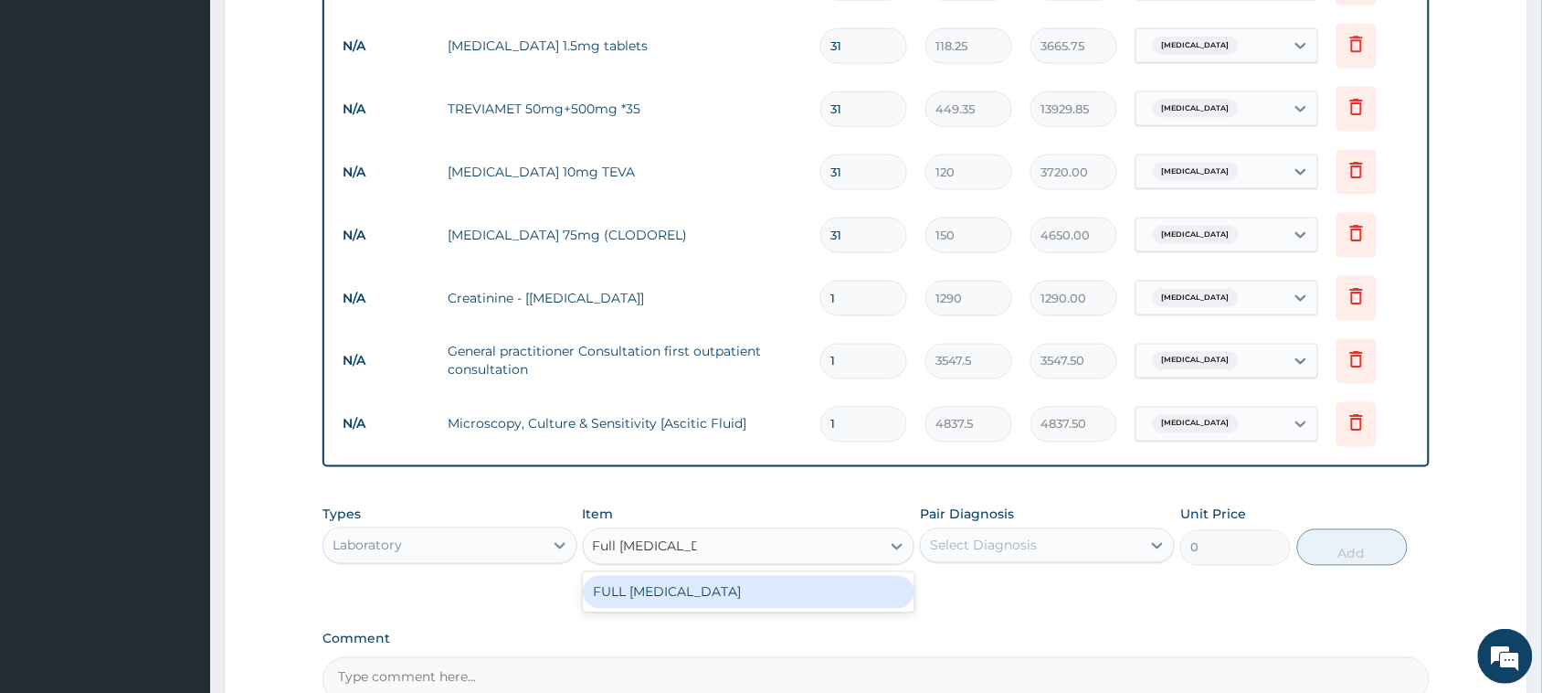
click at [702, 585] on div "FULL [MEDICAL_DATA]" at bounding box center [749, 592] width 333 height 33
type input "13500"
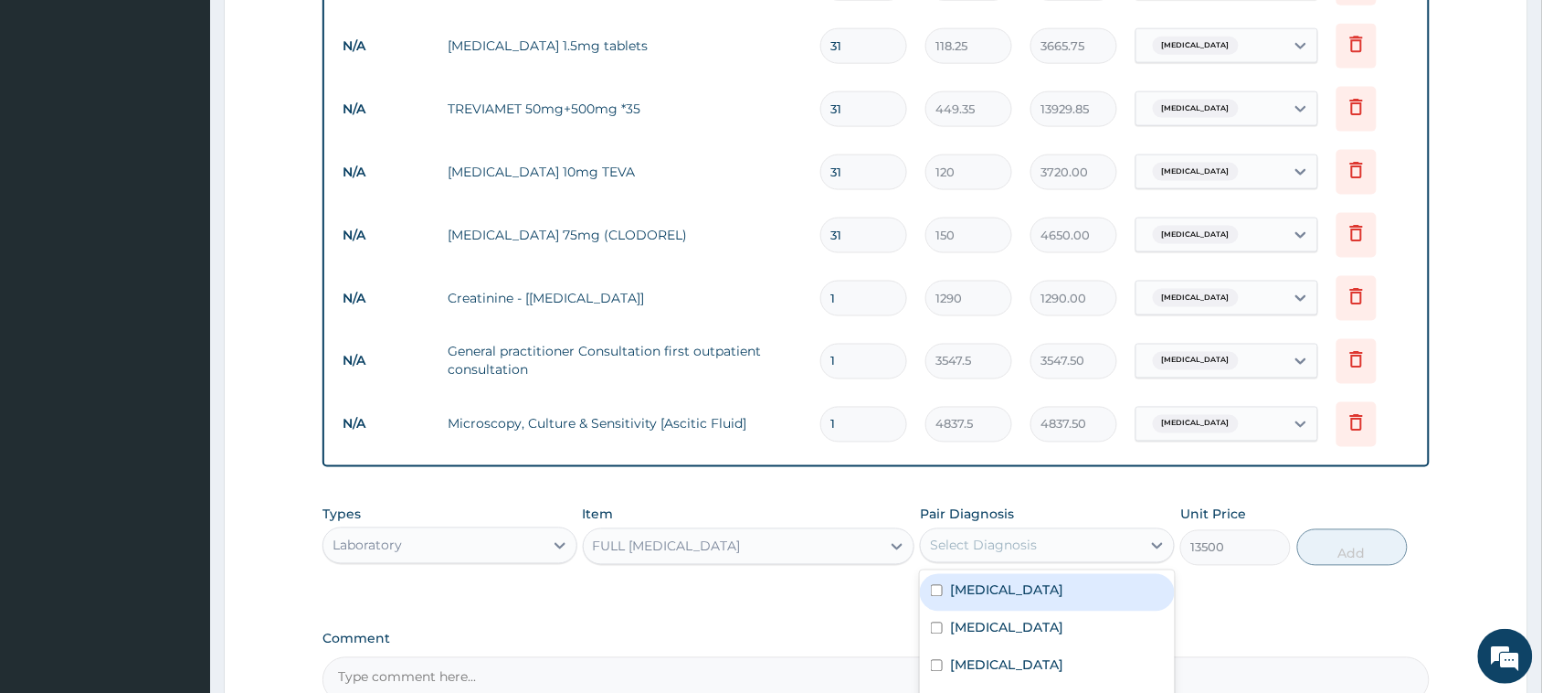
click at [962, 537] on div "Select Diagnosis" at bounding box center [983, 545] width 107 height 18
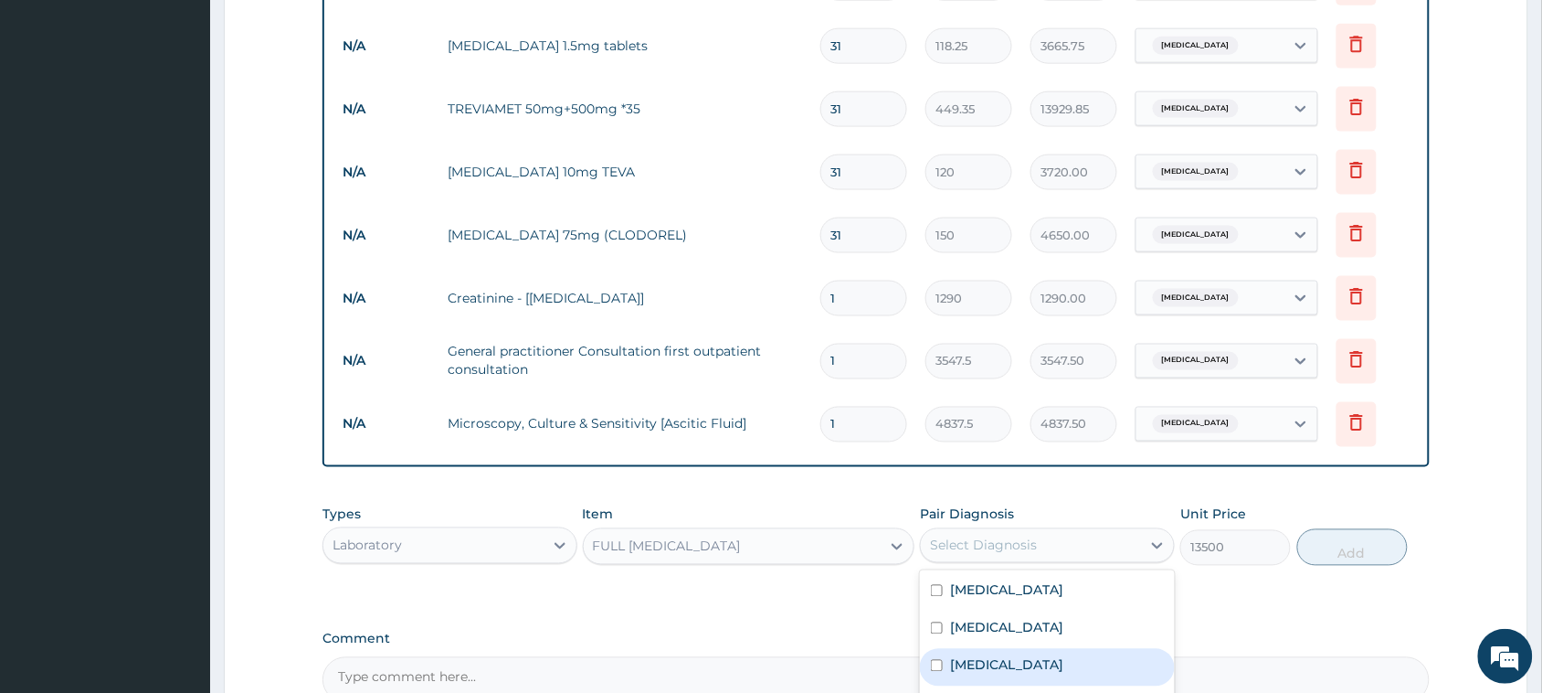
click at [943, 660] on input "checkbox" at bounding box center [937, 666] width 12 height 12
checkbox input "true"
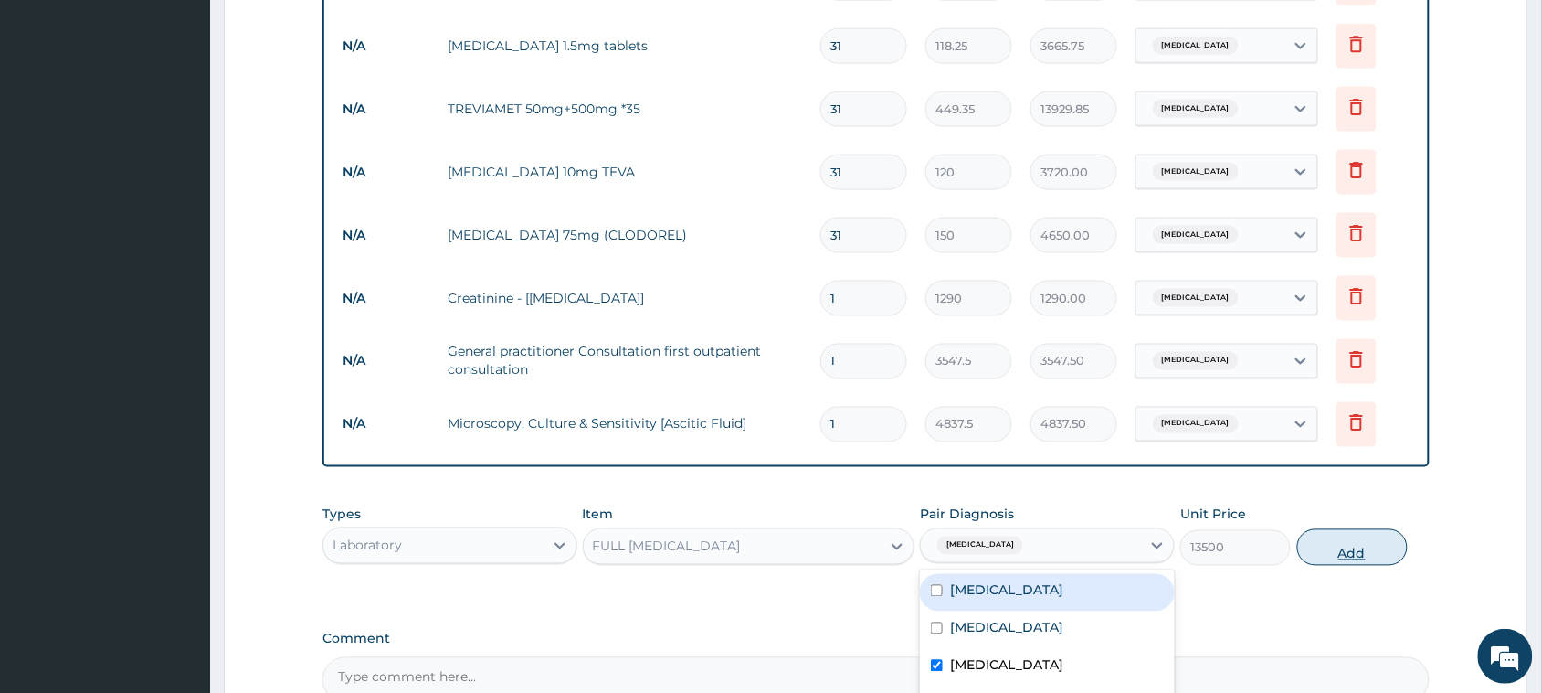
click at [1323, 533] on button "Add" at bounding box center [1353, 547] width 111 height 37
type input "0"
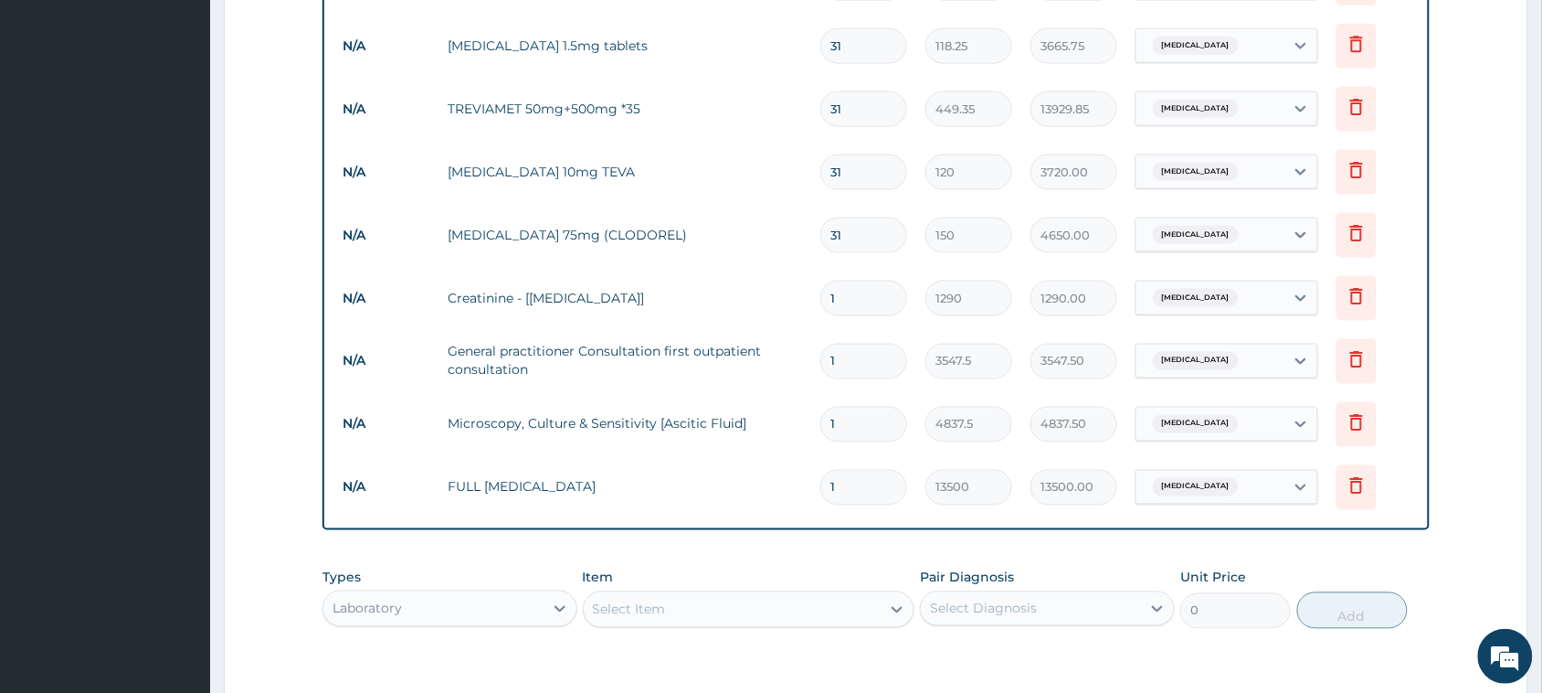
click at [683, 604] on div "Select Item" at bounding box center [733, 609] width 298 height 29
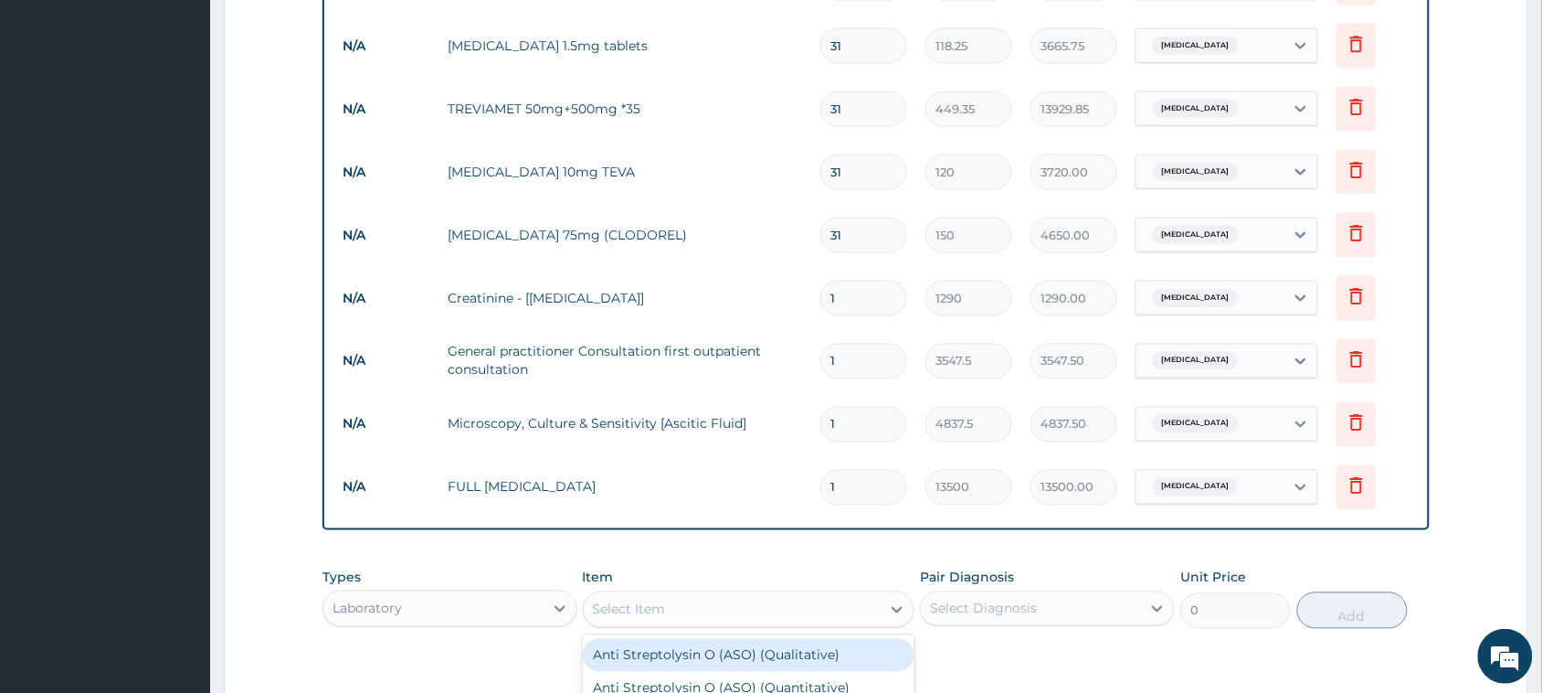
paste input "Erythrocyte Sedimentation"
type input "Erythrocyte Sedimentation"
click at [724, 649] on div "CBC + ESR ([MEDICAL_DATA] + [MEDICAL_DATA]" at bounding box center [749, 664] width 333 height 51
type input "4837.5"
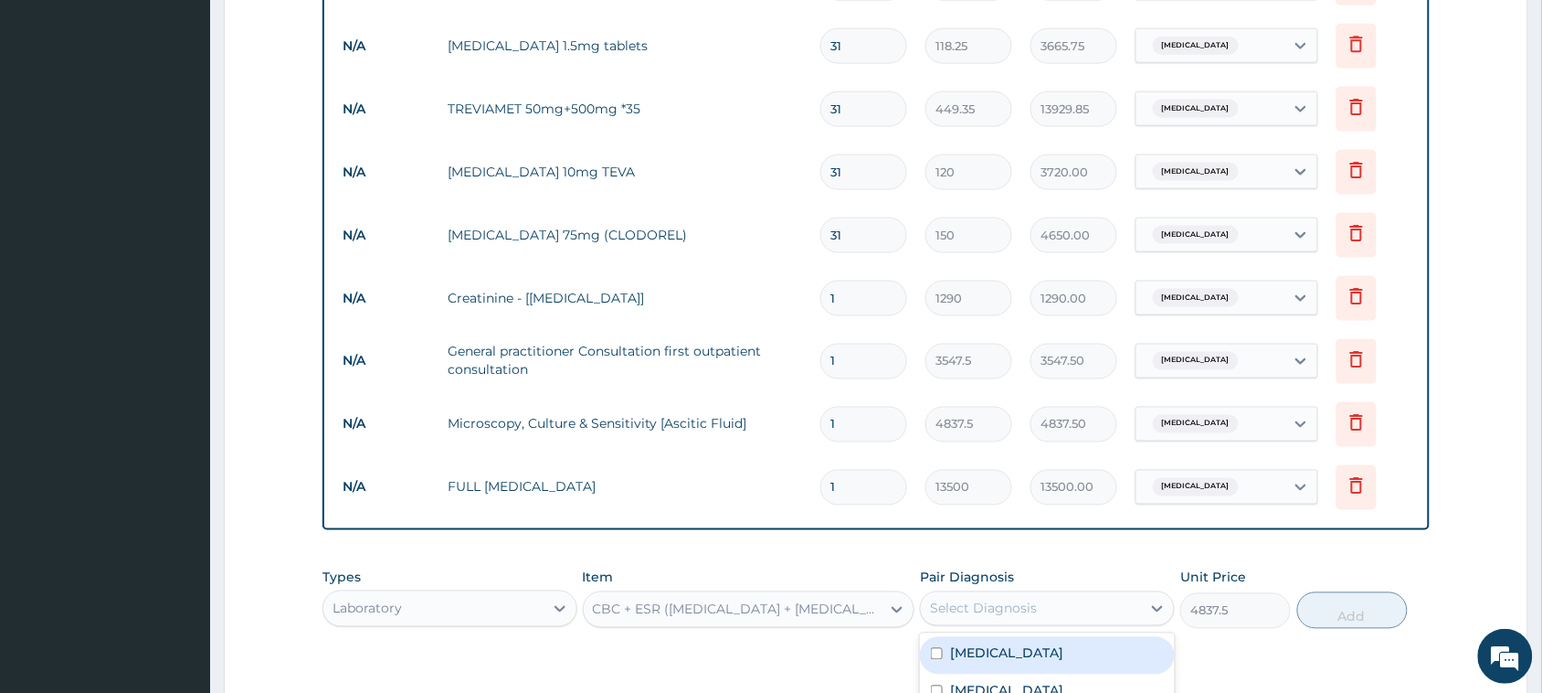
click at [1002, 613] on div "Select Diagnosis" at bounding box center [983, 608] width 107 height 18
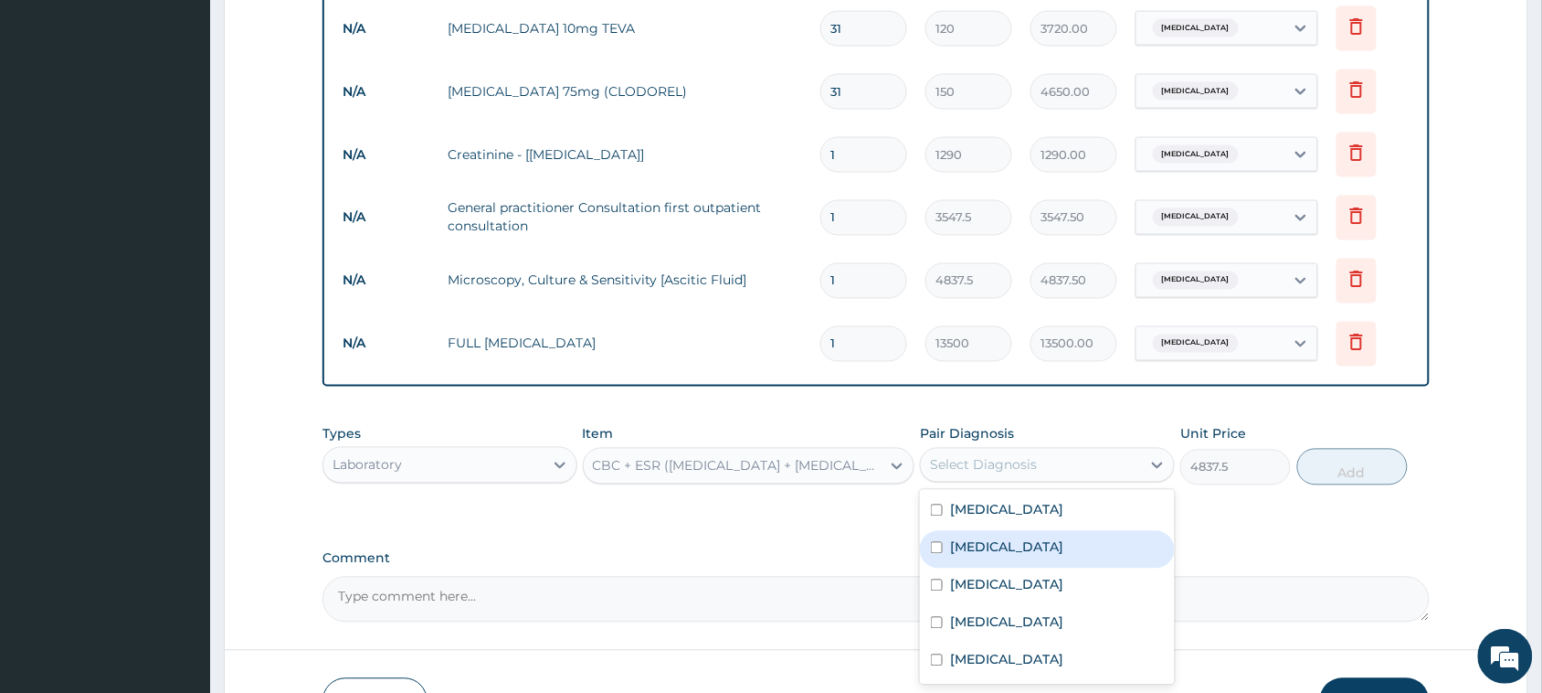
scroll to position [861, 0]
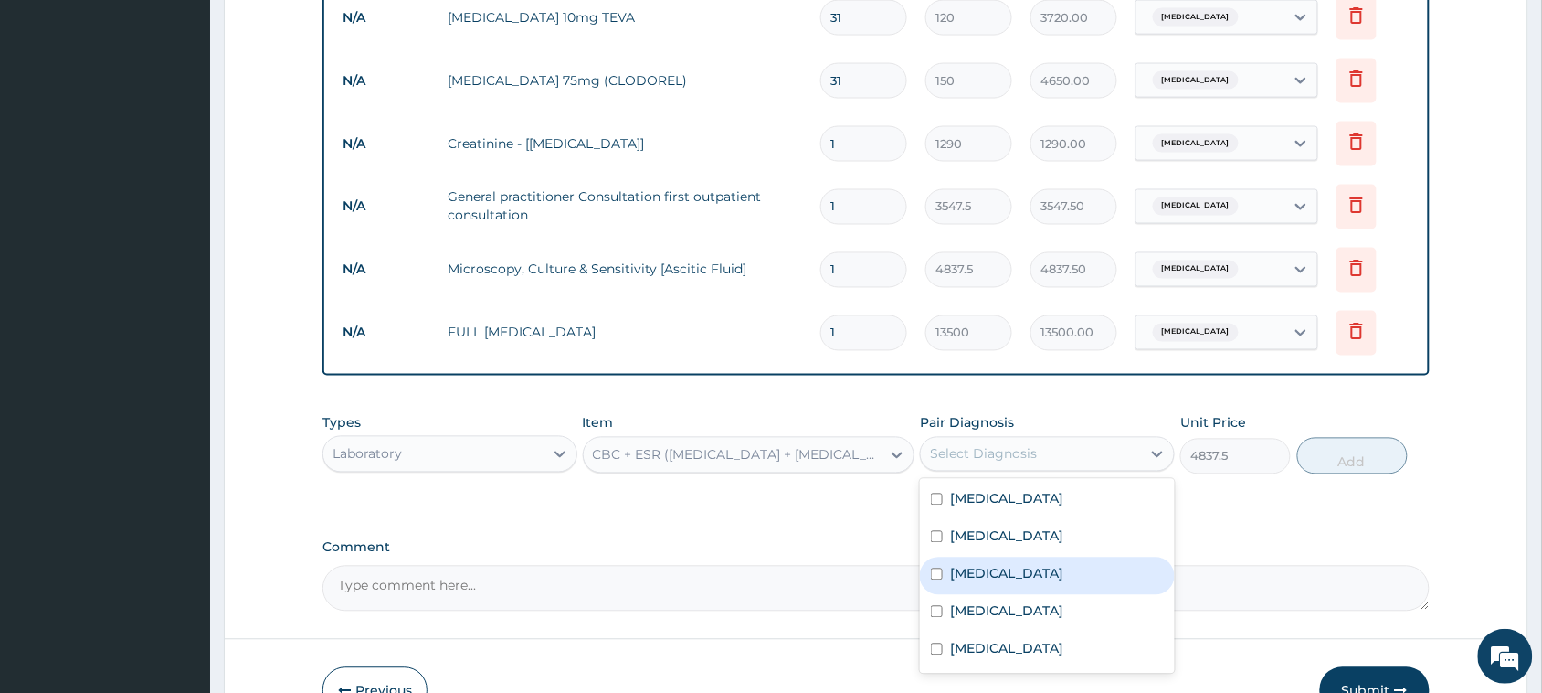
click at [938, 577] on input "checkbox" at bounding box center [937, 574] width 12 height 12
checkbox input "true"
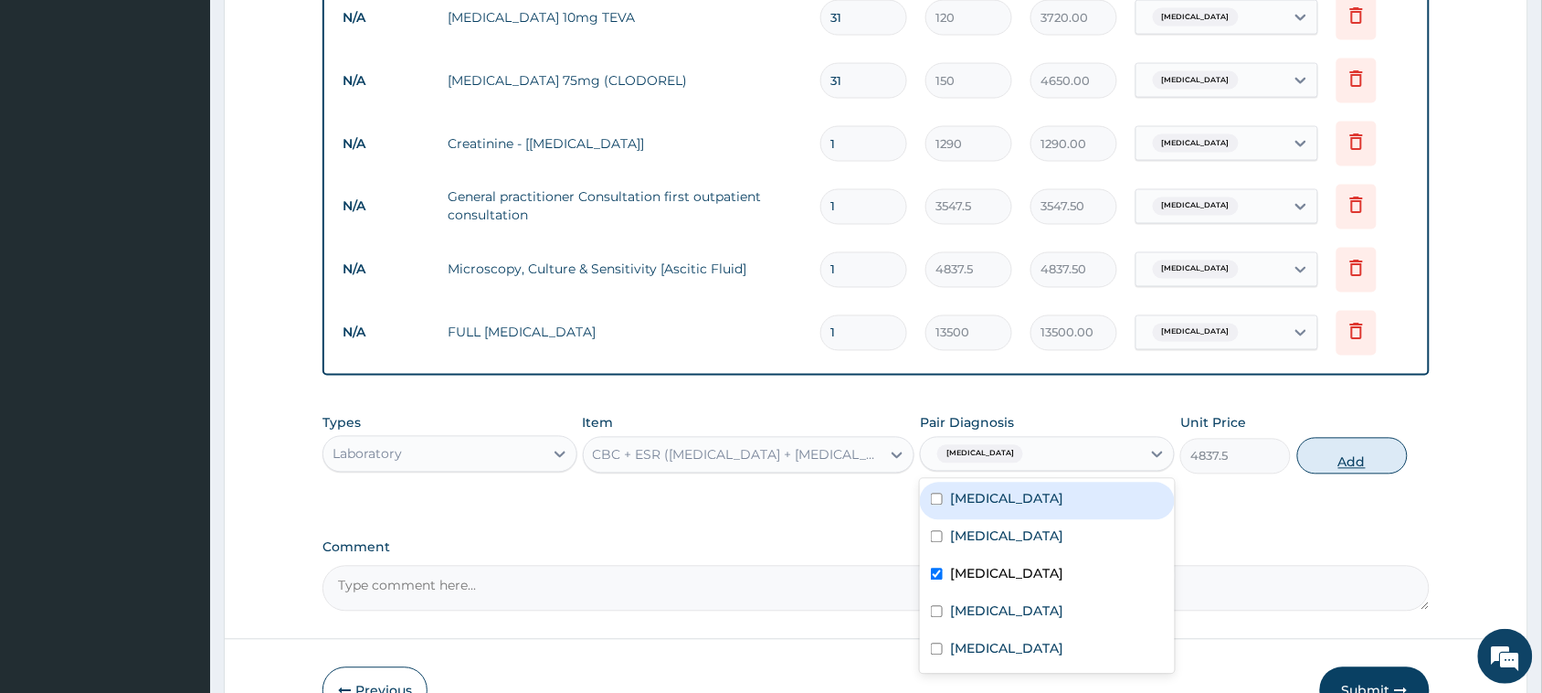
click at [1353, 450] on button "Add" at bounding box center [1353, 456] width 111 height 37
type input "0"
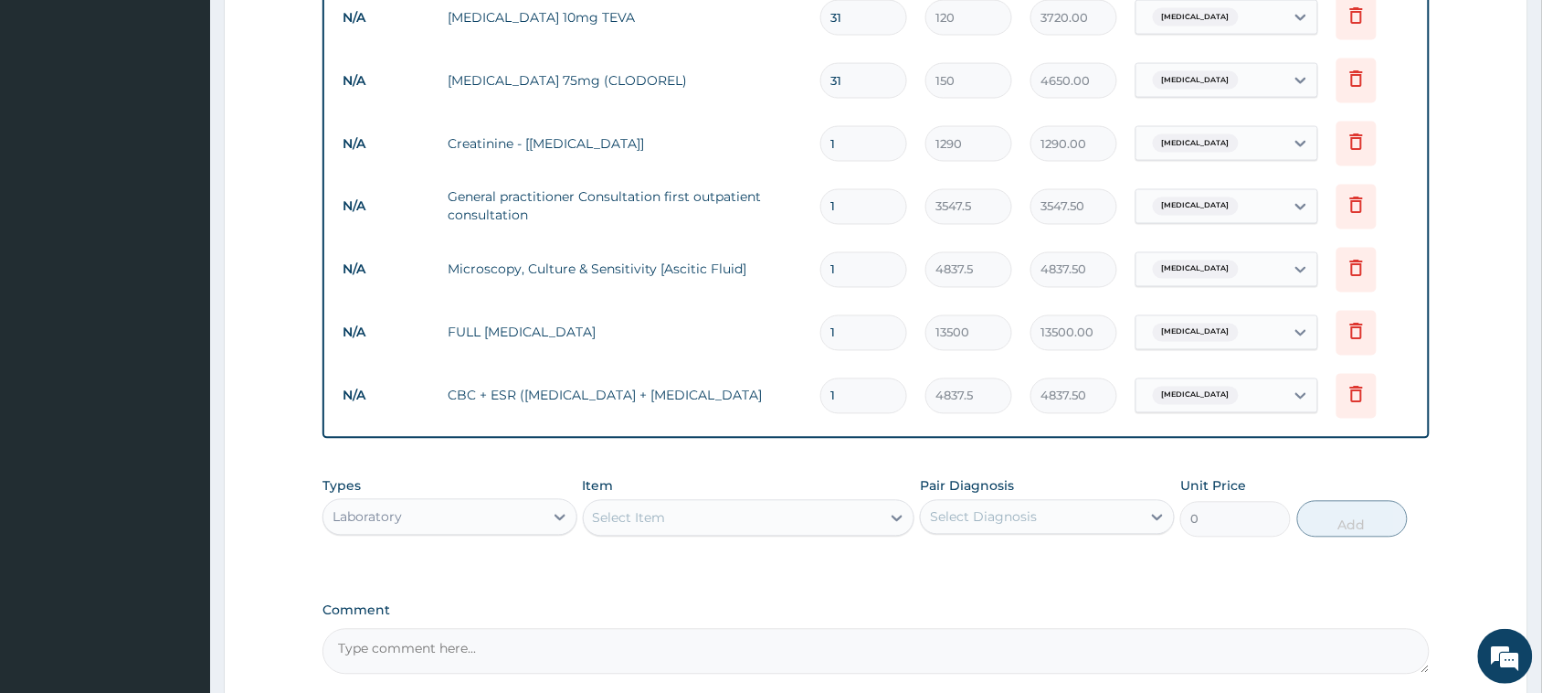
click at [633, 503] on div "Select Item" at bounding box center [733, 517] width 298 height 29
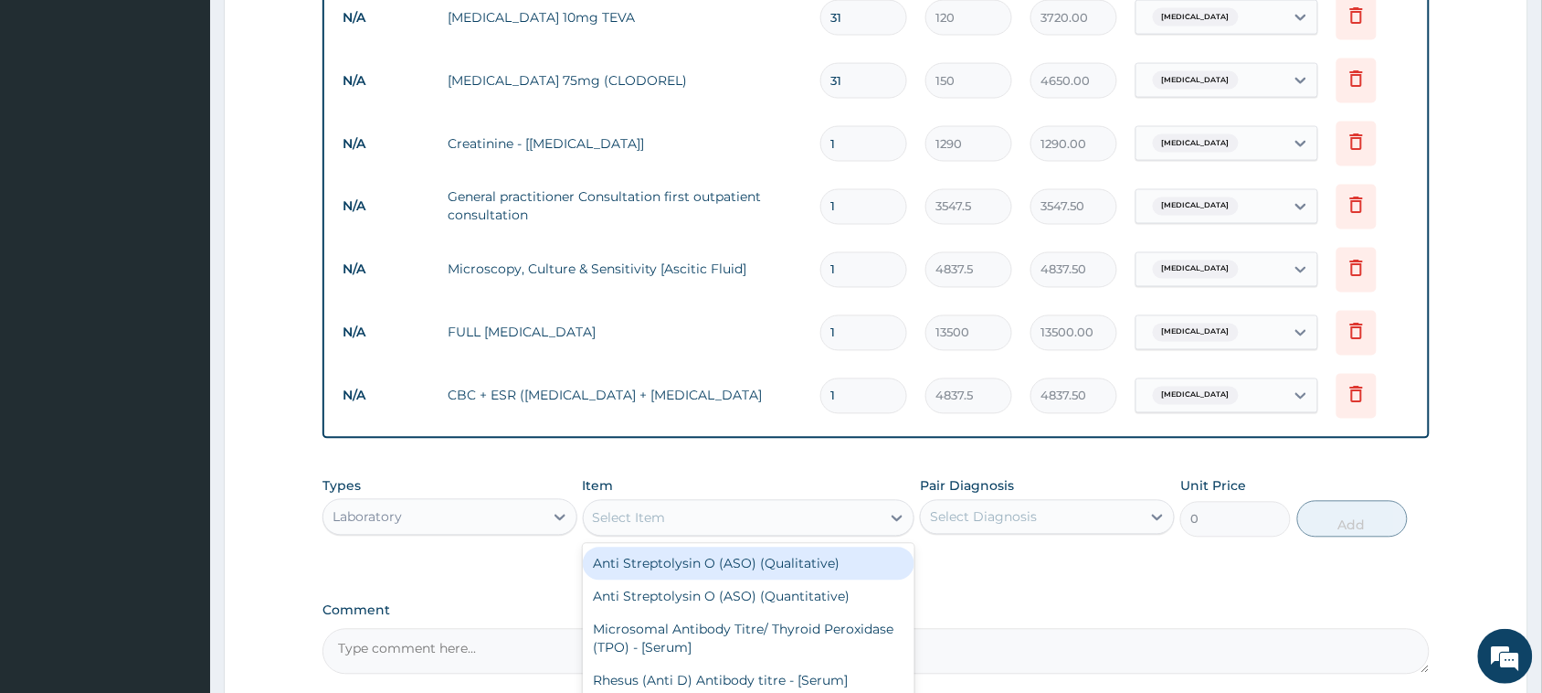
click at [633, 503] on div "Select Item" at bounding box center [733, 517] width 298 height 29
paste input "[MEDICAL_DATA] [MEDICAL_DATA] (mp) Rd"
type input "[MEDICAL_DATA] [MEDICAL_DATA] (mp) Rd"
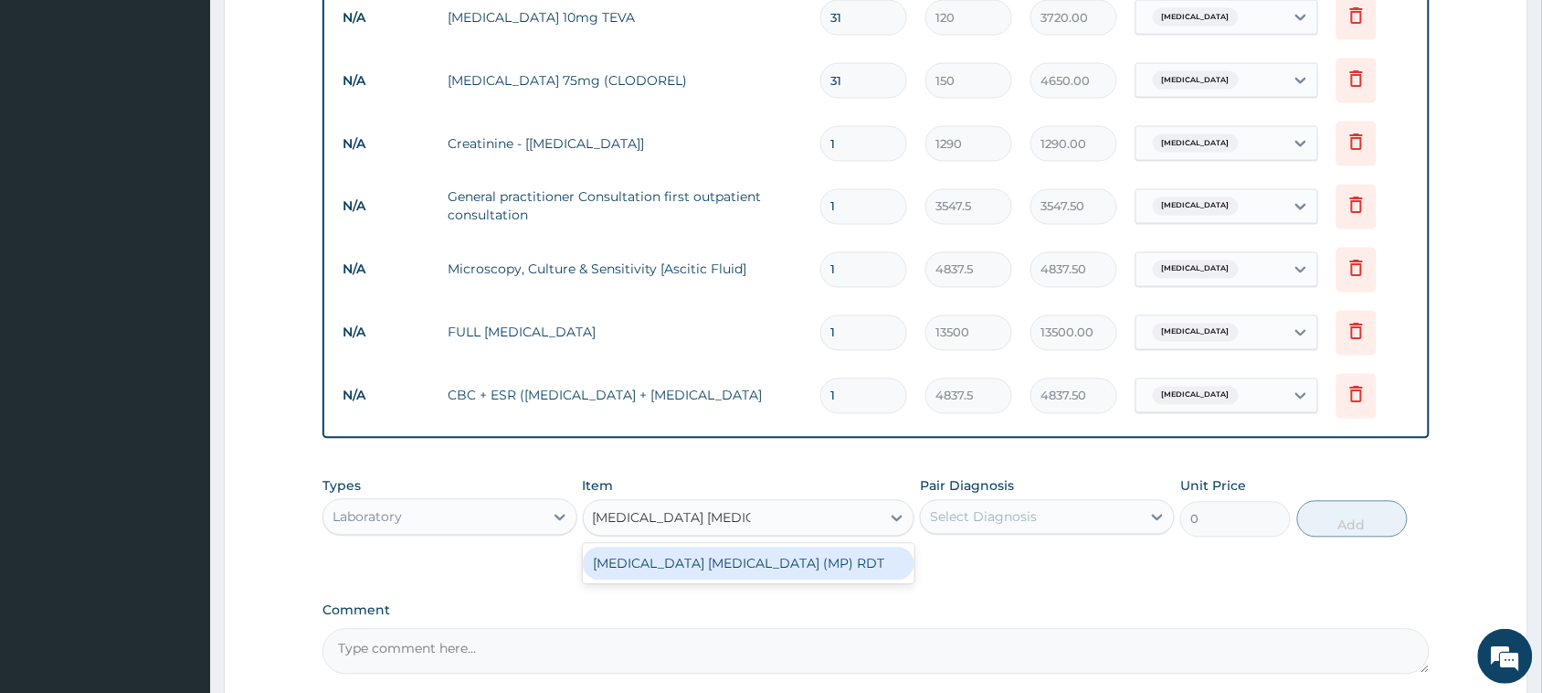
click at [651, 569] on div "[MEDICAL_DATA] [MEDICAL_DATA] (MP) RDT" at bounding box center [749, 563] width 333 height 33
type input "1612.5"
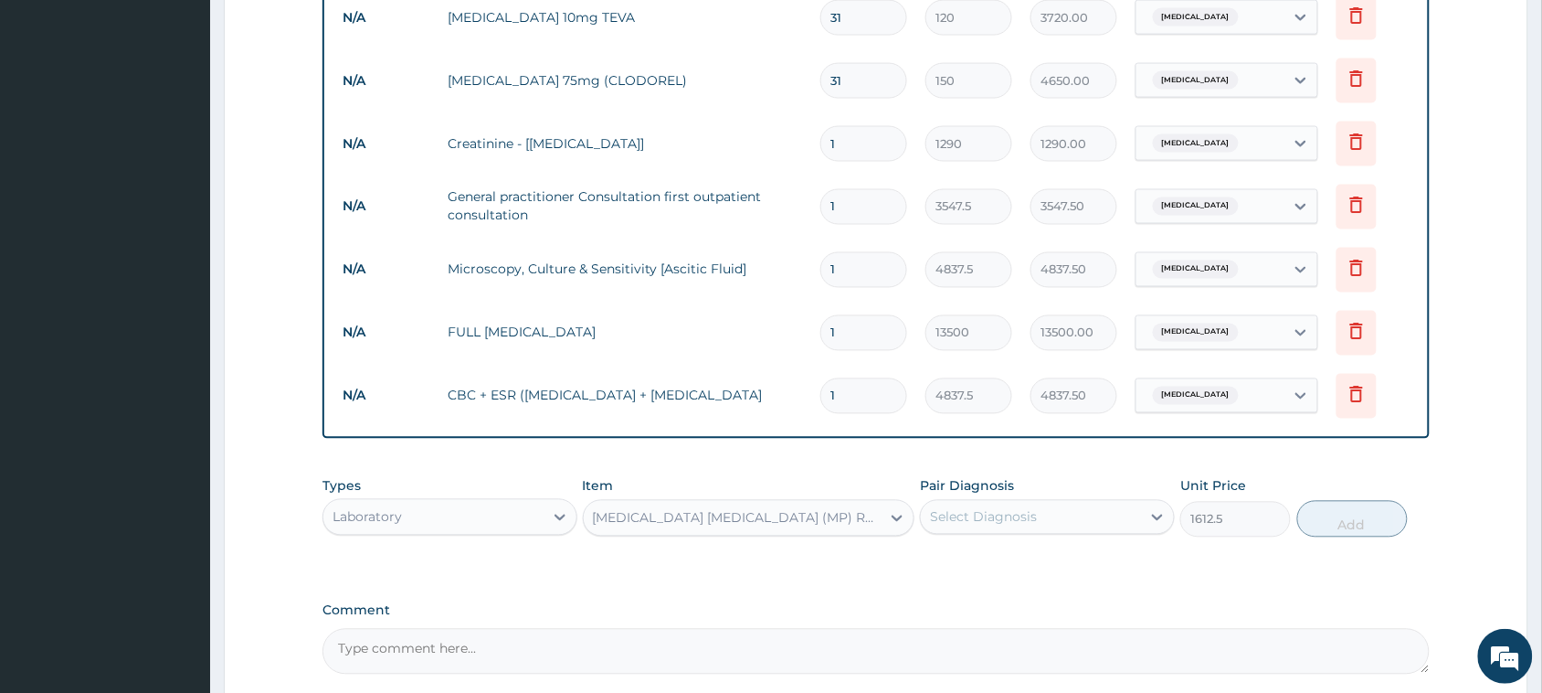
click at [965, 524] on div "Select Diagnosis" at bounding box center [1031, 517] width 220 height 29
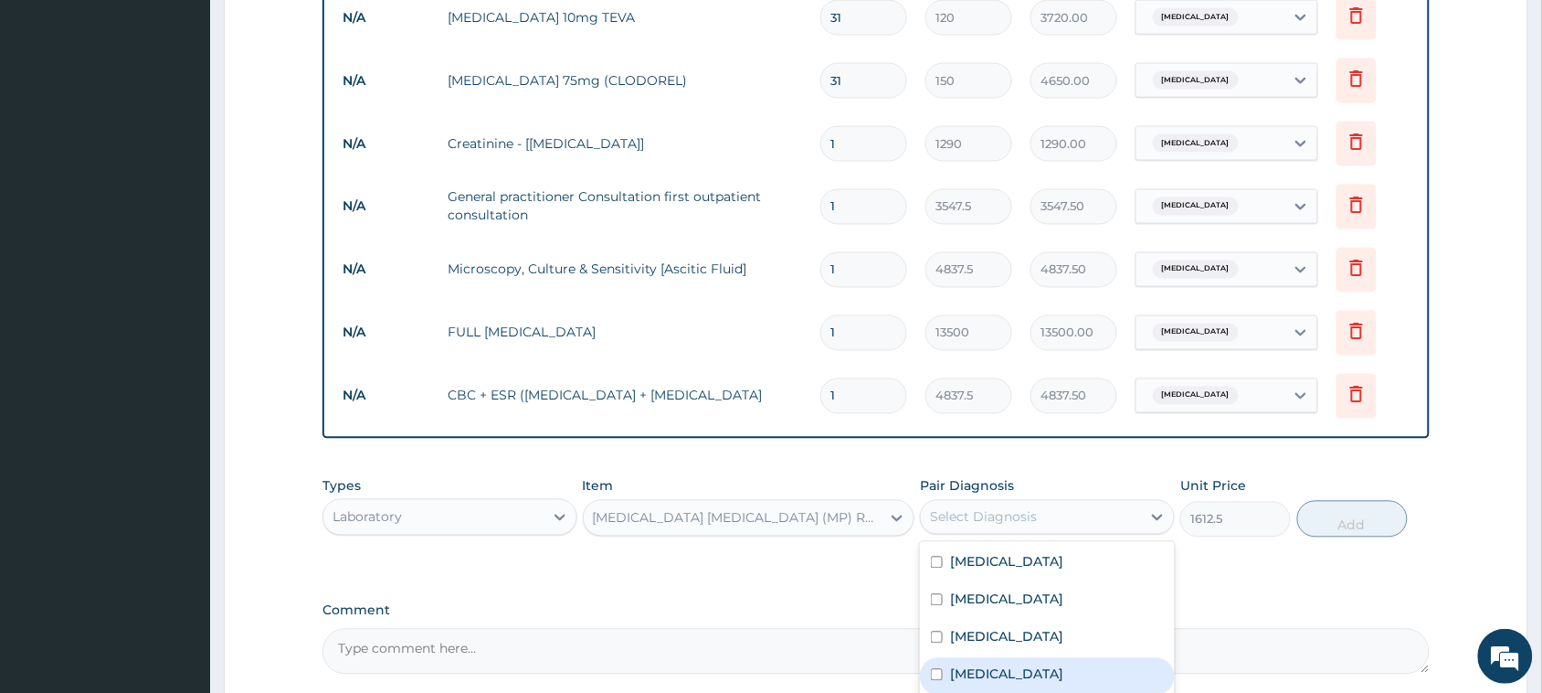
click at [966, 674] on label "[MEDICAL_DATA]" at bounding box center [1006, 674] width 113 height 18
checkbox input "true"
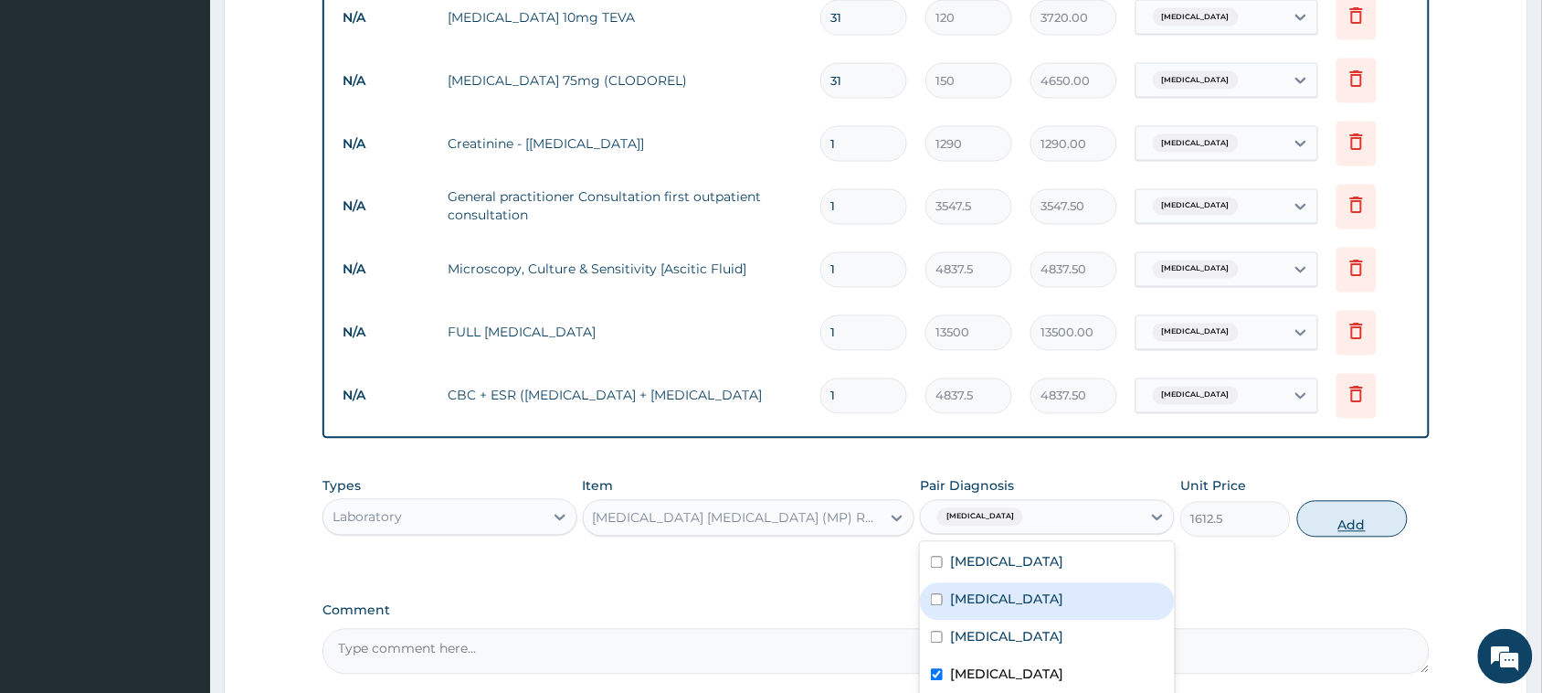
click at [1358, 514] on button "Add" at bounding box center [1353, 519] width 111 height 37
type input "0"
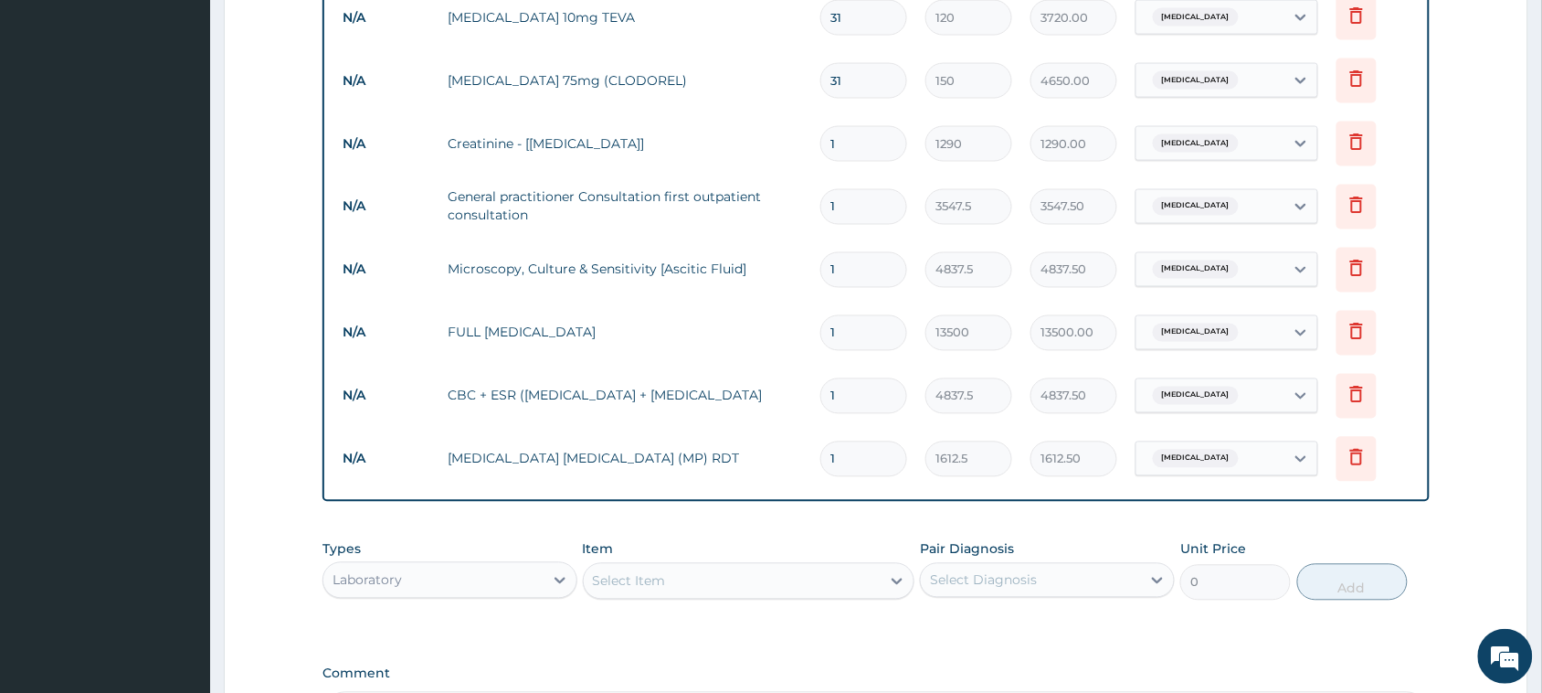
click at [651, 572] on div "Select Item" at bounding box center [629, 581] width 73 height 18
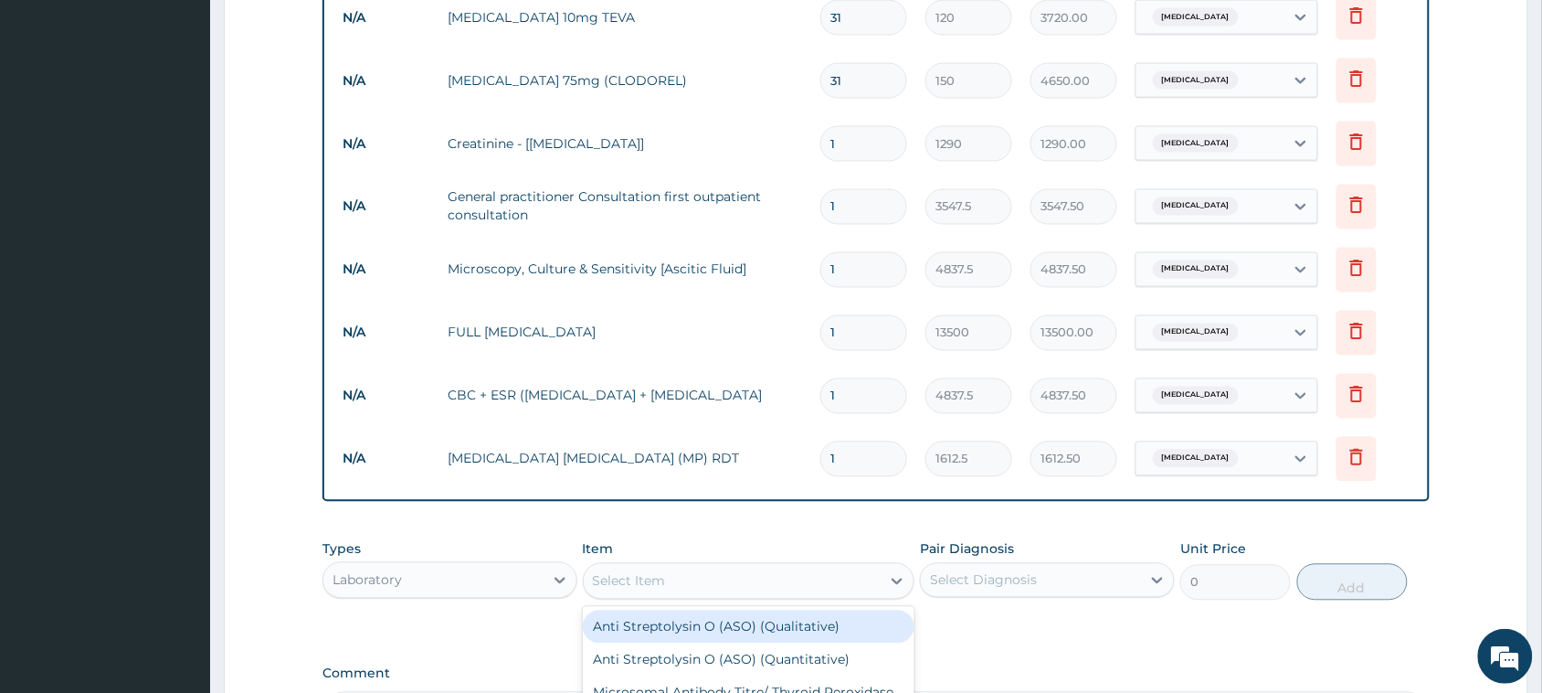
paste input "Fbc Cbc-[MEDICAL_DATA] ("
type input "Fbc Cbc-[MEDICAL_DATA] ("
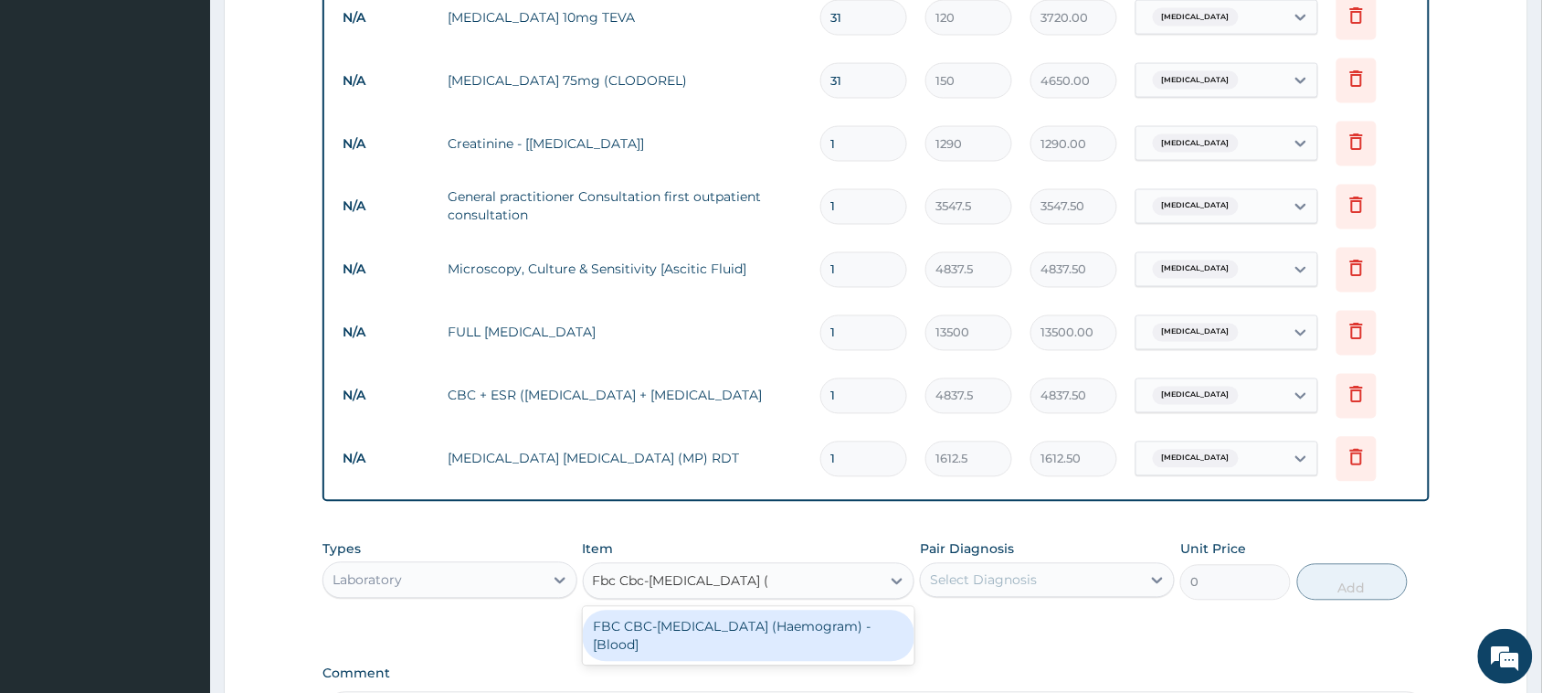
click at [737, 640] on div "FBC CBC-[MEDICAL_DATA] (Haemogram) - [Blood]" at bounding box center [749, 635] width 333 height 51
type input "4300"
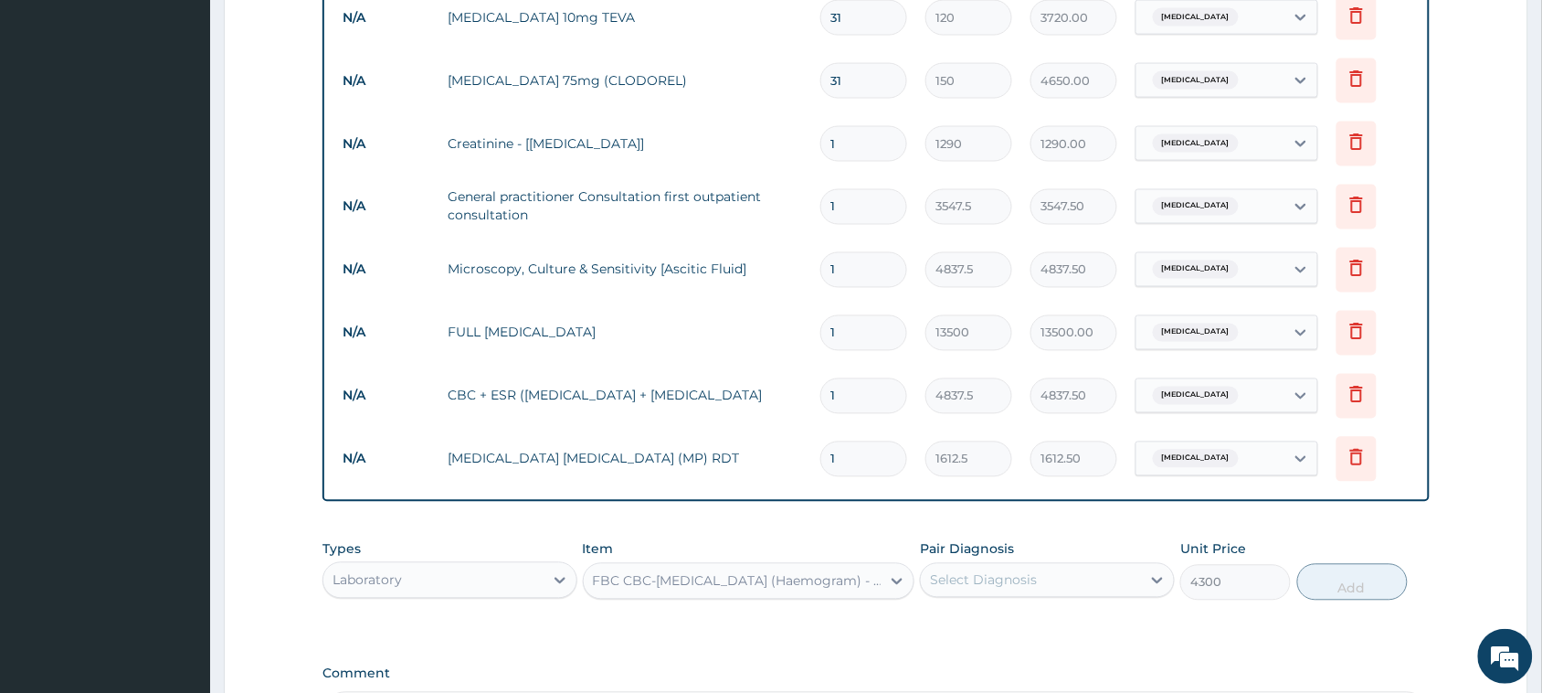
click at [974, 571] on div "Select Diagnosis" at bounding box center [983, 580] width 107 height 18
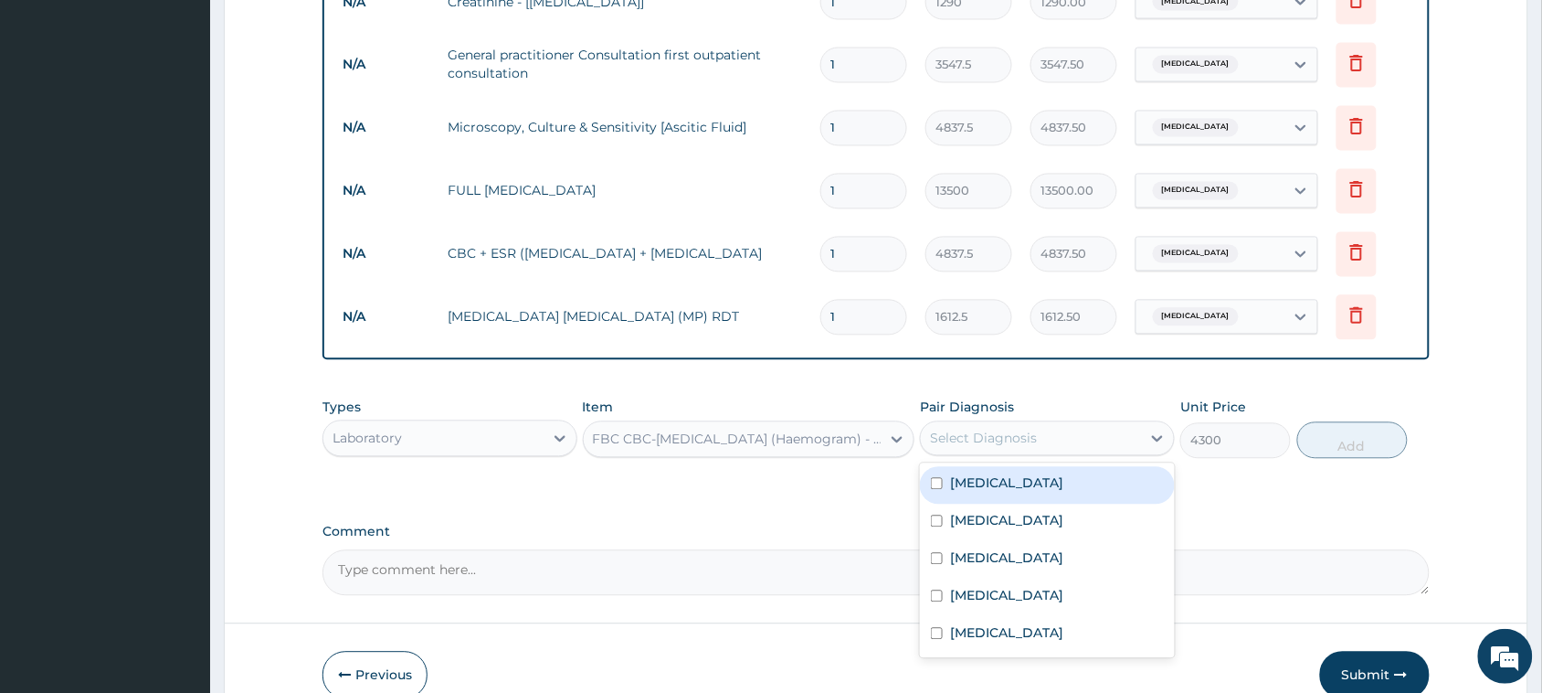
scroll to position [1005, 0]
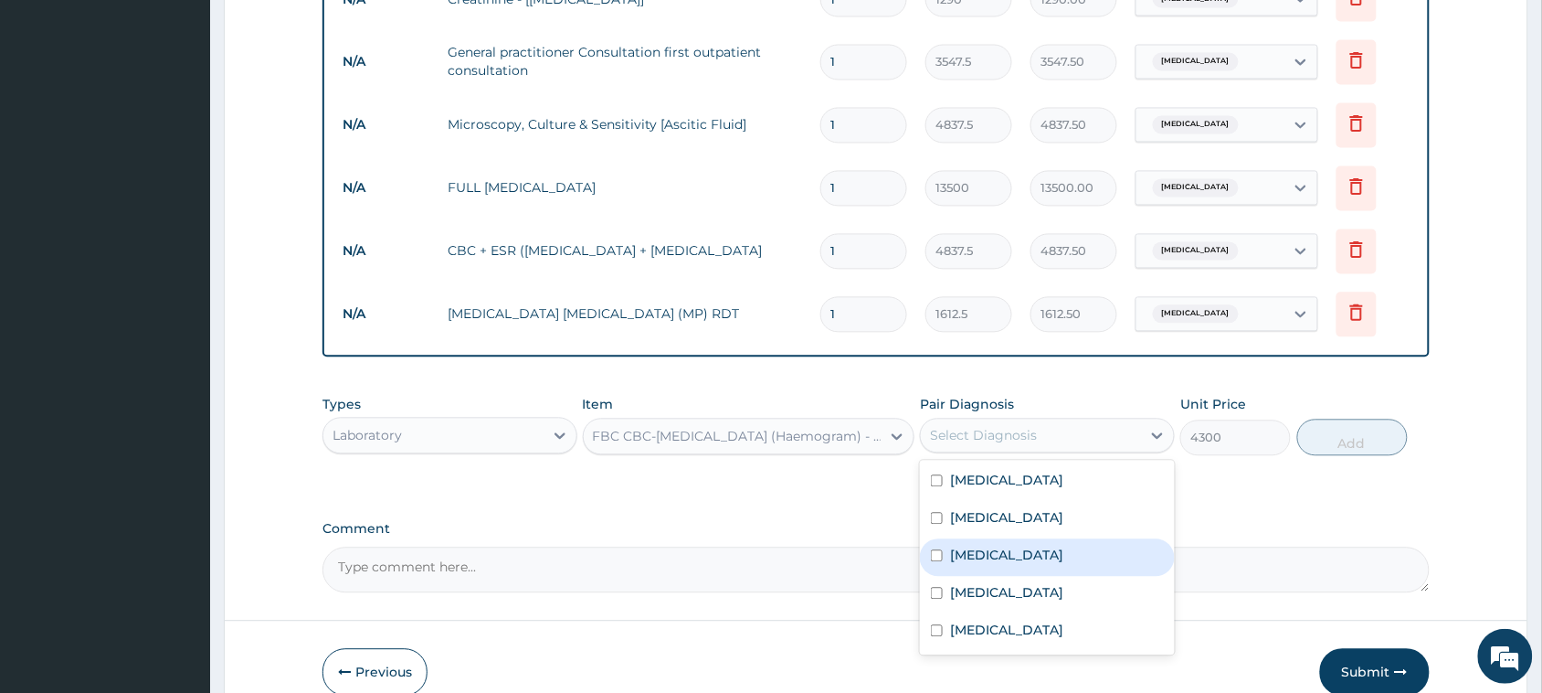
click at [989, 548] on label "[MEDICAL_DATA]" at bounding box center [1006, 555] width 113 height 18
checkbox input "true"
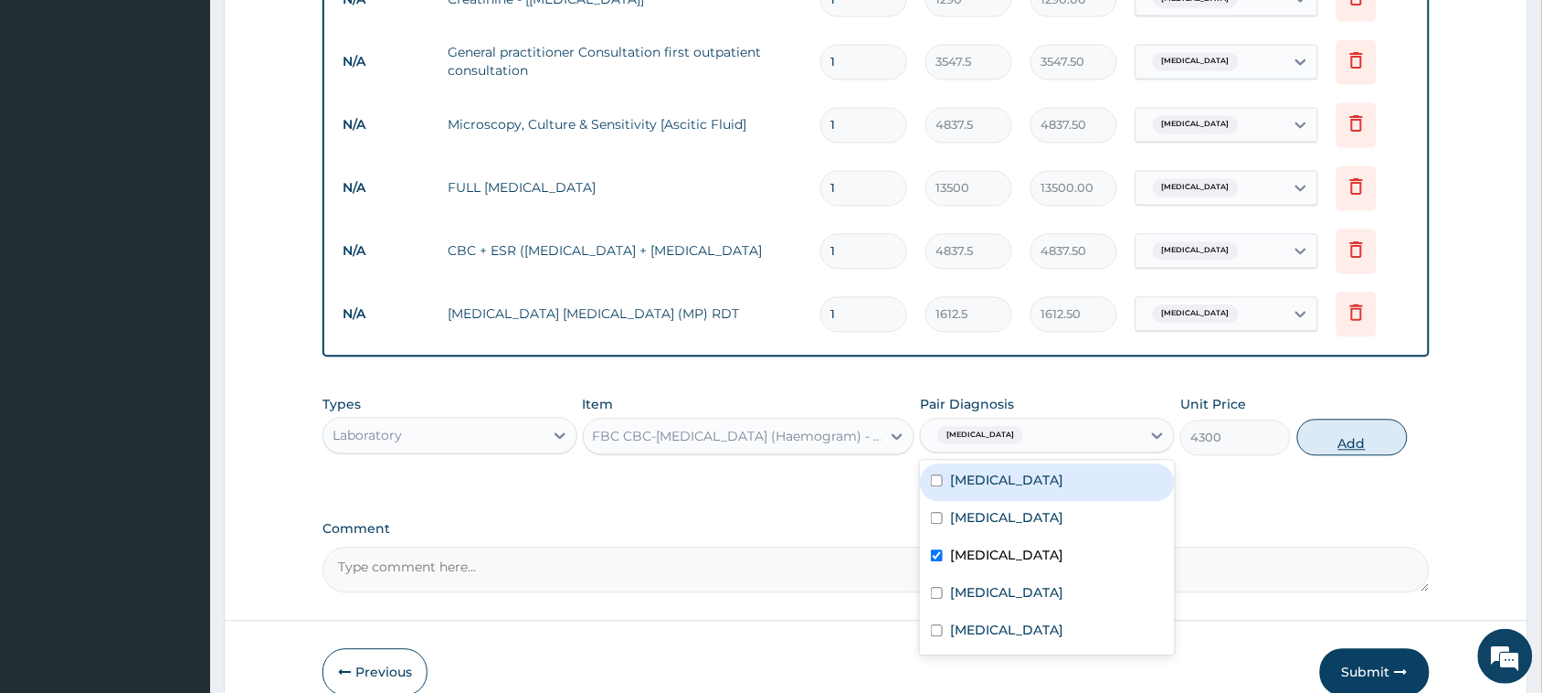
click at [1352, 427] on button "Add" at bounding box center [1353, 437] width 111 height 37
type input "0"
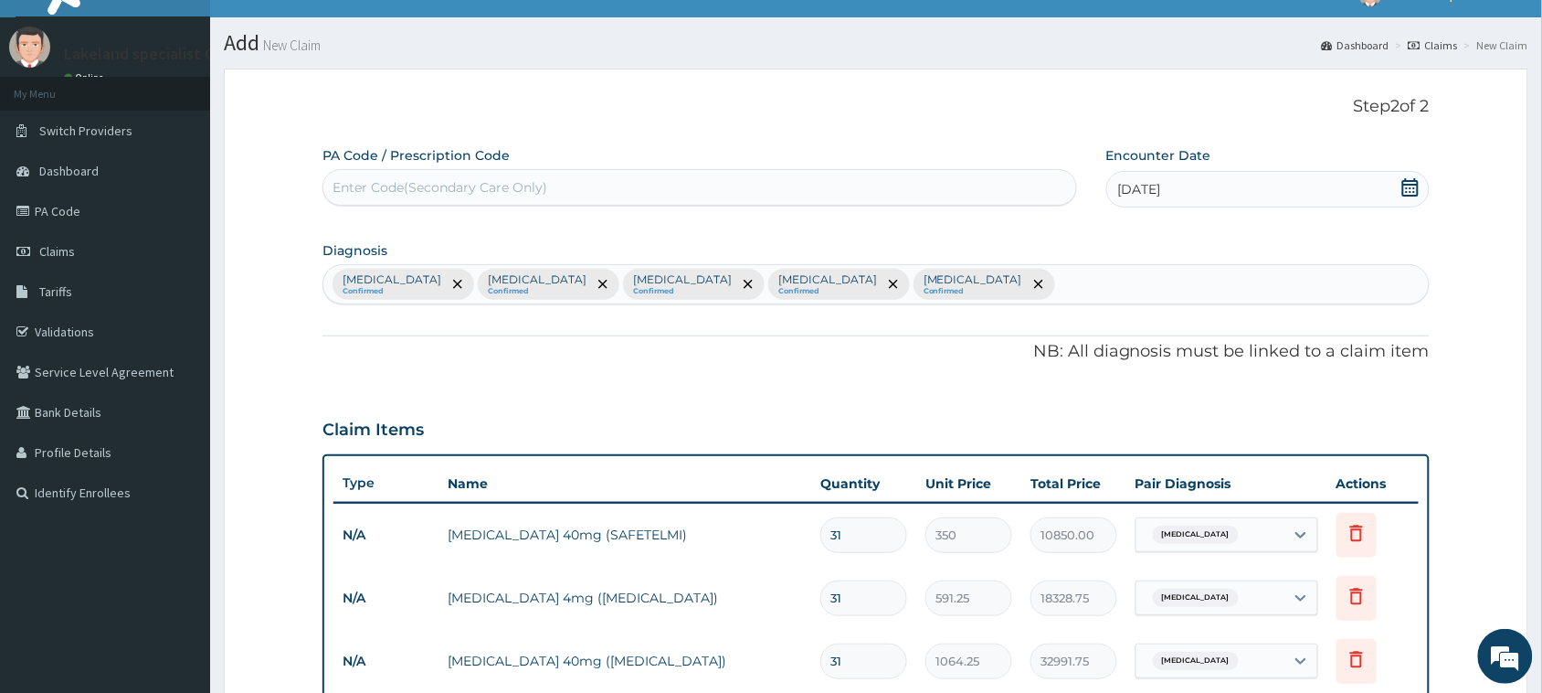
scroll to position [25, 0]
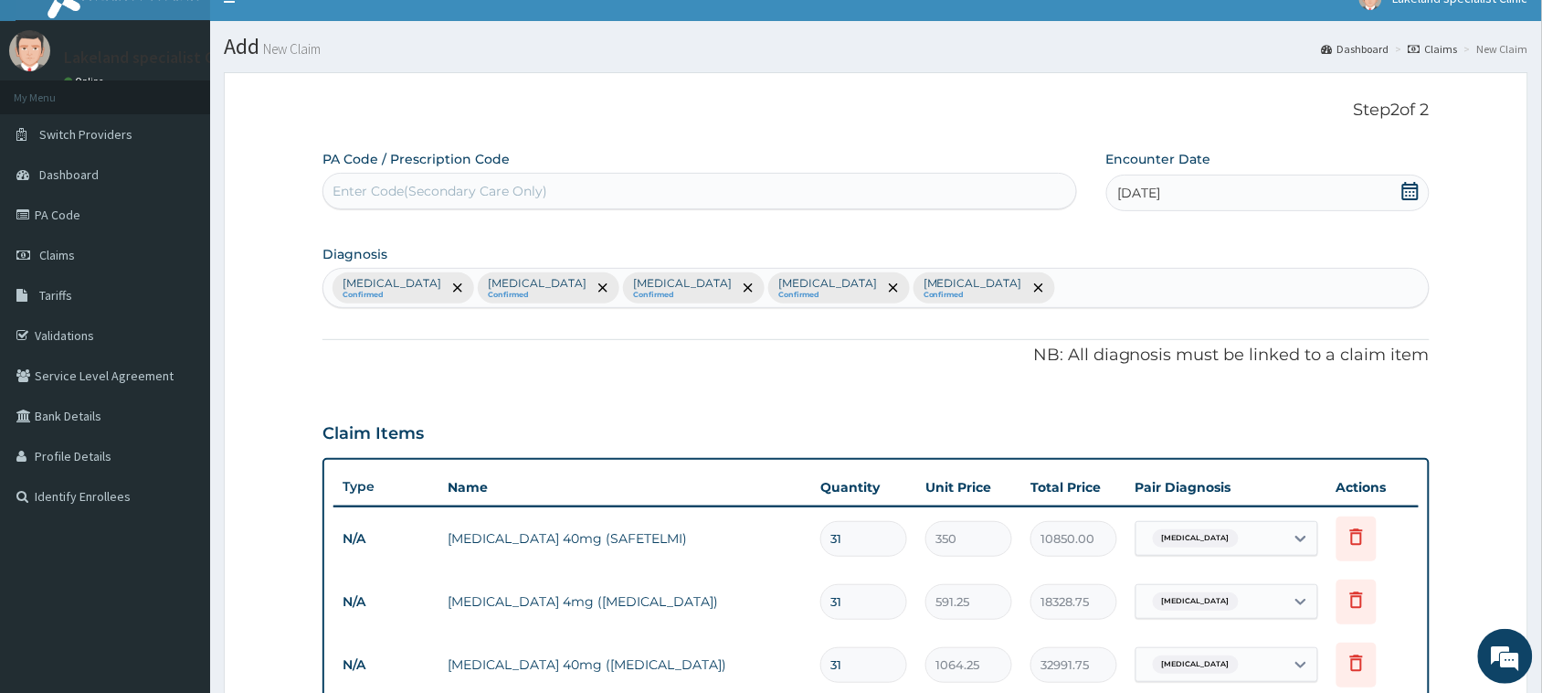
click at [664, 196] on div "Enter Code(Secondary Care Only)" at bounding box center [699, 190] width 753 height 29
paste input "PA/F6151C"
type input "PA/F6151C"
click at [664, 197] on div "Enter Code(Secondary Care Only)" at bounding box center [699, 190] width 753 height 29
paste input "PA/F6151C"
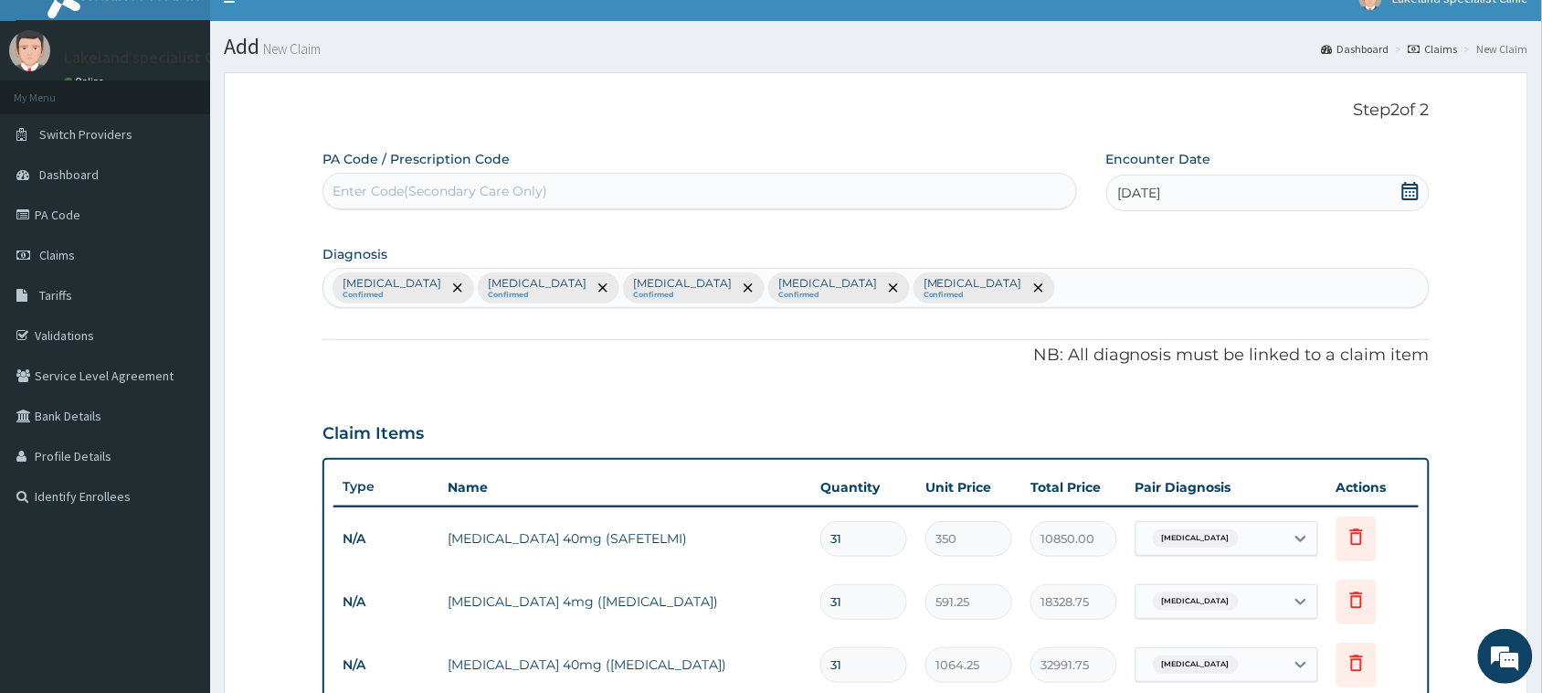
type input "PA/F6151C"
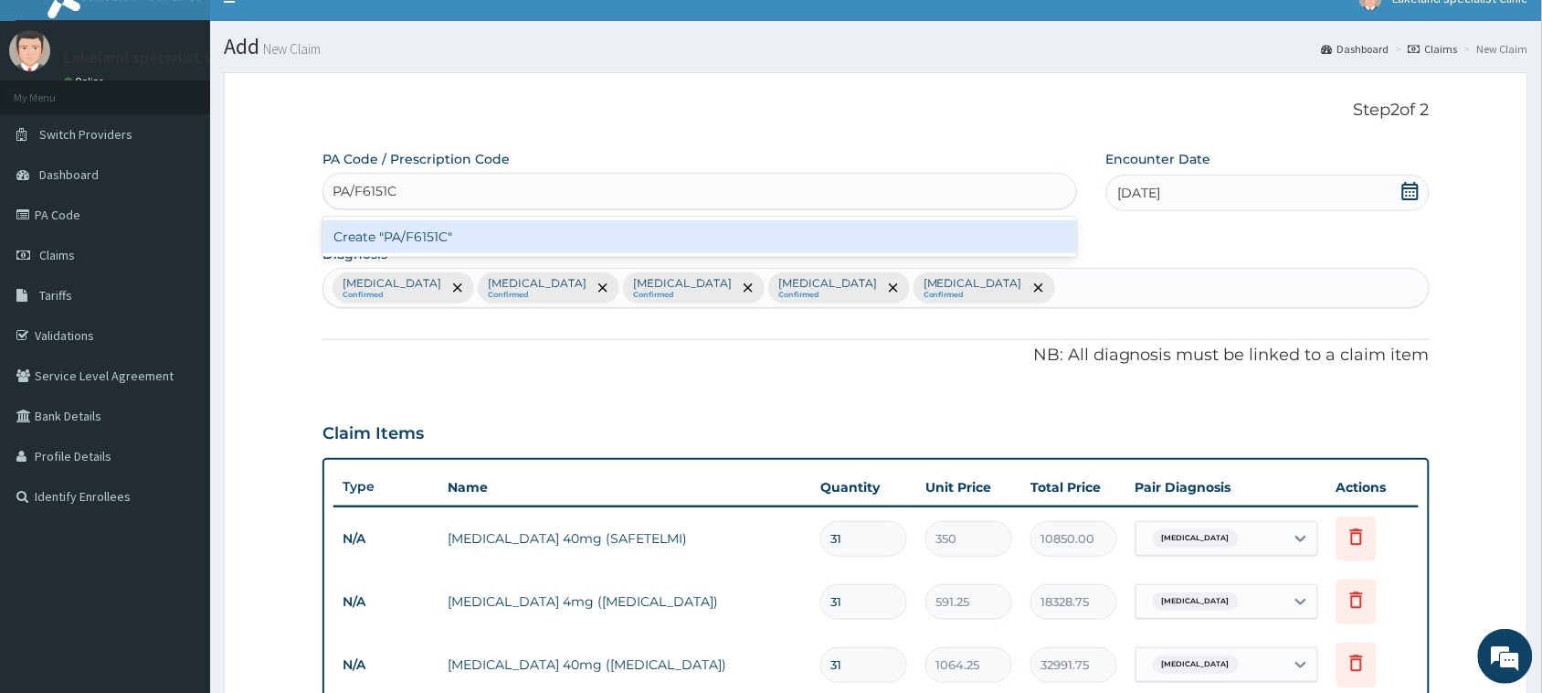
click at [642, 229] on div "Create "PA/F6151C"" at bounding box center [700, 236] width 755 height 33
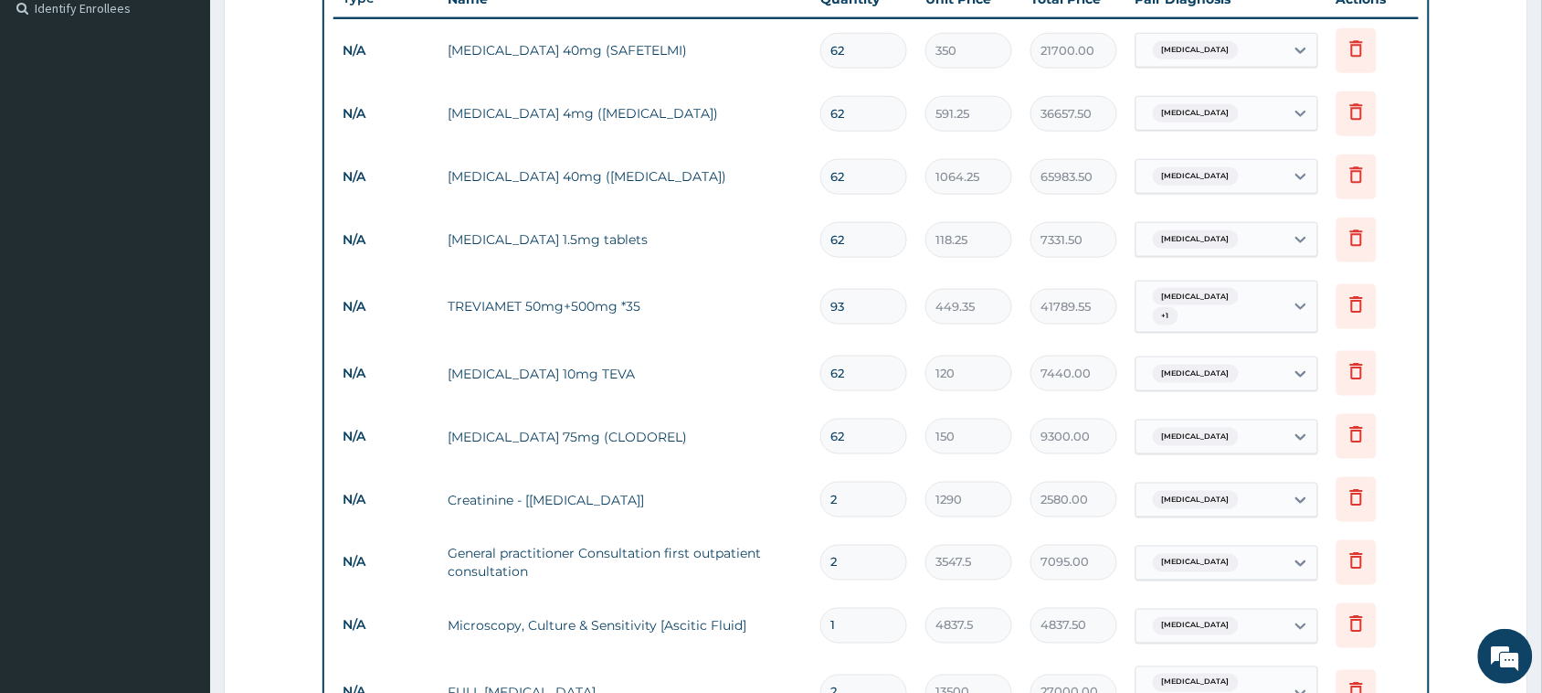
scroll to position [1293, 0]
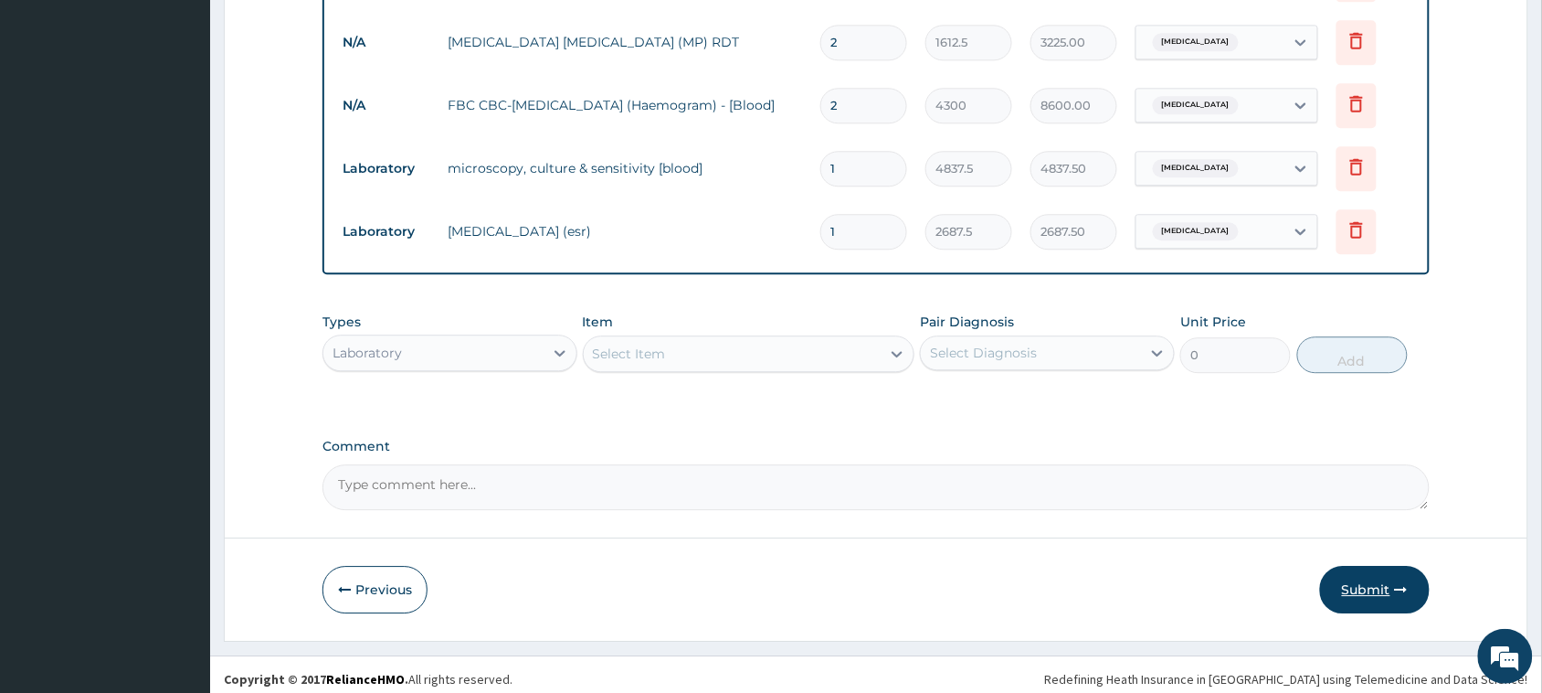
click at [1372, 577] on button "Submit" at bounding box center [1375, 590] width 110 height 48
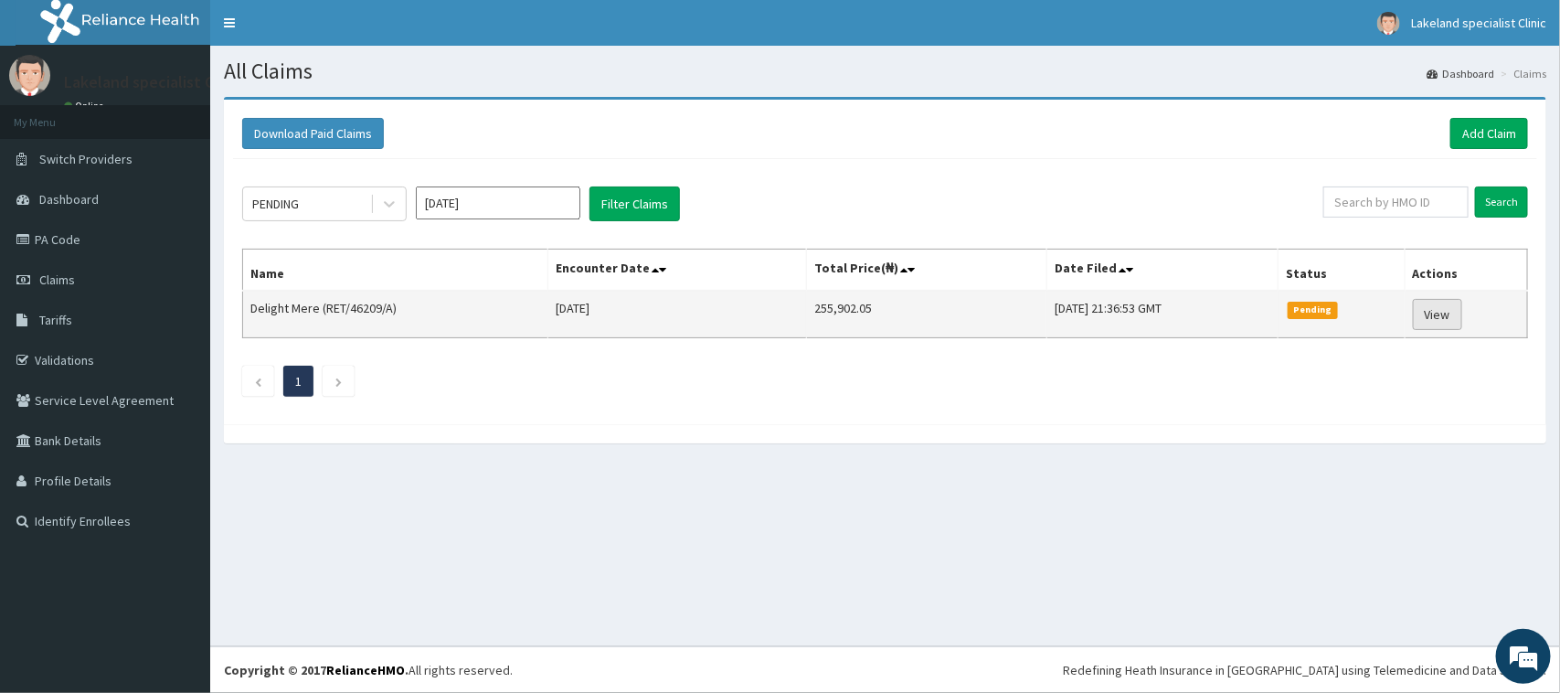
click at [1433, 313] on link "View" at bounding box center [1437, 314] width 49 height 31
